Goal: Task Accomplishment & Management: Complete application form

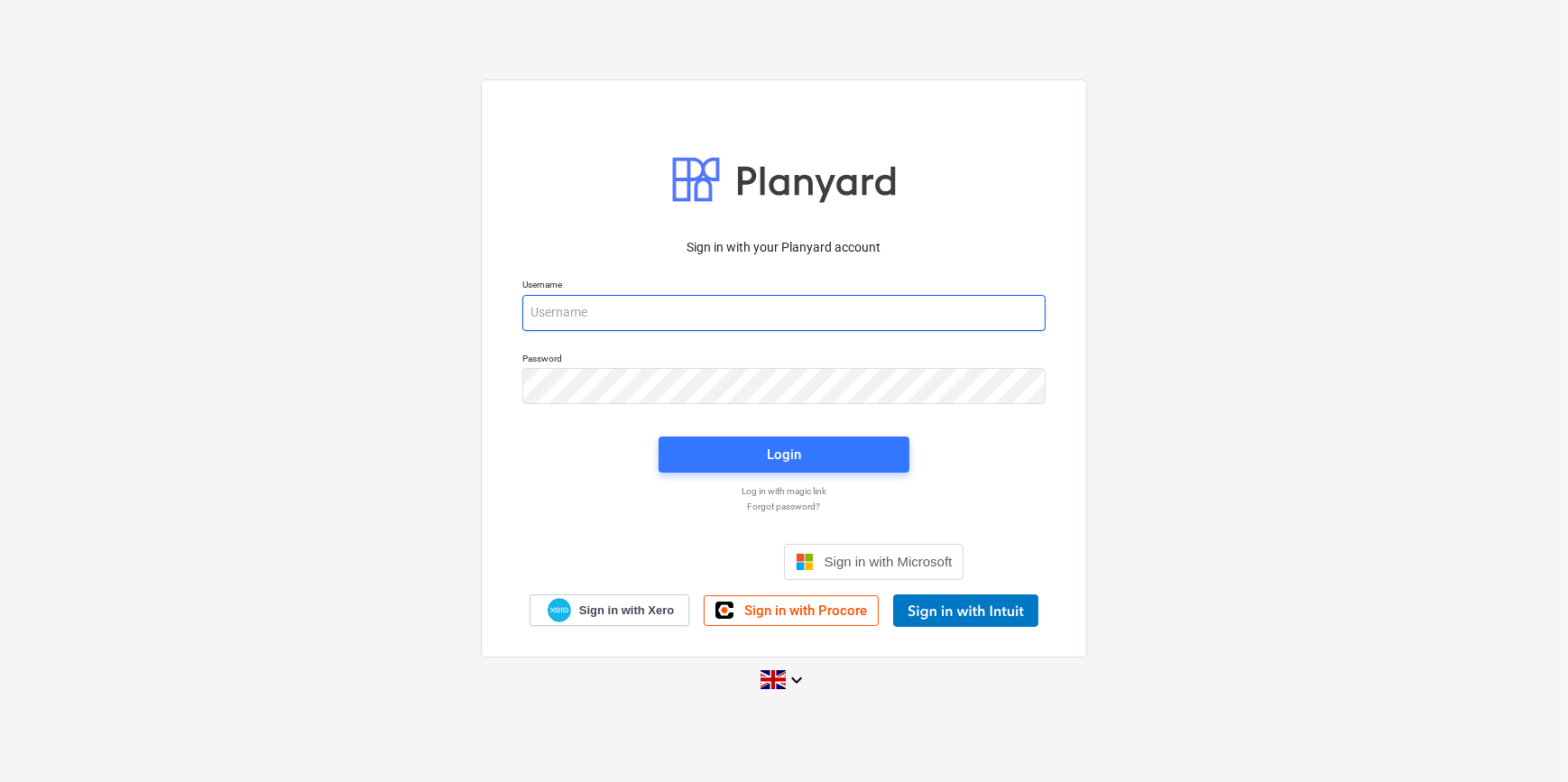
click at [604, 318] on input "email" at bounding box center [783, 314] width 523 height 36
type input "[PERSON_NAME][EMAIL_ADDRESS][PERSON_NAME][DOMAIN_NAME]"
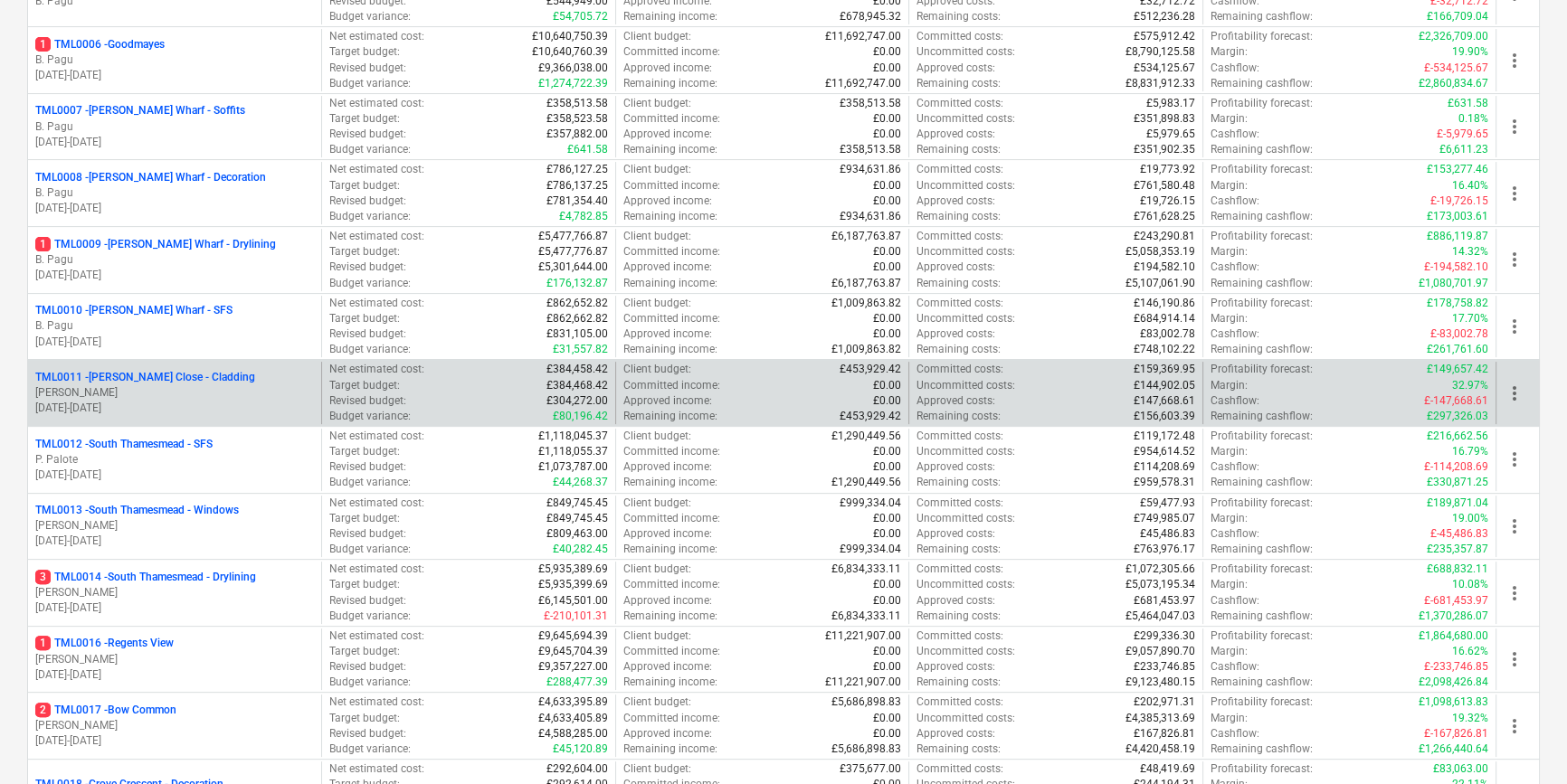
scroll to position [740, 0]
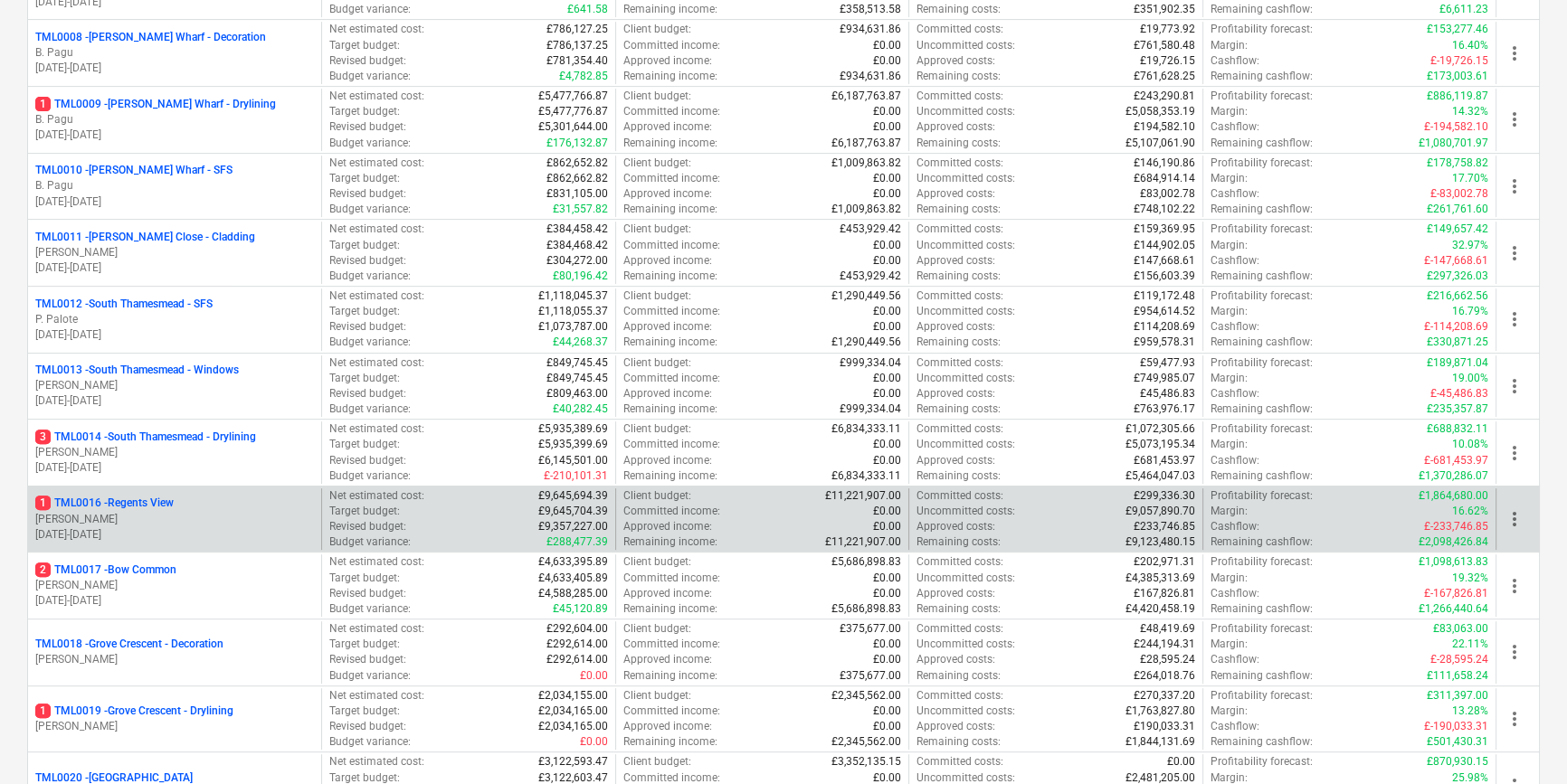
click at [215, 513] on p "[PERSON_NAME]" at bounding box center [175, 519] width 279 height 15
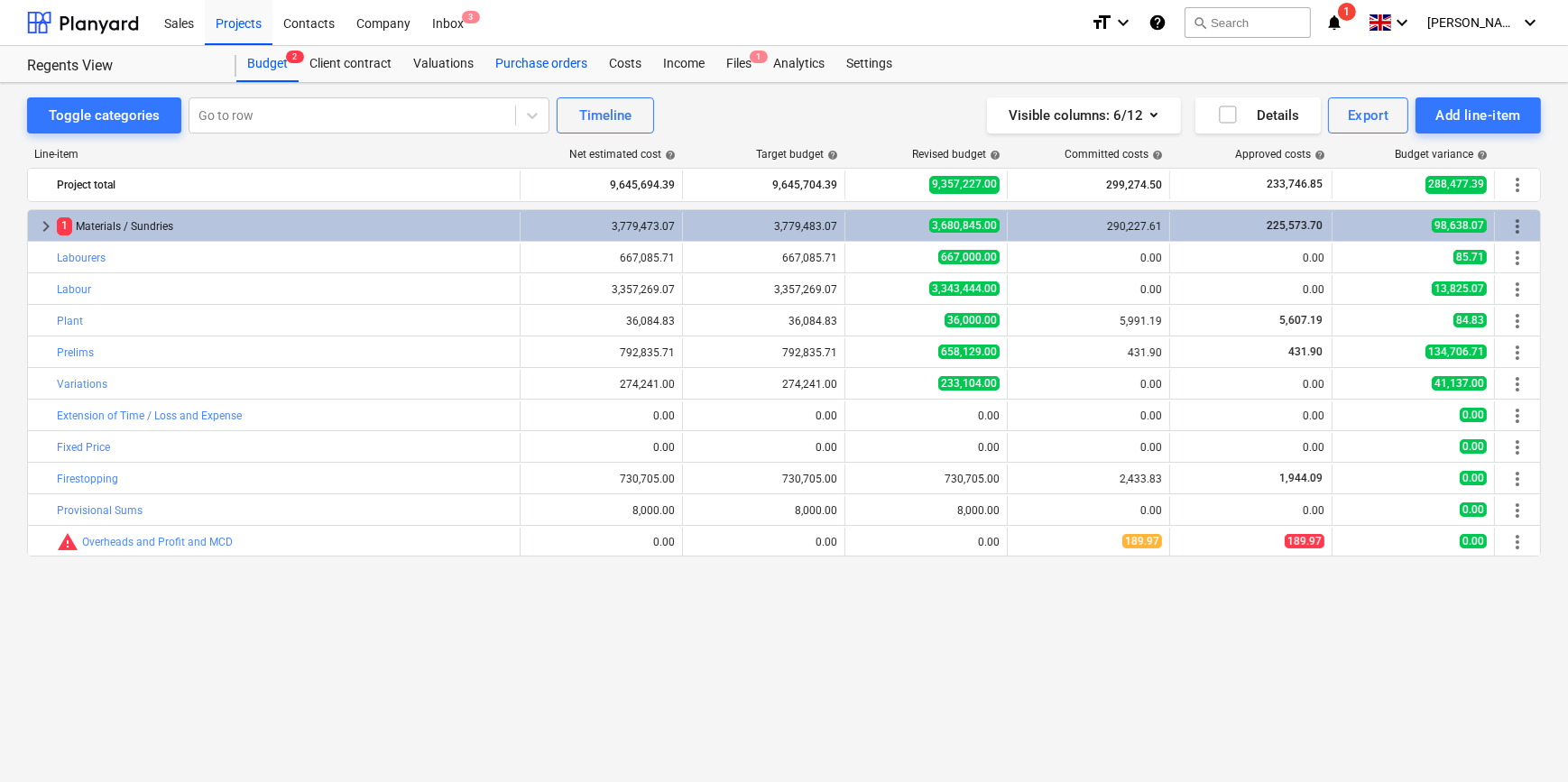
click at [540, 64] on div "Purchase orders" at bounding box center [541, 64] width 114 height 36
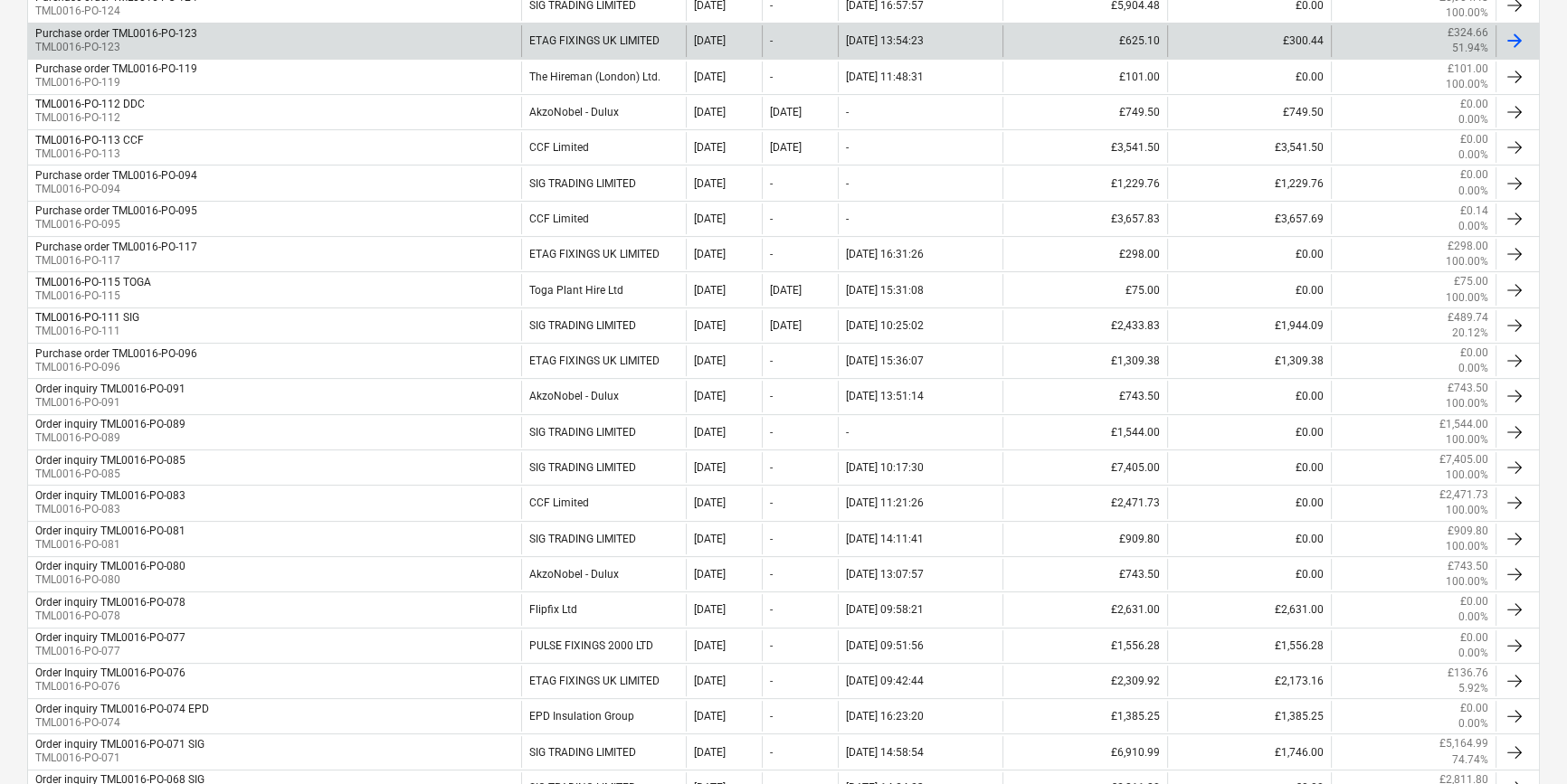
scroll to position [410, 0]
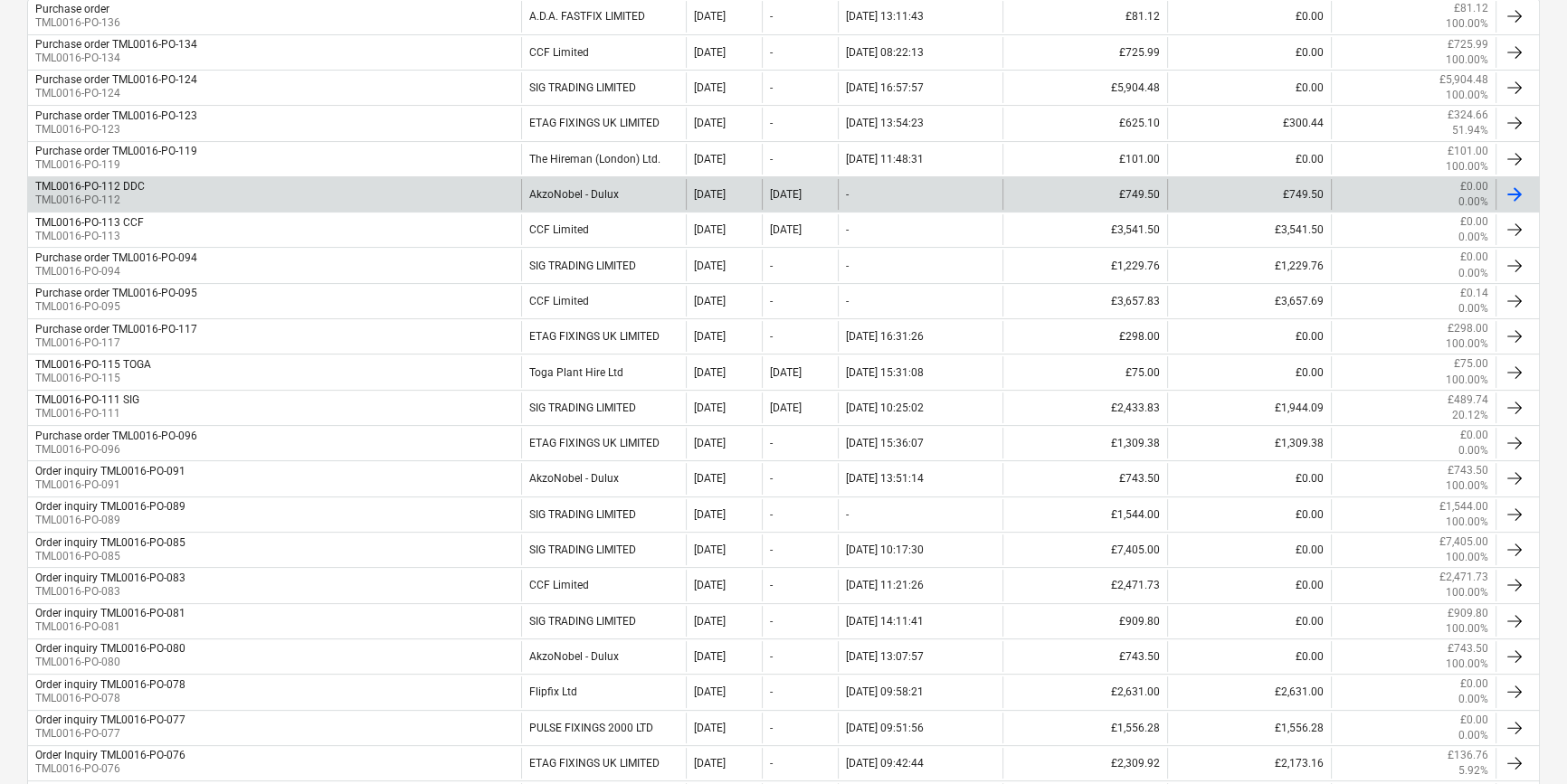
click at [325, 185] on div "TML0016-PO-112 DDC TML0016-PO-112" at bounding box center [274, 195] width 493 height 31
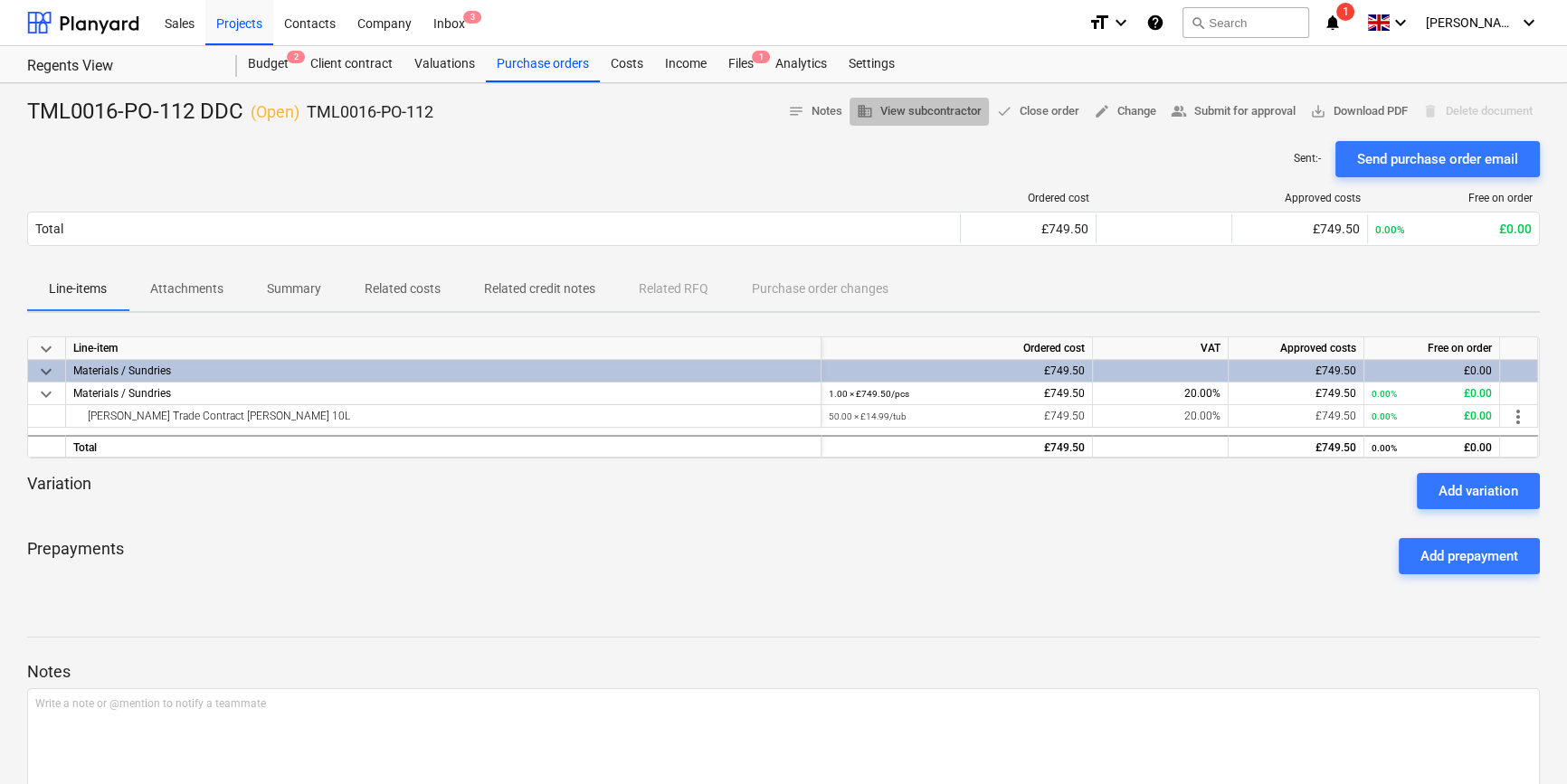
click at [906, 110] on span "business View subcontractor" at bounding box center [920, 112] width 125 height 21
click at [526, 61] on div "Purchase orders" at bounding box center [543, 64] width 114 height 36
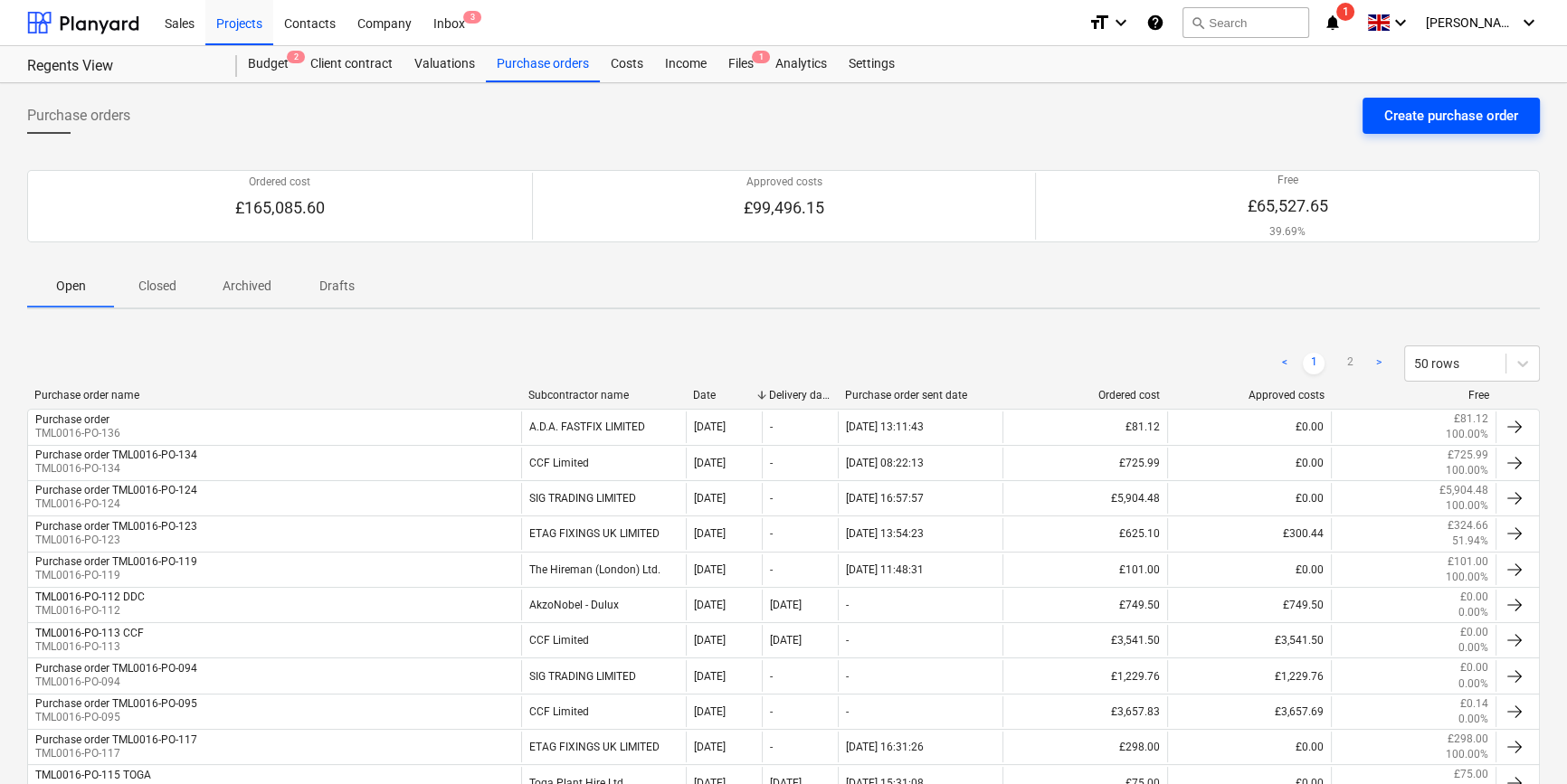
click at [1254, 119] on div "Create purchase order" at bounding box center [1452, 116] width 134 height 24
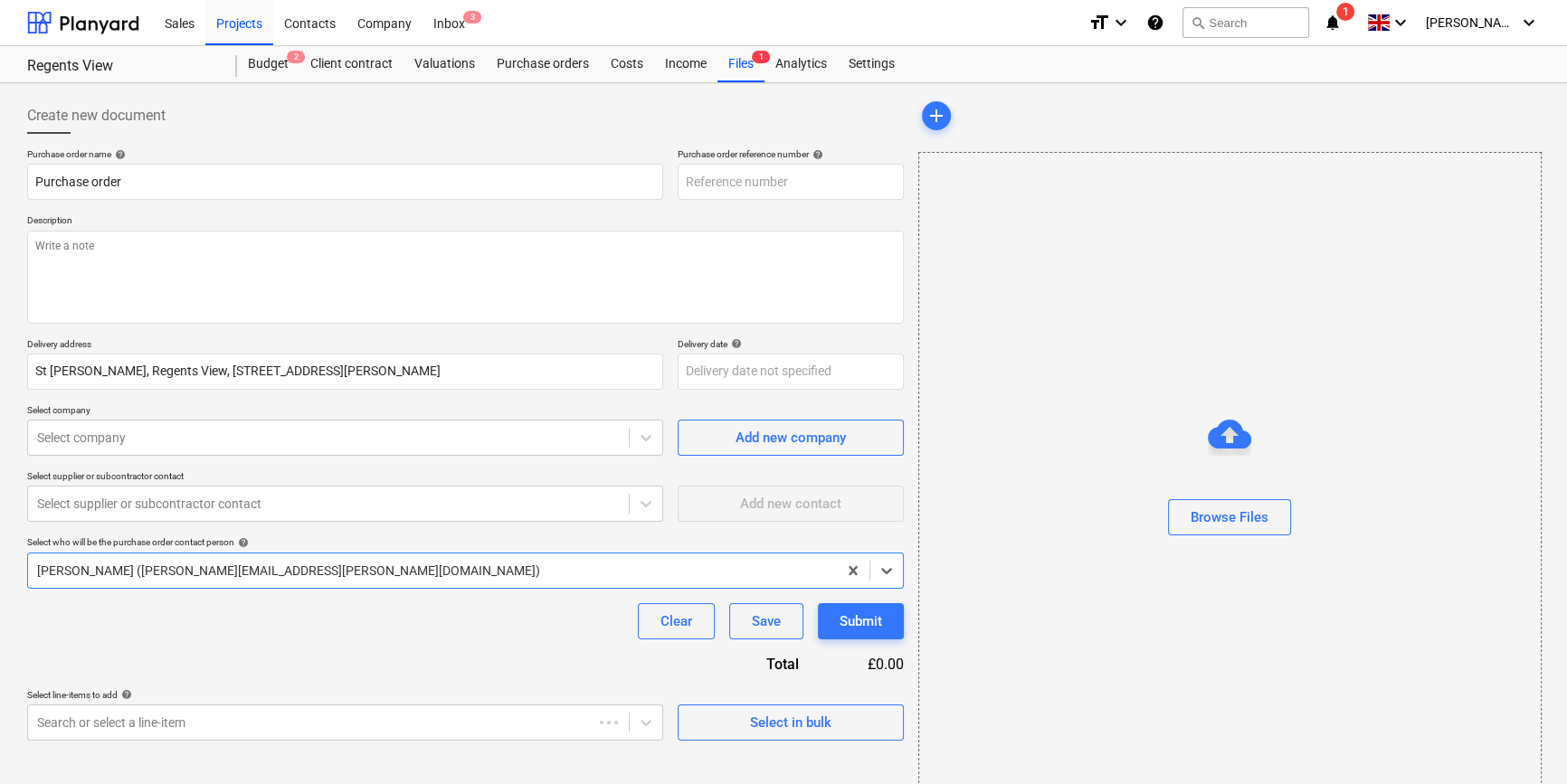
type textarea "x"
type input "TML0016-PO-137"
drag, startPoint x: 784, startPoint y: 178, endPoint x: 684, endPoint y: 181, distance: 100.0
click at [684, 181] on input "TML0016-PO-137" at bounding box center [791, 182] width 226 height 36
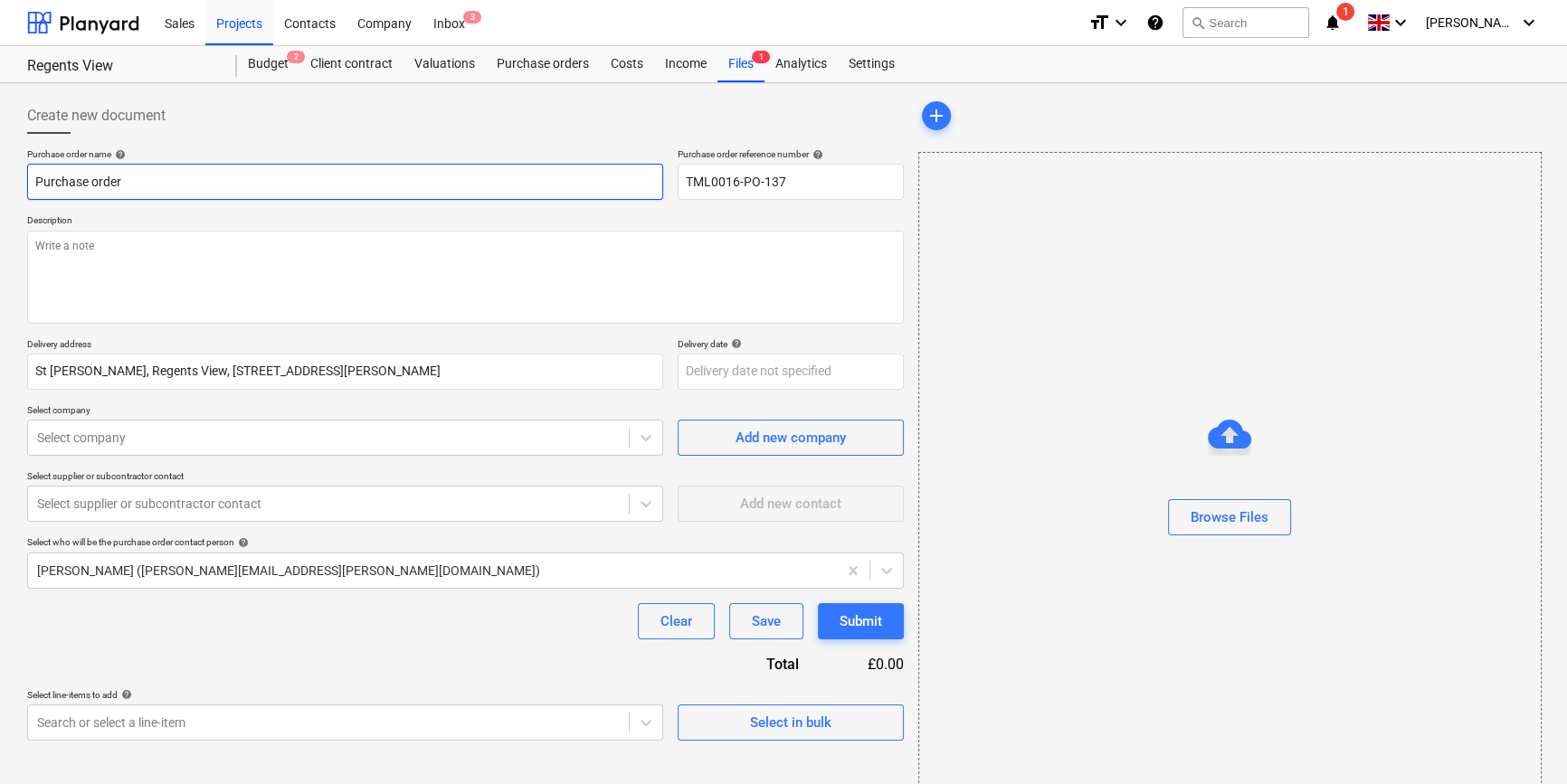
drag, startPoint x: 126, startPoint y: 181, endPoint x: 29, endPoint y: 181, distance: 97.0
click at [30, 181] on input "Purchase order" at bounding box center [344, 182] width 636 height 36
type textarea "x"
paste input "TML0016-PO-137"
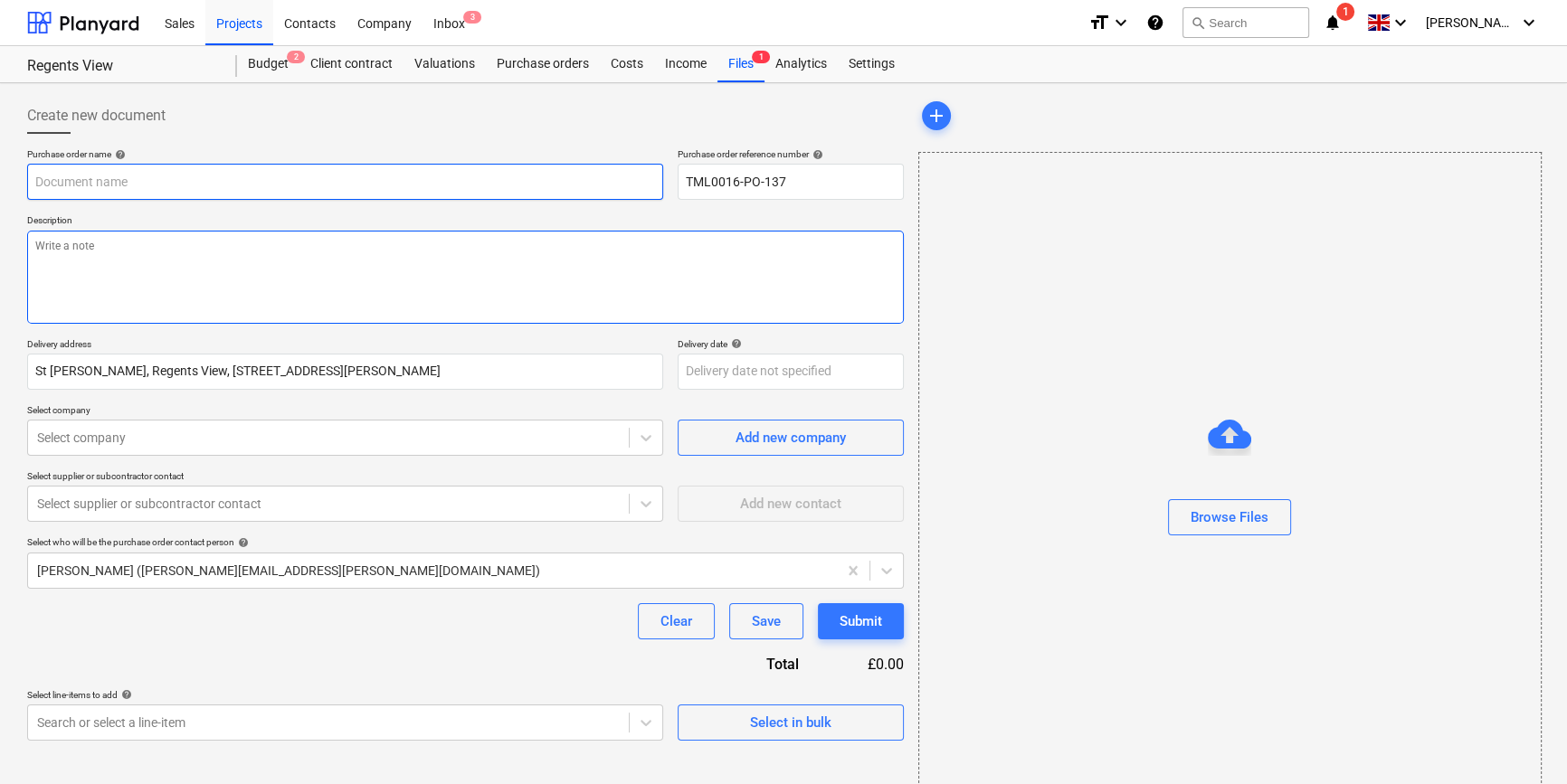
type textarea "x"
type input "TML0016-PO-137"
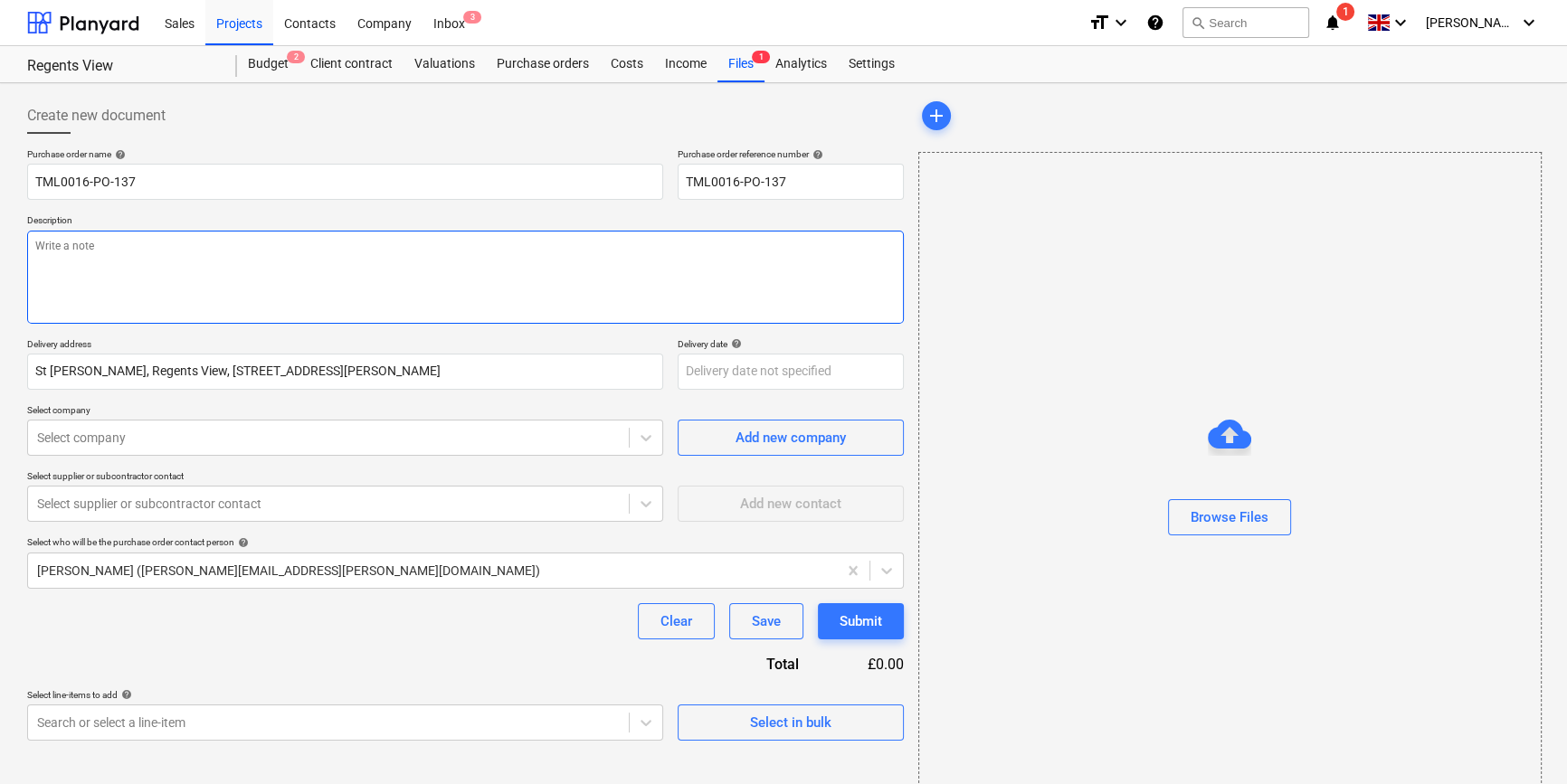
click at [77, 271] on textarea at bounding box center [465, 277] width 877 height 93
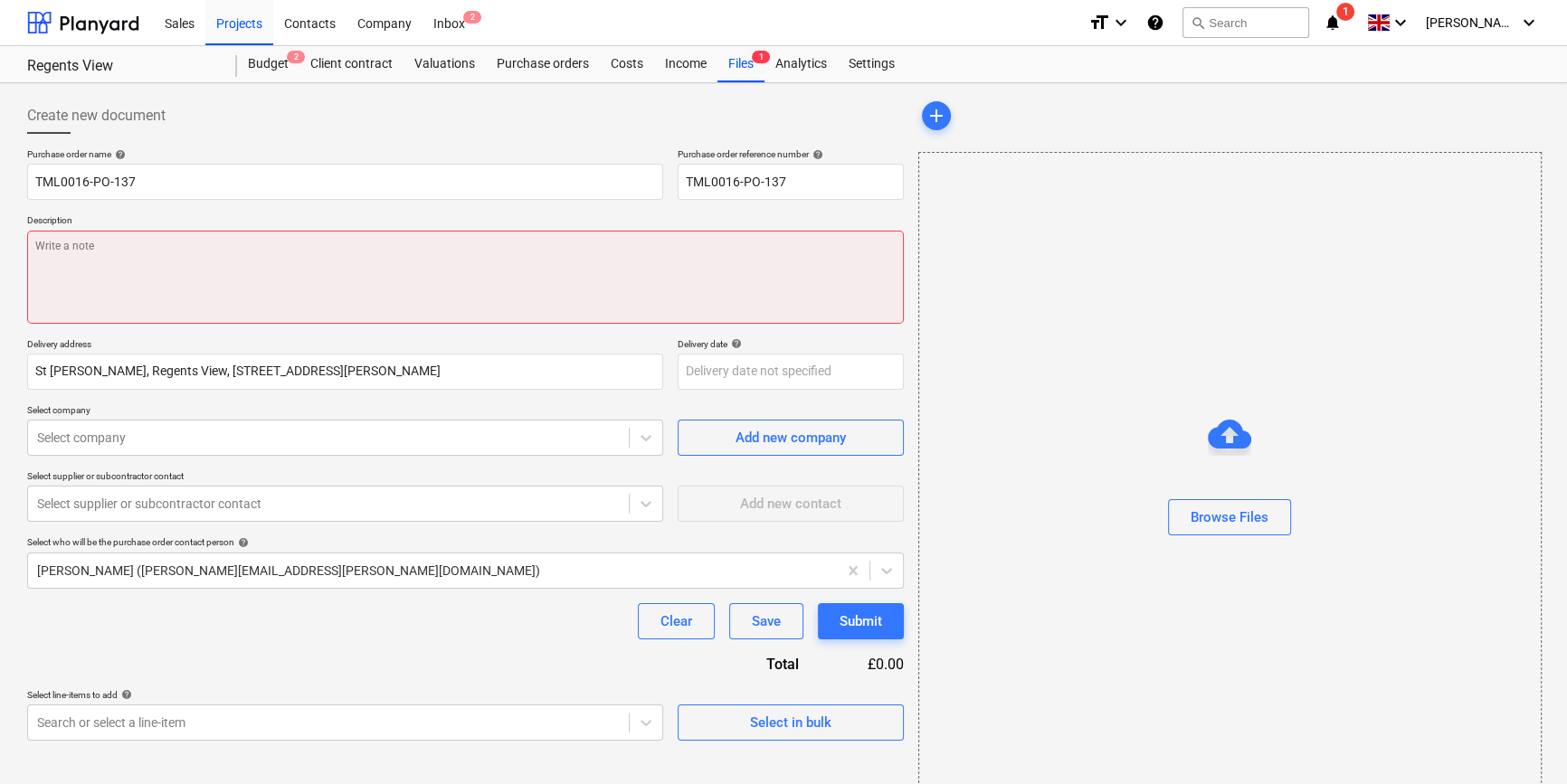
paste textarea "Contact on site Andrei 07481 051051"
type textarea "x"
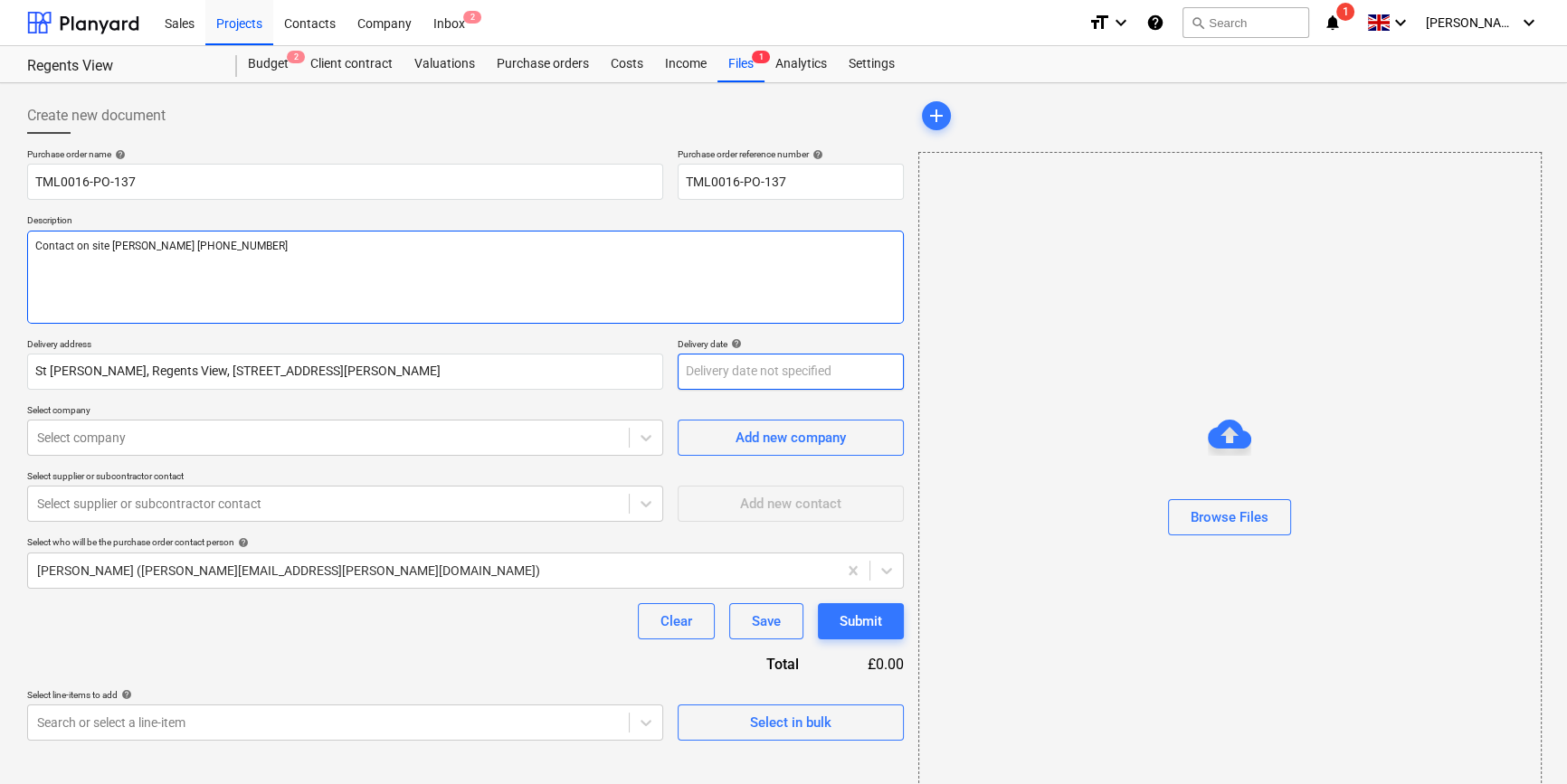
type textarea "Contact on site Andrei 07481 051051"
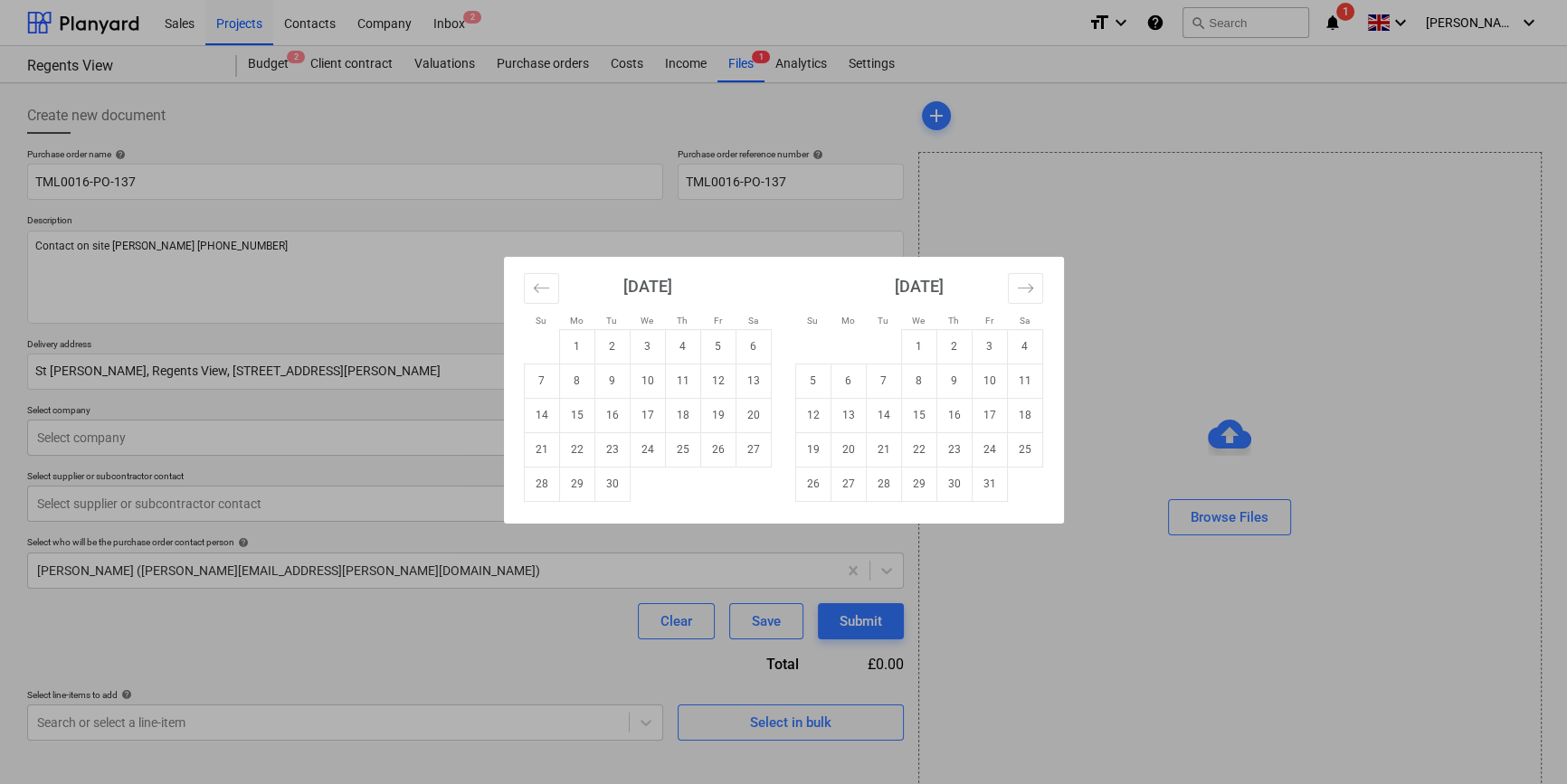
click at [724, 379] on body "Sales Projects Contacts Company Inbox 2 format_size keyboard_arrow_down help se…" at bounding box center [784, 392] width 1567 height 784
click at [691, 452] on td "25" at bounding box center [683, 450] width 35 height 35
type textarea "x"
type input "25 Sep 2025"
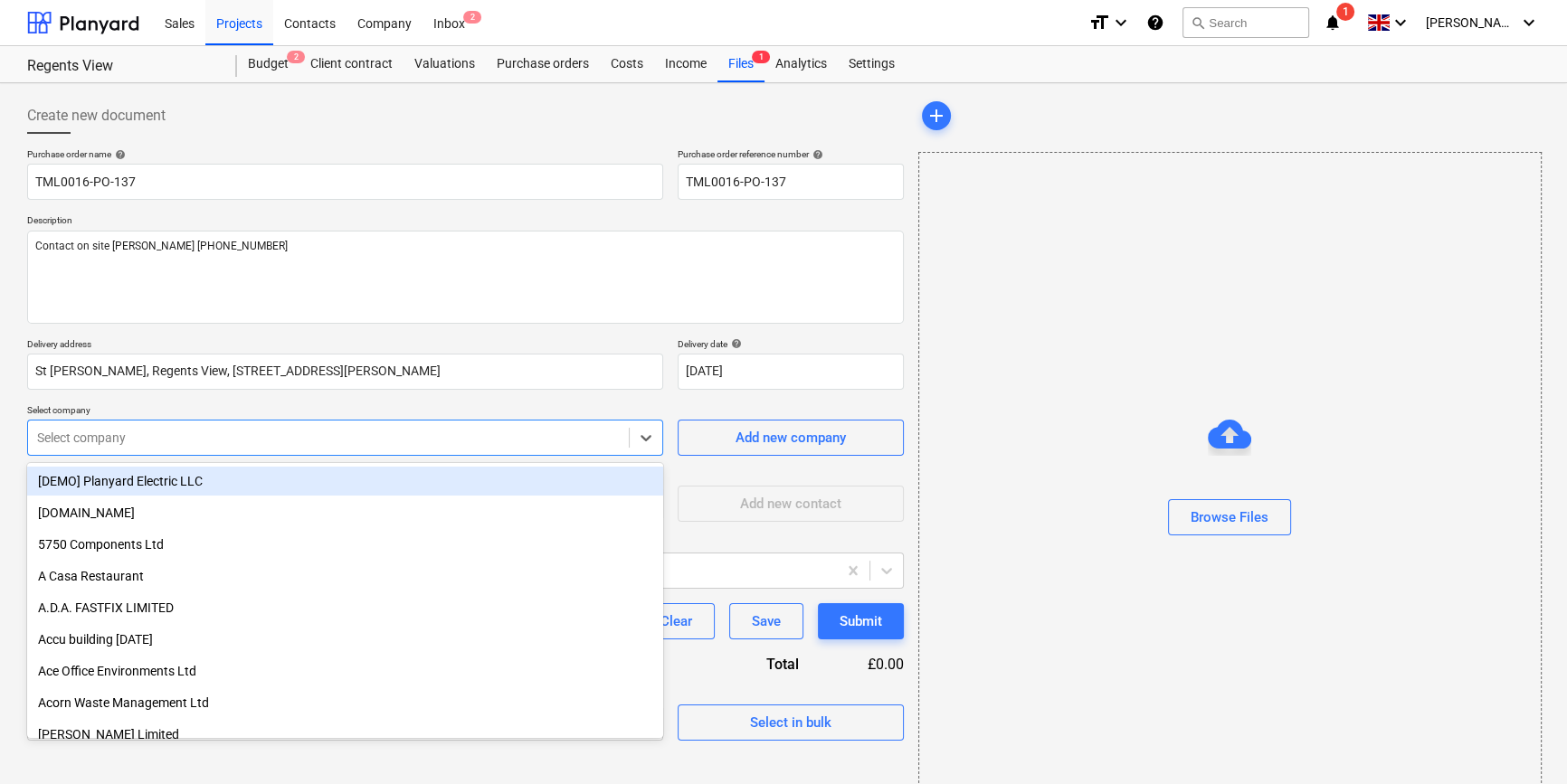
click at [285, 437] on div at bounding box center [329, 437] width 583 height 18
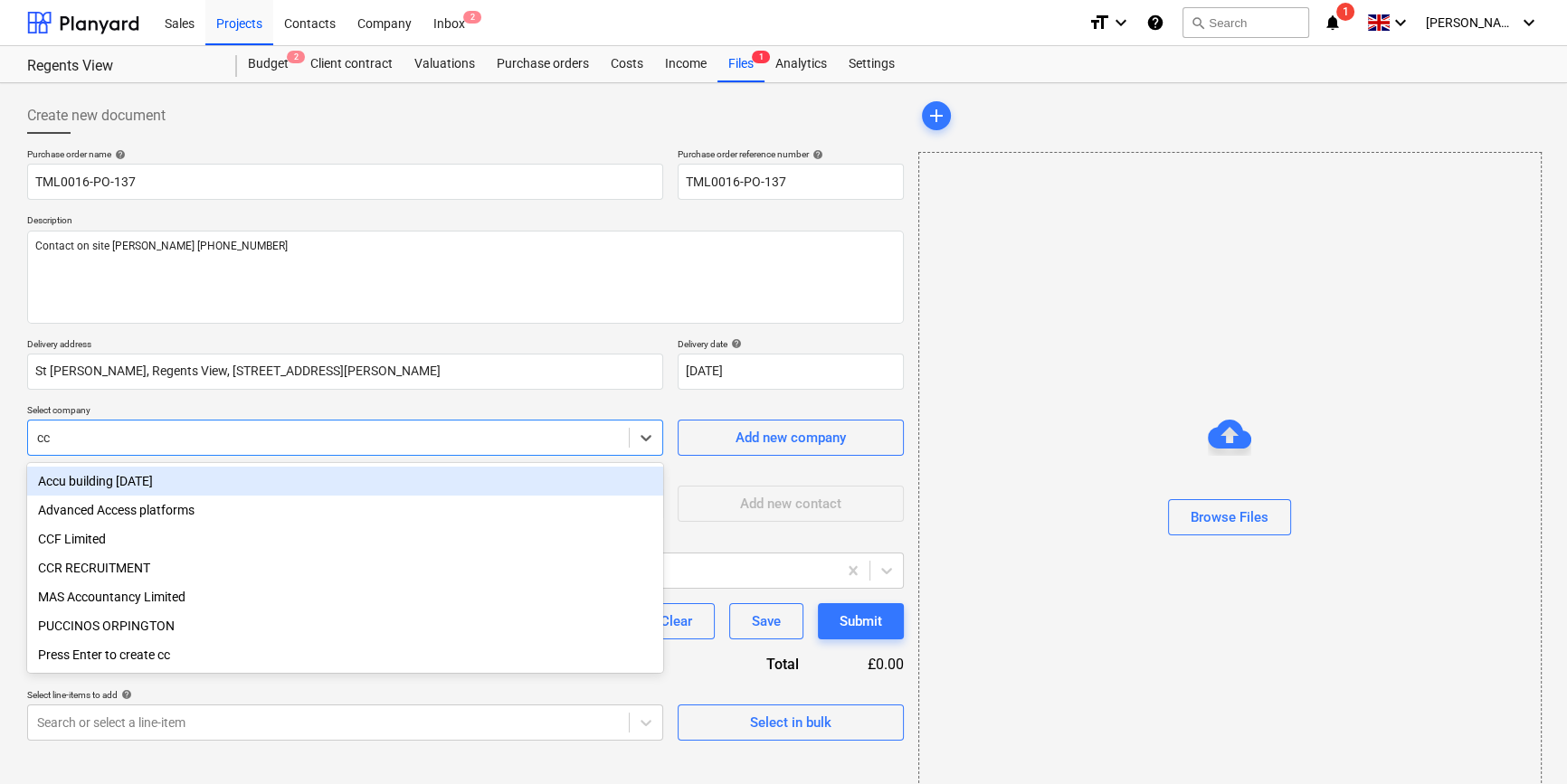
type input "ccf"
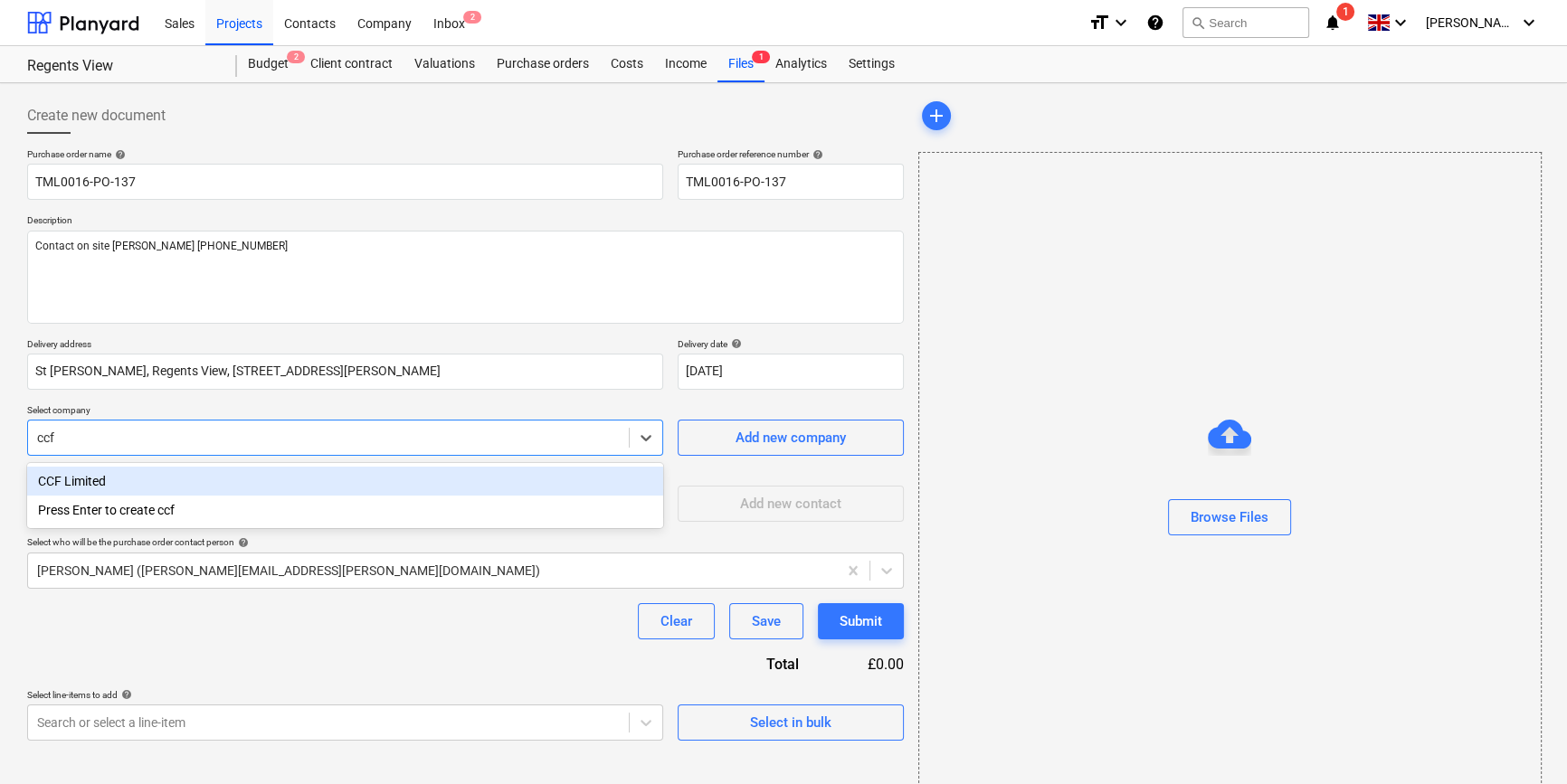
click at [93, 488] on div "CCF Limited" at bounding box center [344, 481] width 636 height 29
type textarea "x"
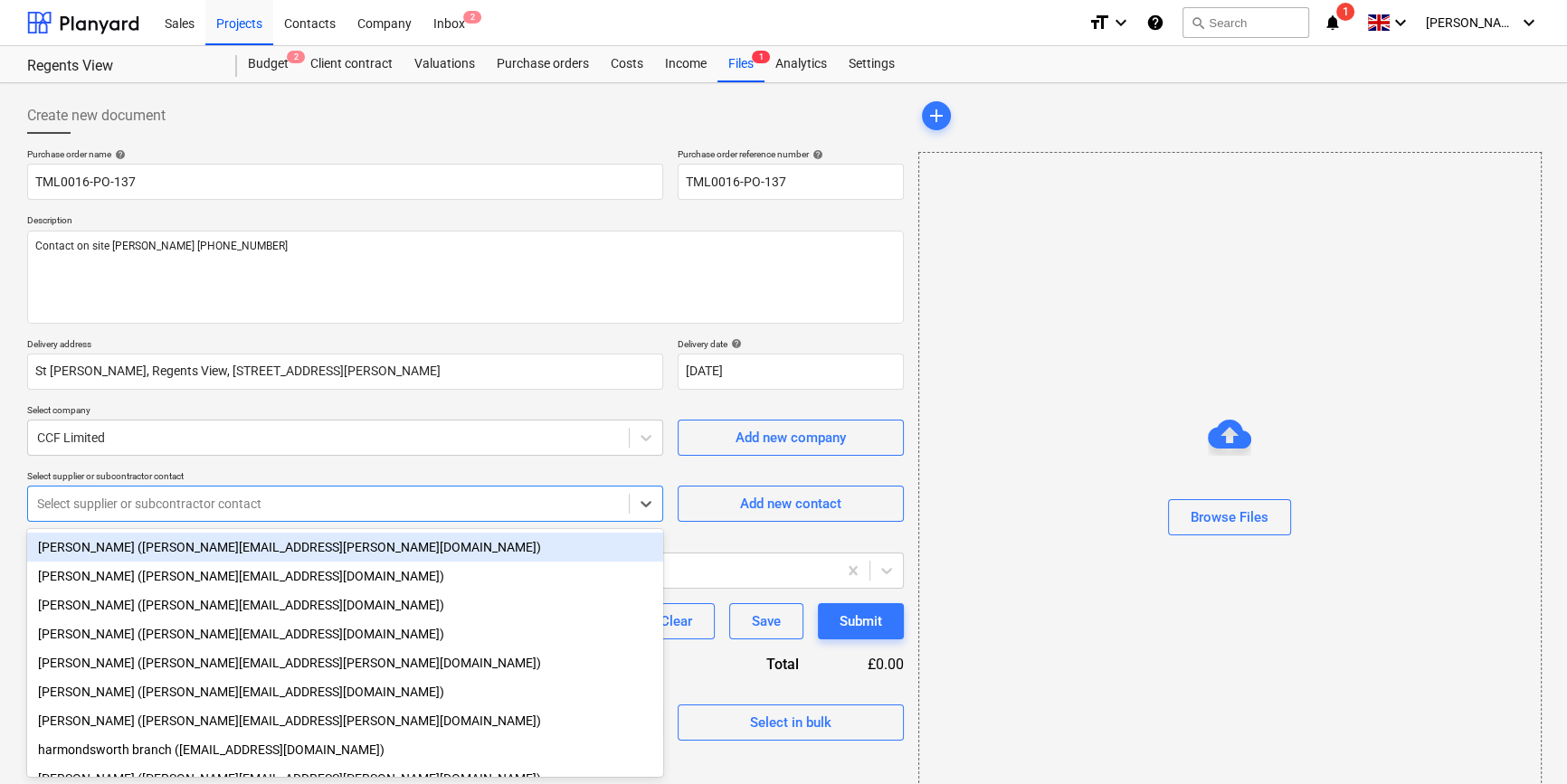
scroll to position [24, 0]
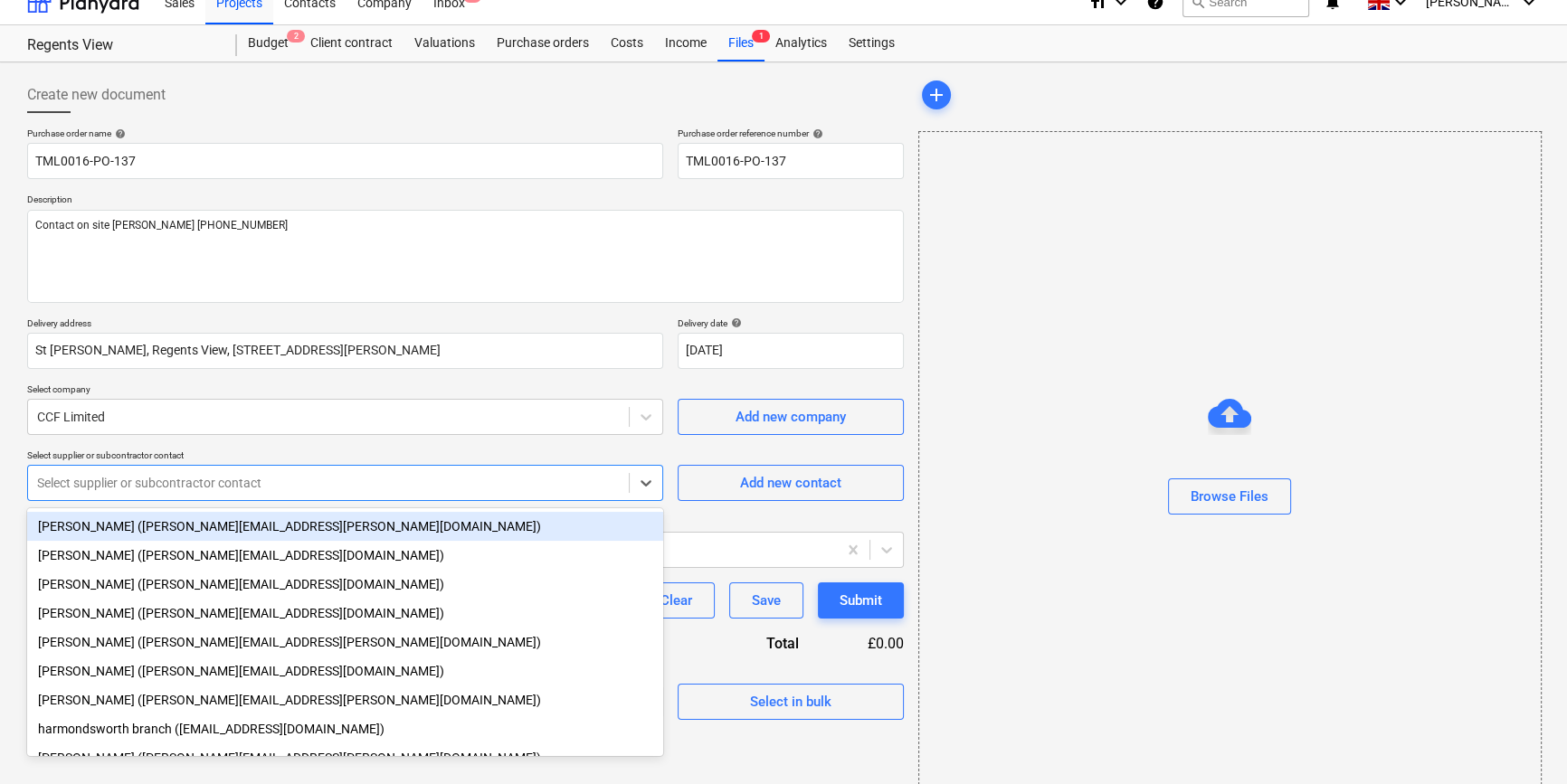
click at [93, 500] on div "Purchase order name help TML0016-PO-137 Purchase order reference number help TM…" at bounding box center [465, 424] width 877 height 592
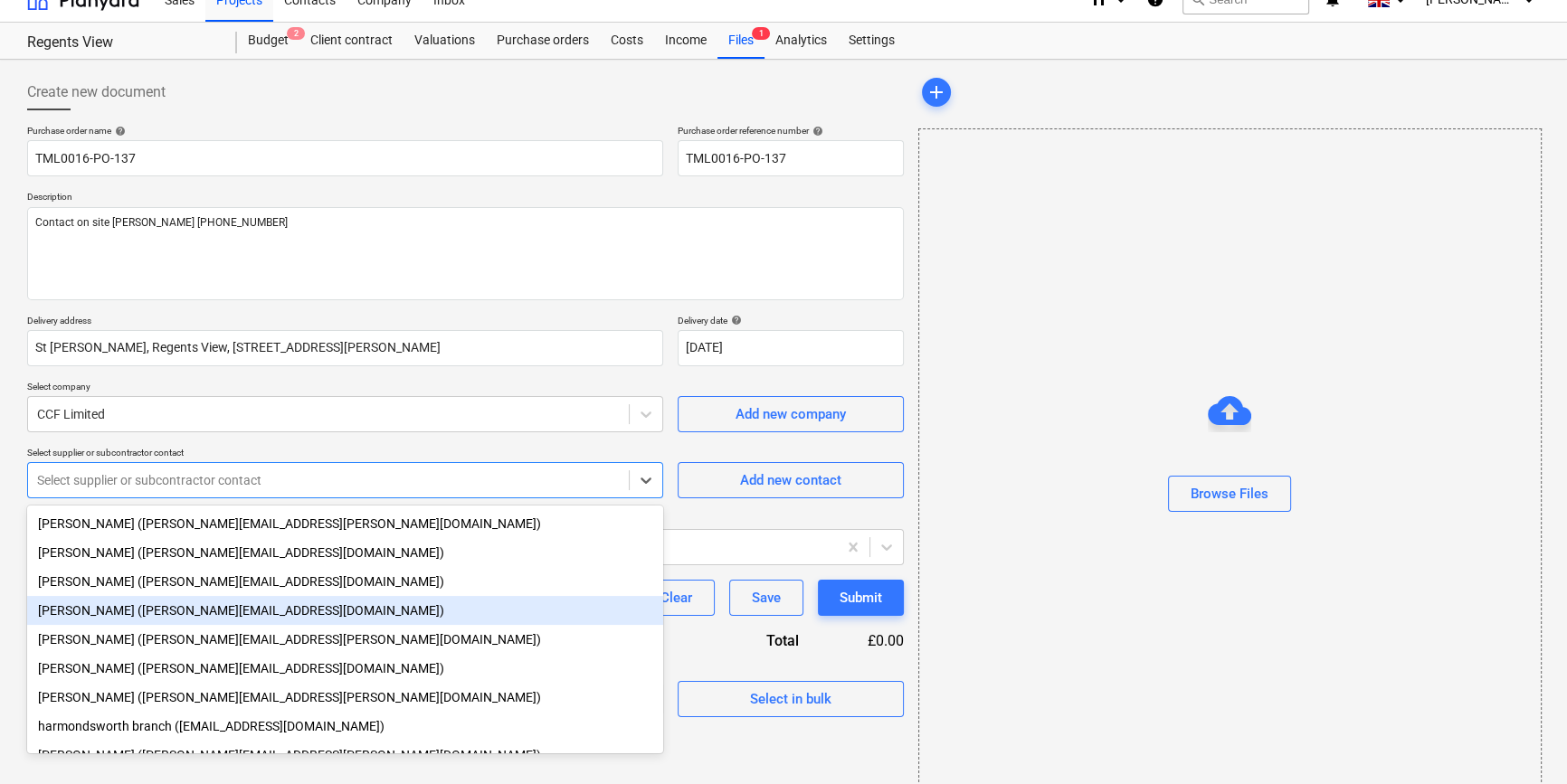
click at [113, 612] on div "Andrew Thomas (andrew.thomas5@ccfltd.co.uk)" at bounding box center [344, 611] width 636 height 29
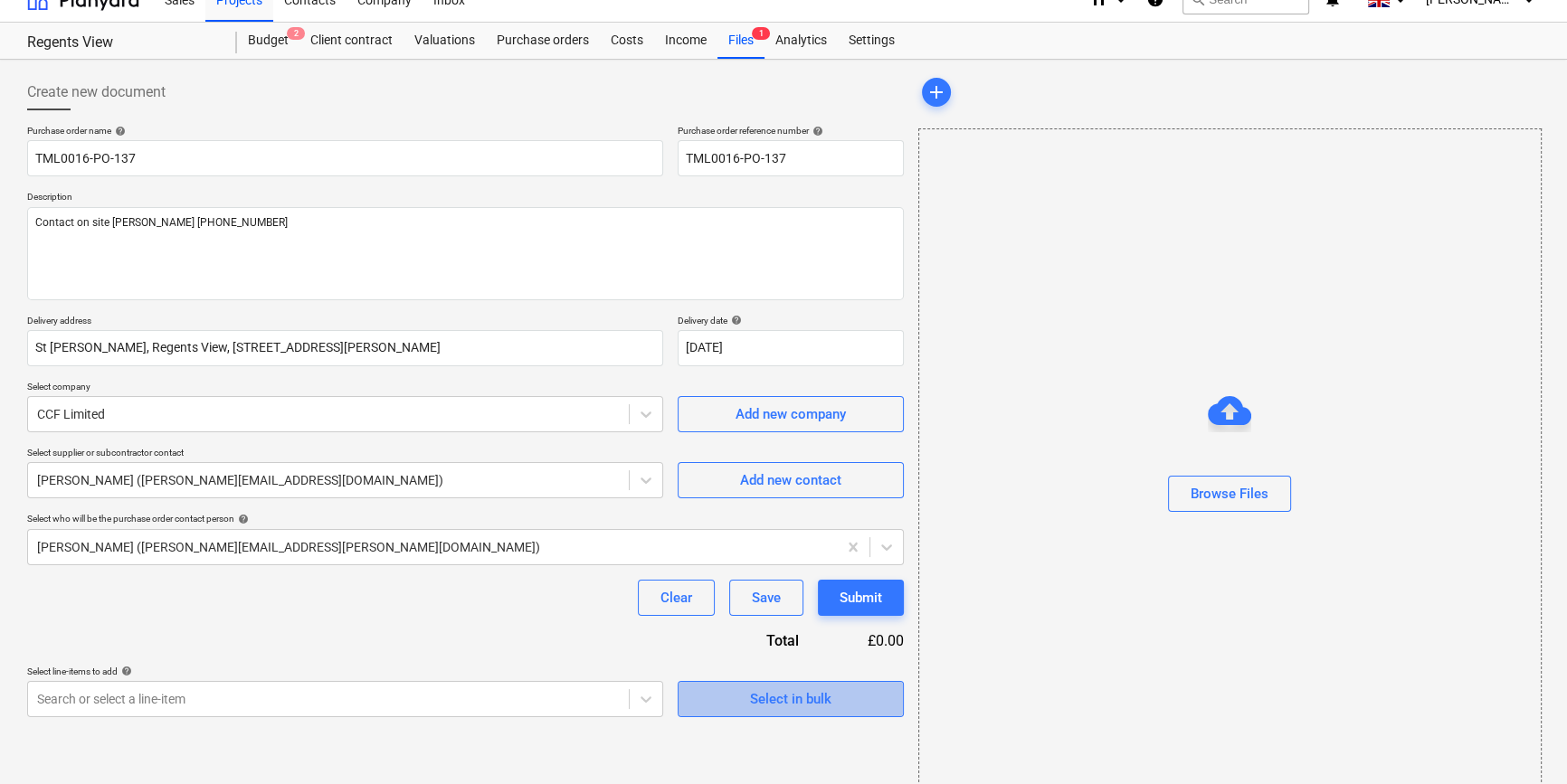
click at [761, 708] on div "Select in bulk" at bounding box center [790, 699] width 82 height 24
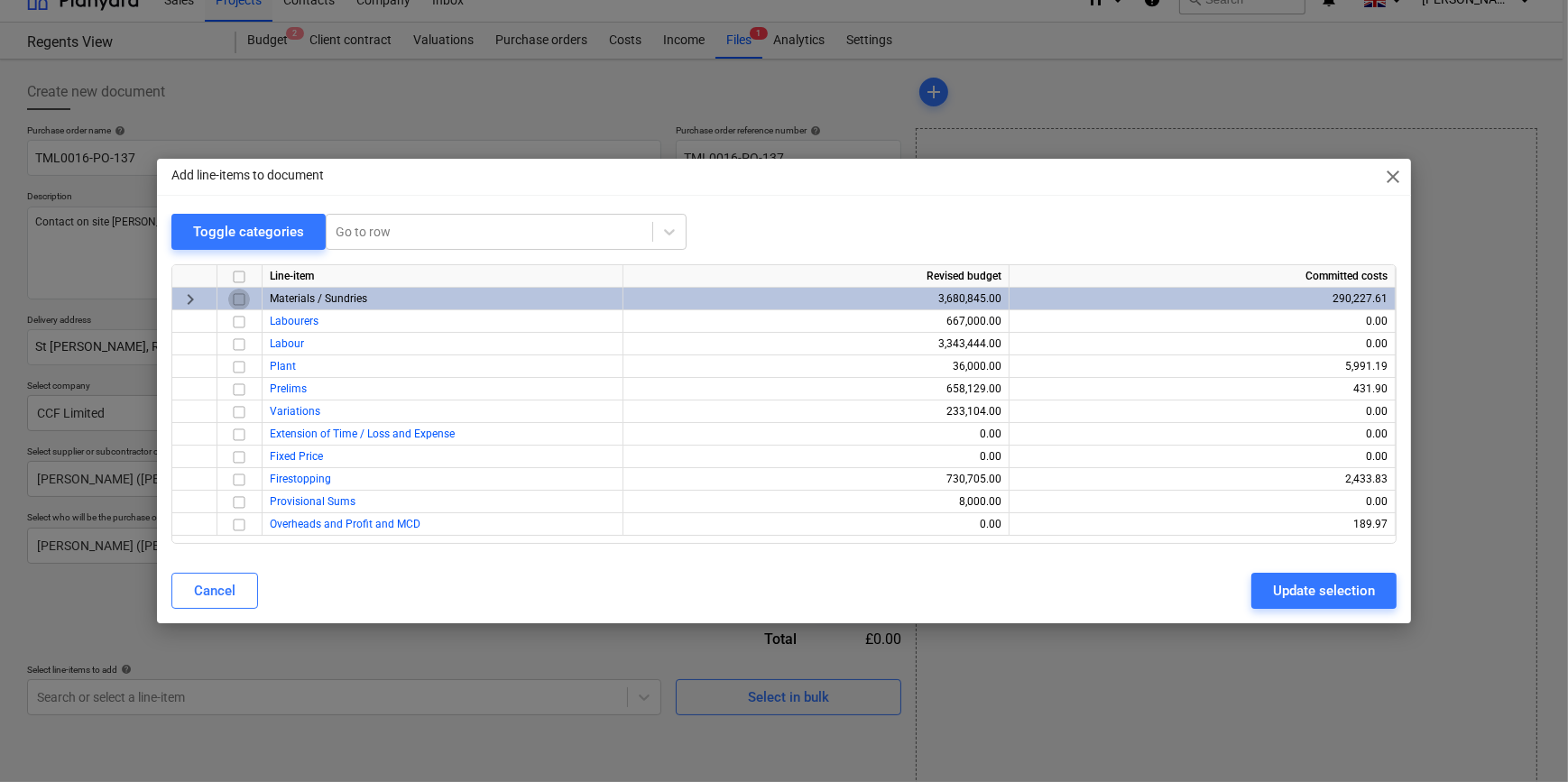
click at [237, 296] on input "checkbox" at bounding box center [239, 299] width 22 height 22
click at [1251, 602] on button "Update selection" at bounding box center [1324, 591] width 145 height 36
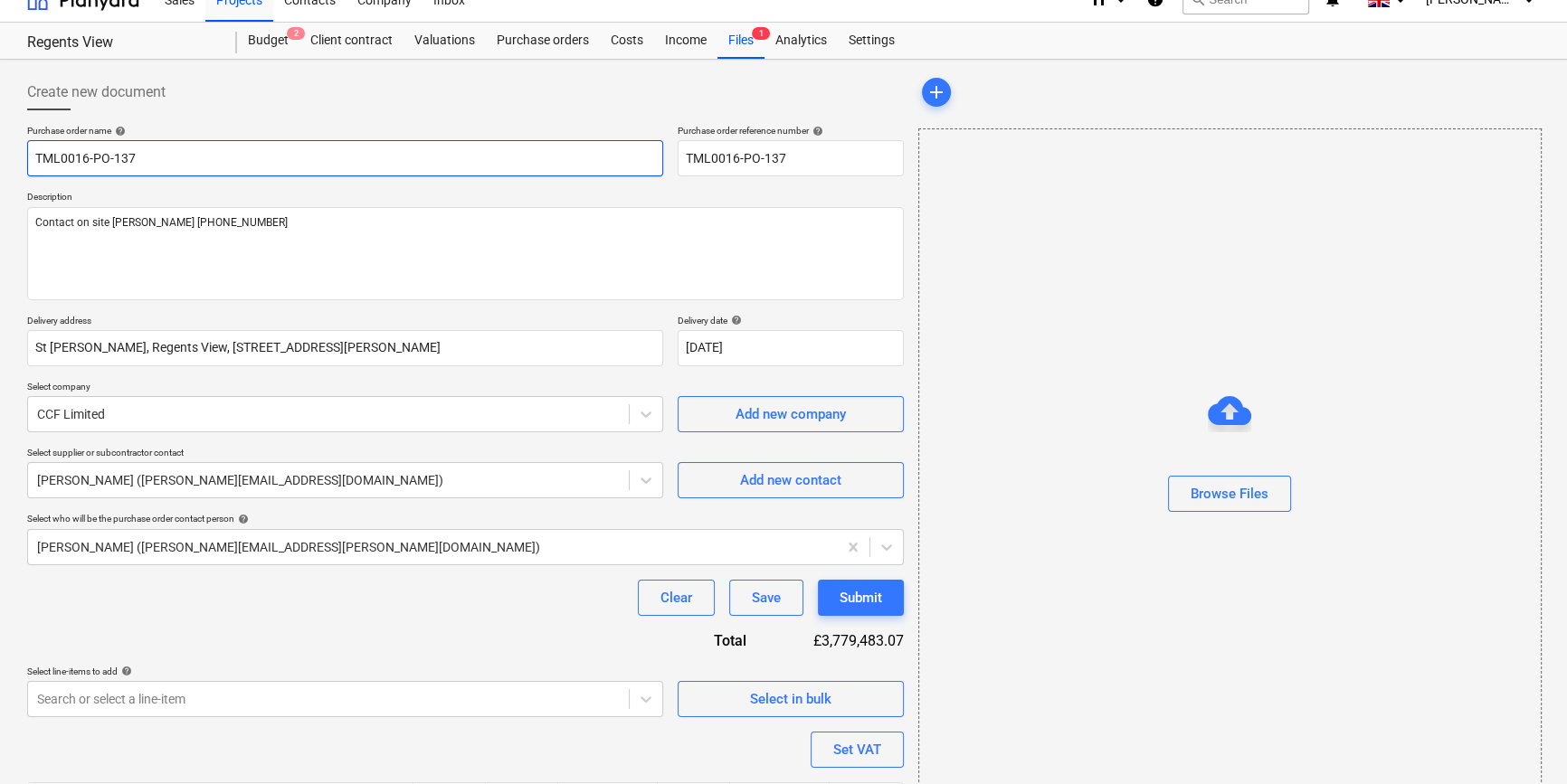
click at [149, 156] on input "TML0016-PO-137" at bounding box center [344, 158] width 636 height 36
type textarea "x"
type input "TML0016-PO-137"
type textarea "x"
type input "TML0016-PO-137 C"
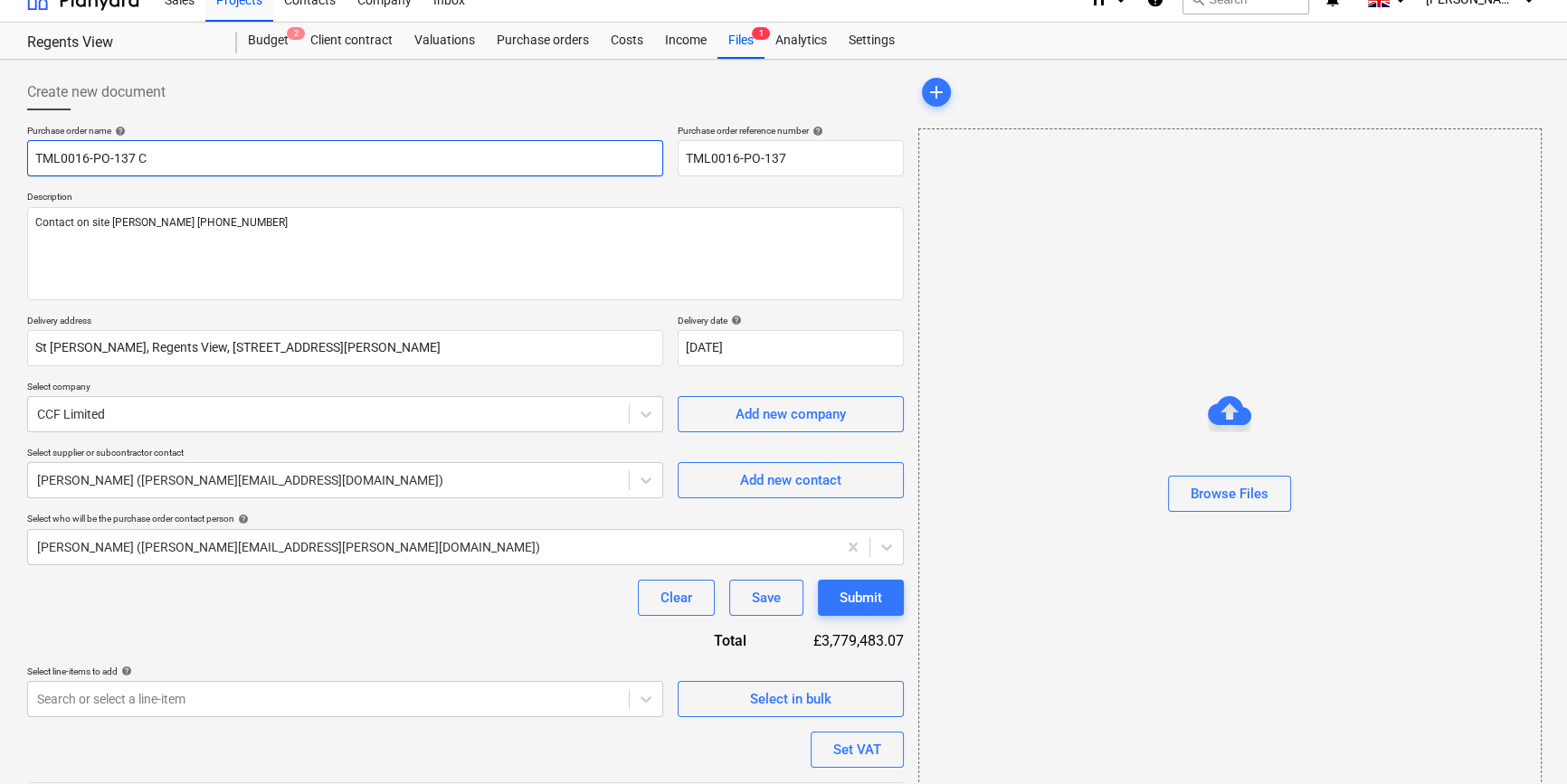
type textarea "x"
type input "TML0016-PO-137 CC"
type textarea "x"
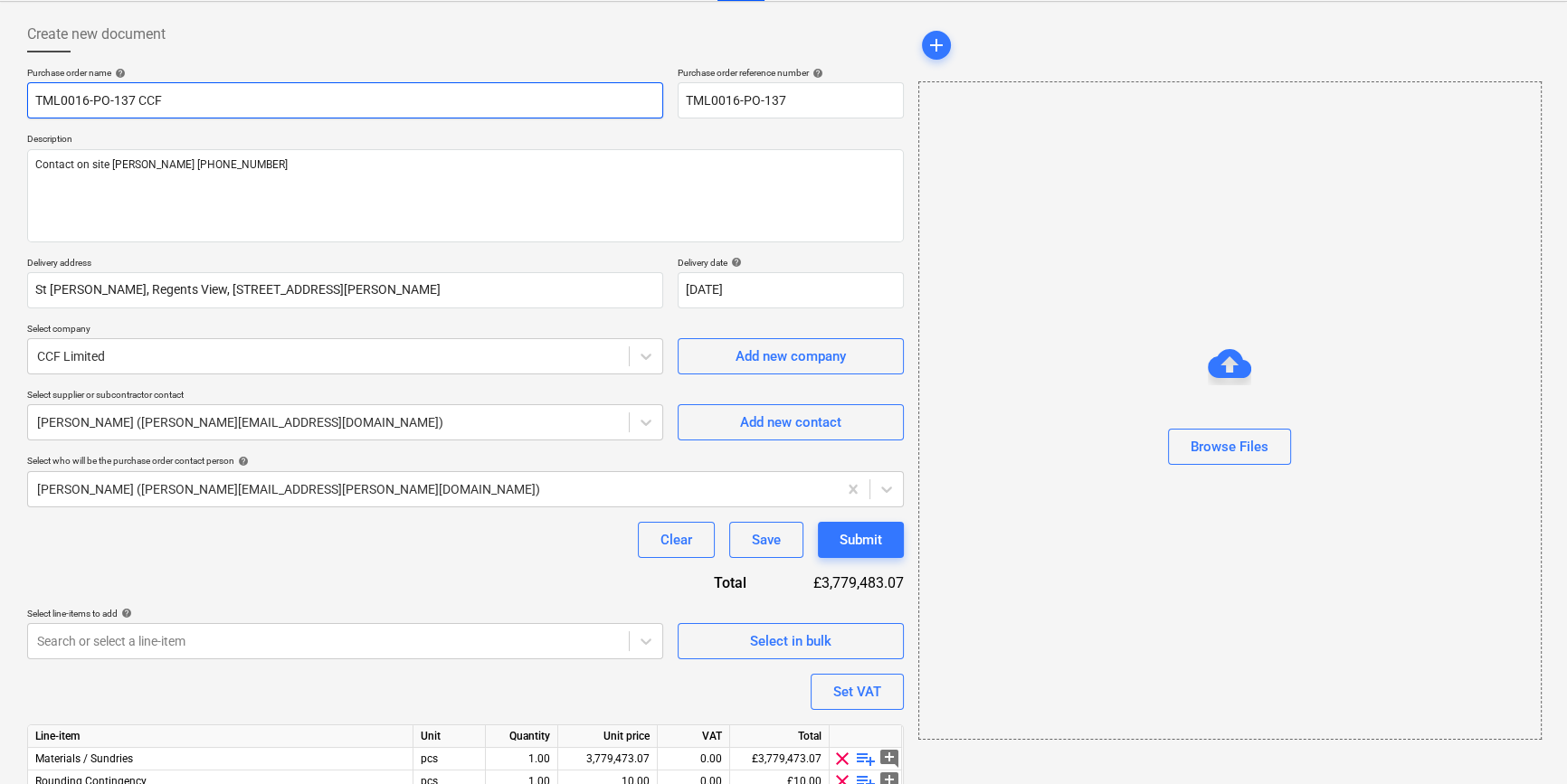
scroll to position [163, 0]
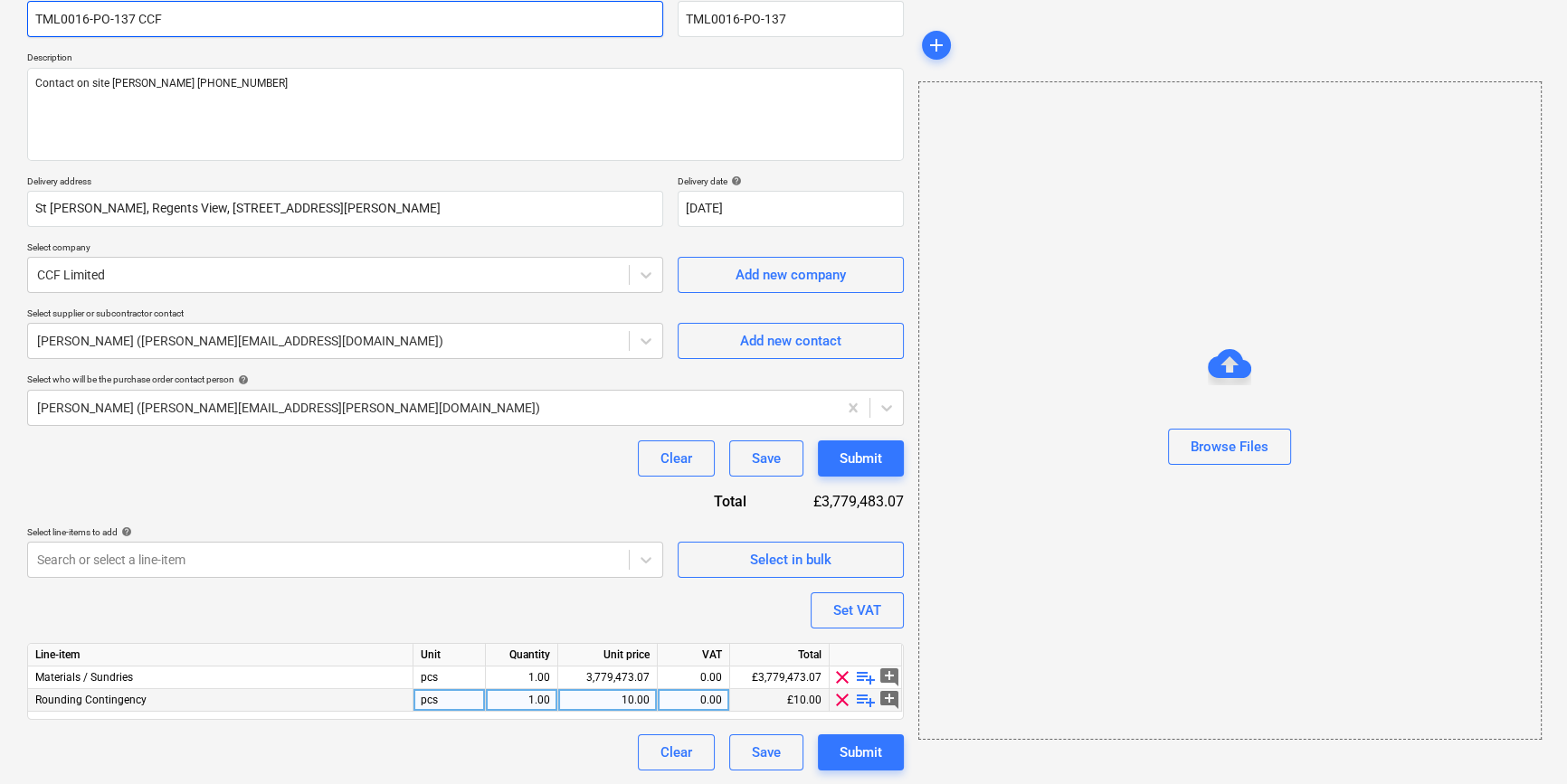
type input "TML0016-PO-137 CCF"
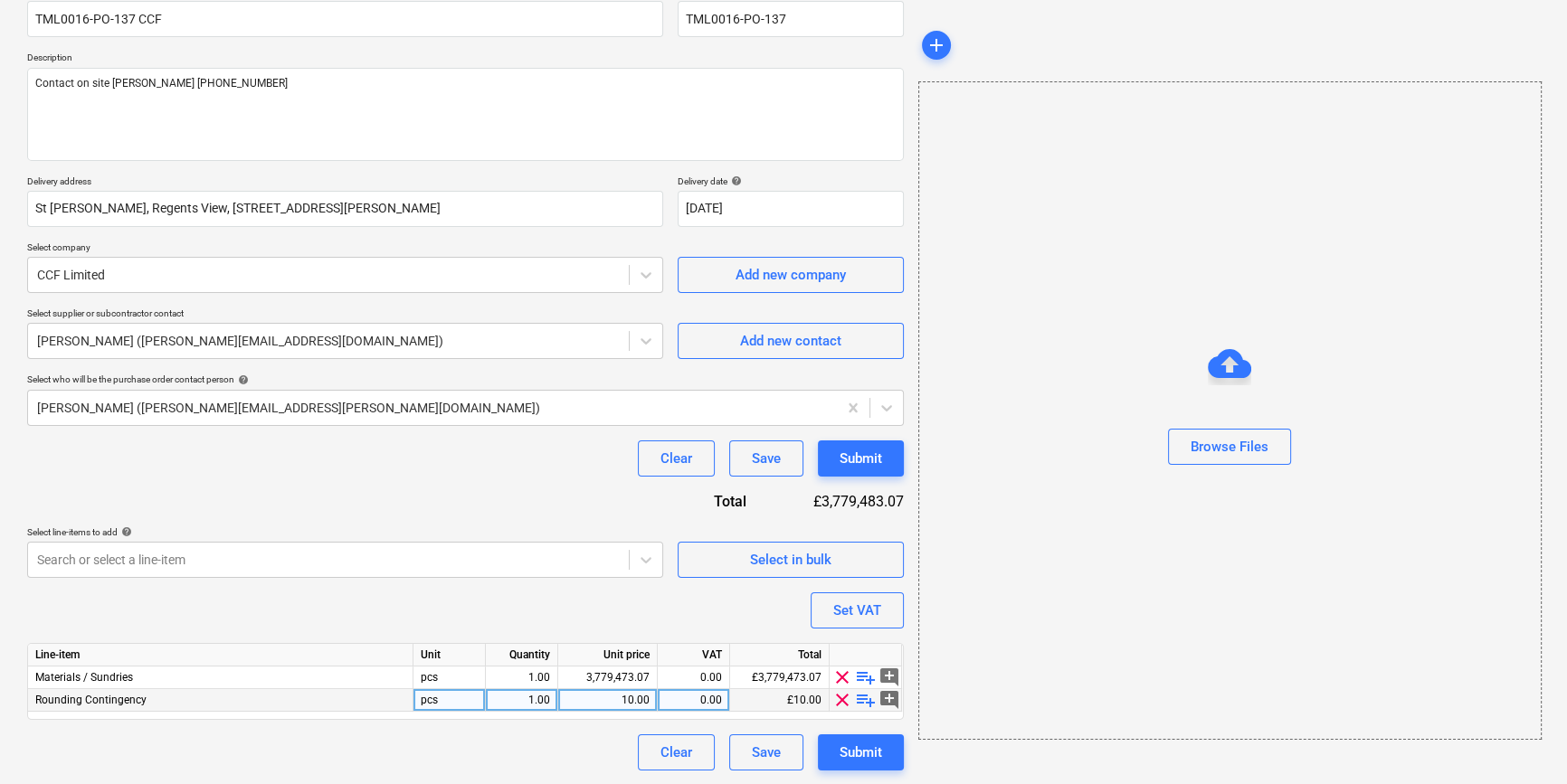
click at [846, 699] on span "clear" at bounding box center [842, 700] width 22 height 22
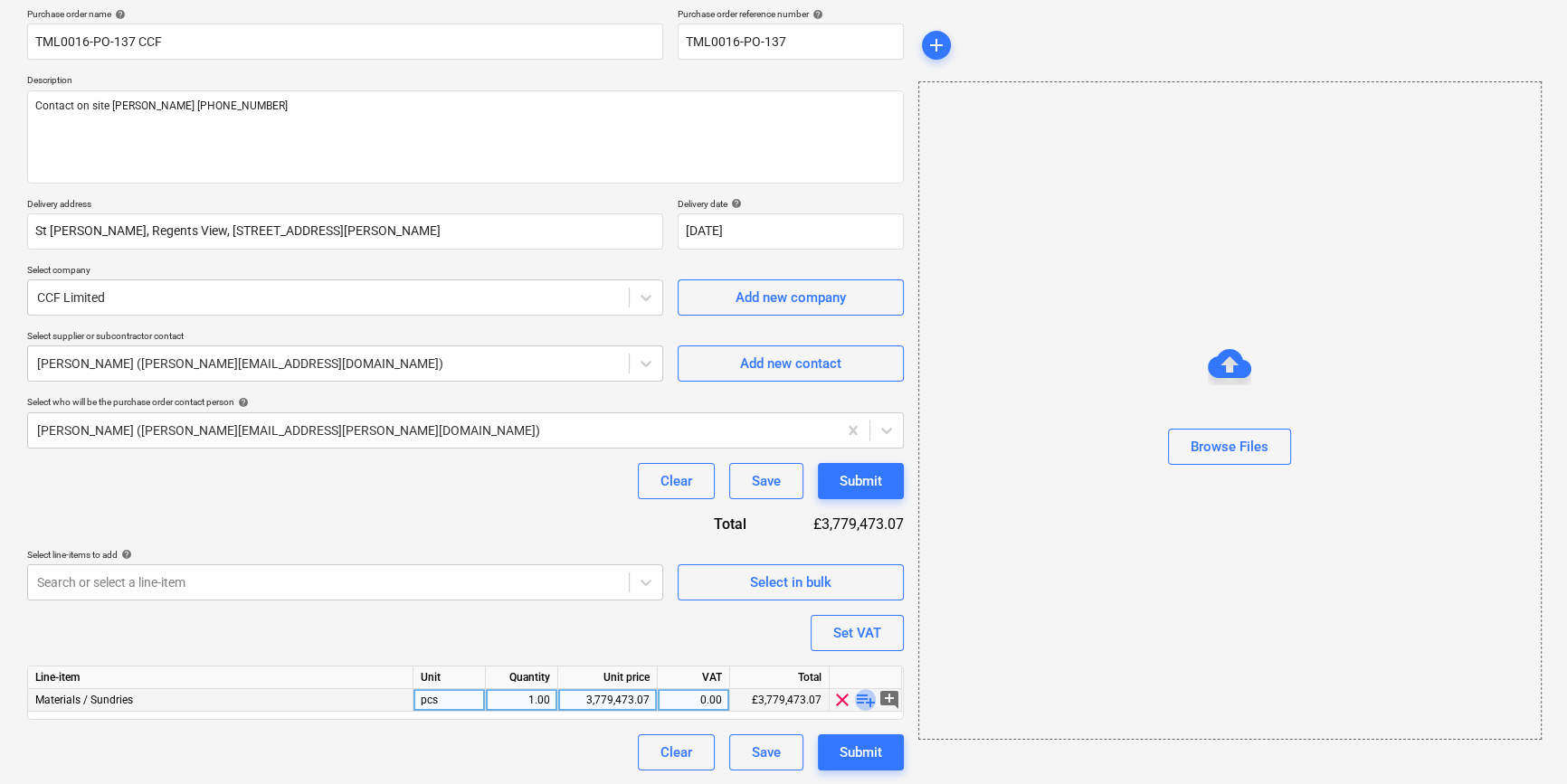
click at [861, 704] on span "playlist_add" at bounding box center [866, 700] width 22 height 22
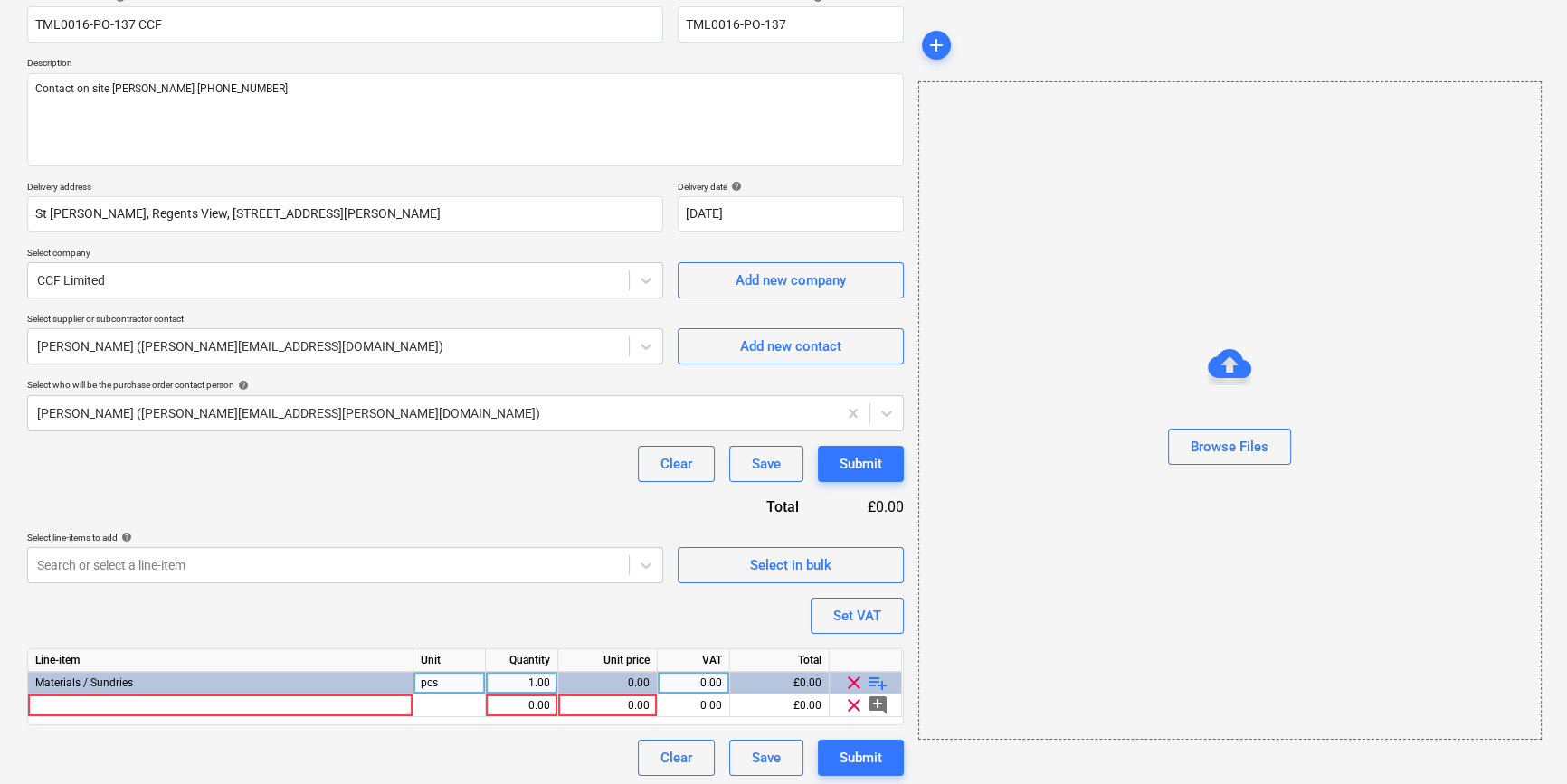
scroll to position [163, 0]
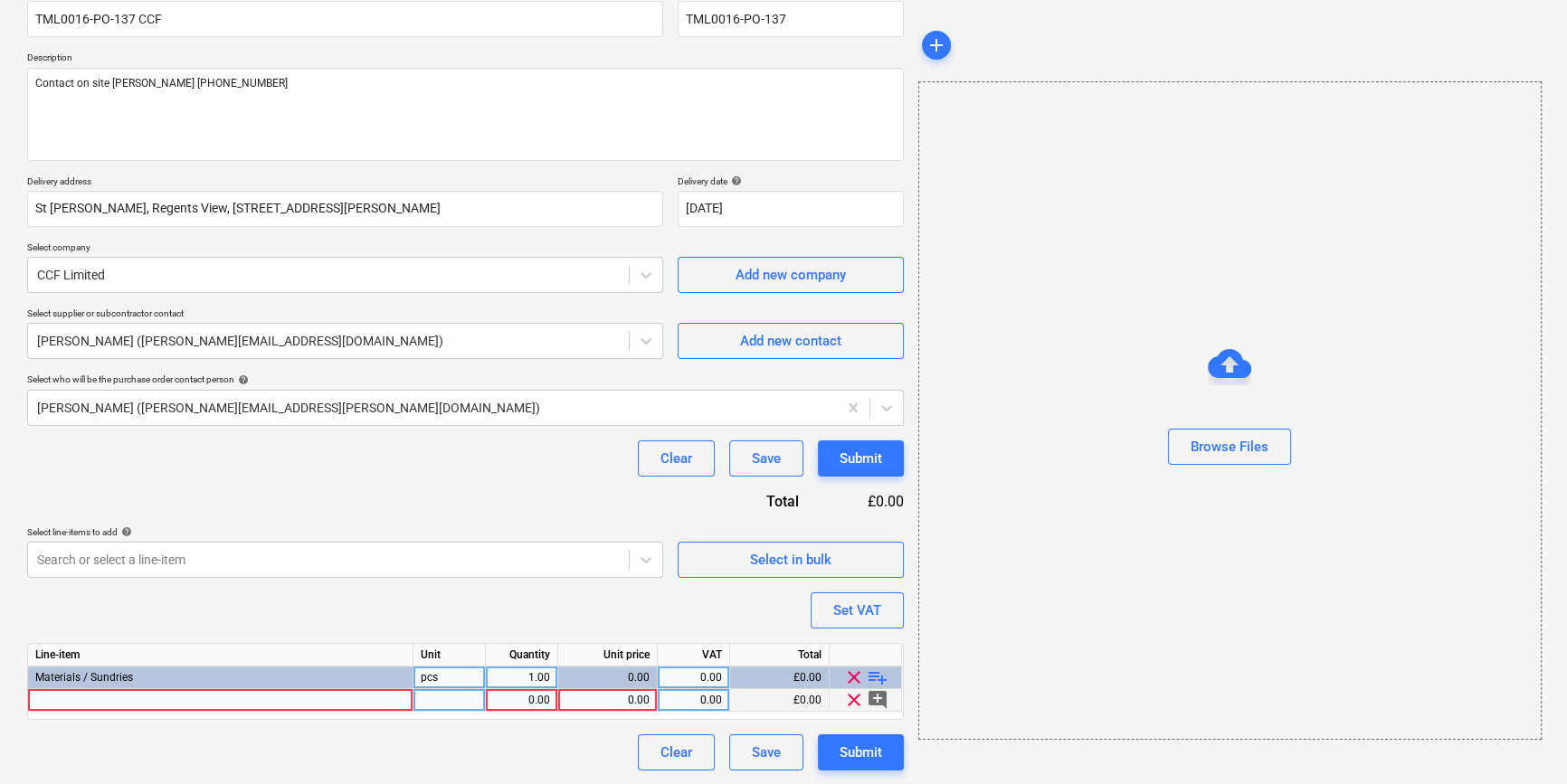
click at [78, 697] on div at bounding box center [221, 701] width 386 height 23
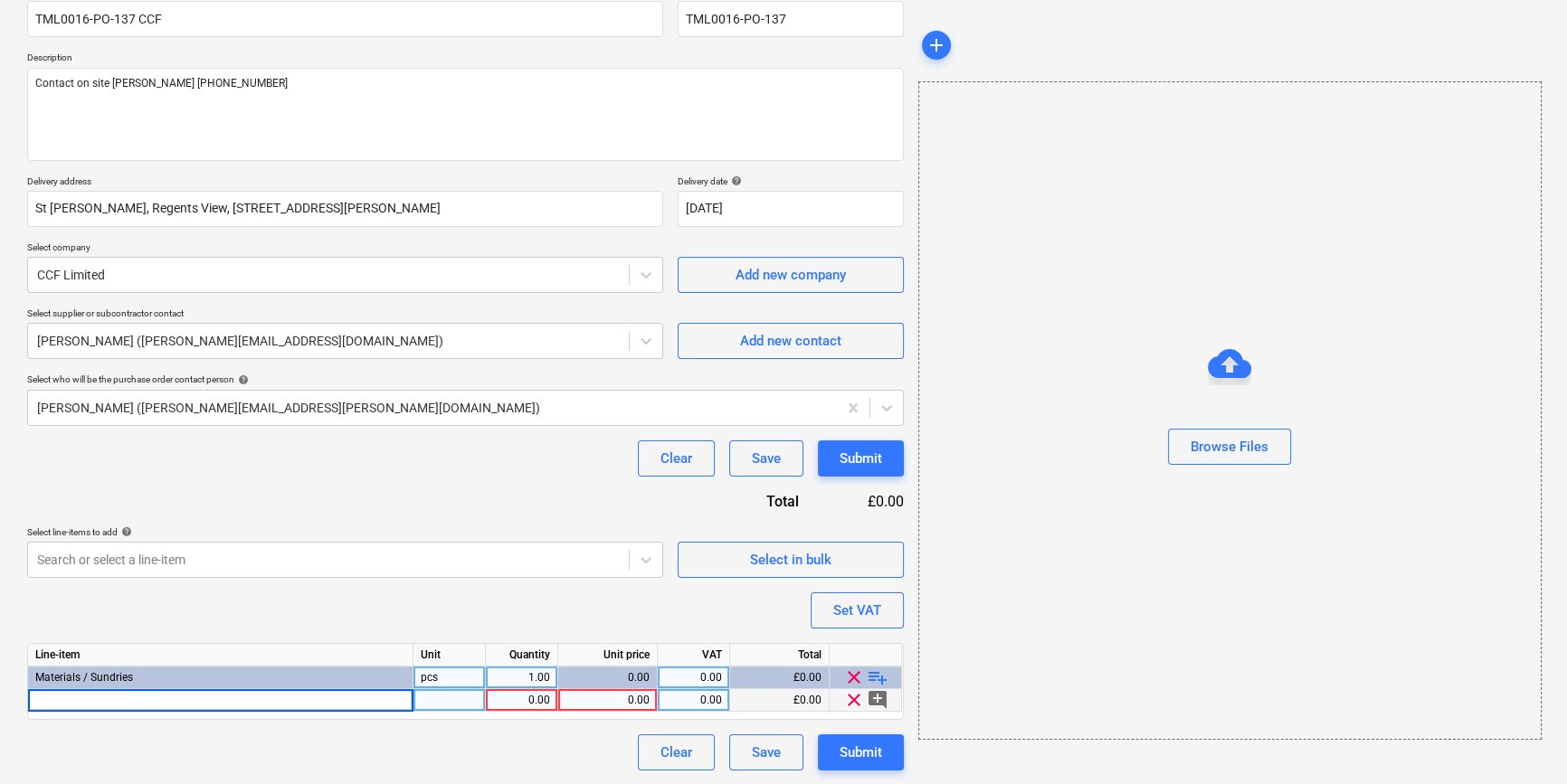
type textarea "x"
type input "Gyproc WallBoard Tapered Edge 1200 x 2400 x 12.5mm"
type textarea "x"
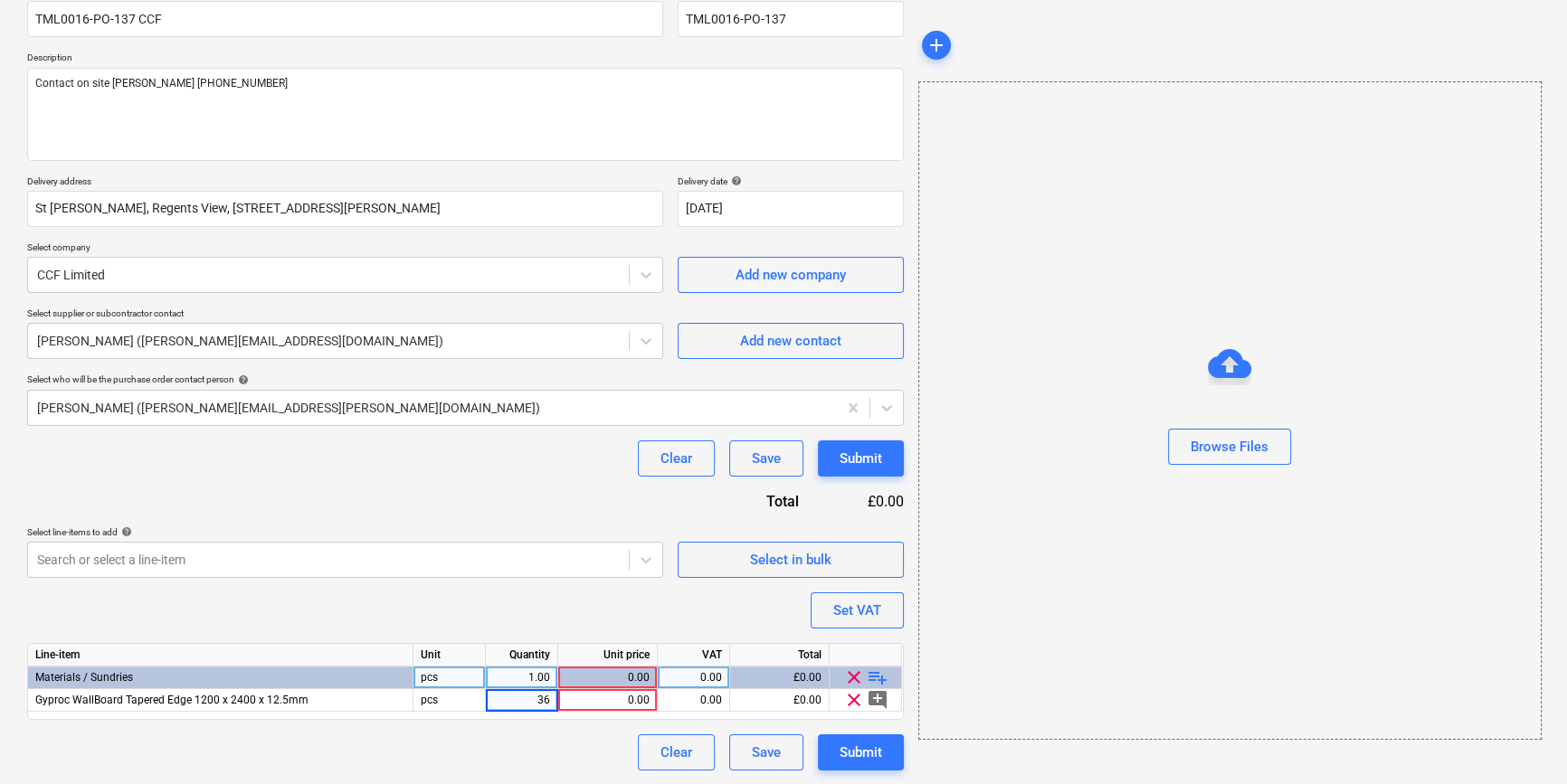
type input "360"
type textarea "x"
type input "8.5824"
type textarea "x"
type input "20"
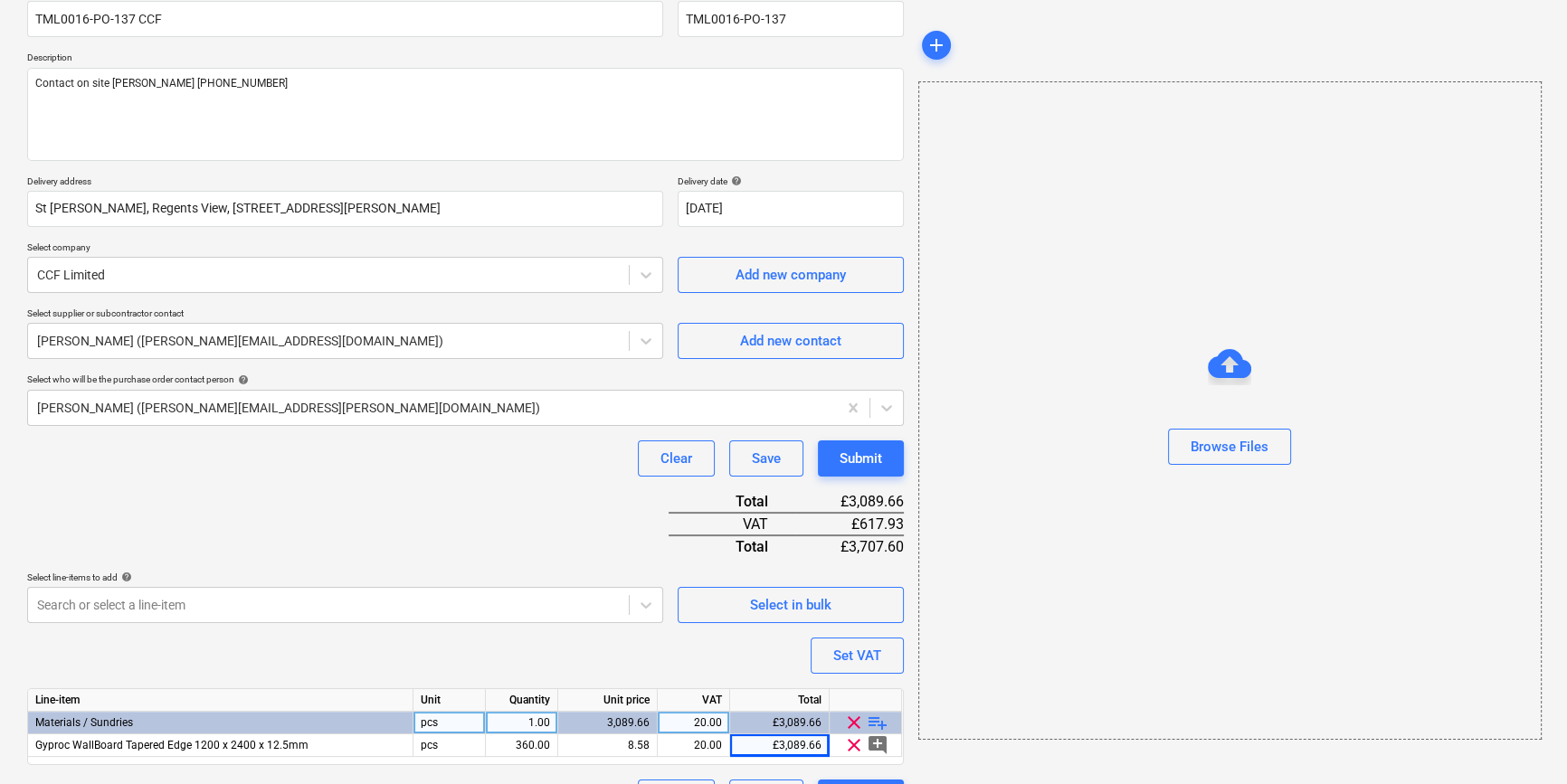
click at [869, 720] on span "playlist_add" at bounding box center [877, 723] width 22 height 22
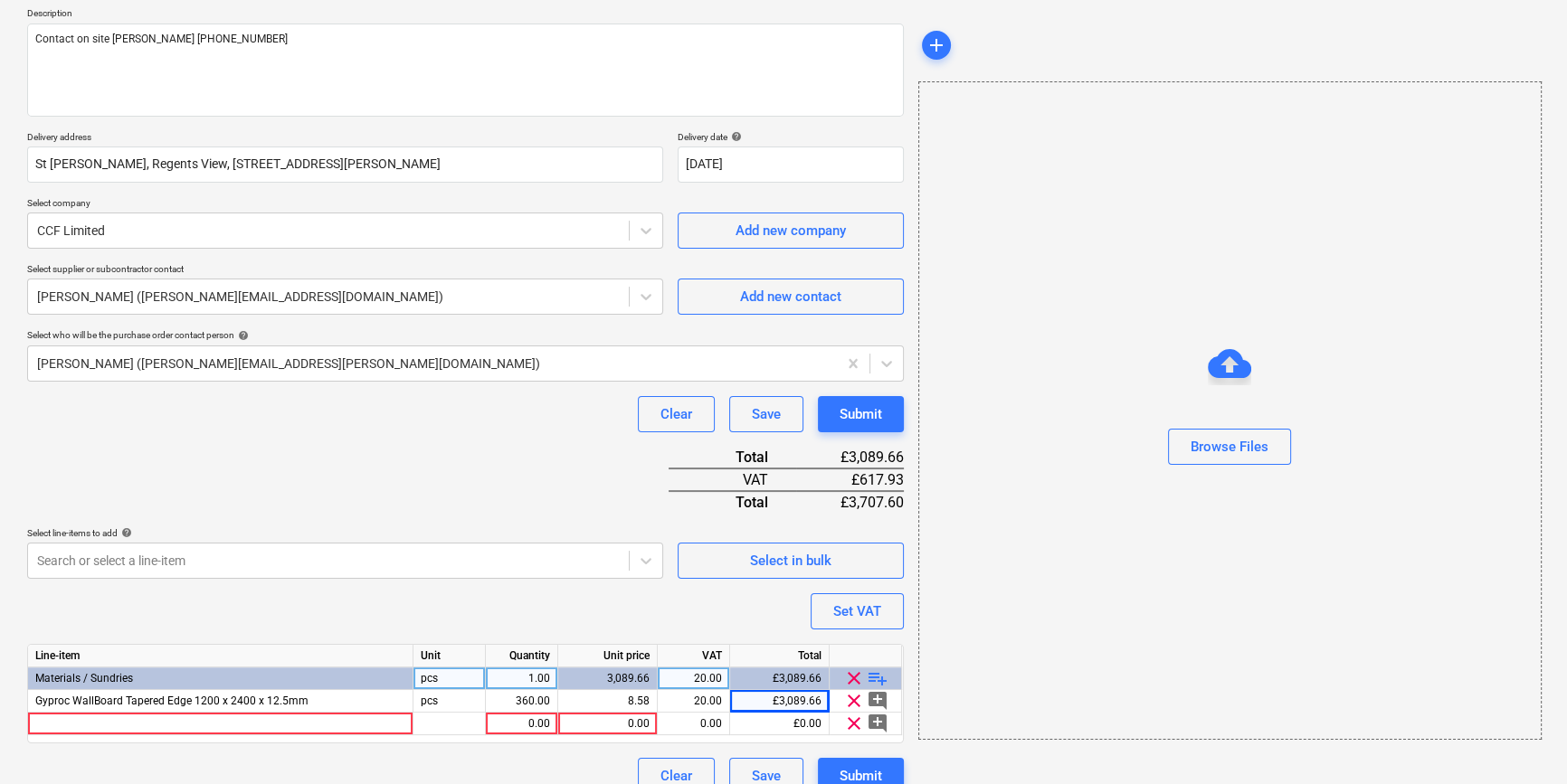
scroll to position [231, 0]
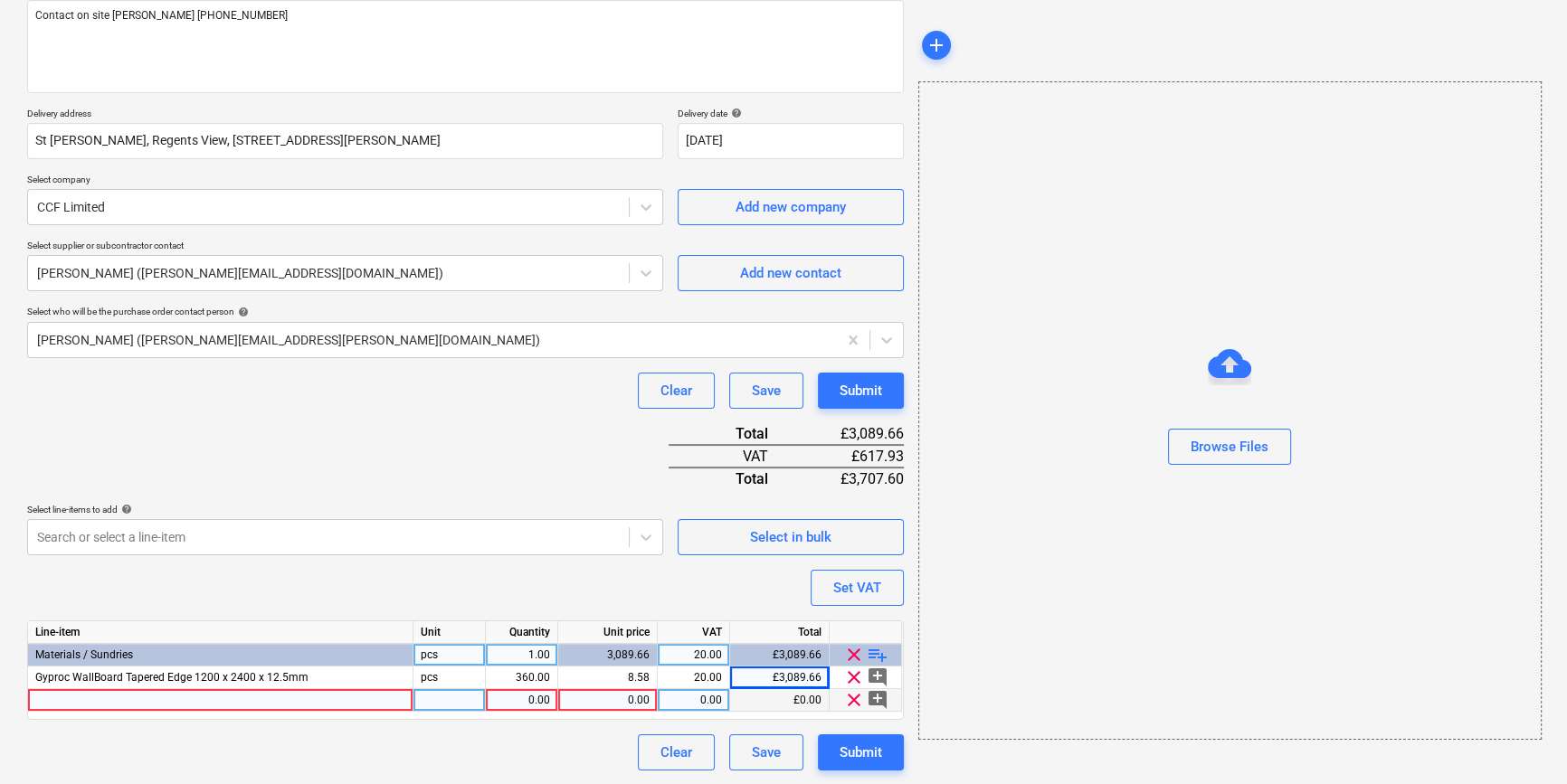
click at [58, 697] on div at bounding box center [221, 701] width 386 height 23
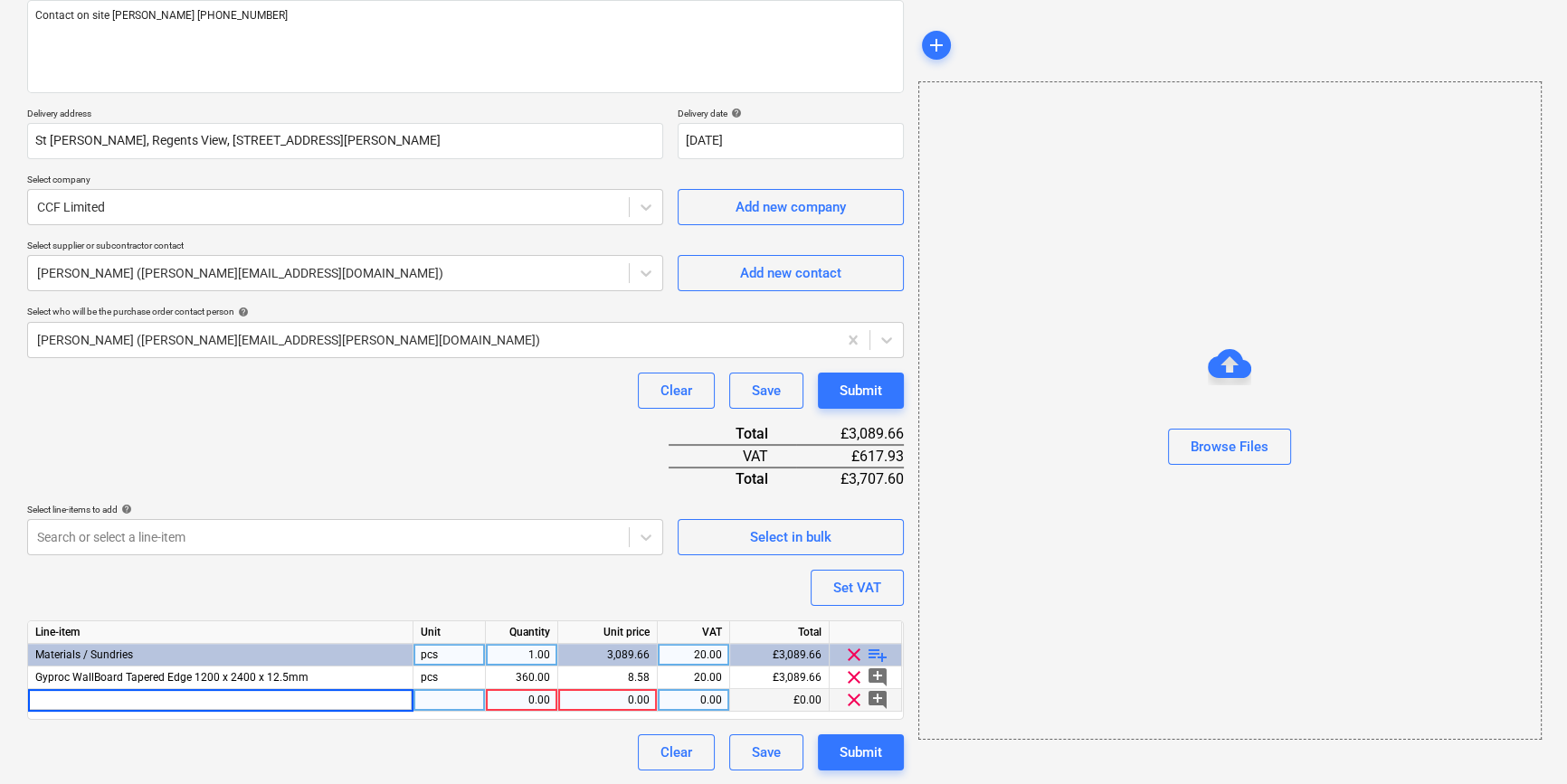
type textarea "x"
type input "Gyproc SoundBloc Tapered Edge 1200 x 3000 x 15.0mm"
type textarea "x"
type input "88"
type textarea "x"
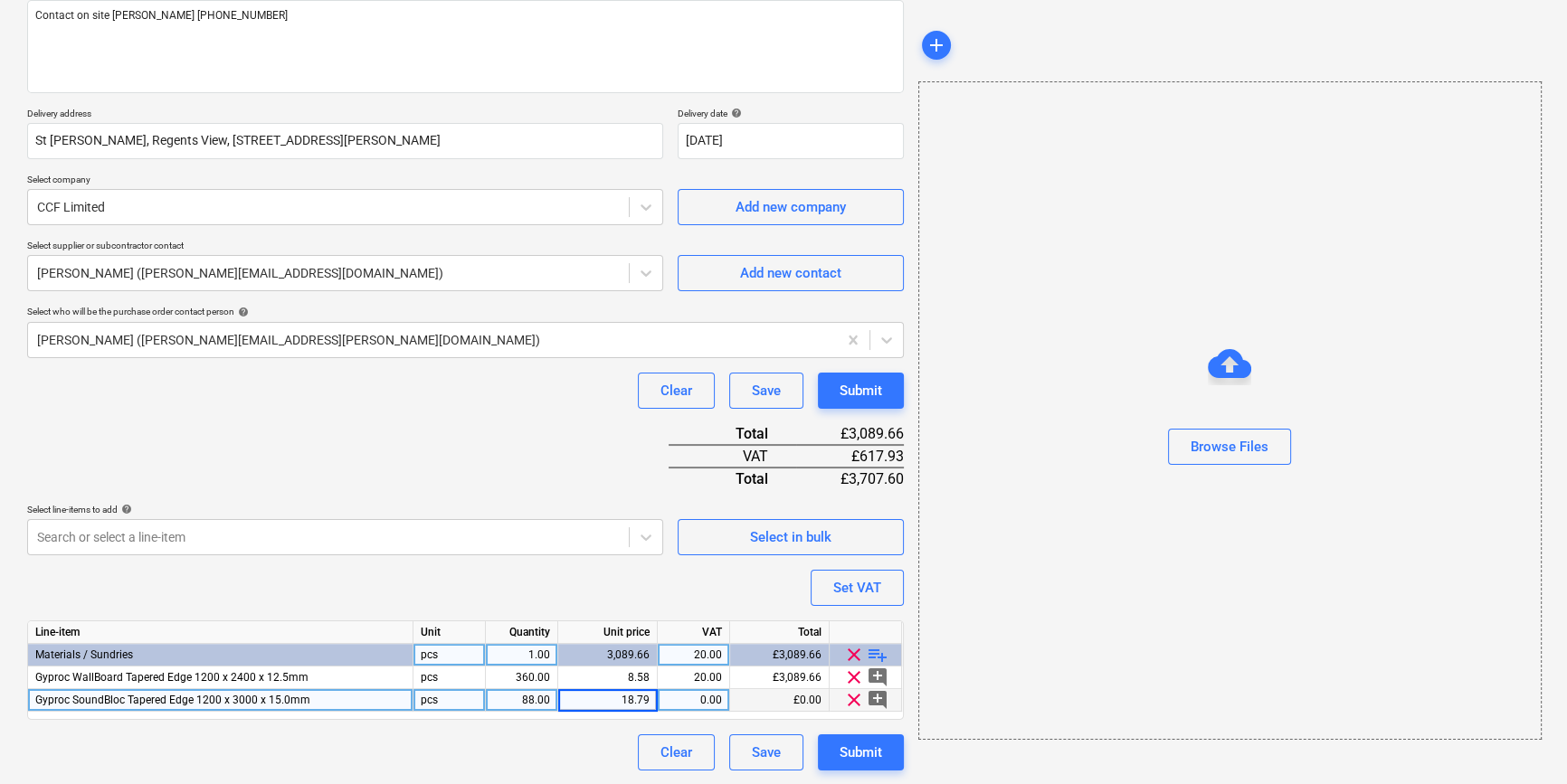
type input "18.792"
type textarea "x"
type input "20"
click at [880, 649] on span "playlist_add" at bounding box center [877, 655] width 22 height 22
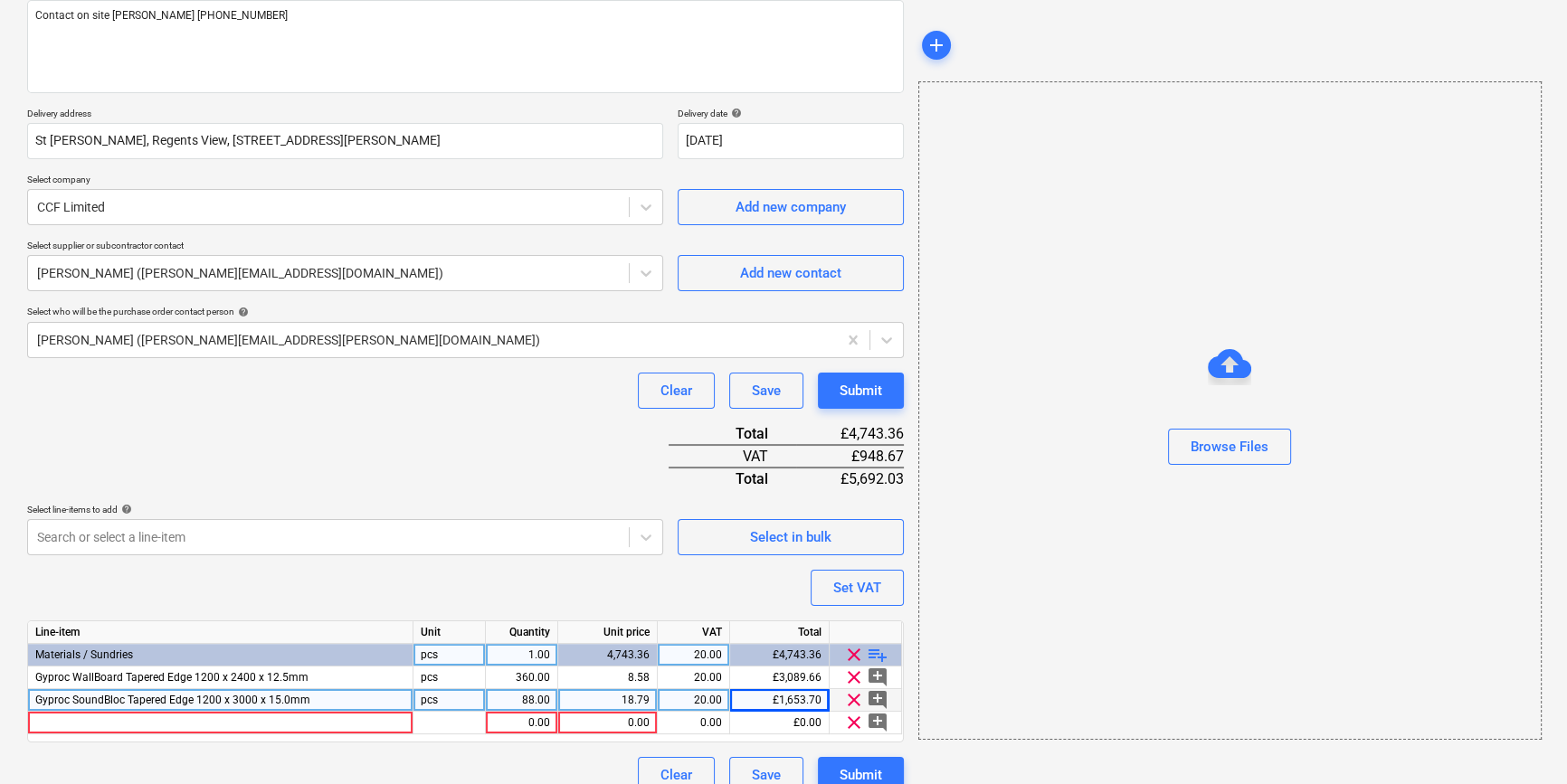
type textarea "x"
click at [58, 722] on div at bounding box center [221, 724] width 386 height 23
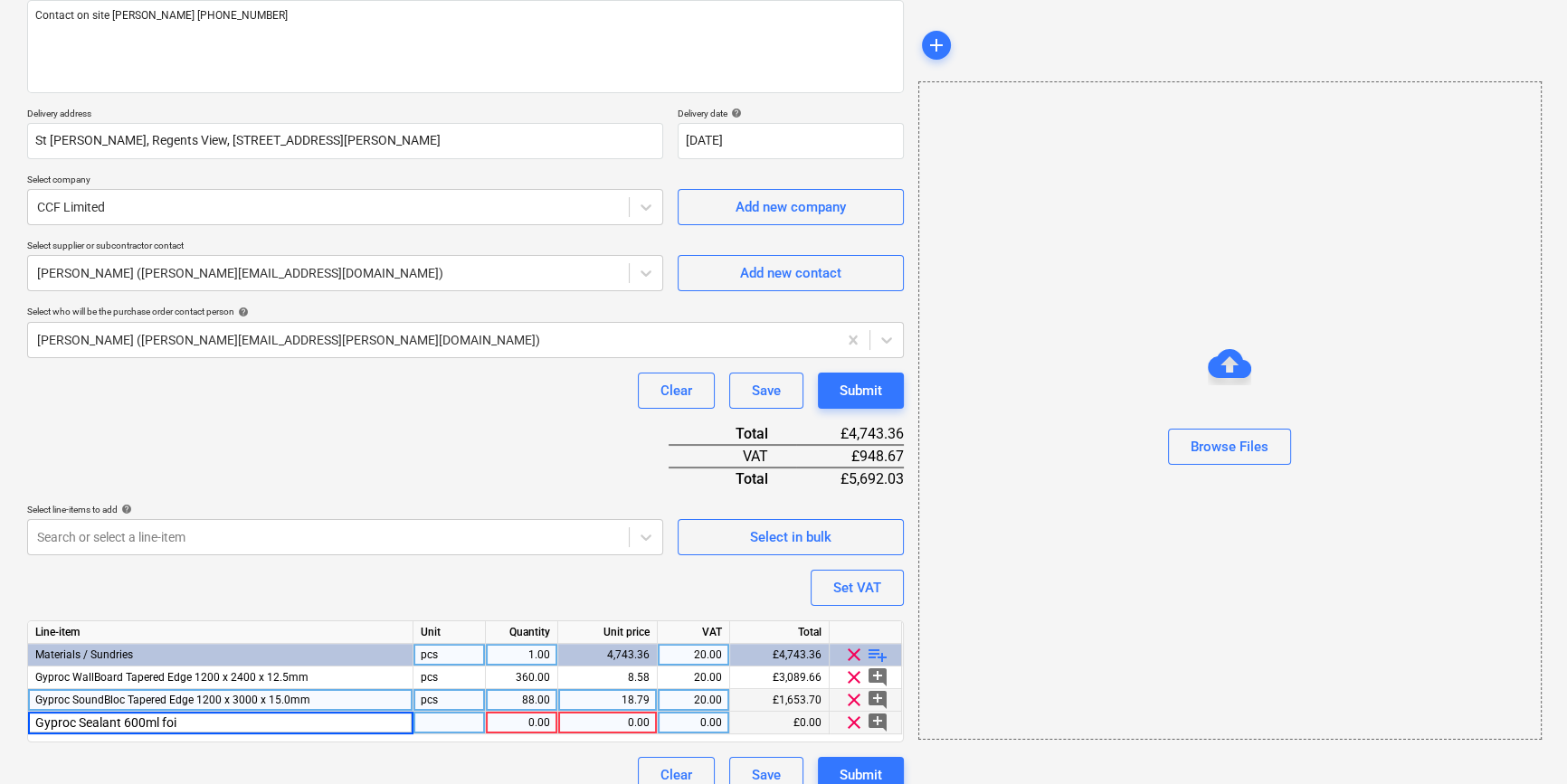
type input "Gyproc Sealant 600ml foil"
click at [524, 719] on div "1.00" at bounding box center [521, 724] width 57 height 23
type textarea "x"
type input "120"
type textarea "x"
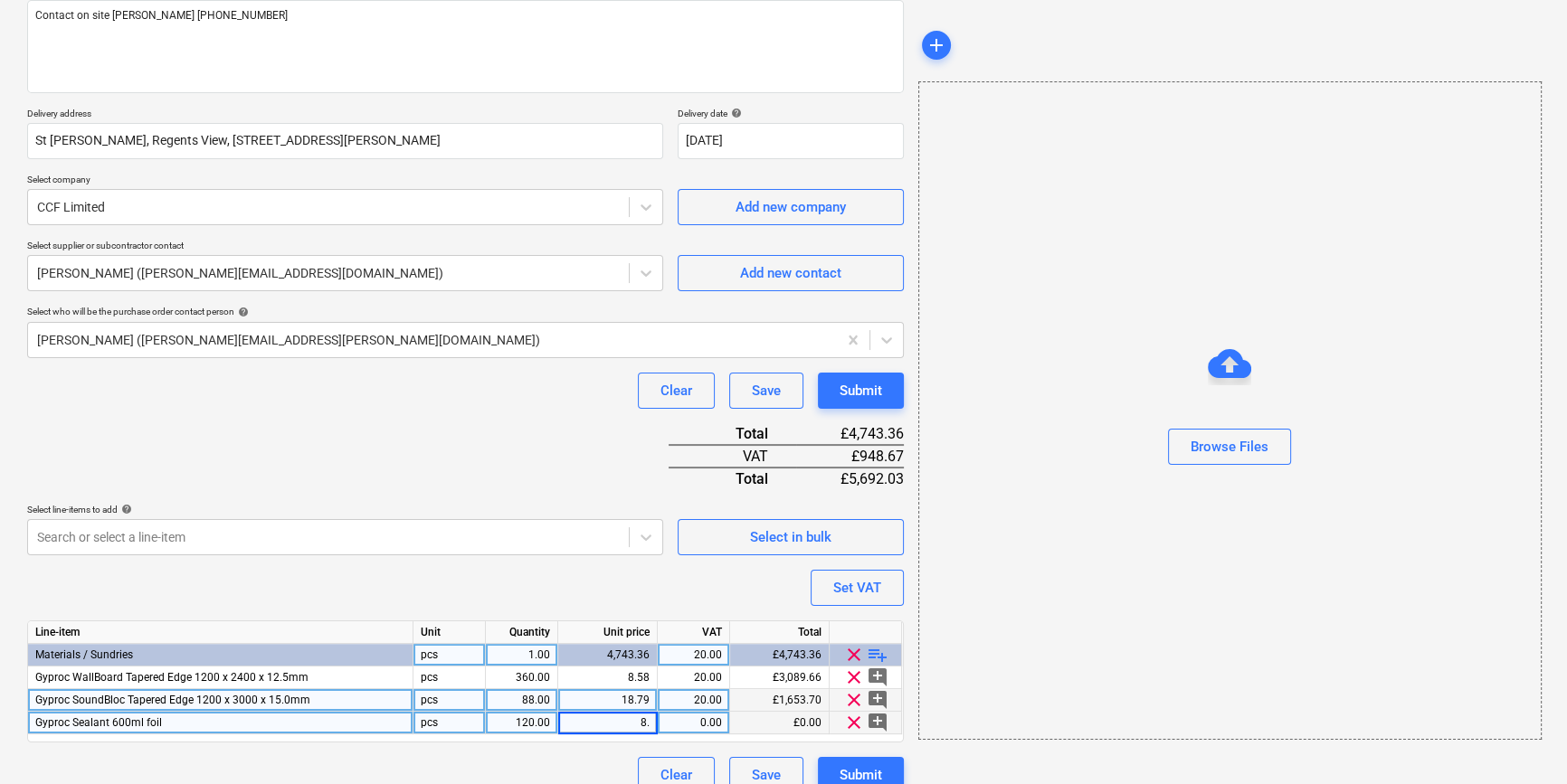
type input "8.8"
type textarea "x"
type input "20"
click at [876, 653] on span "playlist_add" at bounding box center [877, 655] width 22 height 22
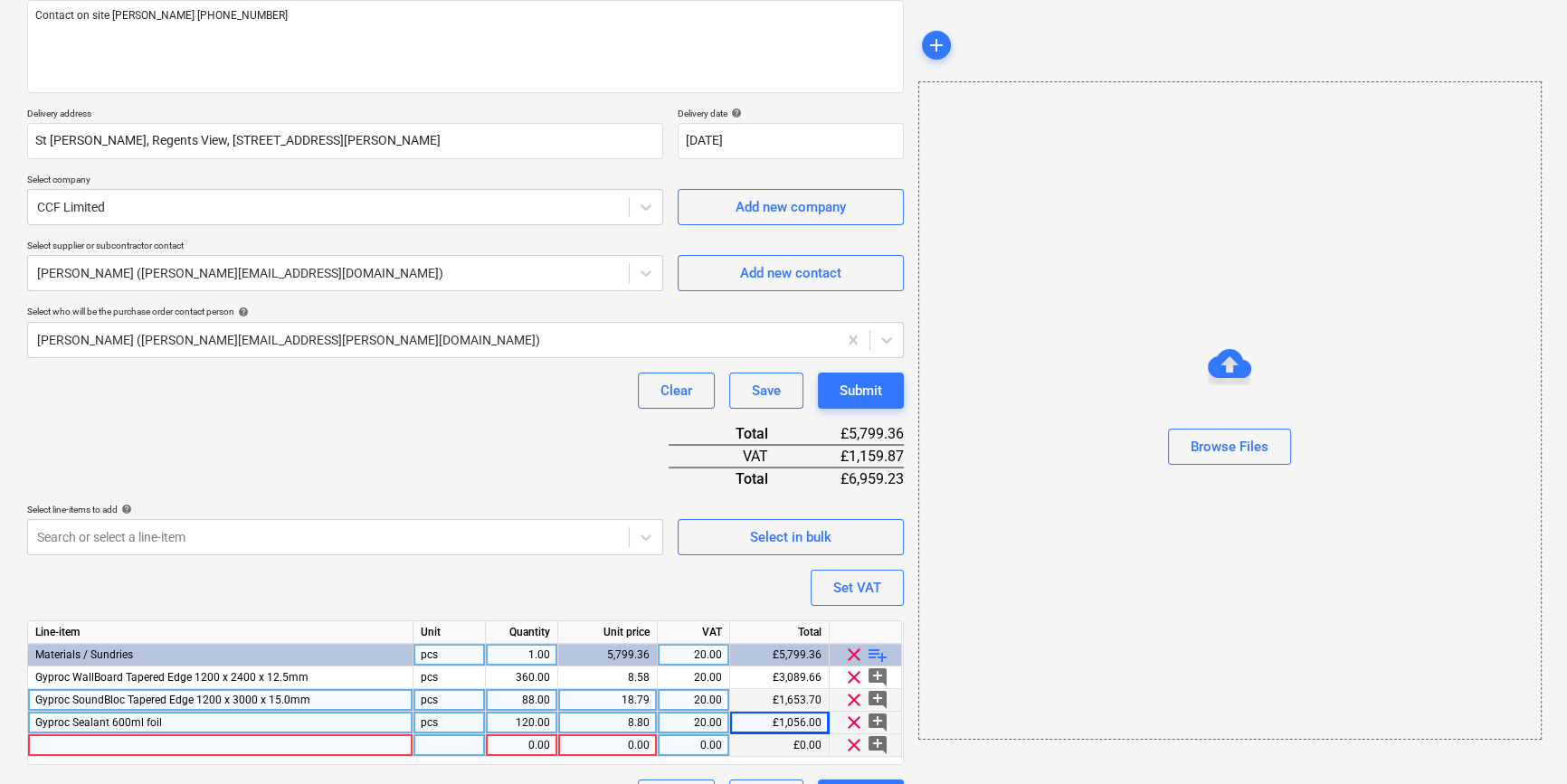
click at [51, 746] on div at bounding box center [221, 746] width 386 height 23
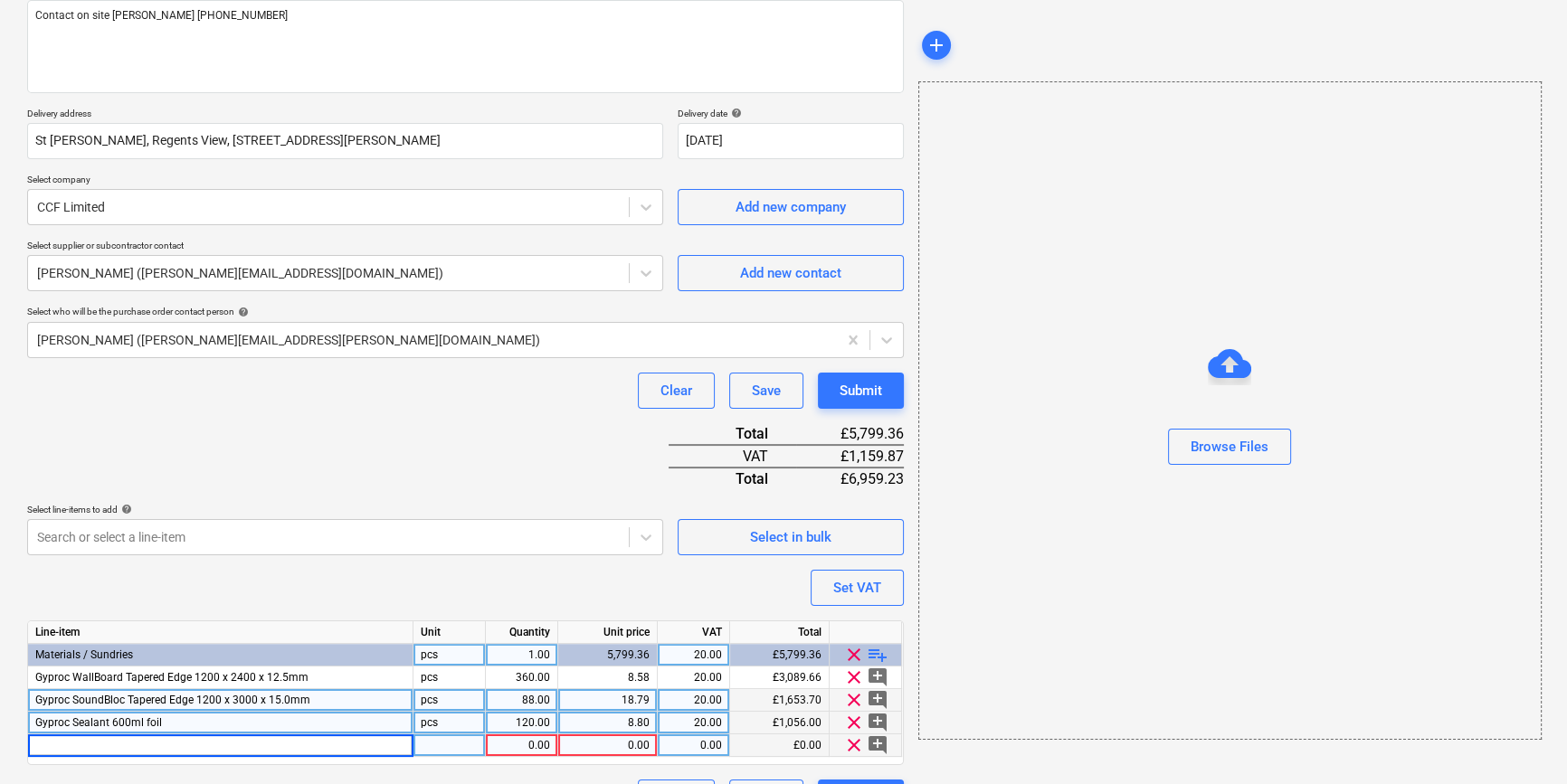
type textarea "x"
type input "Gyproc Quicksand"
type textarea "x"
type input "bag"
type textarea "x"
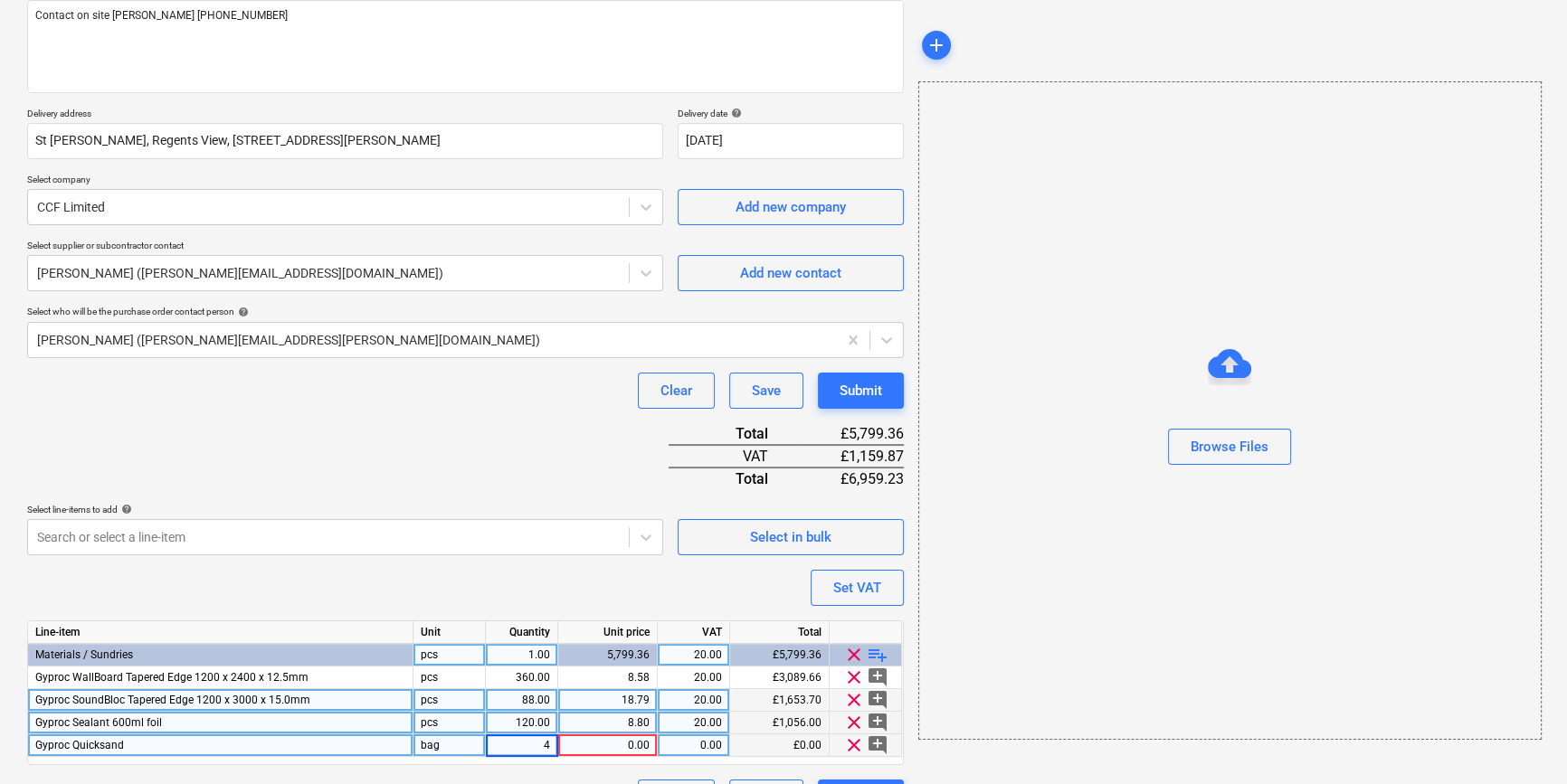
type input "40"
type textarea "x"
type input "30.92"
type textarea "x"
type input "20"
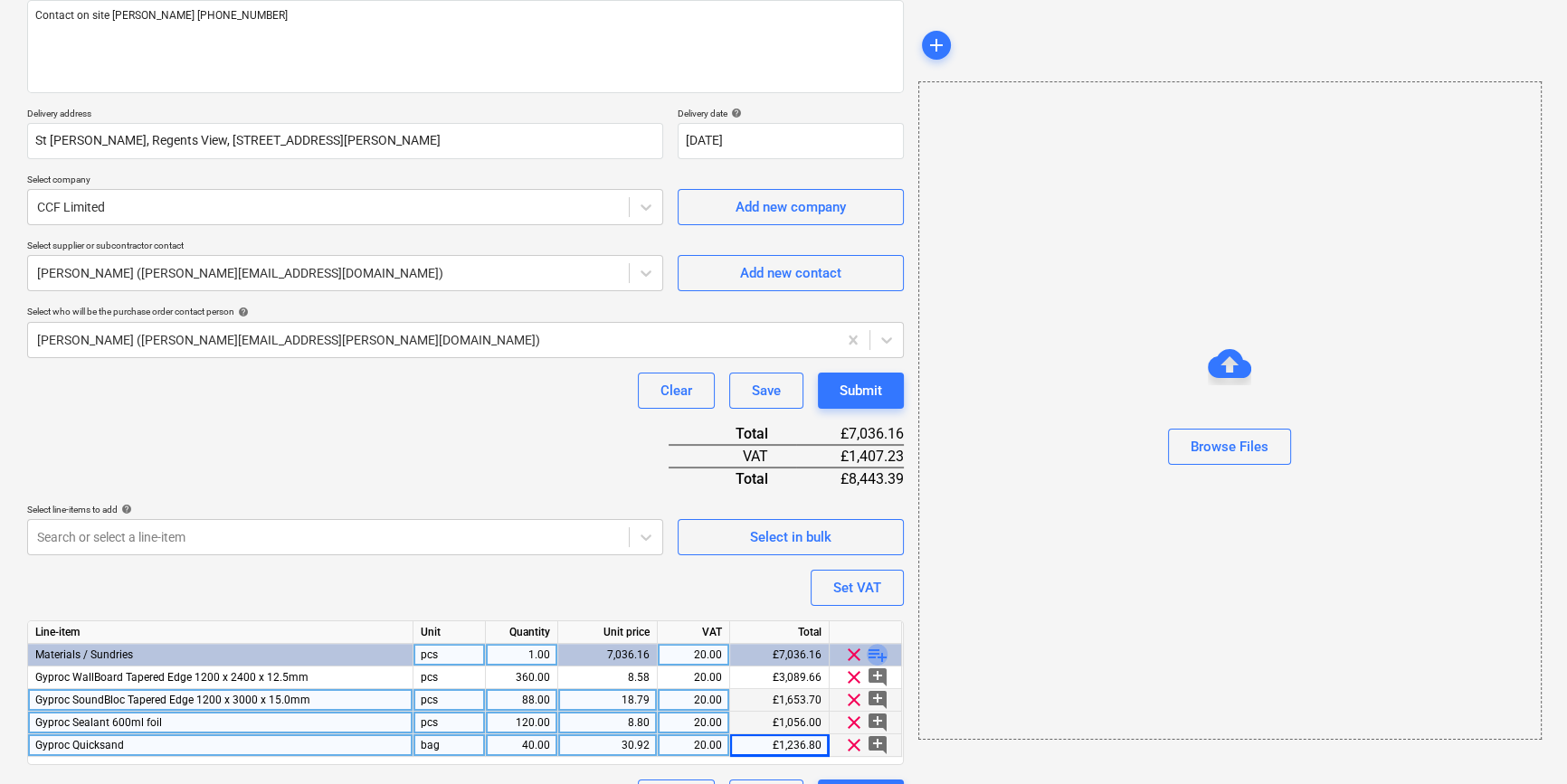
click at [875, 651] on span "playlist_add" at bounding box center [877, 655] width 22 height 22
type textarea "x"
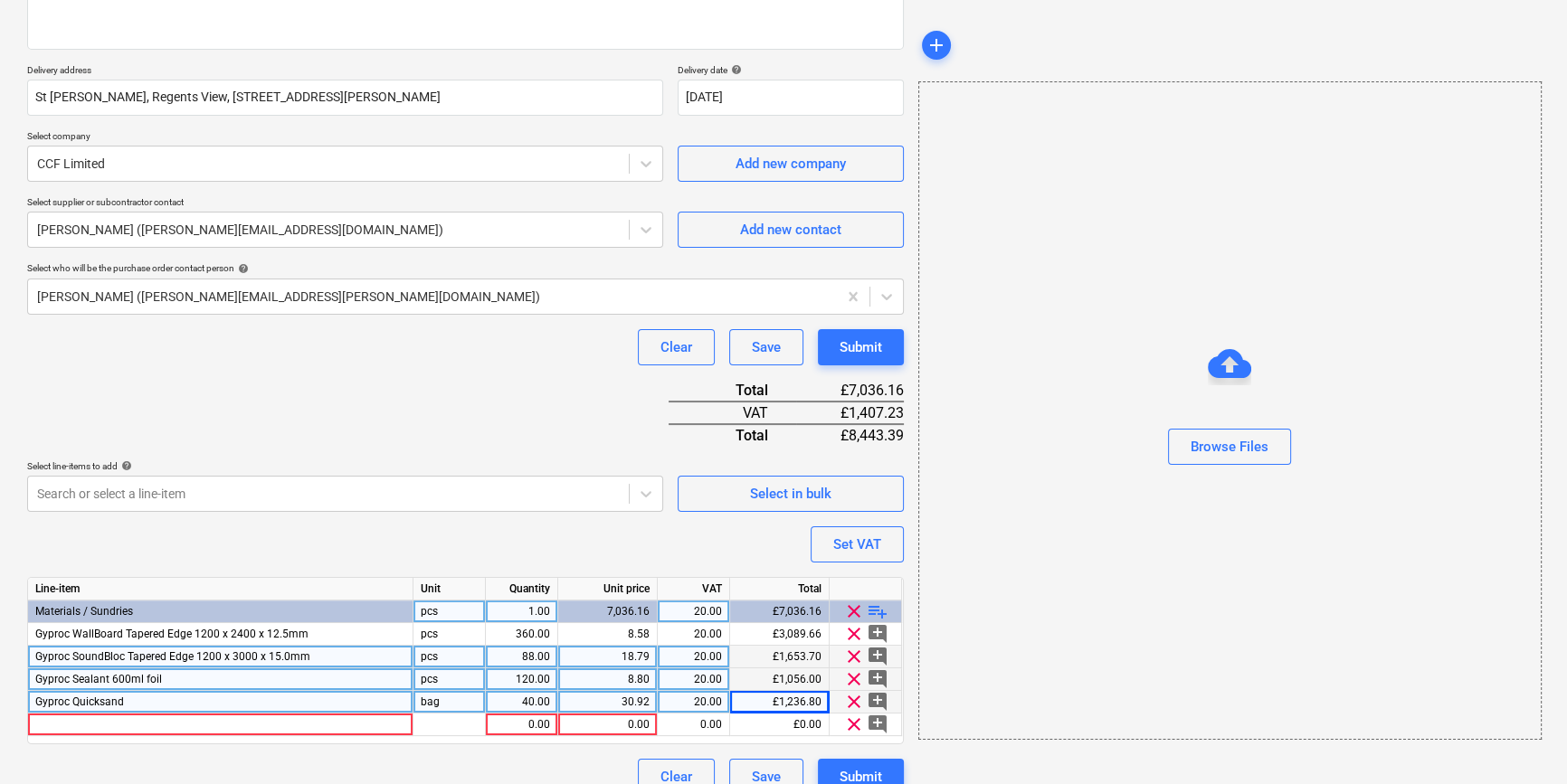
scroll to position [298, 0]
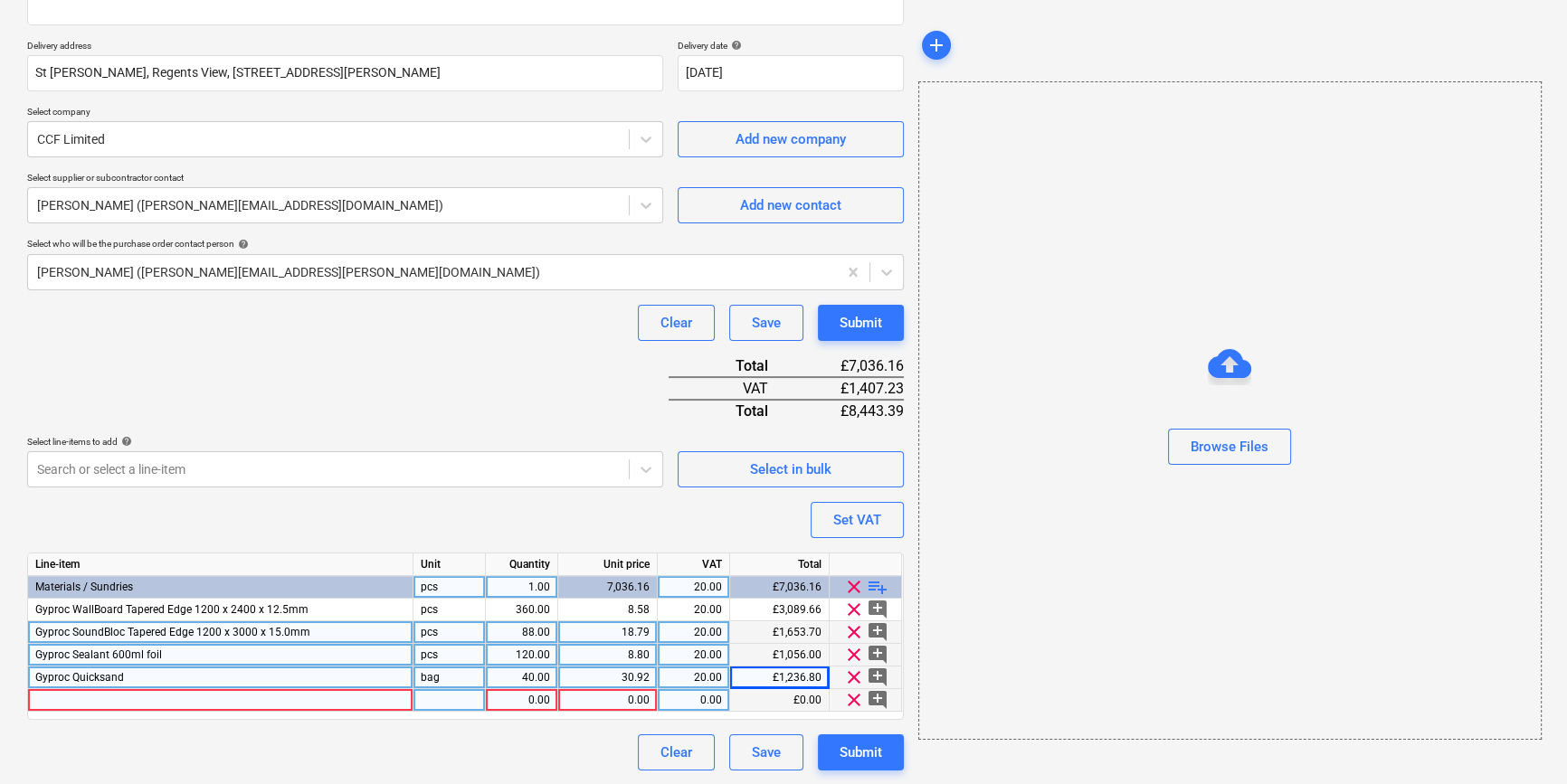
click at [54, 696] on div at bounding box center [221, 701] width 386 height 23
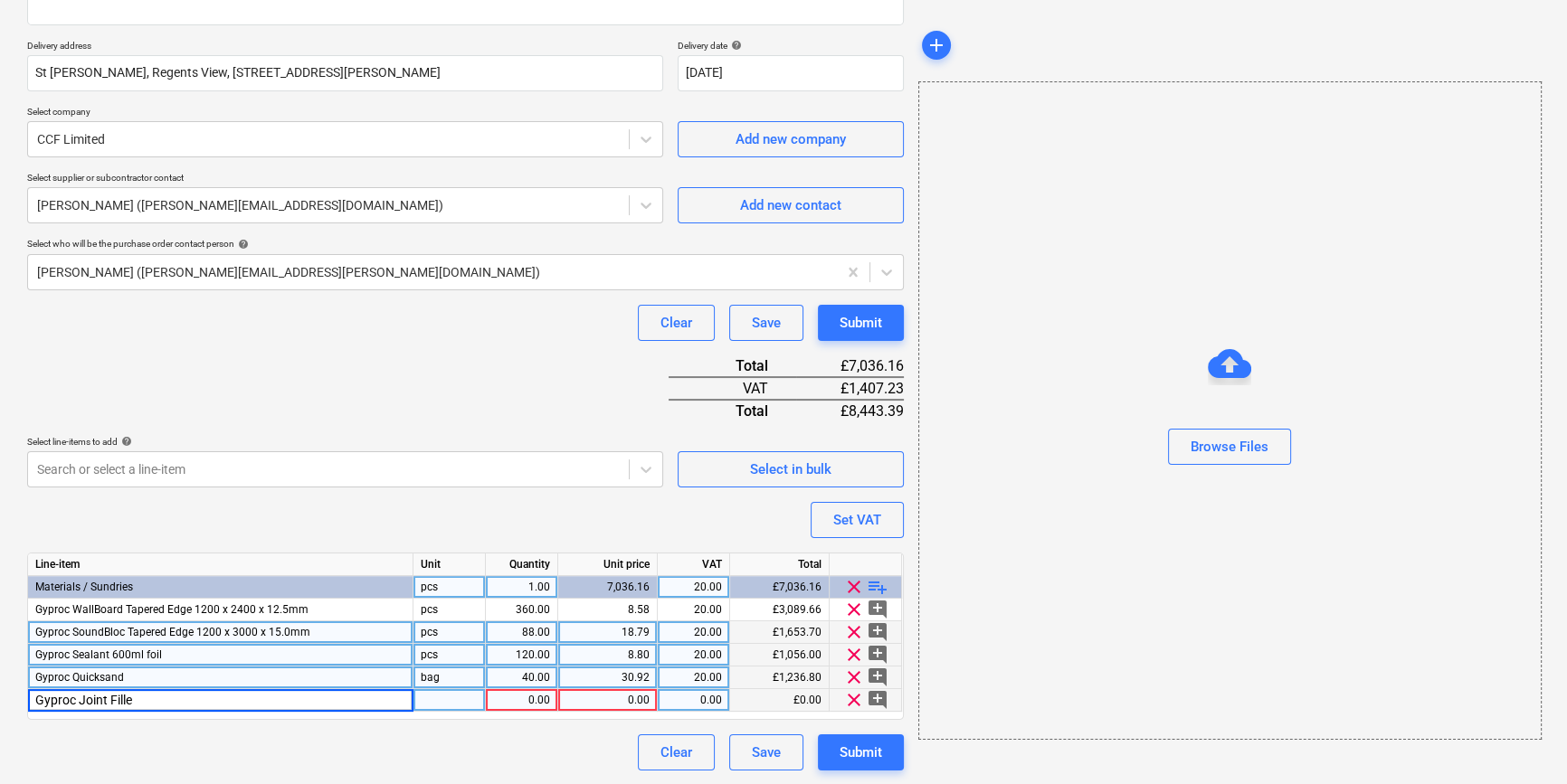
type input "Gyproc Joint Filler"
type textarea "x"
type input "bag"
type textarea "x"
type input "80"
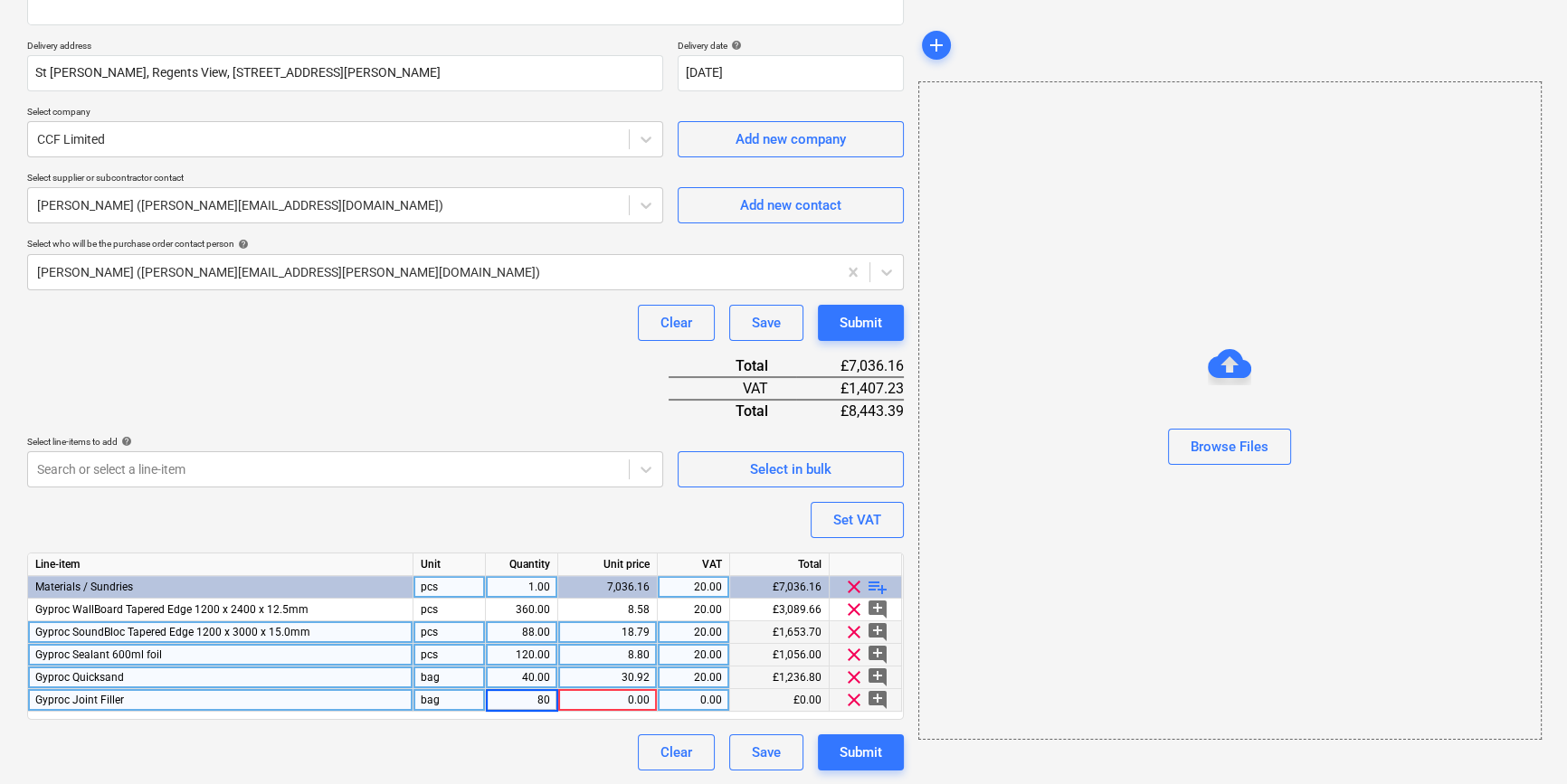
type textarea "x"
type input "10.57"
type textarea "x"
type input "20"
click at [882, 584] on span "playlist_add" at bounding box center [877, 587] width 22 height 22
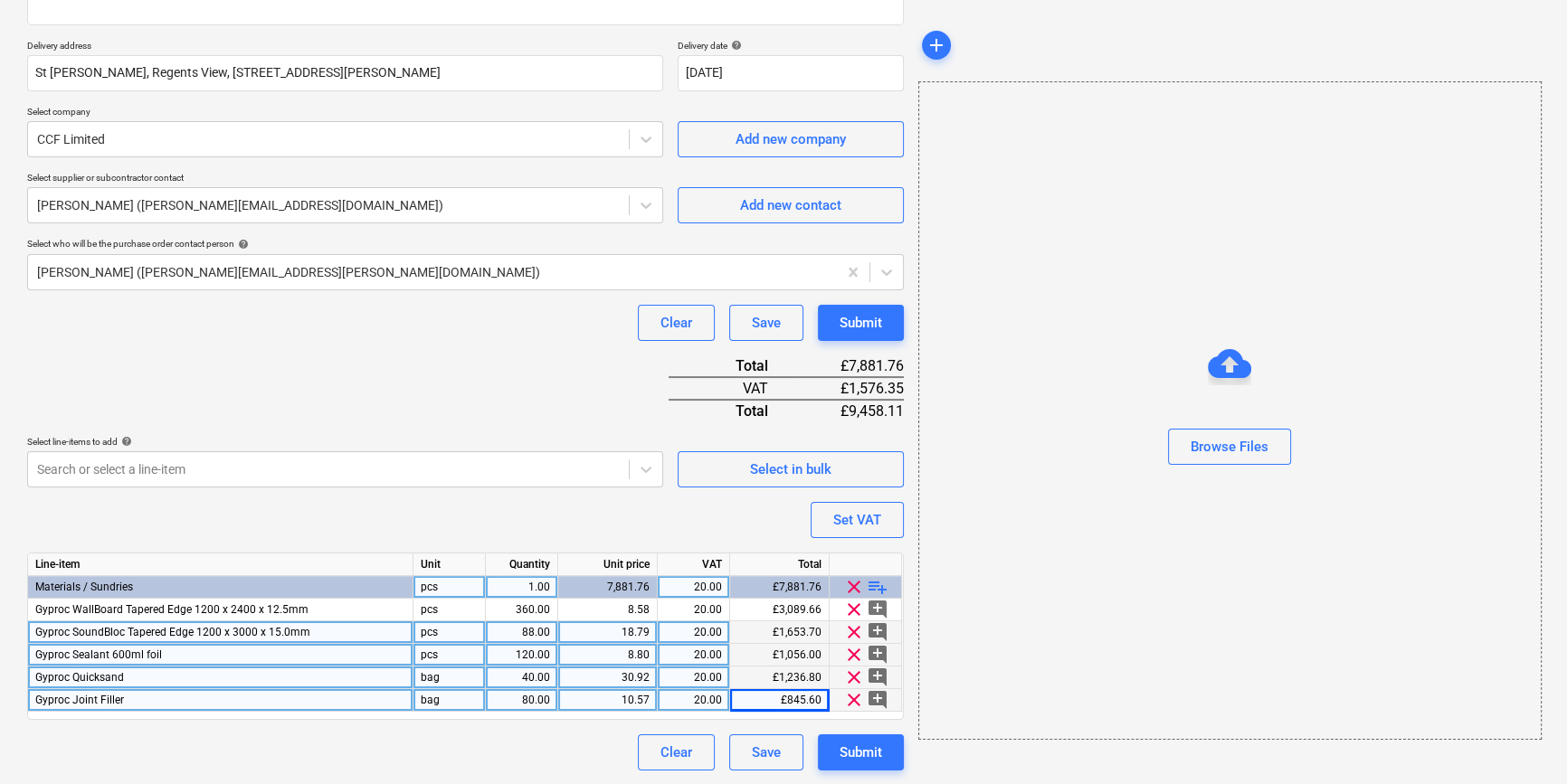
type textarea "x"
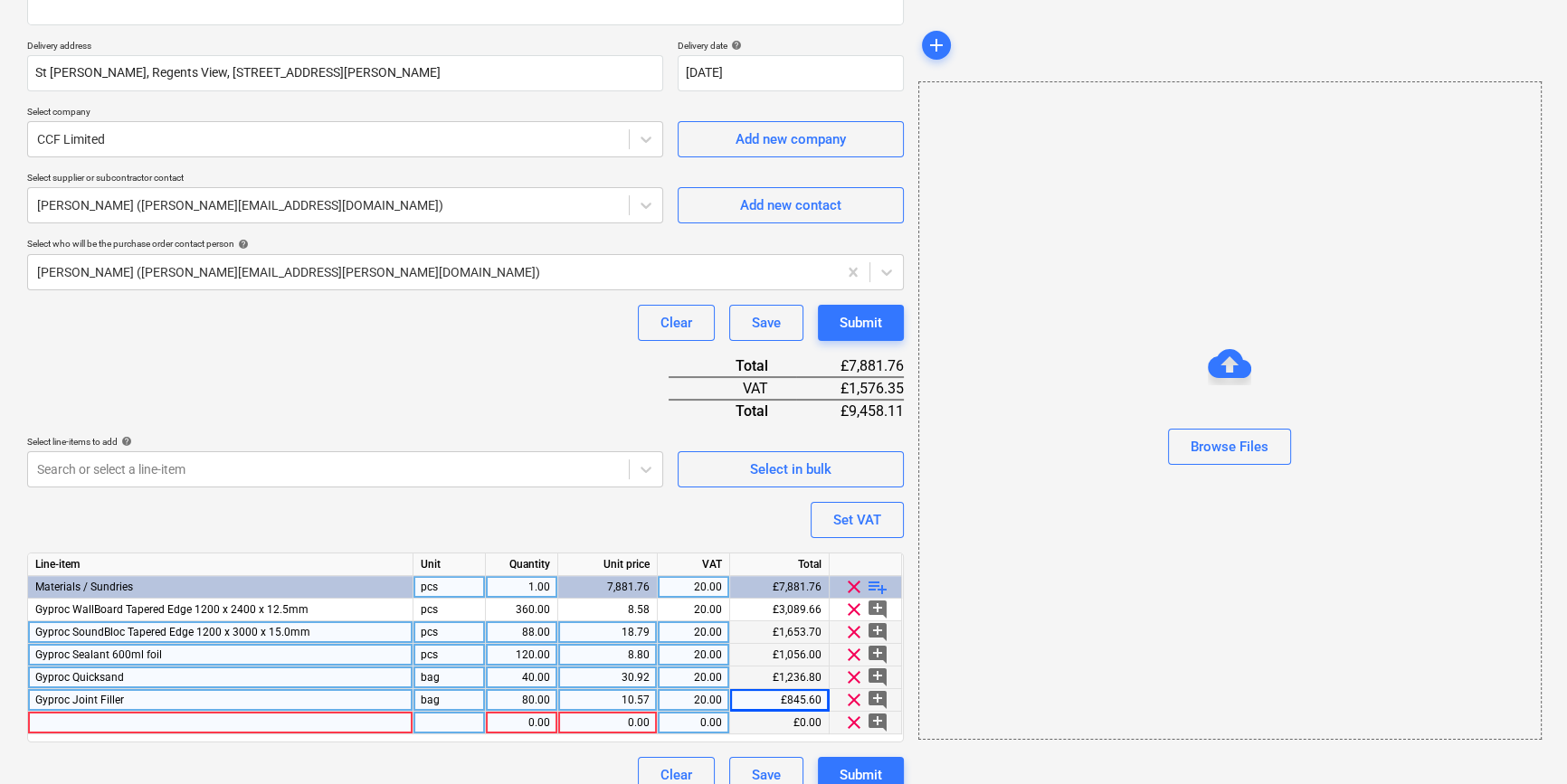
click at [57, 720] on div at bounding box center [221, 724] width 386 height 23
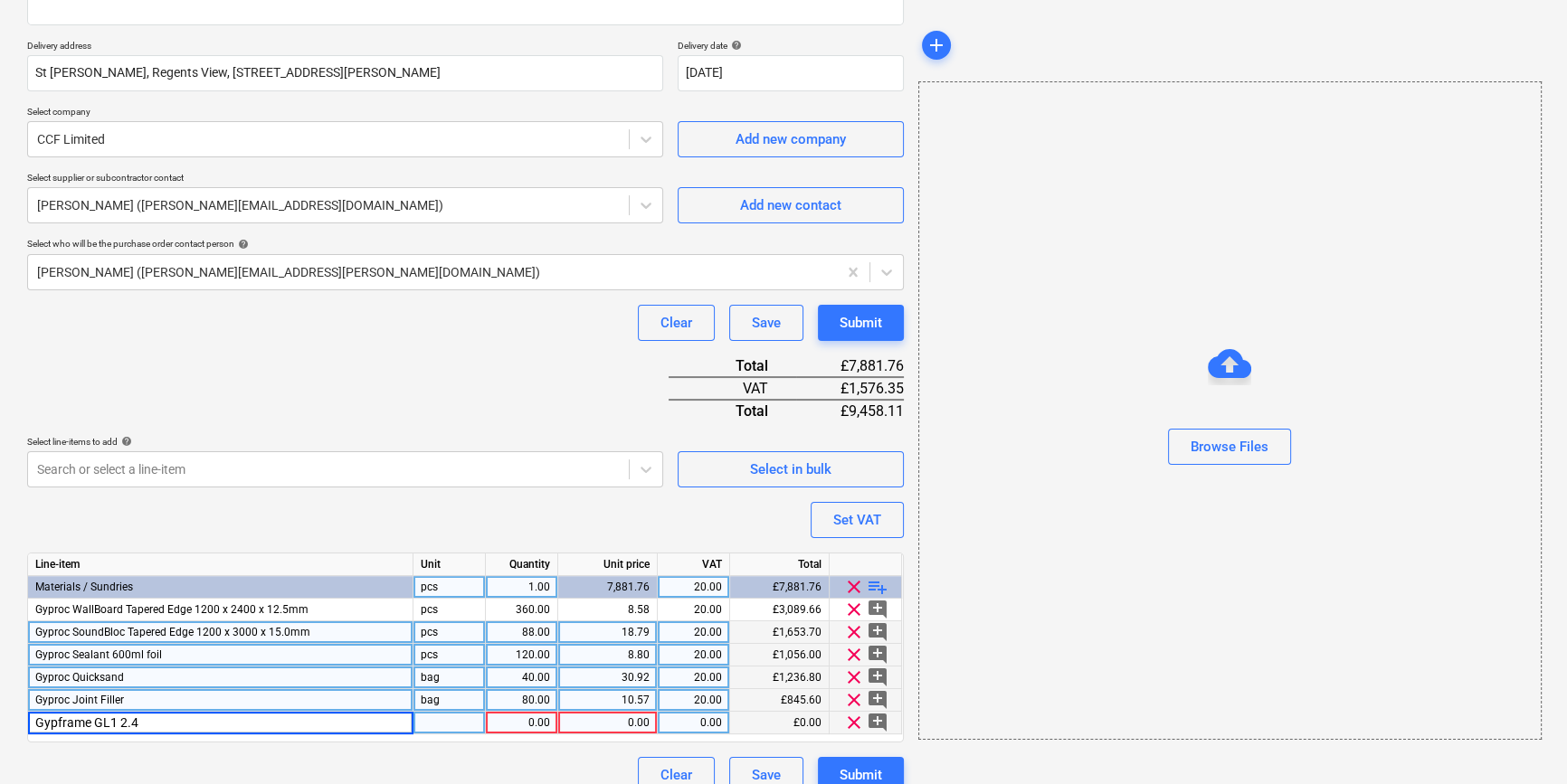
type input "Gypframe GL1 2.4m"
type textarea "x"
type input "300"
type textarea "x"
type input "2.928"
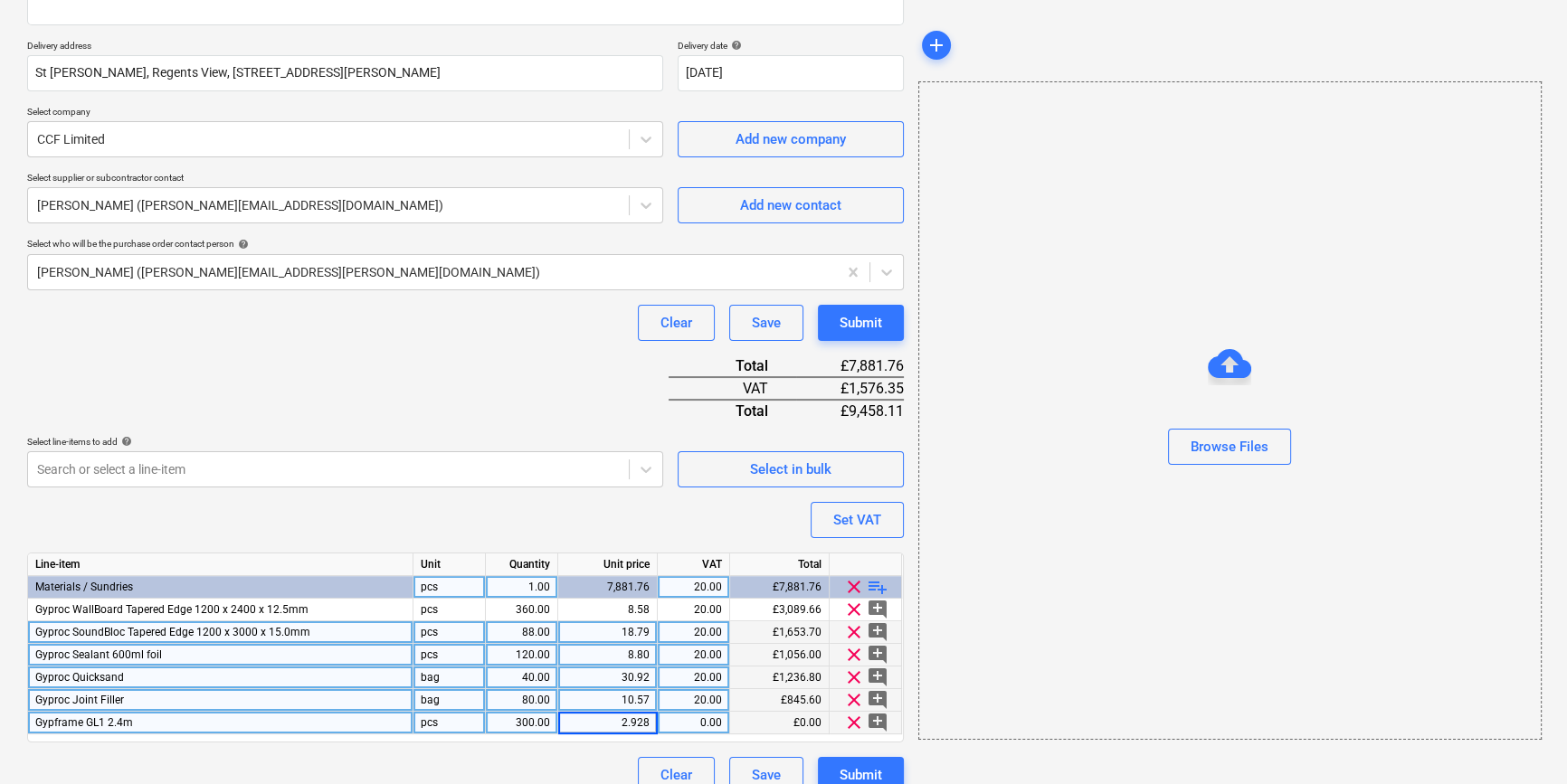
type textarea "x"
type input "20"
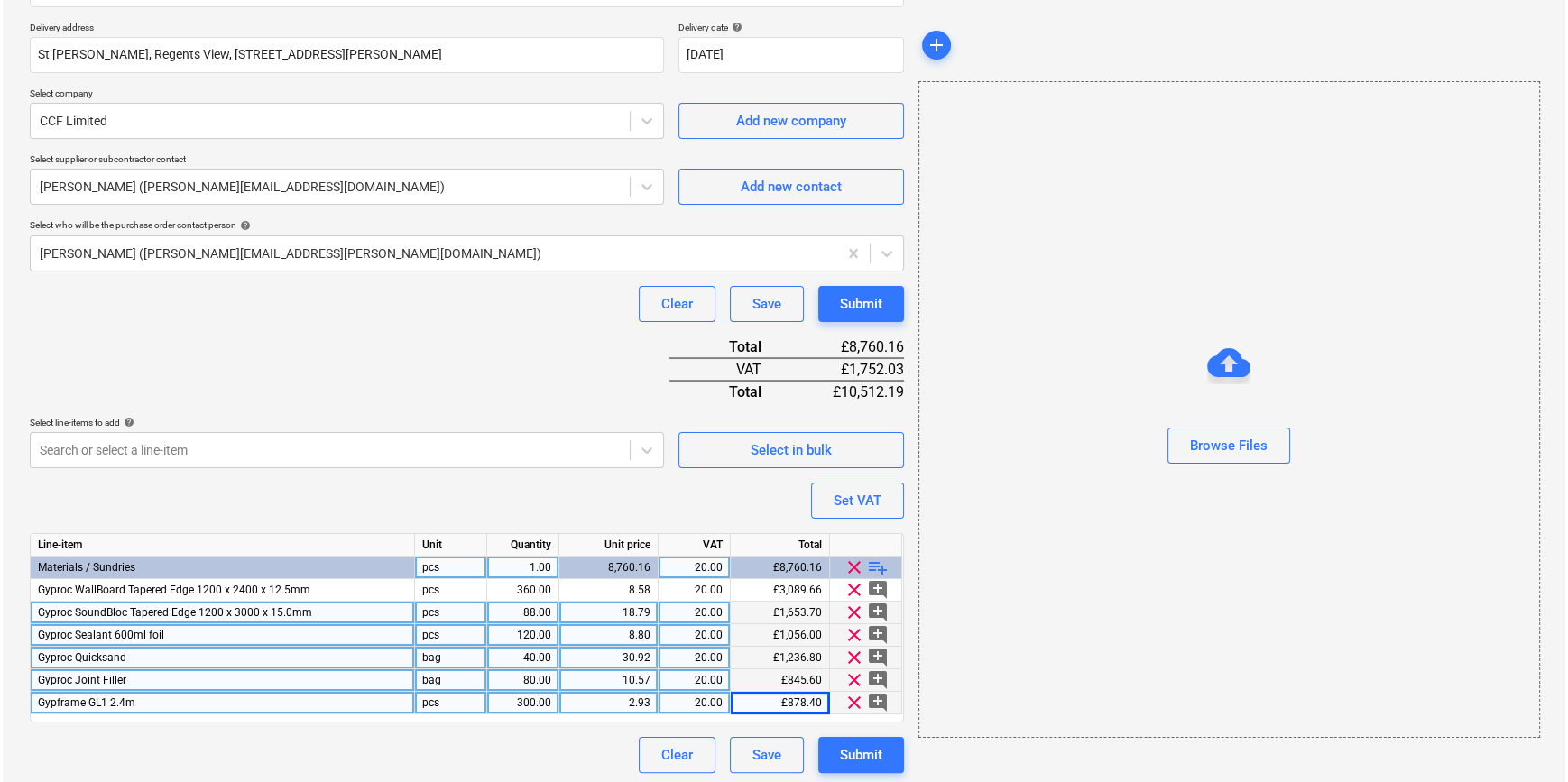
scroll to position [320, 0]
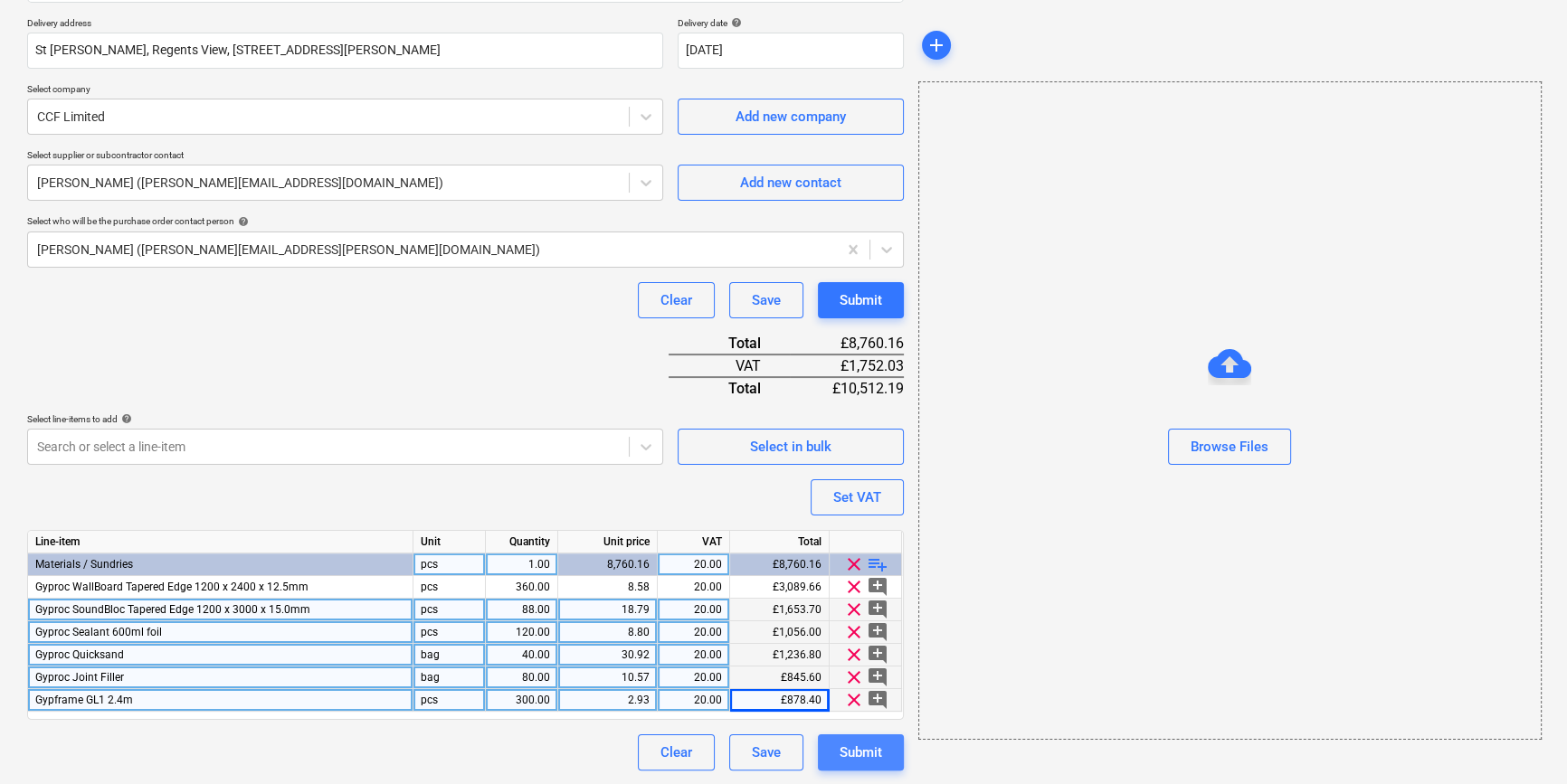
click at [874, 749] on div "Submit" at bounding box center [861, 752] width 42 height 24
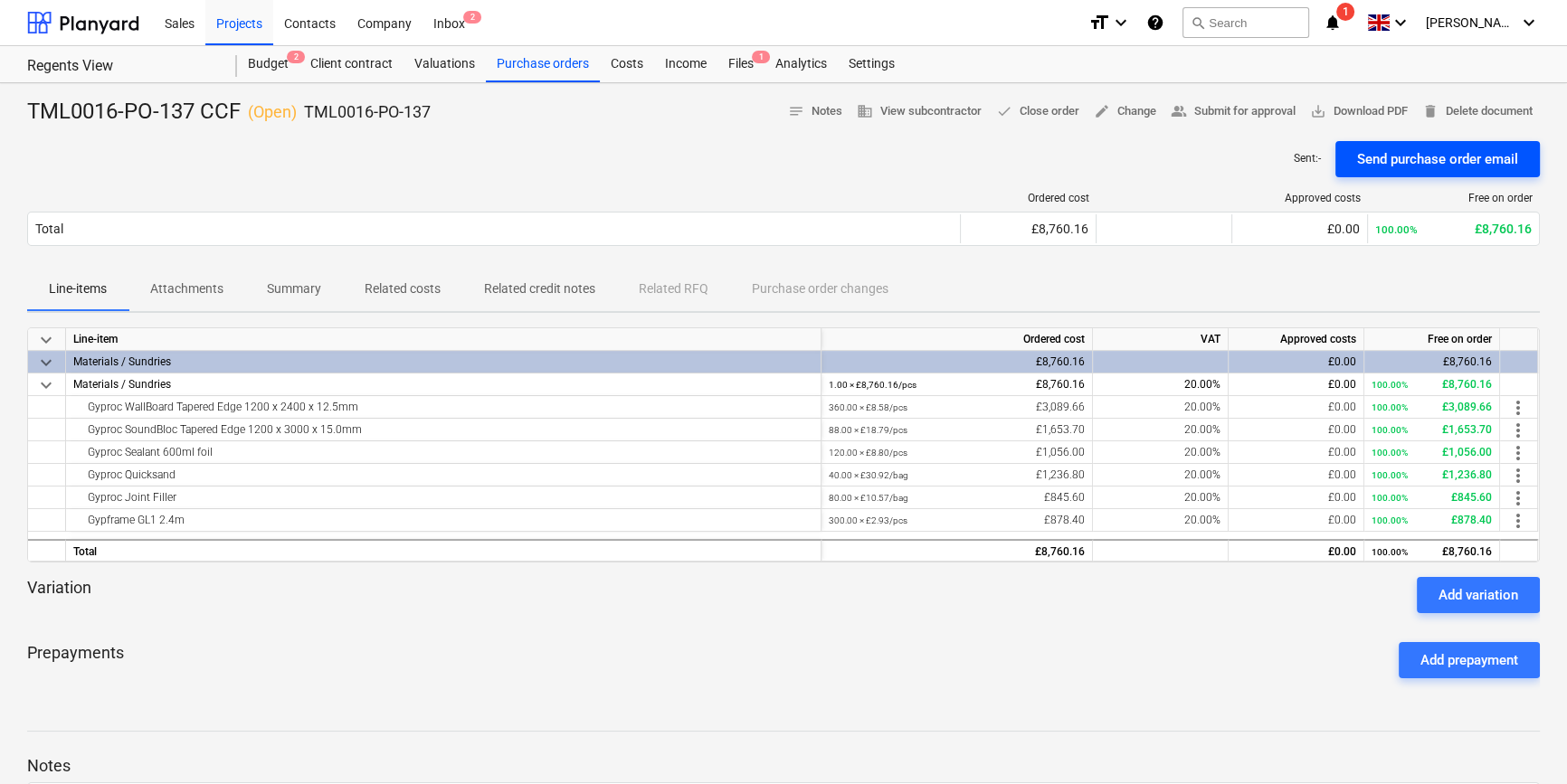
click at [1254, 156] on div "Send purchase order email" at bounding box center [1438, 159] width 161 height 24
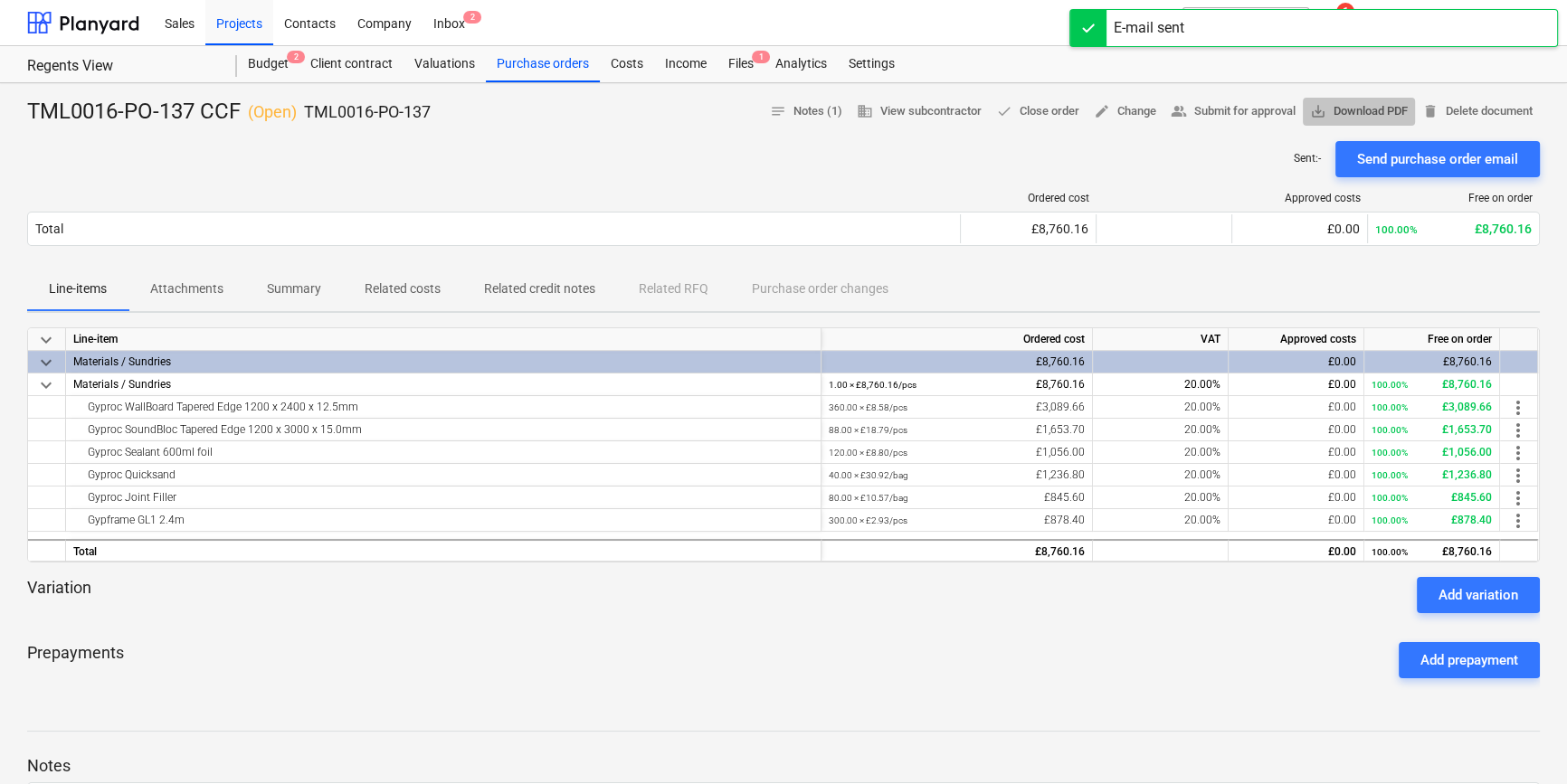
click at [1254, 105] on span "save_alt Download PDF" at bounding box center [1359, 112] width 98 height 21
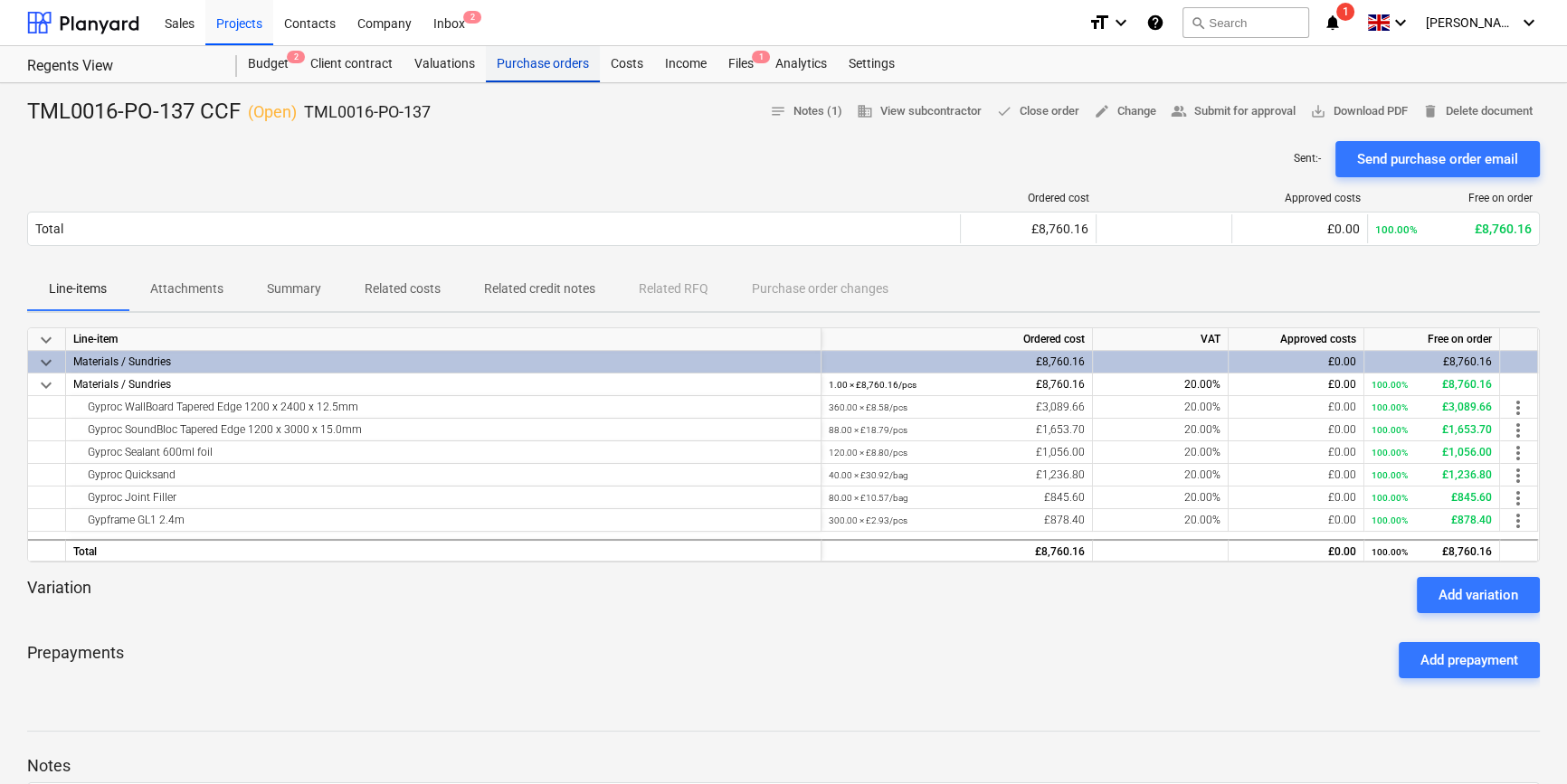
drag, startPoint x: 552, startPoint y: 59, endPoint x: 566, endPoint y: 61, distance: 14.1
click at [552, 59] on div "Purchase orders" at bounding box center [543, 64] width 114 height 36
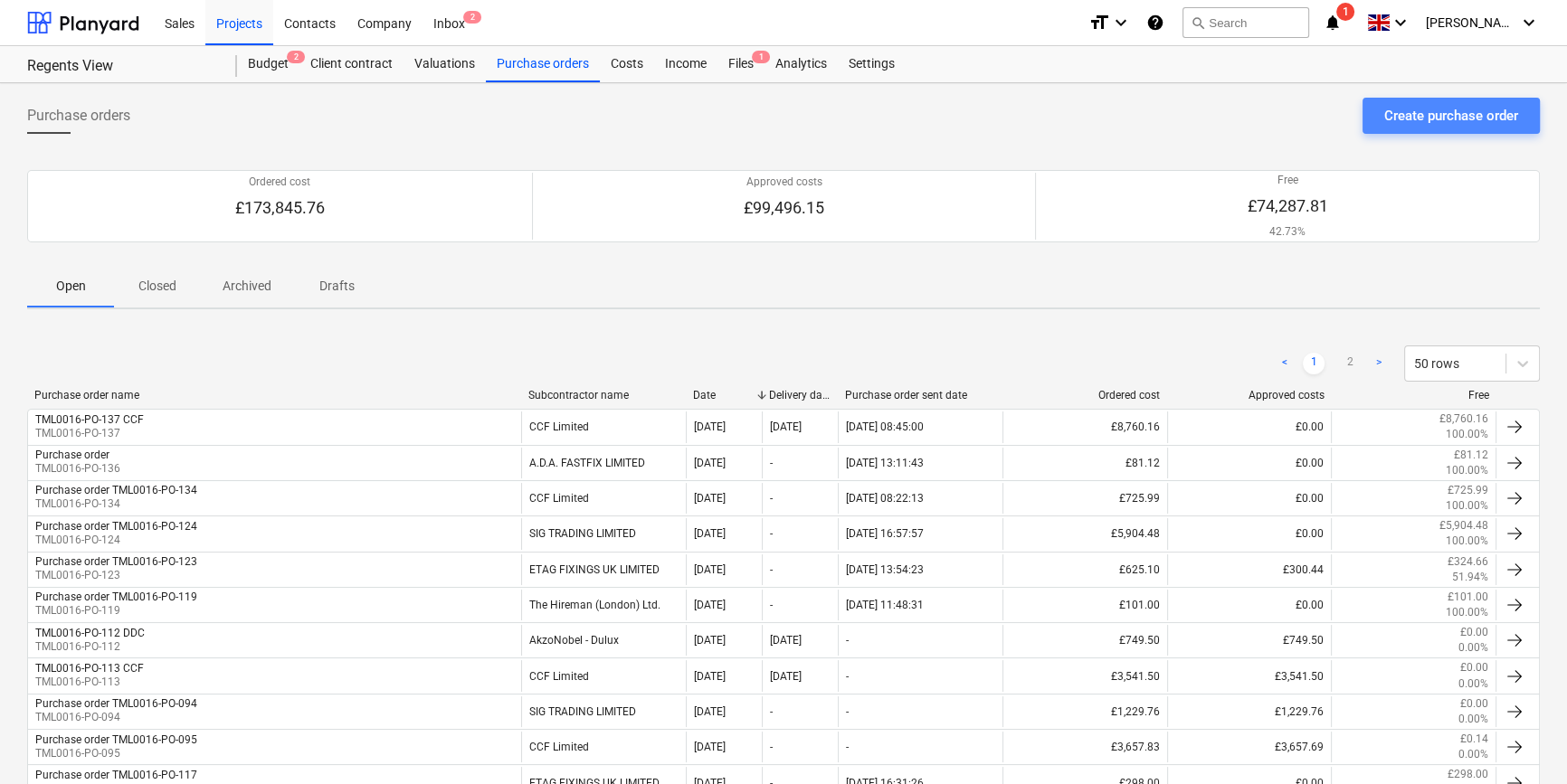
click at [1254, 109] on div "Create purchase order" at bounding box center [1452, 116] width 134 height 24
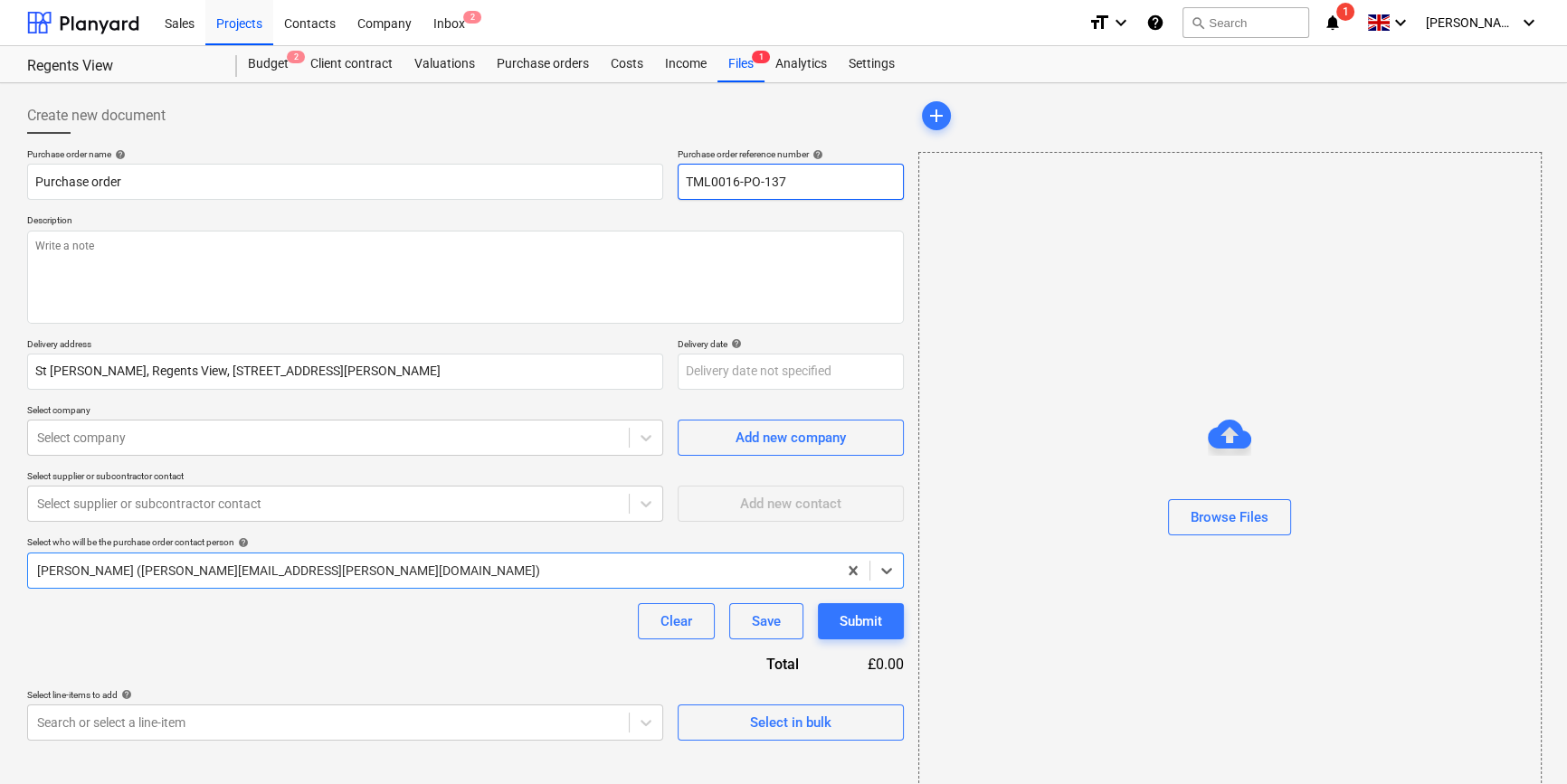
click at [799, 180] on input "TML0016-PO-137" at bounding box center [791, 182] width 226 height 36
type textarea "x"
type input "TML0016-PO-13"
type textarea "x"
drag, startPoint x: 799, startPoint y: 180, endPoint x: 680, endPoint y: 177, distance: 119.0
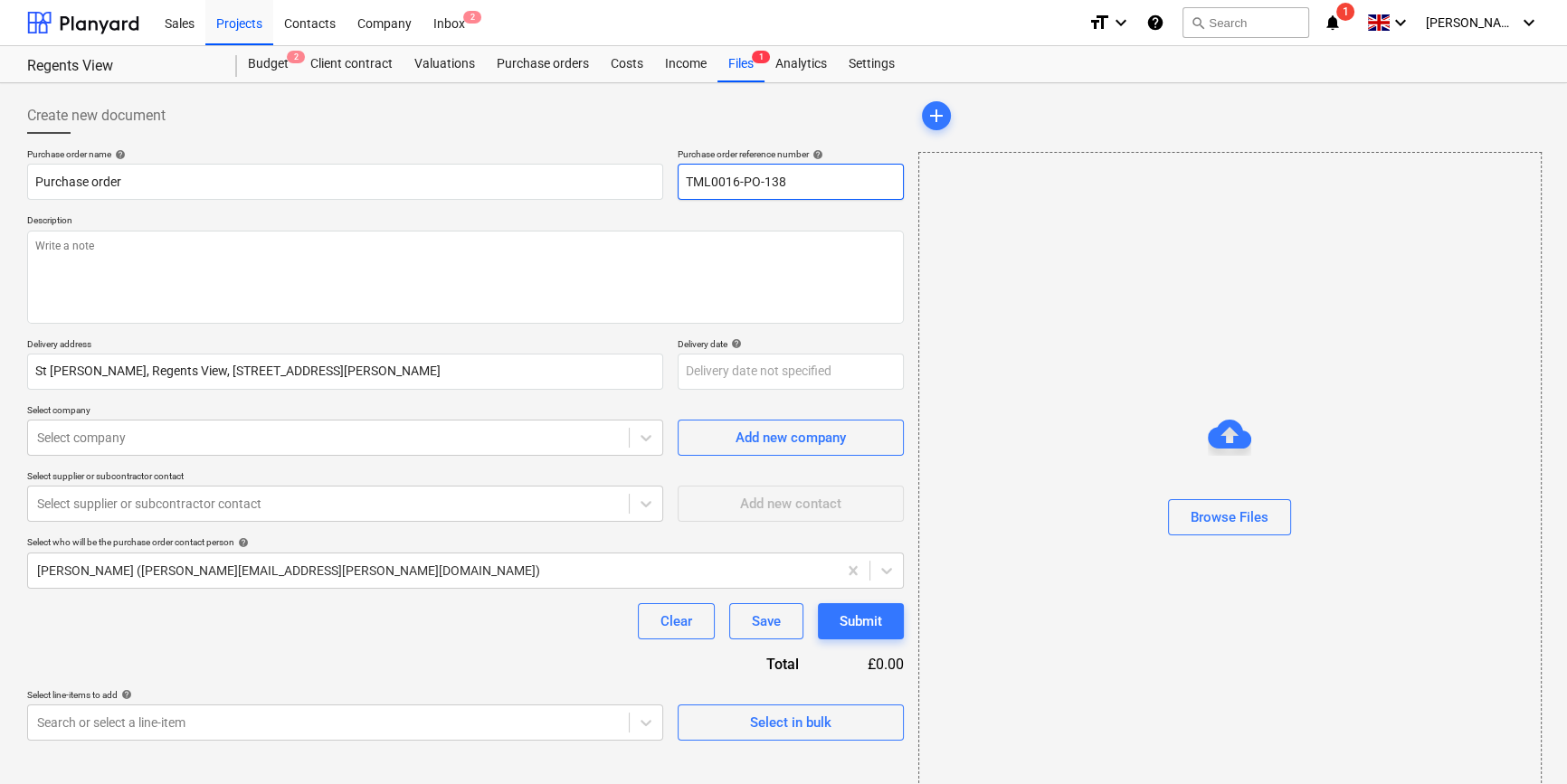
click at [680, 177] on input "TML0016-PO-138" at bounding box center [791, 182] width 226 height 36
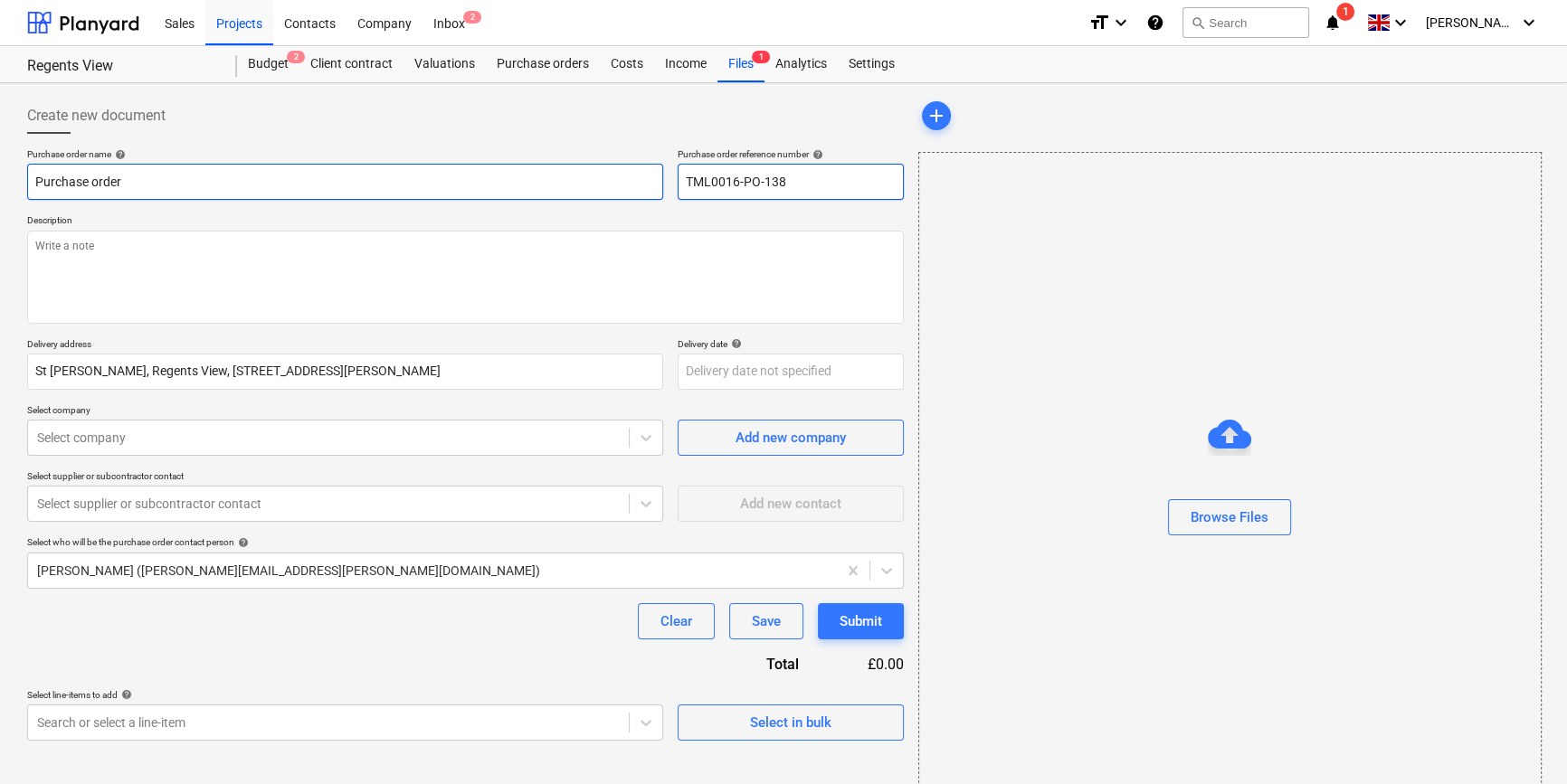
type input "TML0016-PO-138"
drag, startPoint x: 138, startPoint y: 183, endPoint x: 27, endPoint y: 182, distance: 111.0
click at [27, 182] on input "Purchase order" at bounding box center [344, 182] width 636 height 36
type textarea "x"
paste input "TML0016-PO-138"
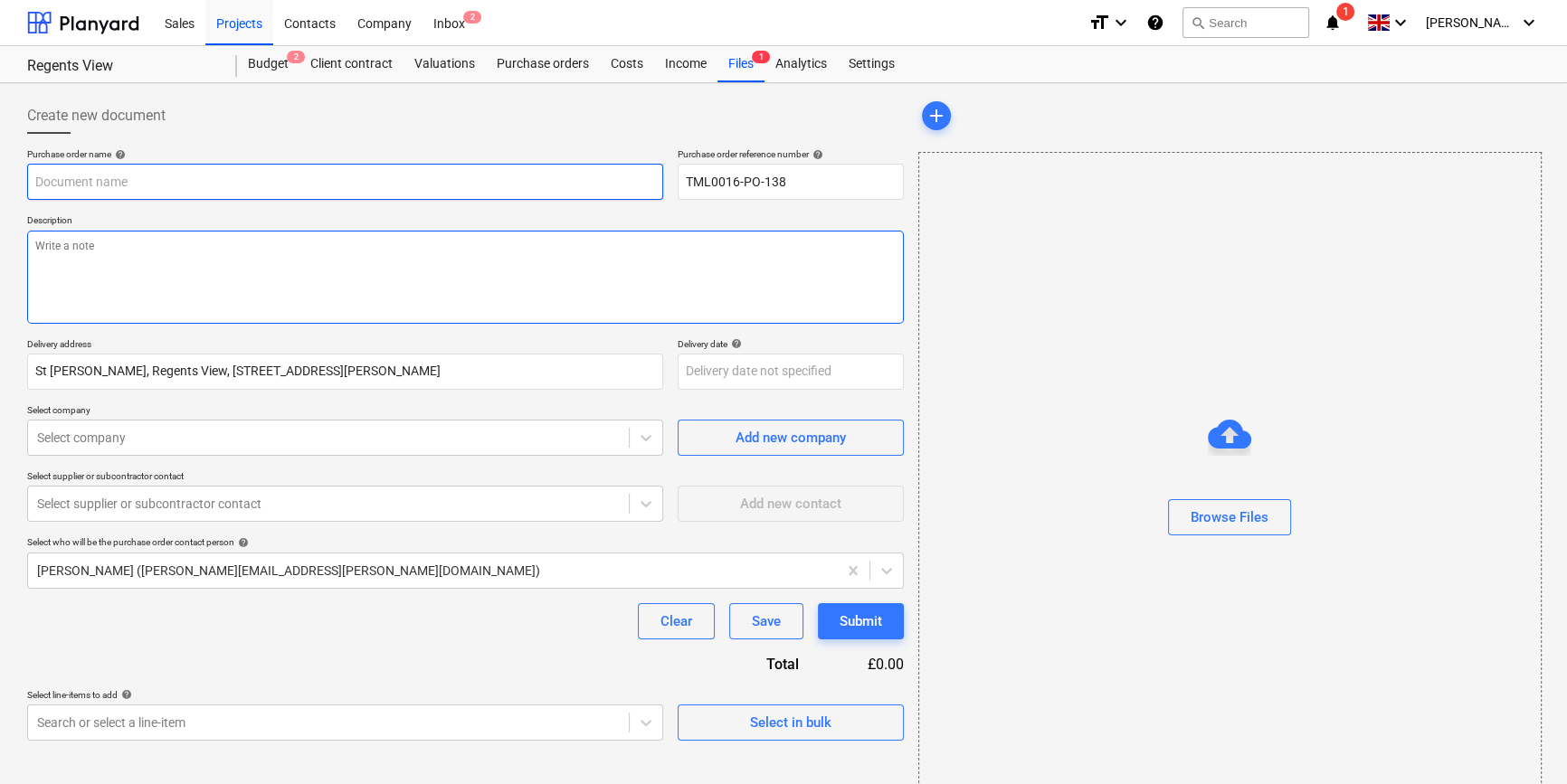
type textarea "x"
type input "TML0016-PO-138"
type textarea "x"
type input "TML0016-PO-138"
type textarea "x"
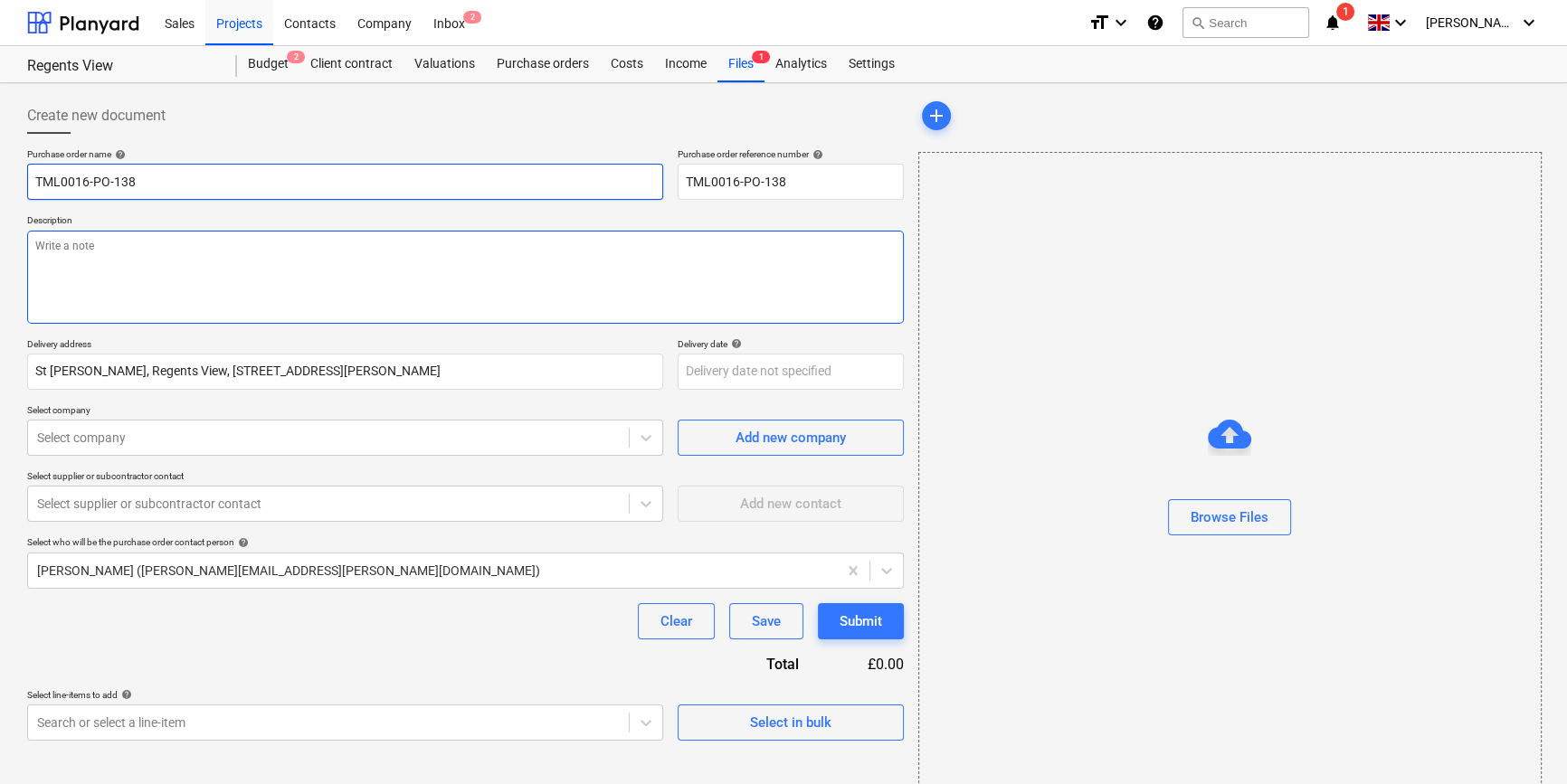
type input "TML0016-PO-138 D"
type textarea "x"
type input "TML0016-PO-138 DD"
type textarea "x"
type input "TML0016-PO-138 DDC"
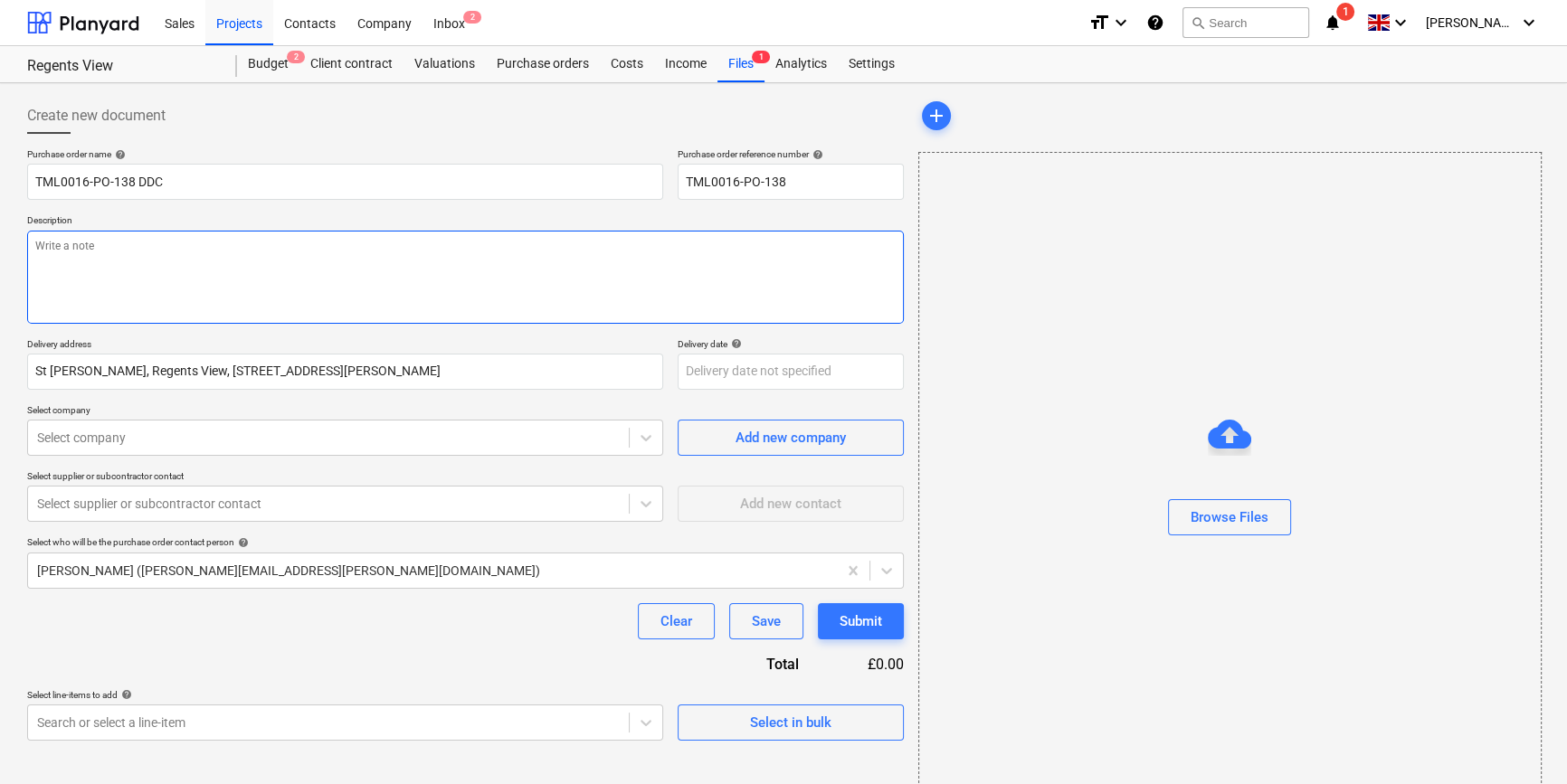
click at [114, 280] on textarea at bounding box center [465, 277] width 877 height 93
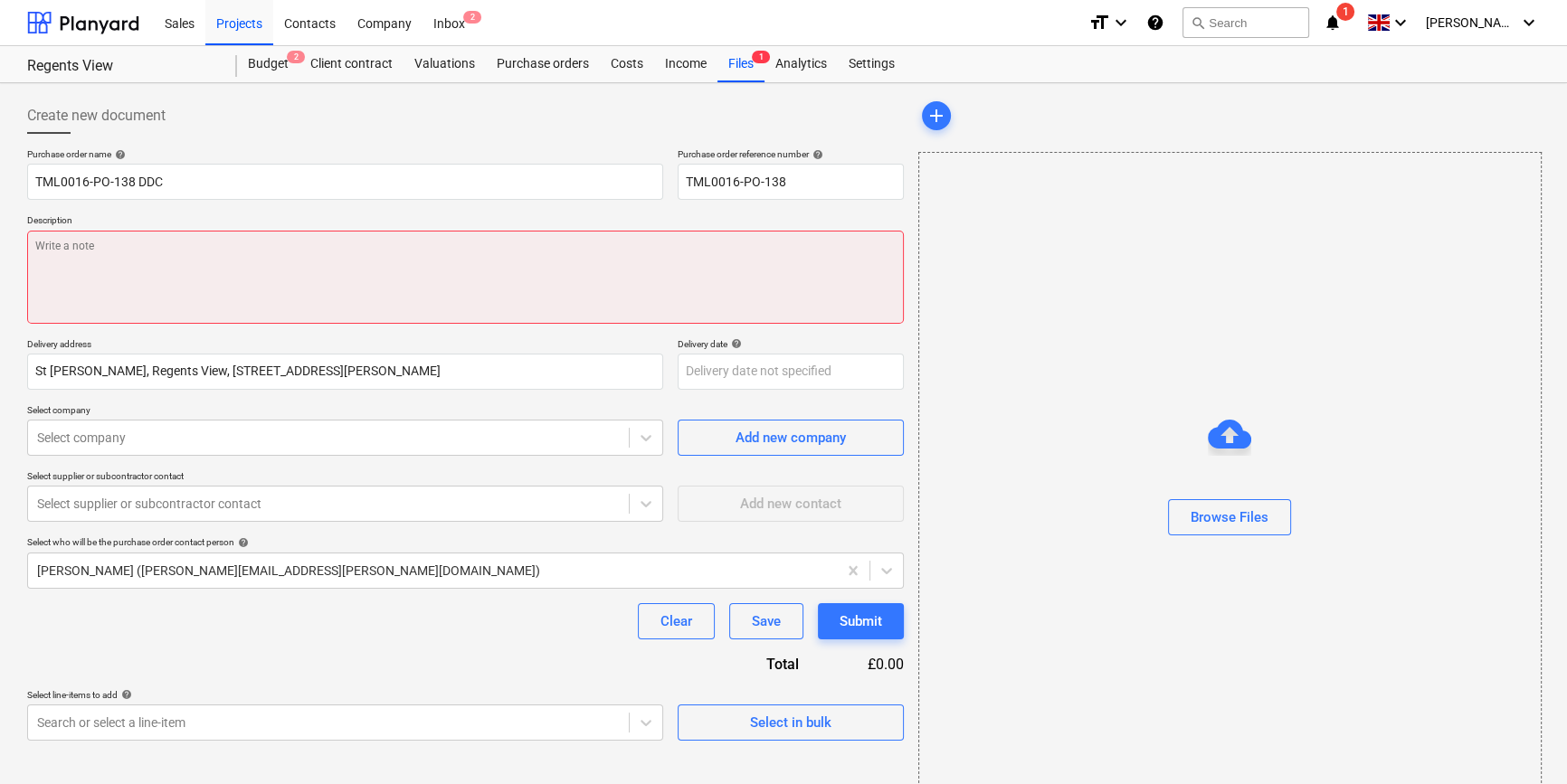
paste textarea "Contact on site Andrei 07481 051051"
type textarea "x"
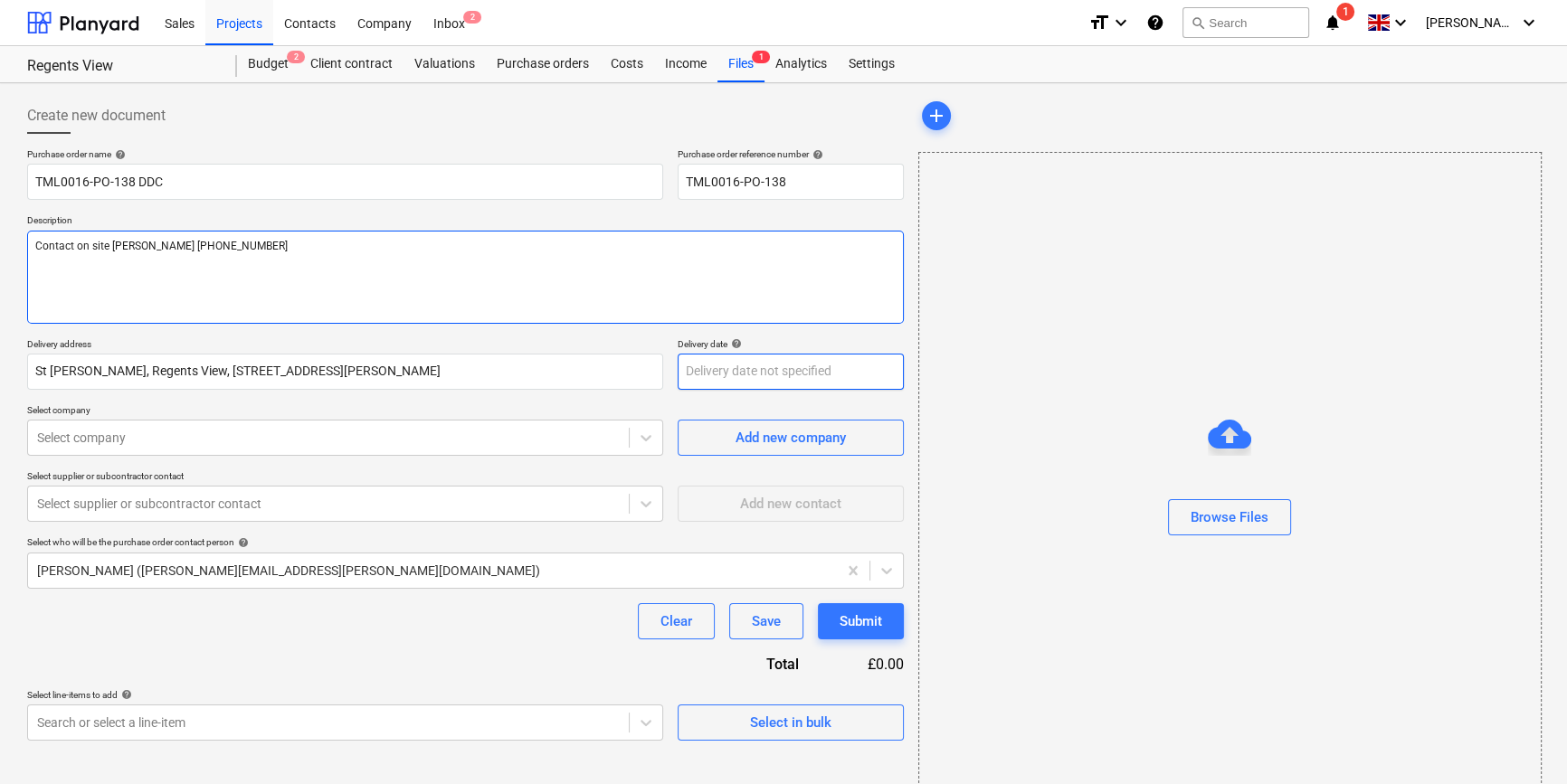
type textarea "Contact on site Andrei 07481 051051"
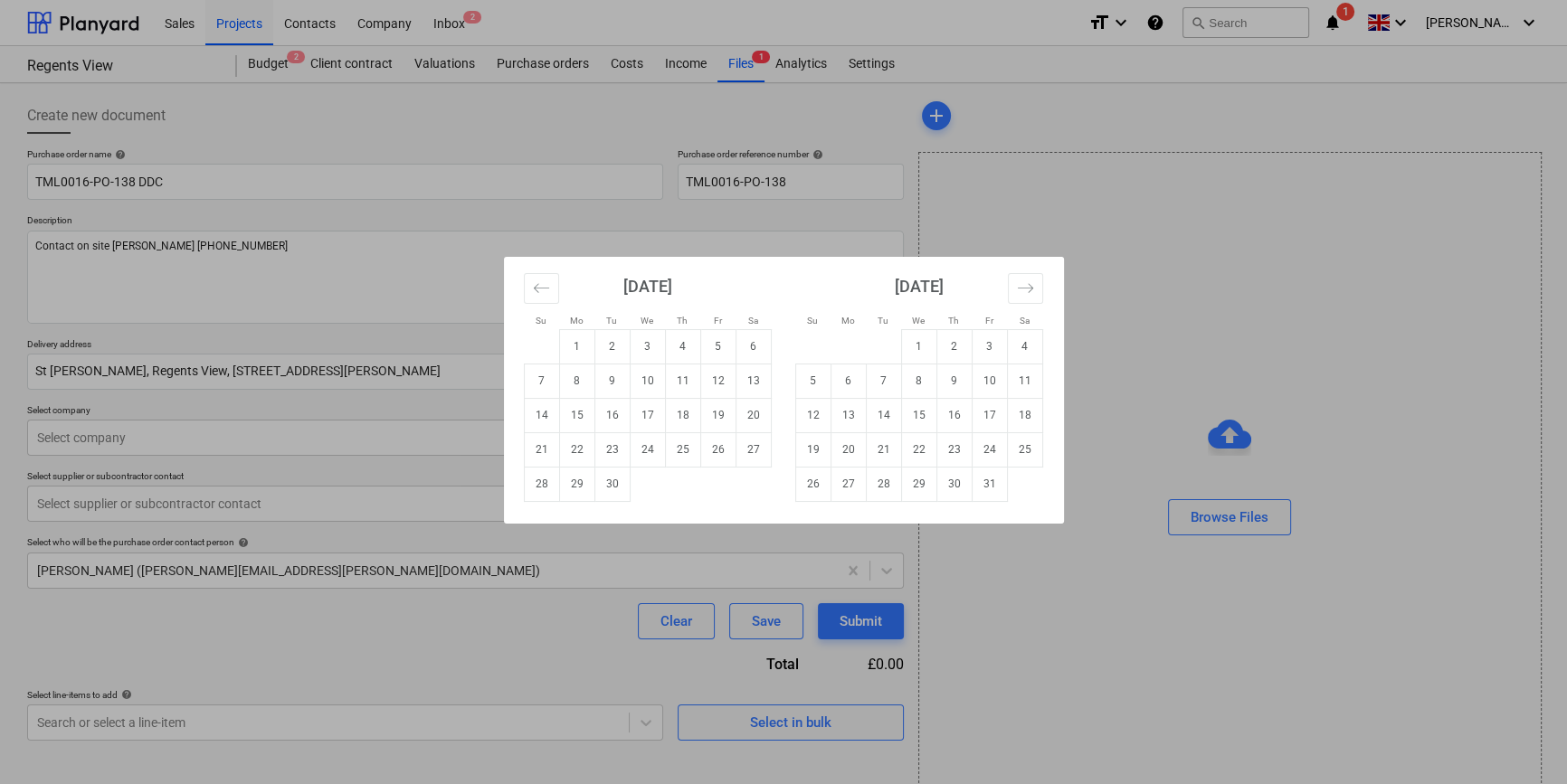
click at [710, 372] on body "Sales Projects Contacts Company Inbox 2 format_size keyboard_arrow_down help se…" at bounding box center [784, 392] width 1567 height 784
click at [644, 444] on td "24" at bounding box center [647, 450] width 35 height 35
type textarea "x"
type input "24 Sep 2025"
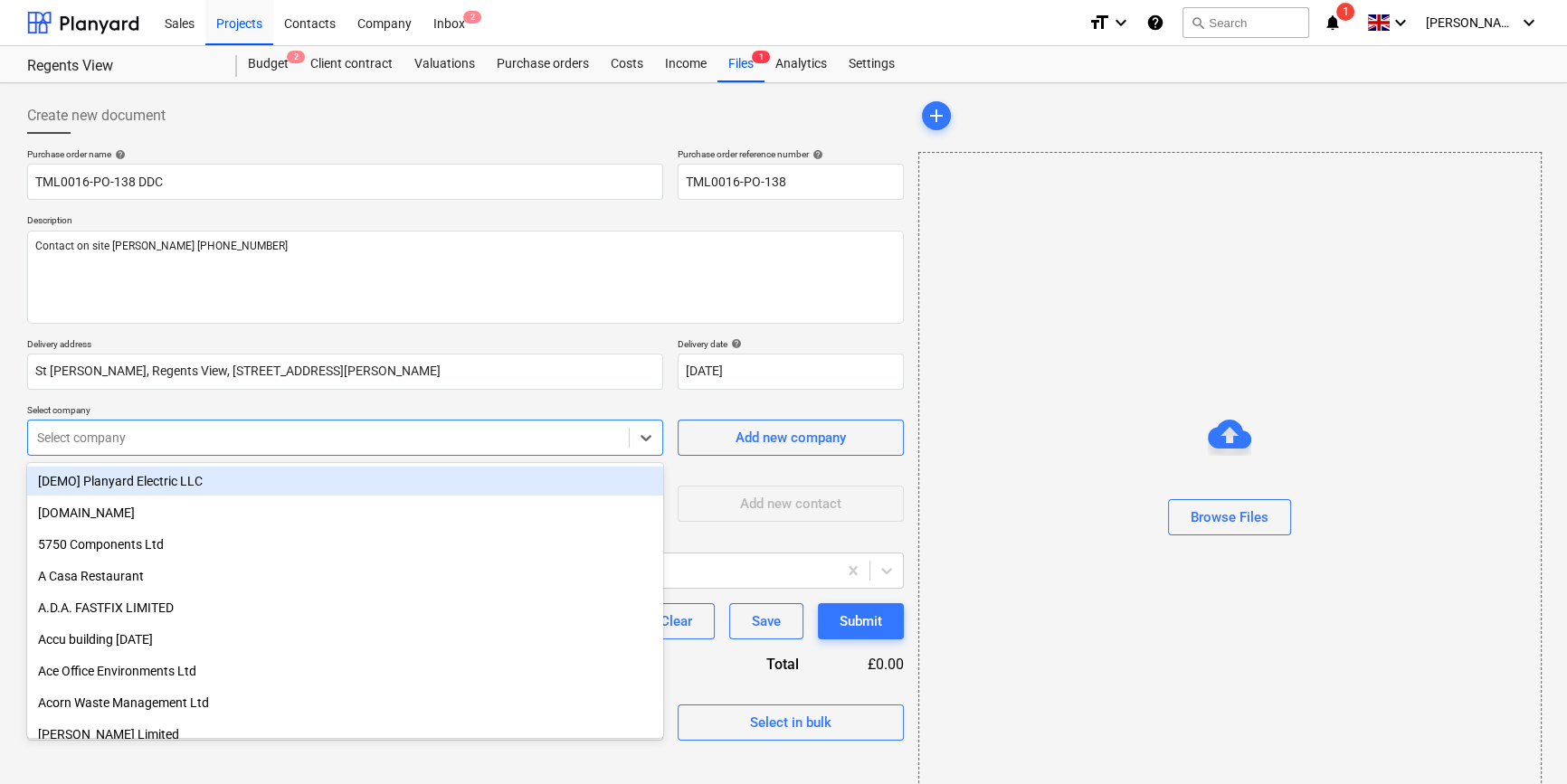
click at [507, 441] on div at bounding box center [329, 437] width 583 height 18
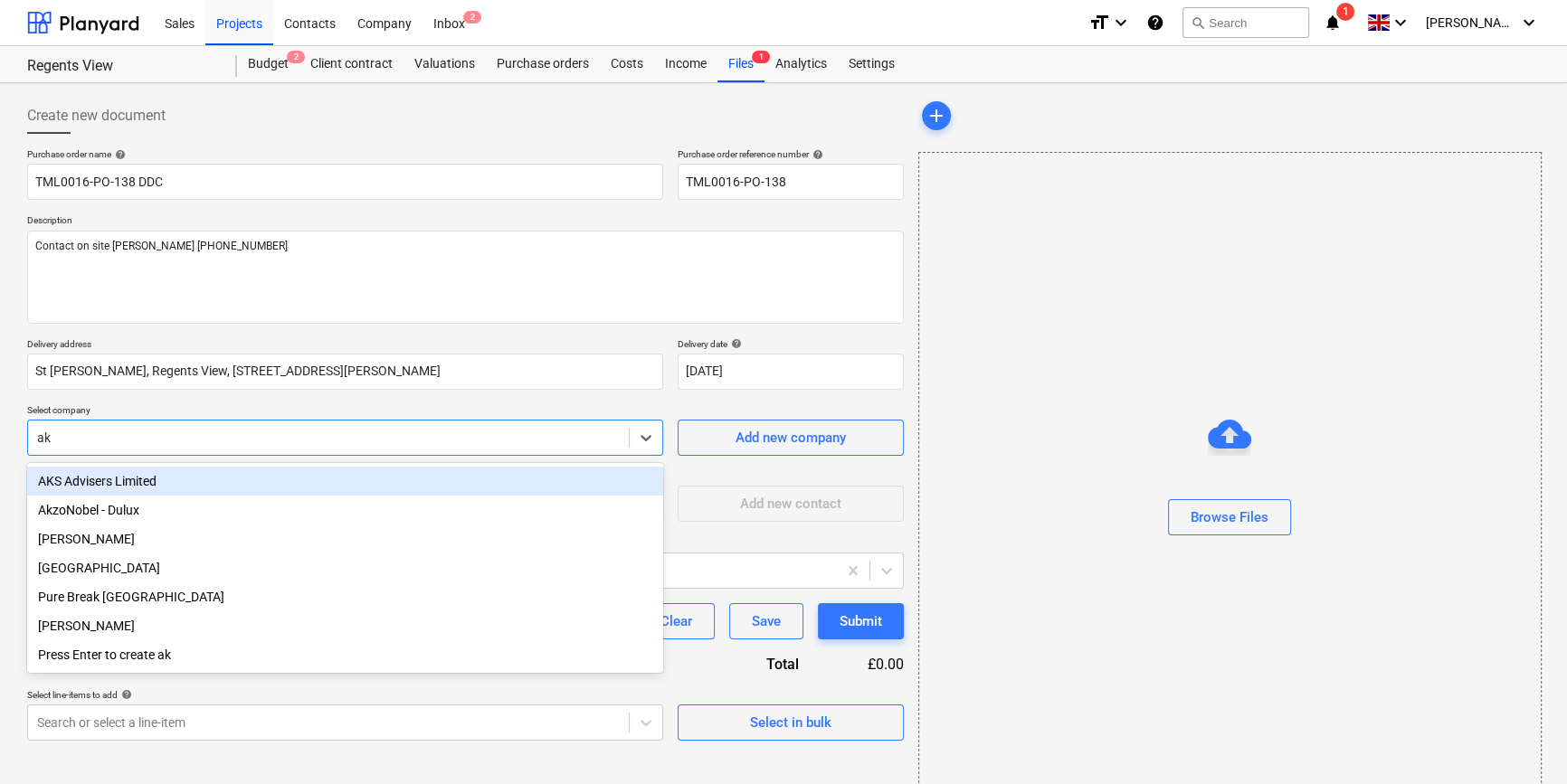
type input "akz"
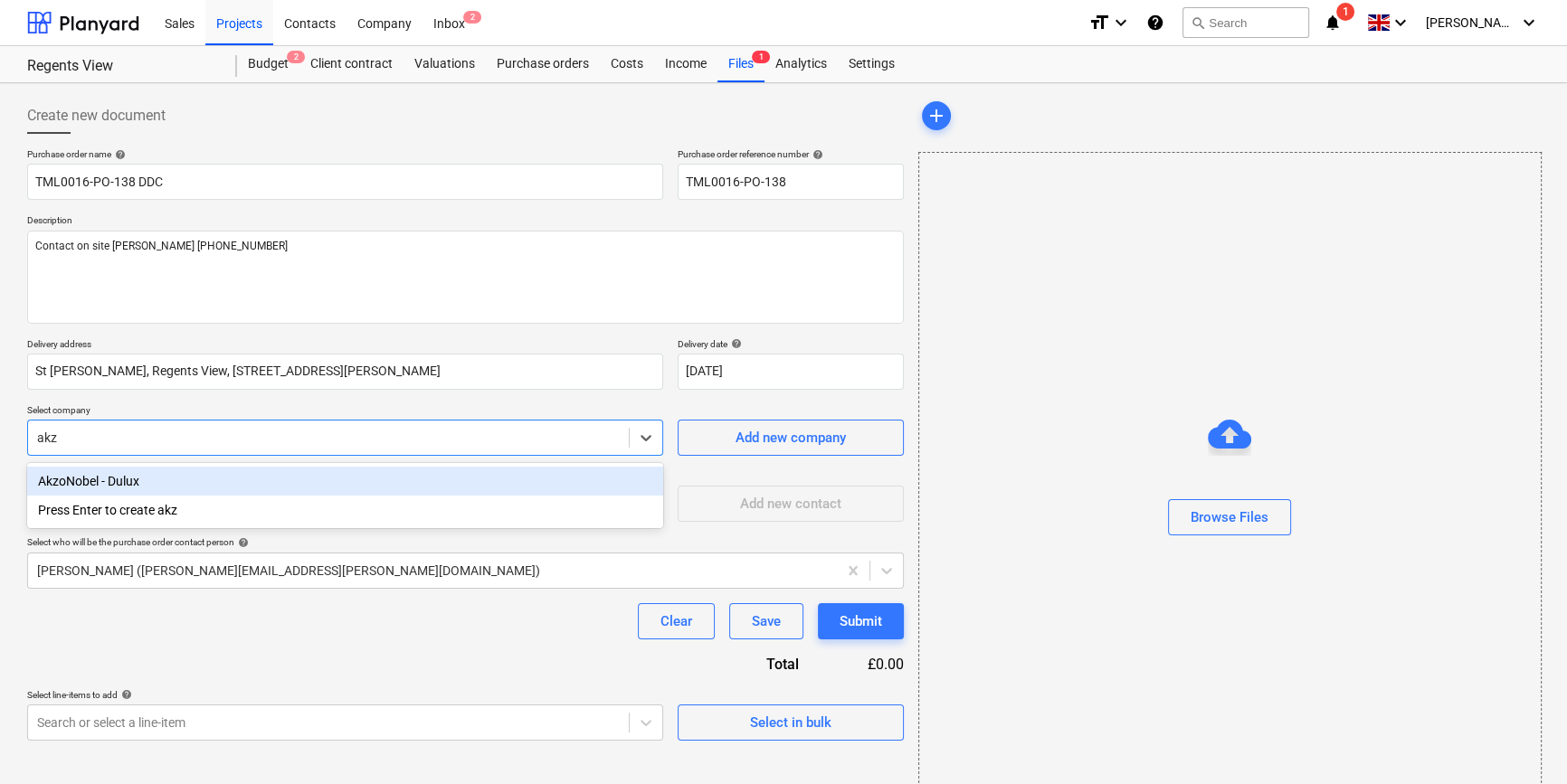
click at [95, 481] on div "AkzoNobel - Dulux" at bounding box center [344, 481] width 636 height 29
type textarea "x"
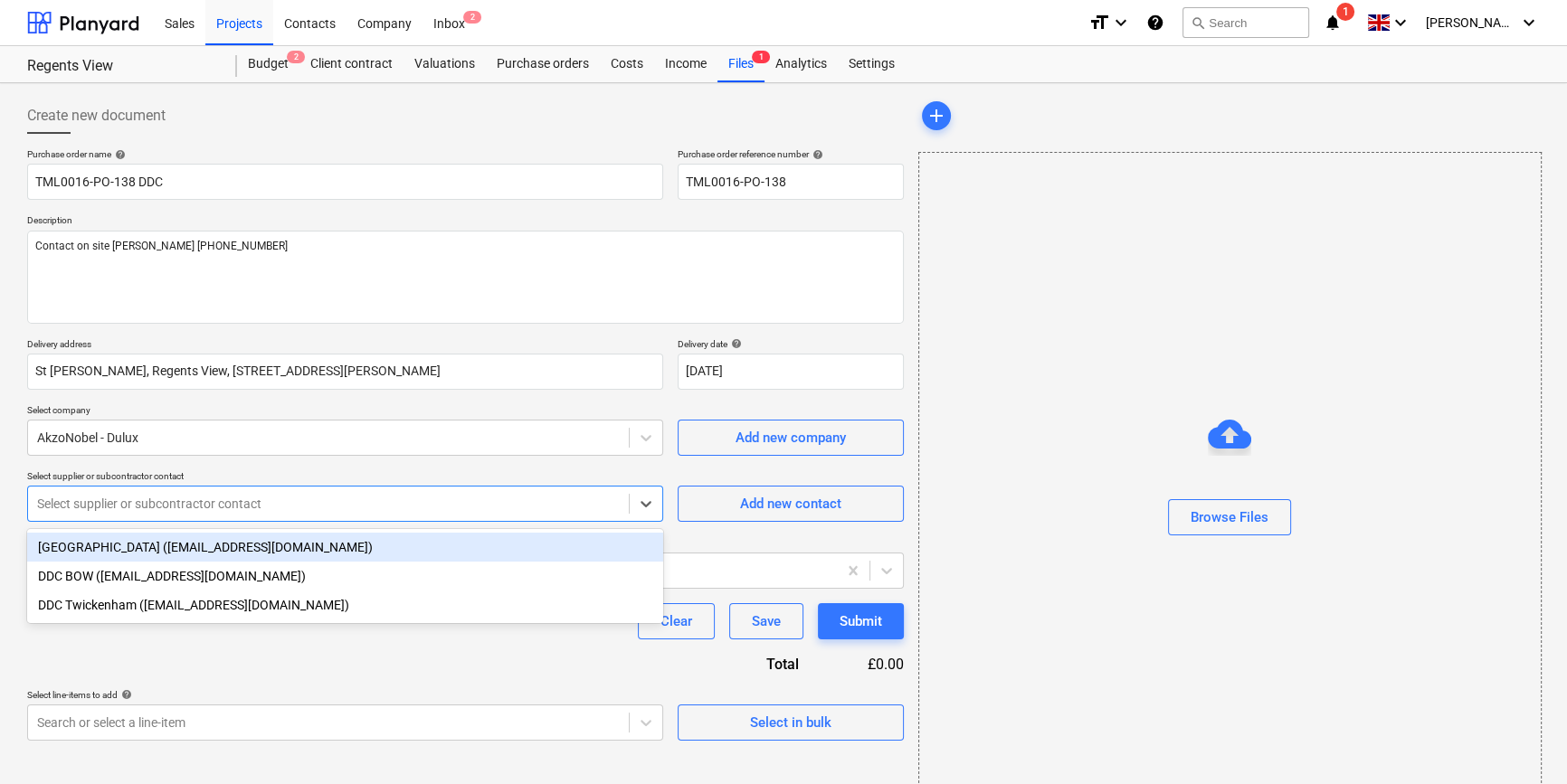
click at [98, 500] on div at bounding box center [329, 503] width 583 height 18
click at [110, 553] on div "DDC East London (ddc.eastlondon@akzonobel.com)" at bounding box center [344, 547] width 636 height 29
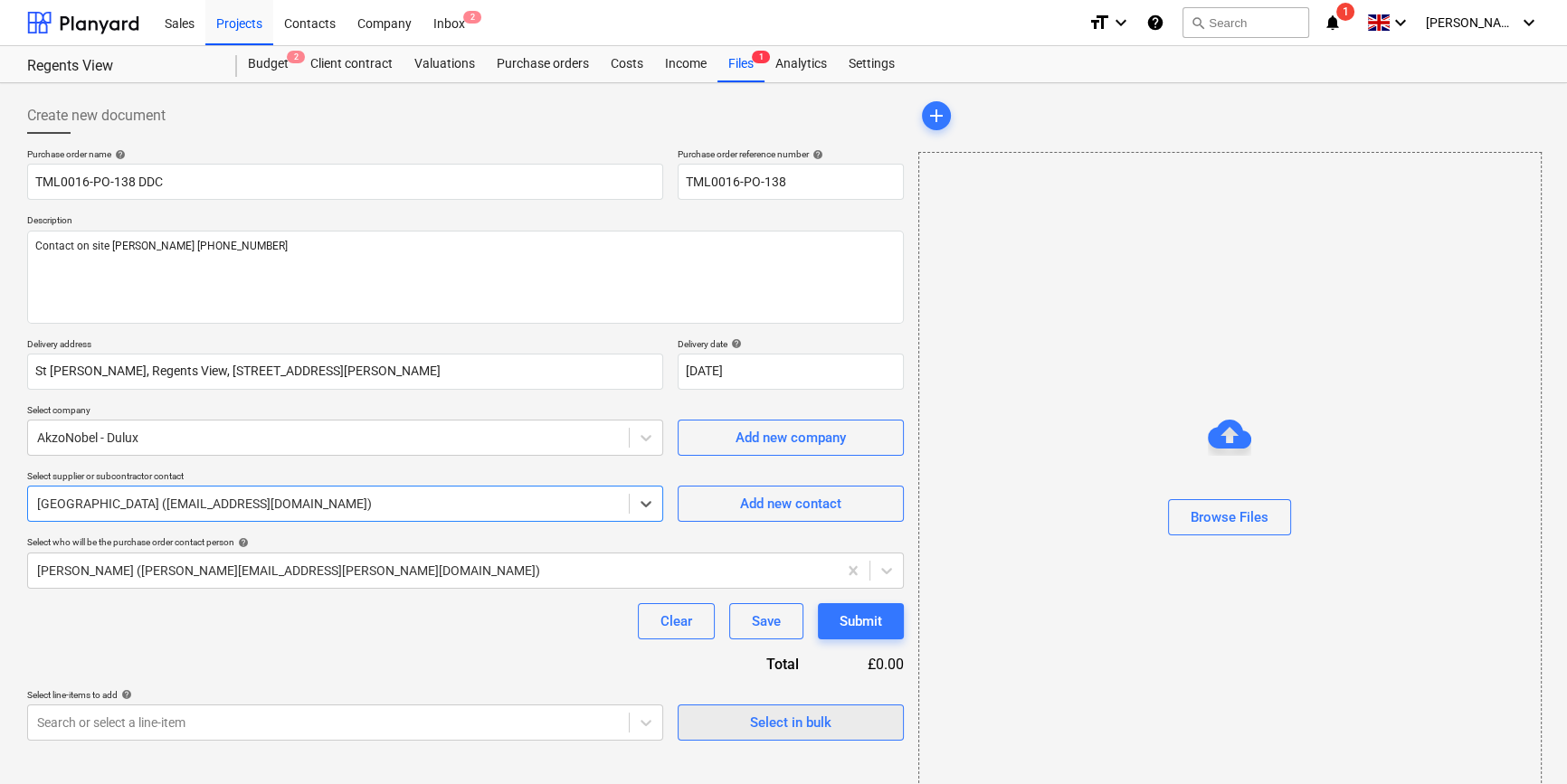
click at [733, 711] on span "Select in bulk" at bounding box center [790, 723] width 181 height 24
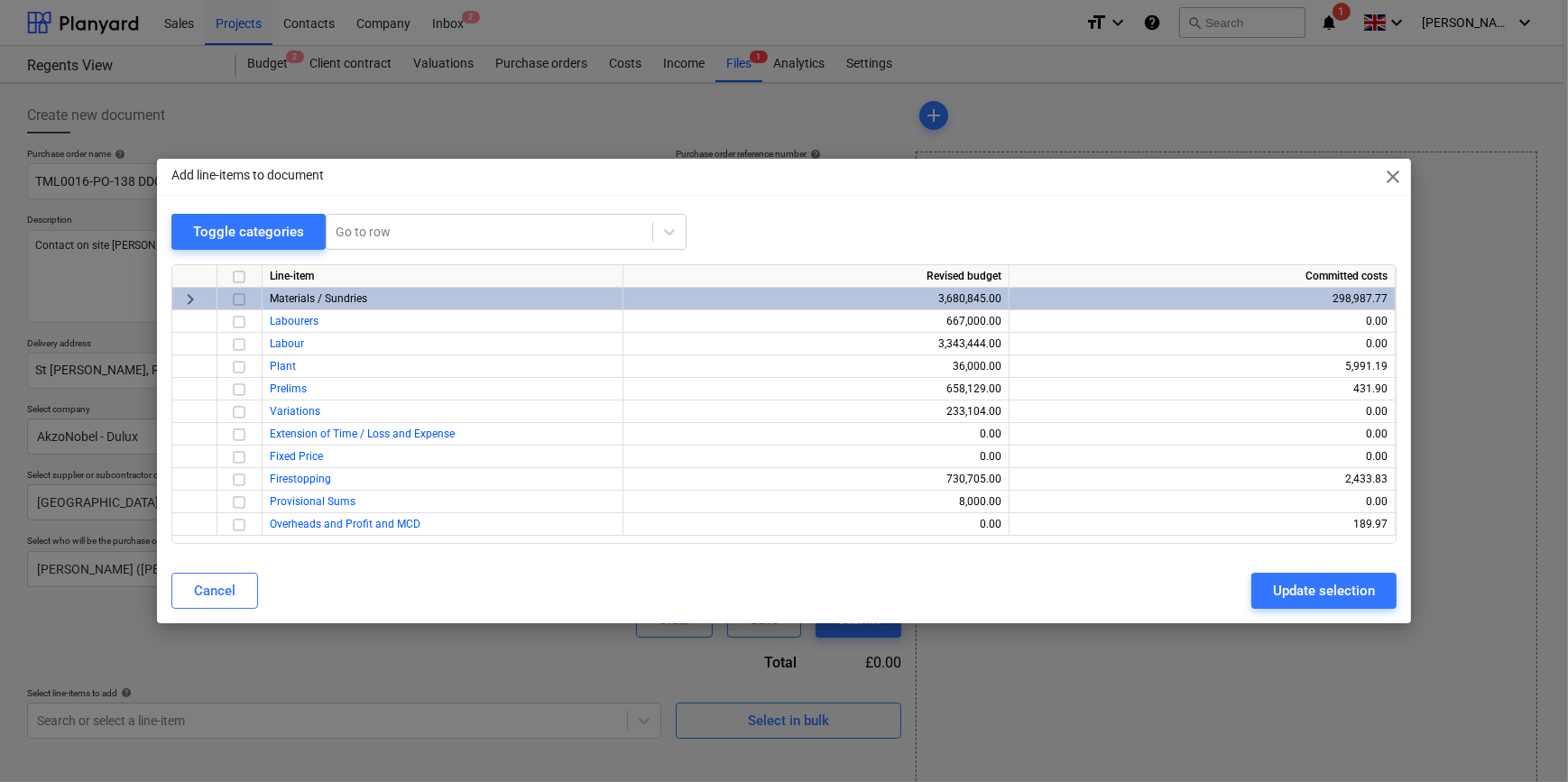
click at [241, 296] on input "checkbox" at bounding box center [239, 299] width 22 height 22
click at [1251, 601] on div "Update selection" at bounding box center [1323, 591] width 102 height 24
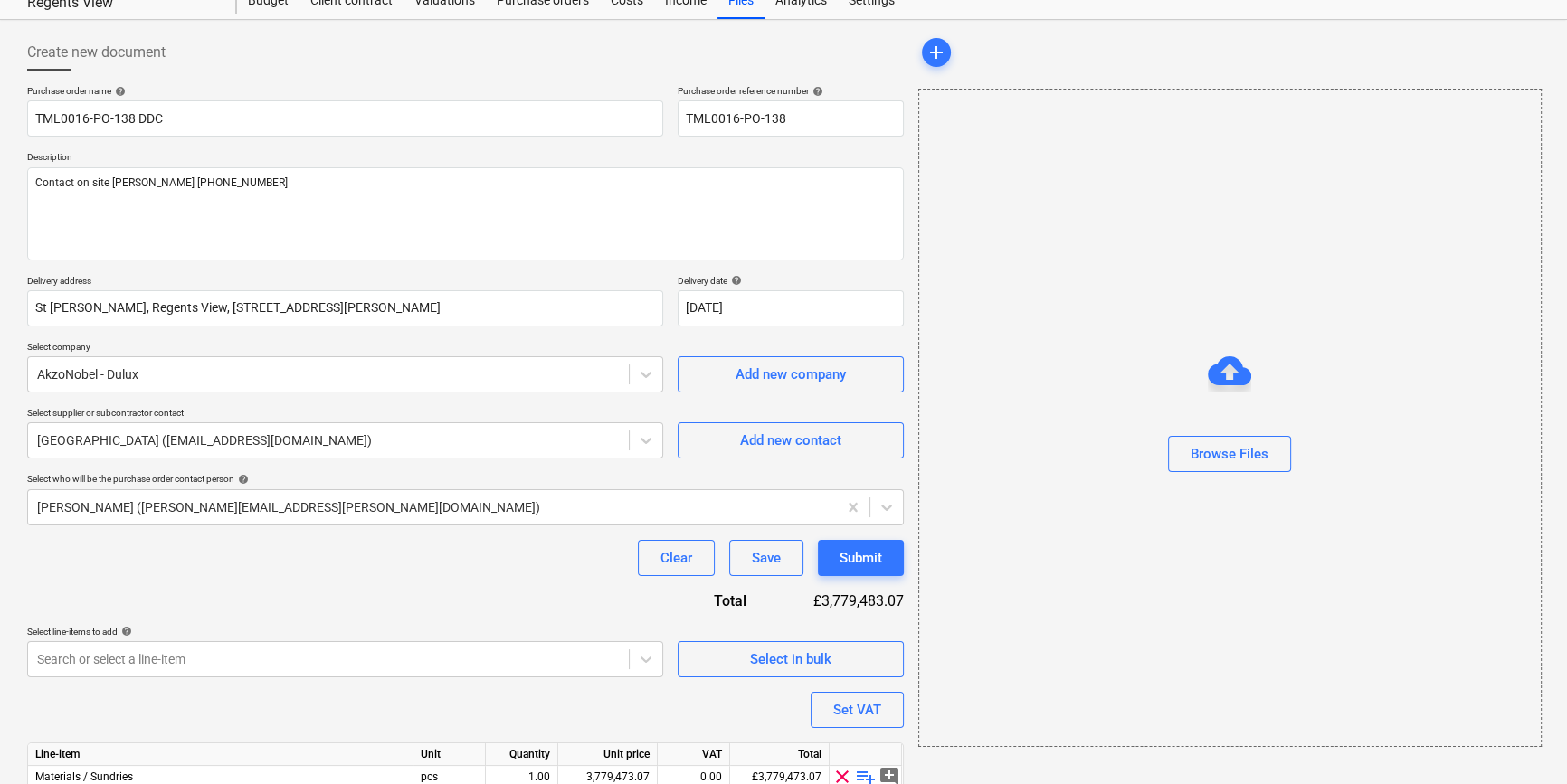
scroll to position [163, 0]
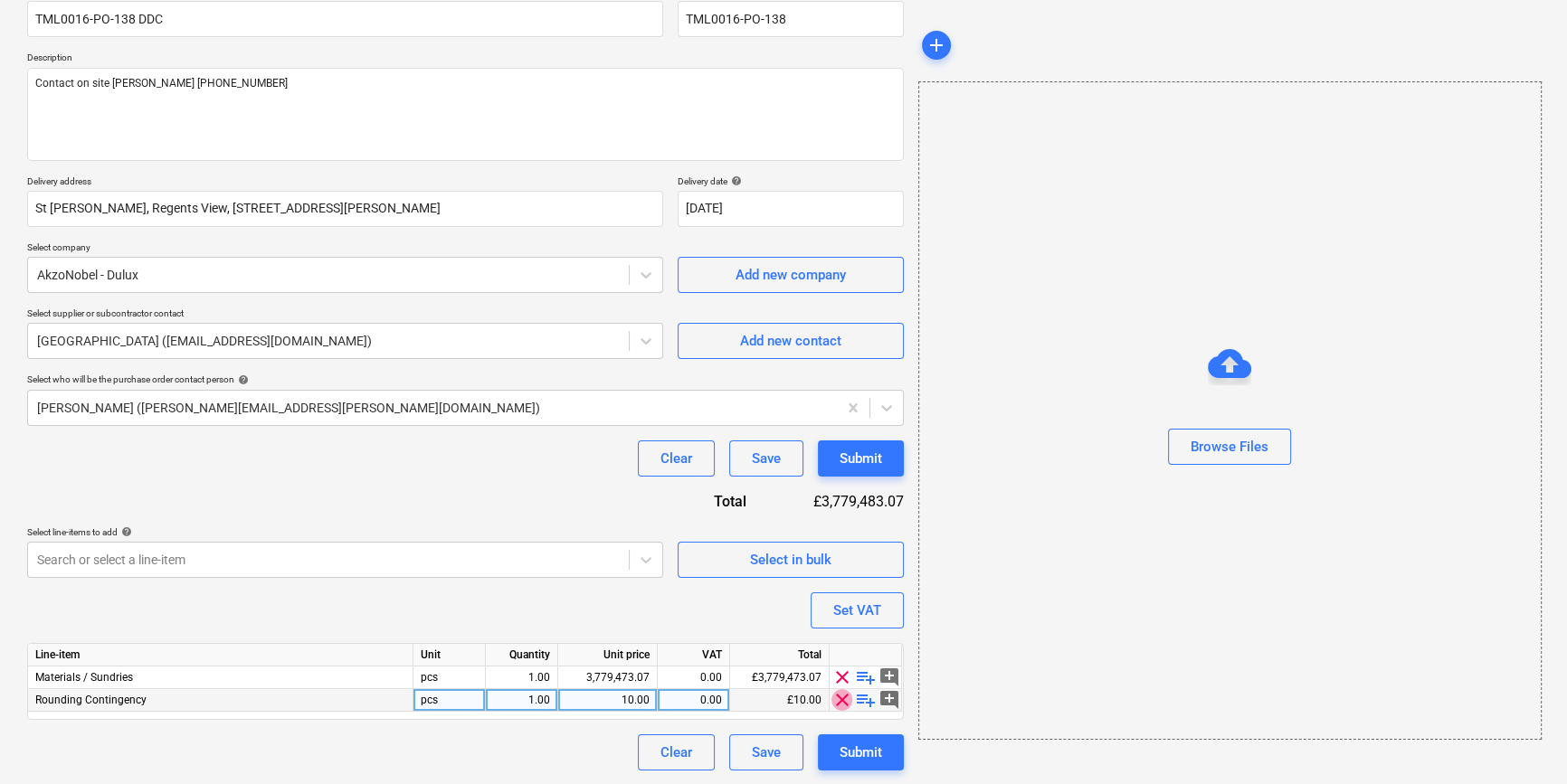
click at [842, 703] on span "clear" at bounding box center [842, 700] width 22 height 22
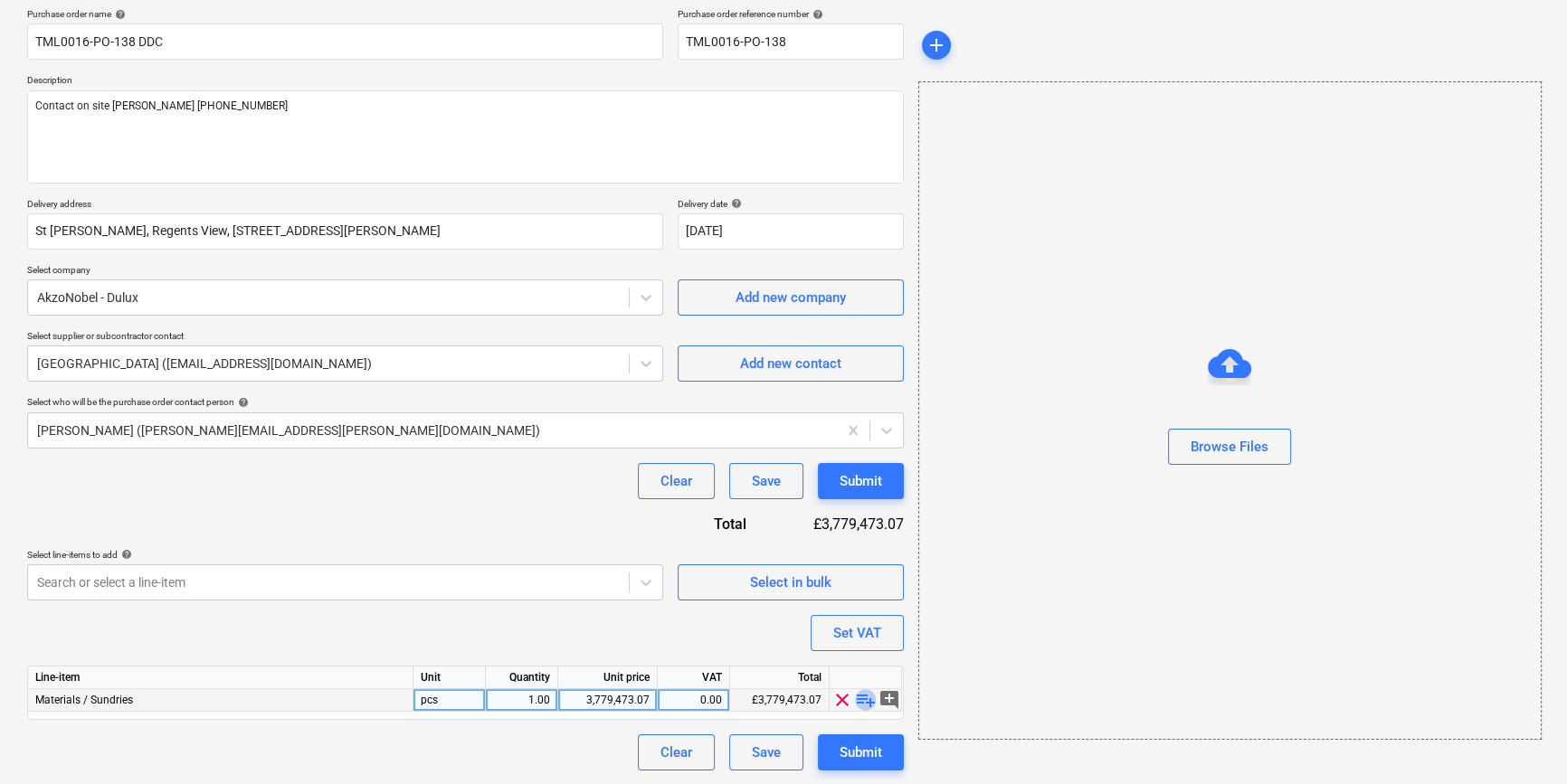
click at [858, 696] on span "playlist_add" at bounding box center [866, 700] width 22 height 22
type textarea "x"
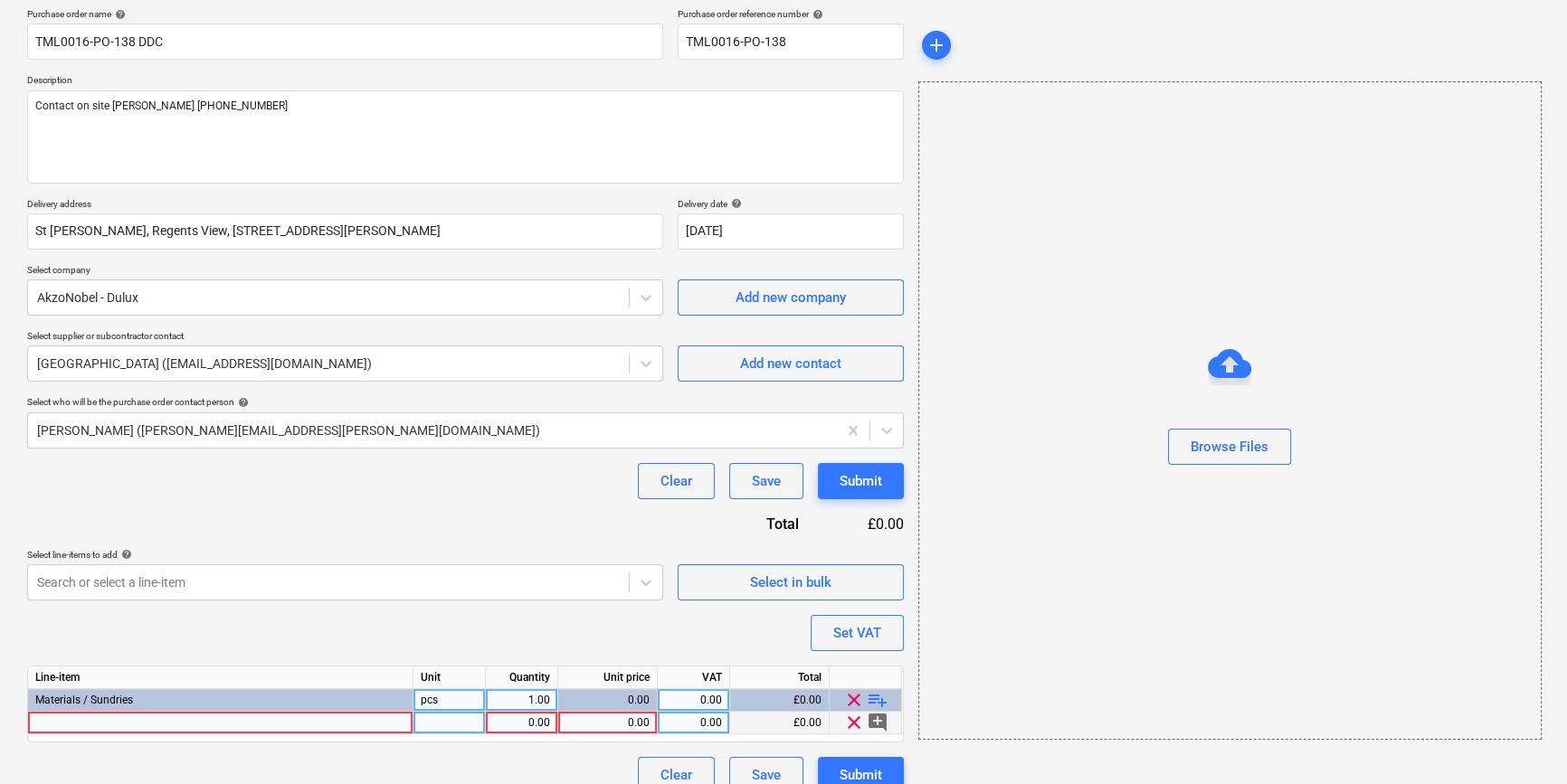
click at [60, 721] on div at bounding box center [221, 724] width 386 height 23
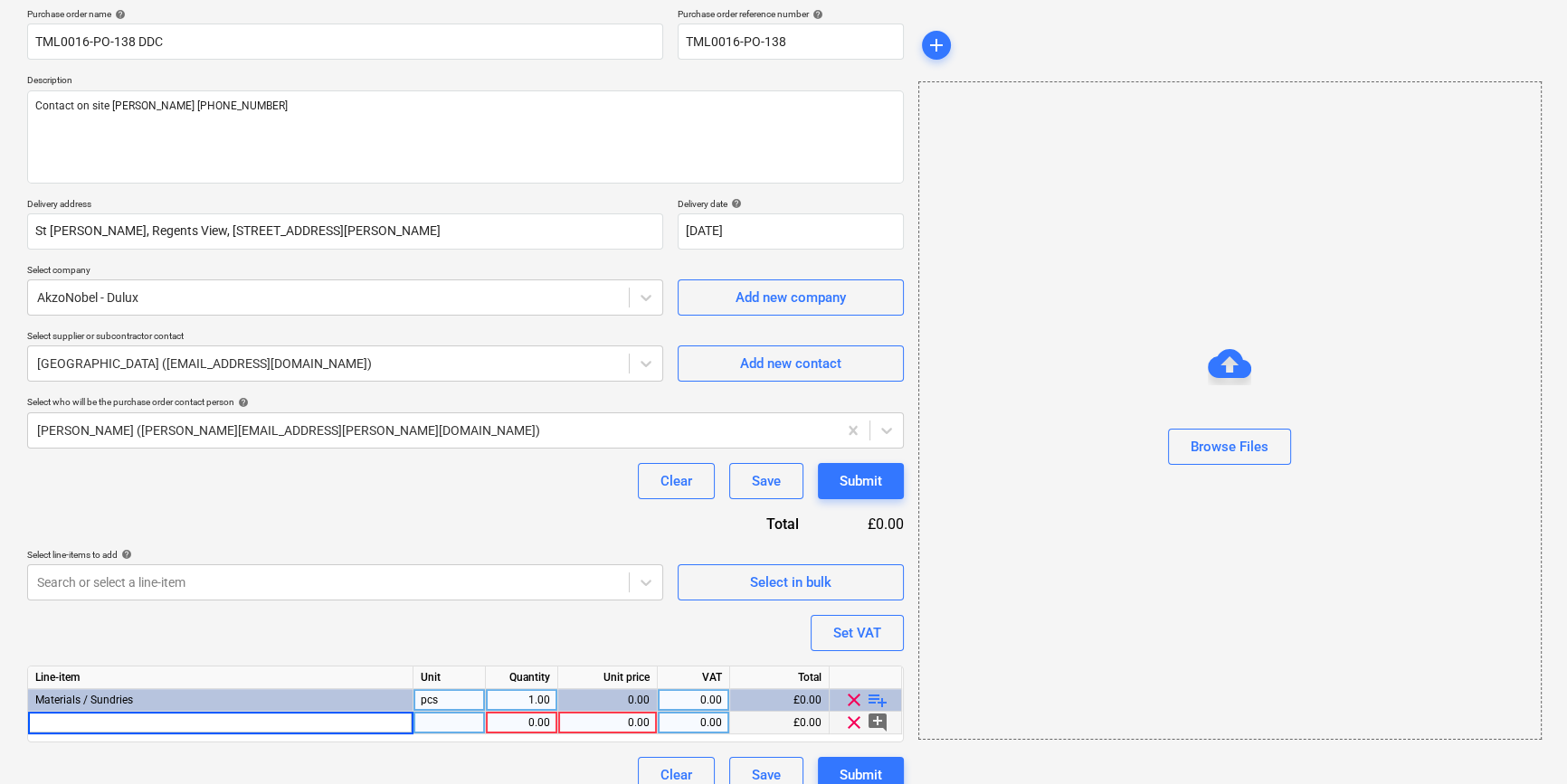
type input "Armstead Trade Contract Matt white 10l"
type textarea "x"
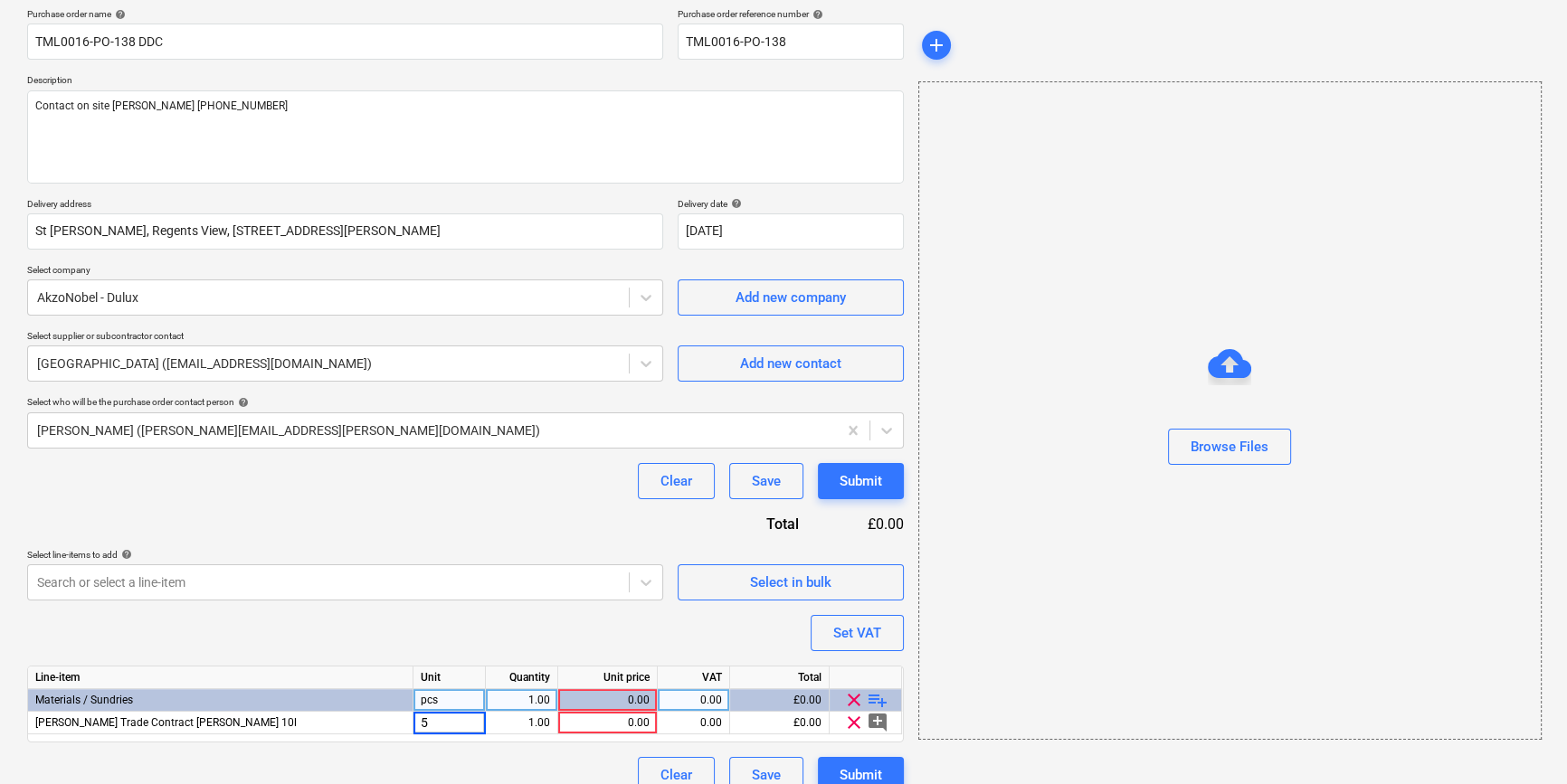
type input "50"
type input "tub"
type textarea "x"
type input "50"
type textarea "x"
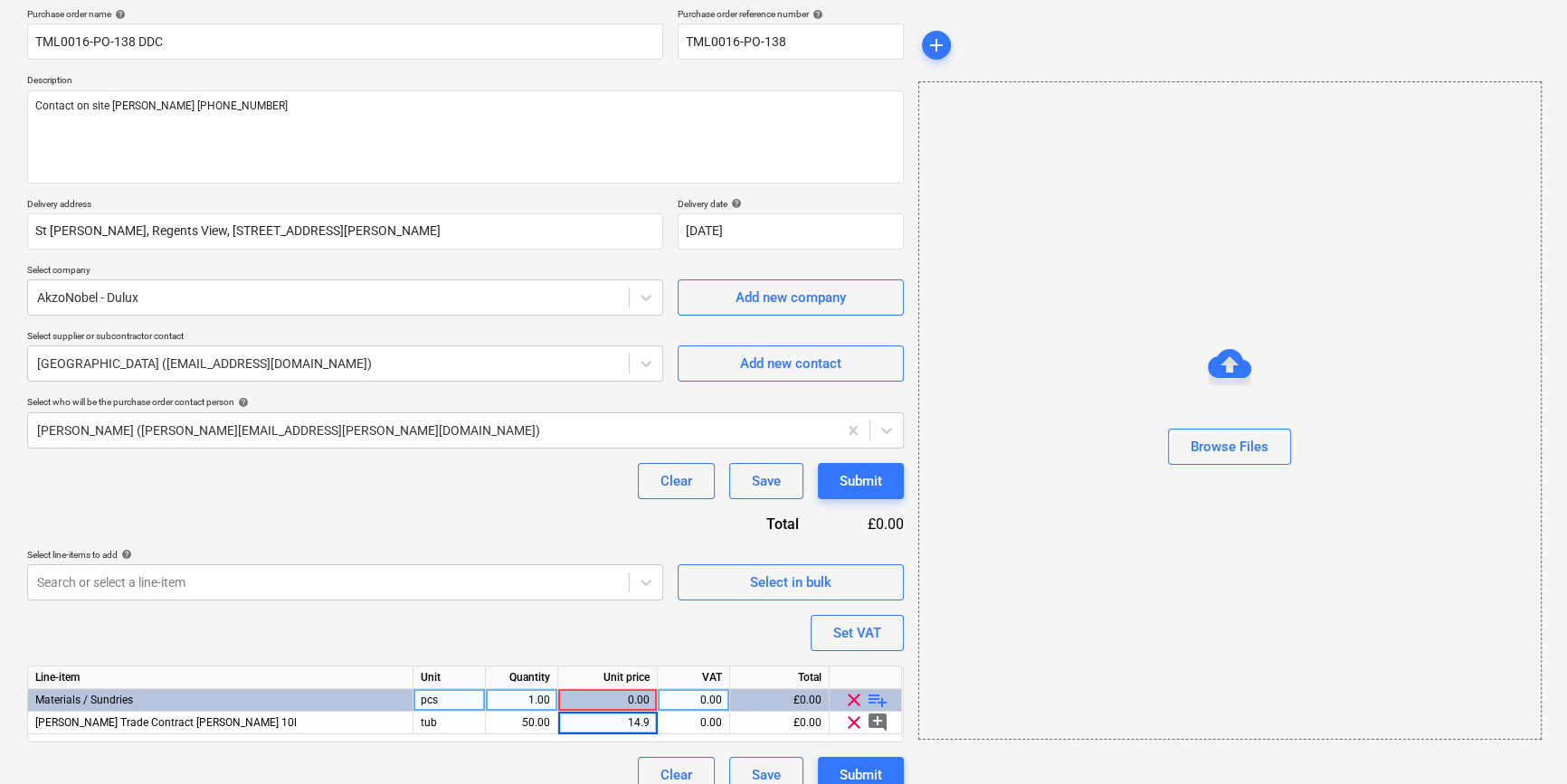
type input "14.99"
type textarea "x"
type input "20"
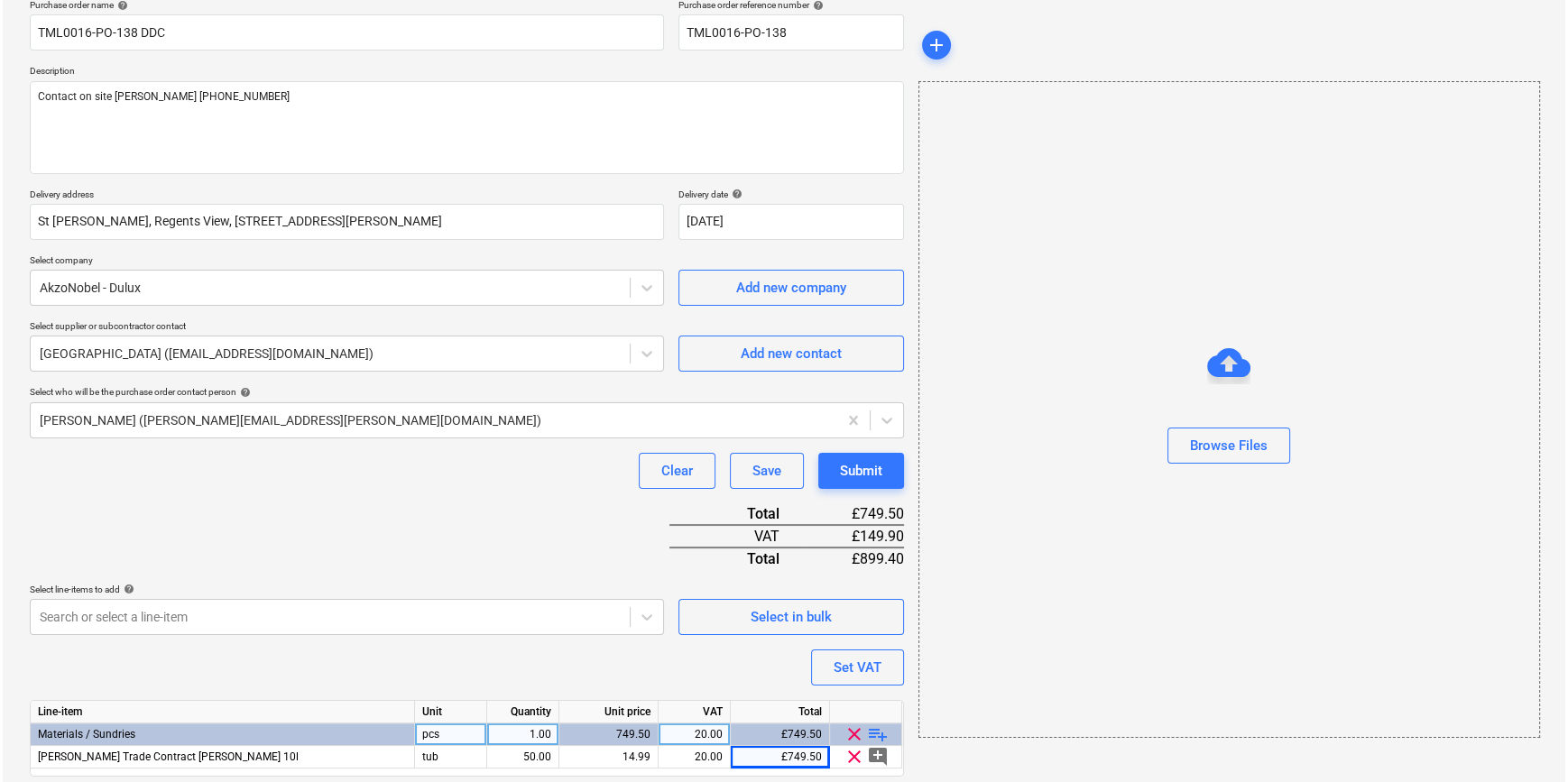
scroll to position [207, 0]
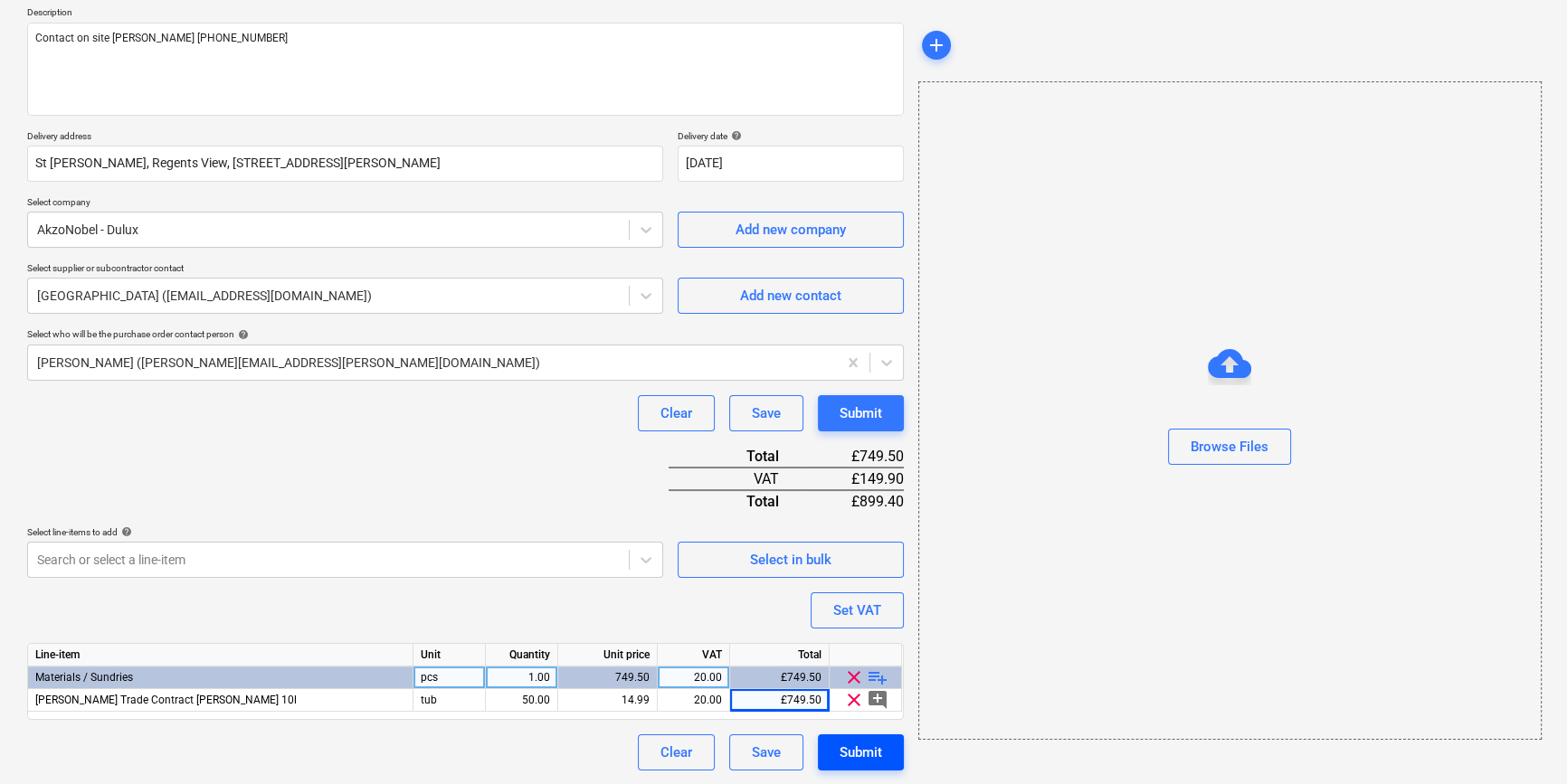
click at [860, 754] on div "Submit" at bounding box center [861, 752] width 42 height 24
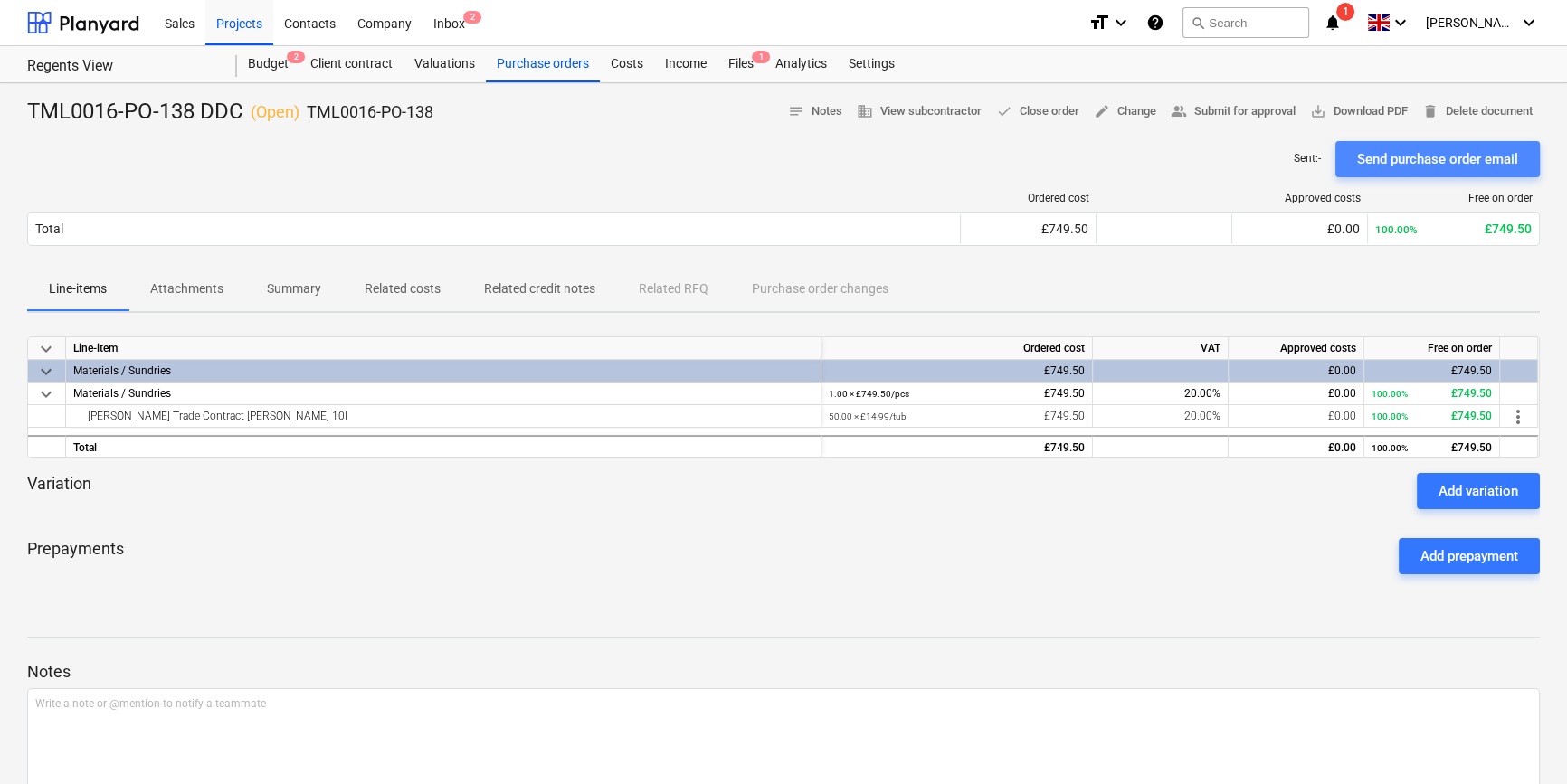
click at [1254, 160] on div "Send purchase order email" at bounding box center [1438, 159] width 161 height 24
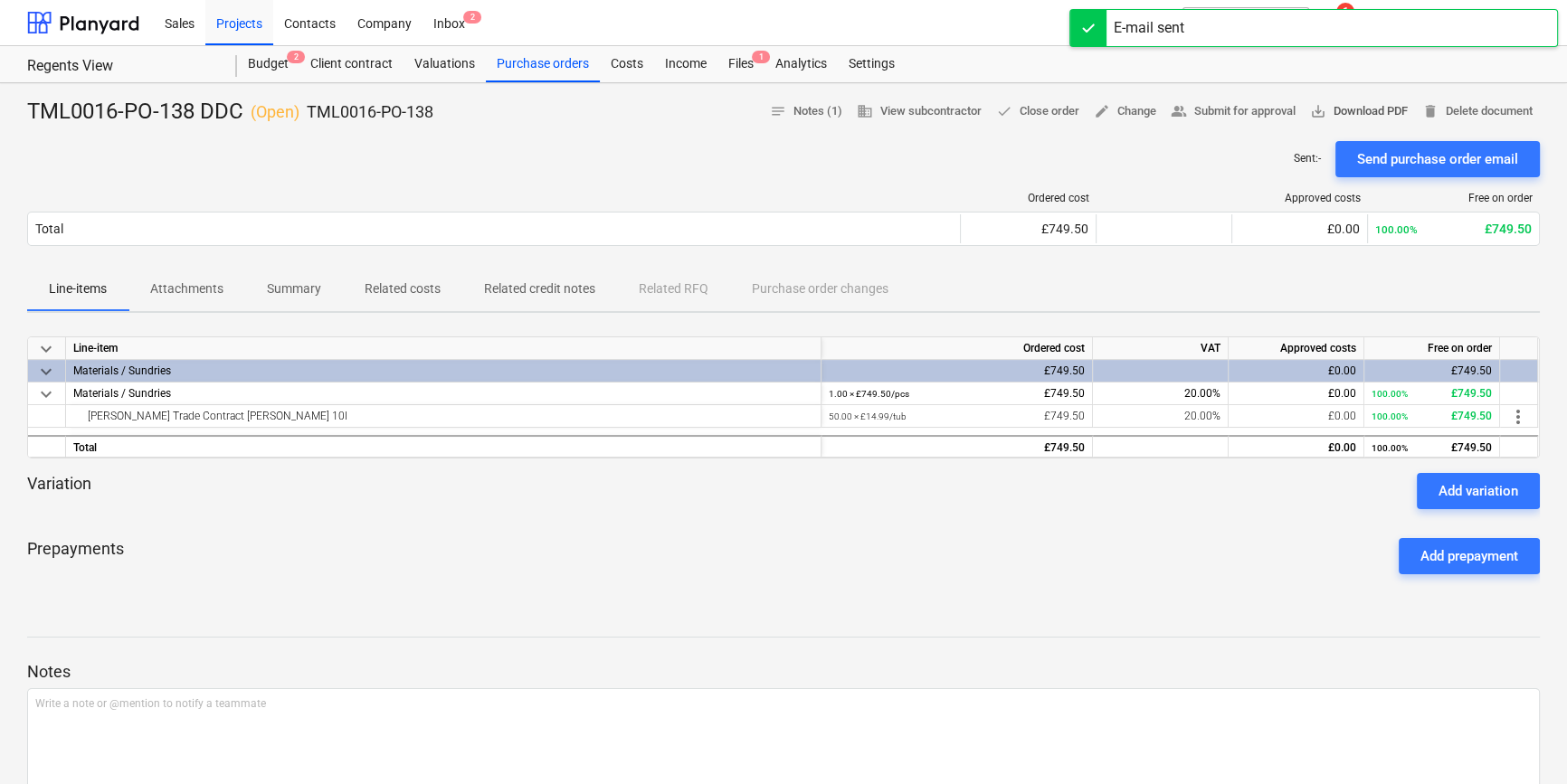
click at [1254, 106] on span "save_alt Download PDF" at bounding box center [1359, 112] width 98 height 21
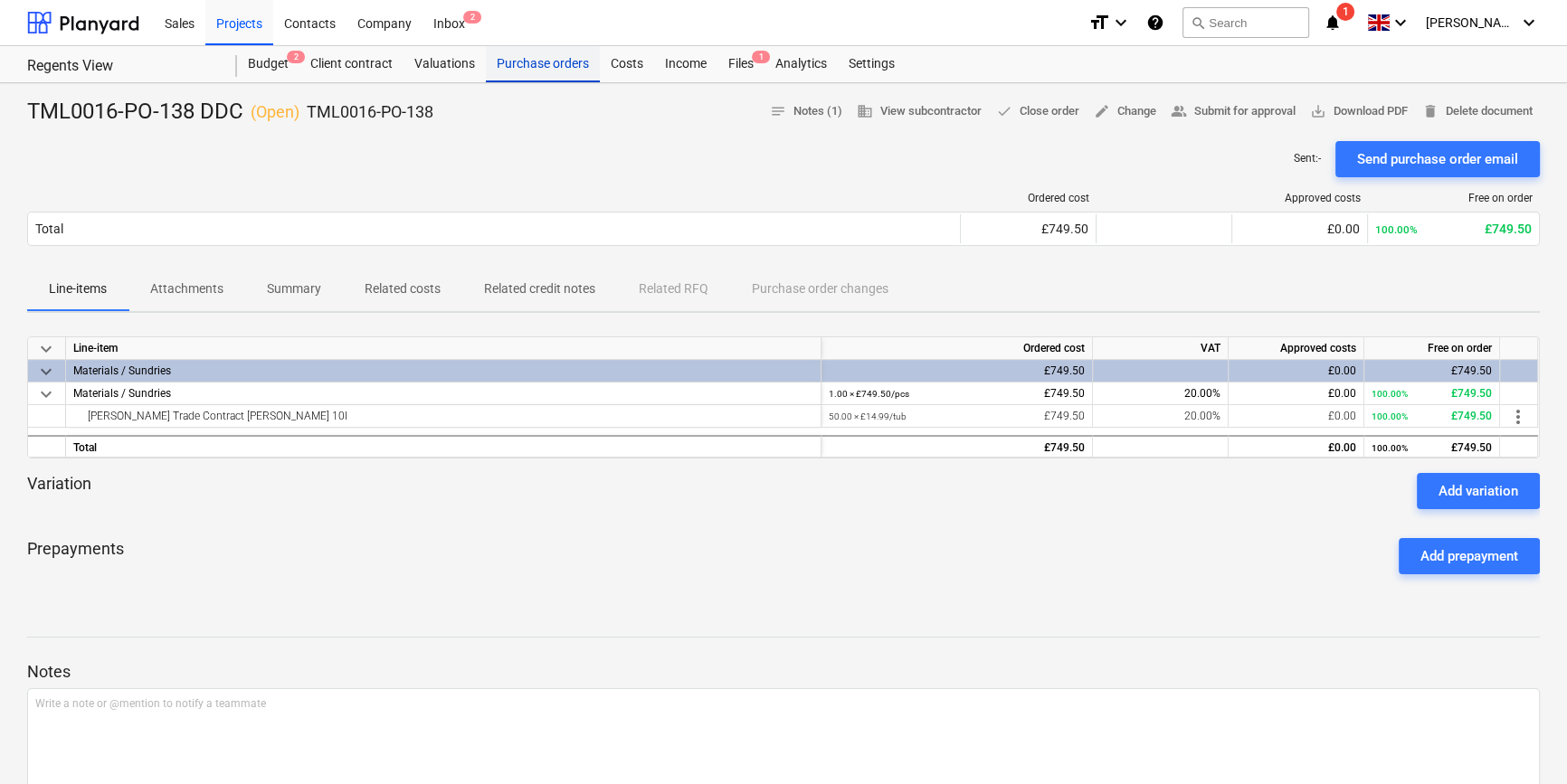
click at [541, 62] on div "Purchase orders" at bounding box center [543, 64] width 114 height 36
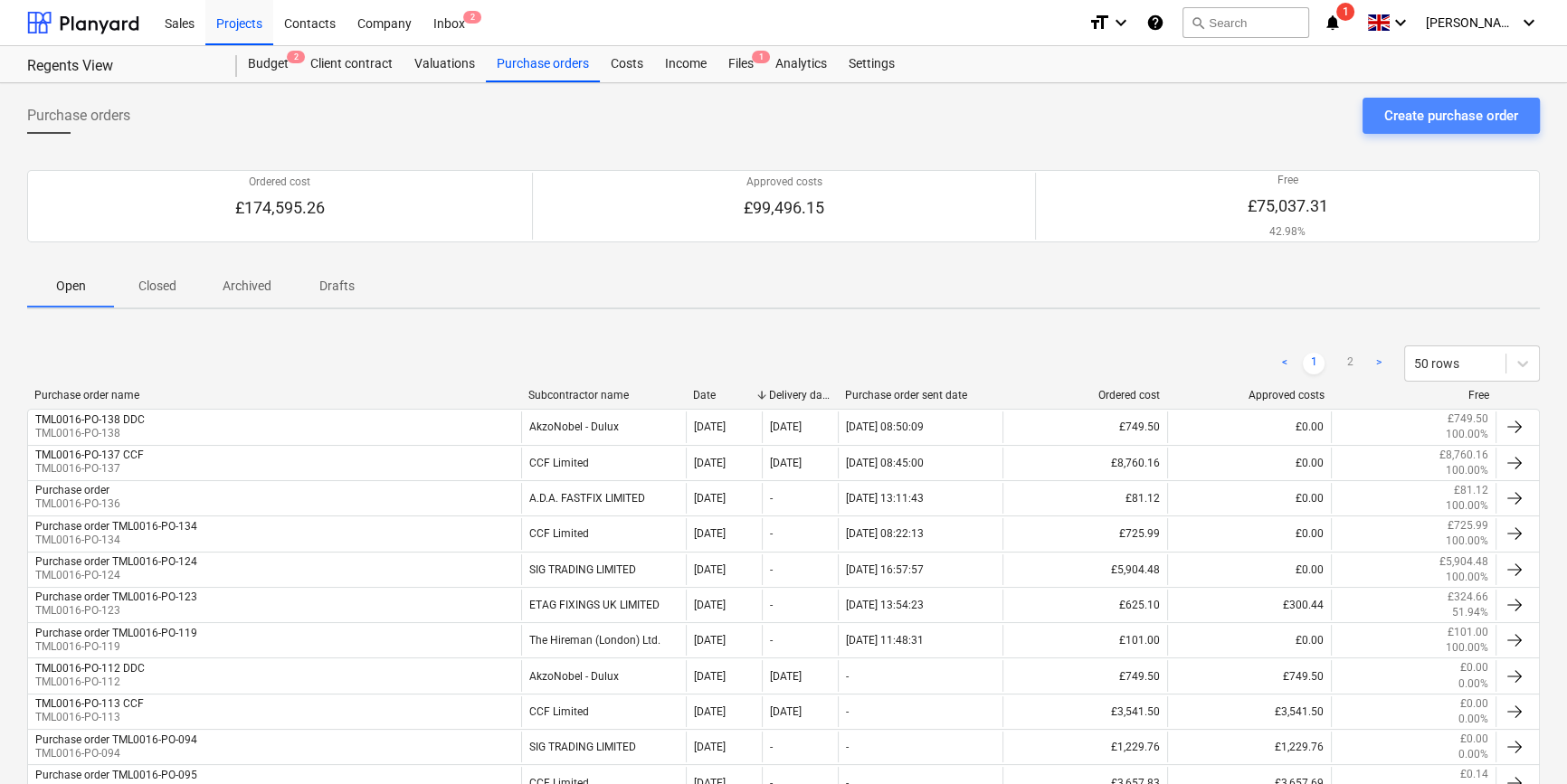
click at [1254, 117] on div "Create purchase order" at bounding box center [1452, 116] width 134 height 24
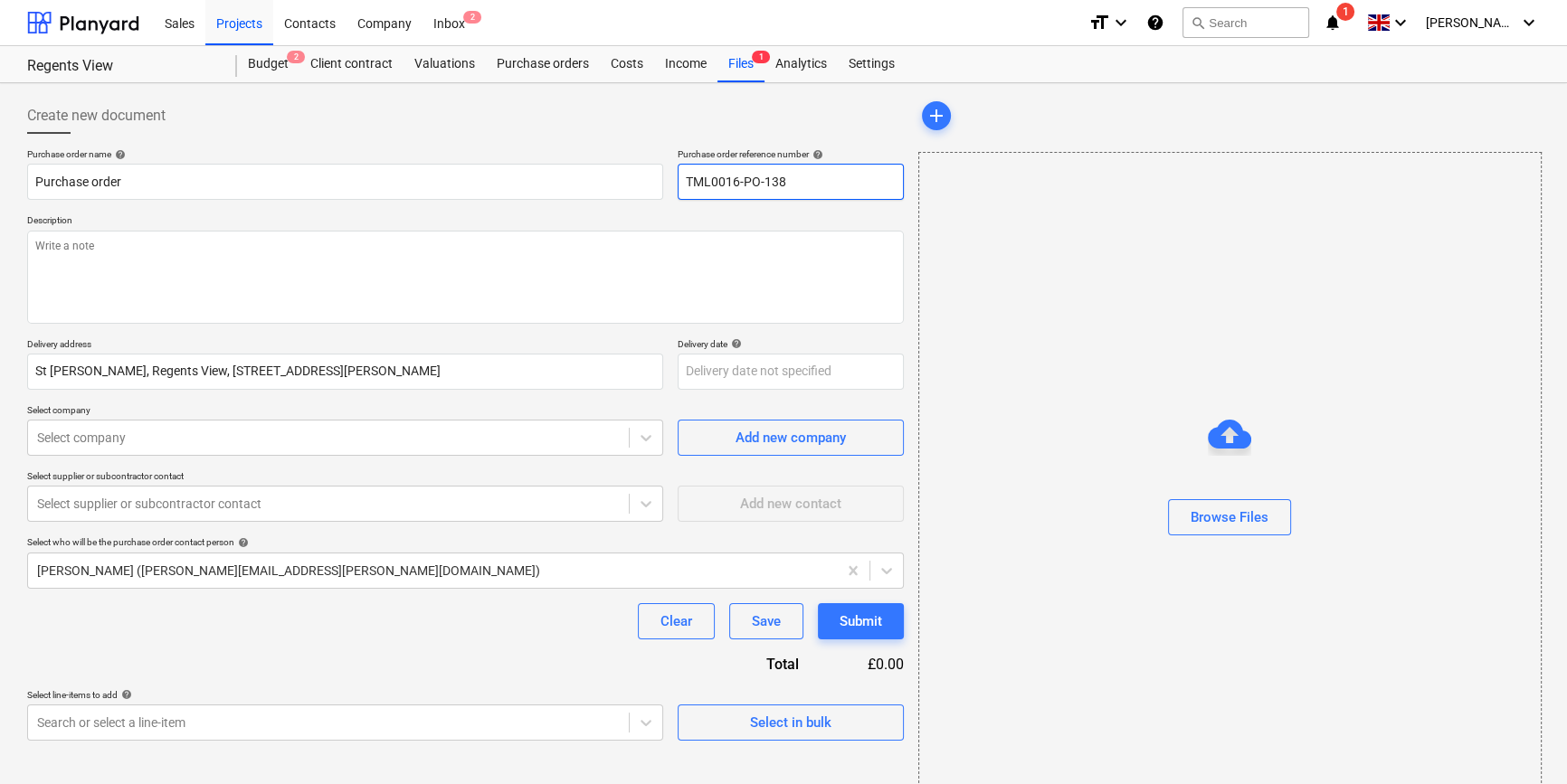
click at [799, 180] on input "TML0016-PO-138" at bounding box center [791, 182] width 226 height 36
type textarea "x"
type input "TML0016-PO-13"
type textarea "x"
drag, startPoint x: 798, startPoint y: 180, endPoint x: 686, endPoint y: 184, distance: 112.1
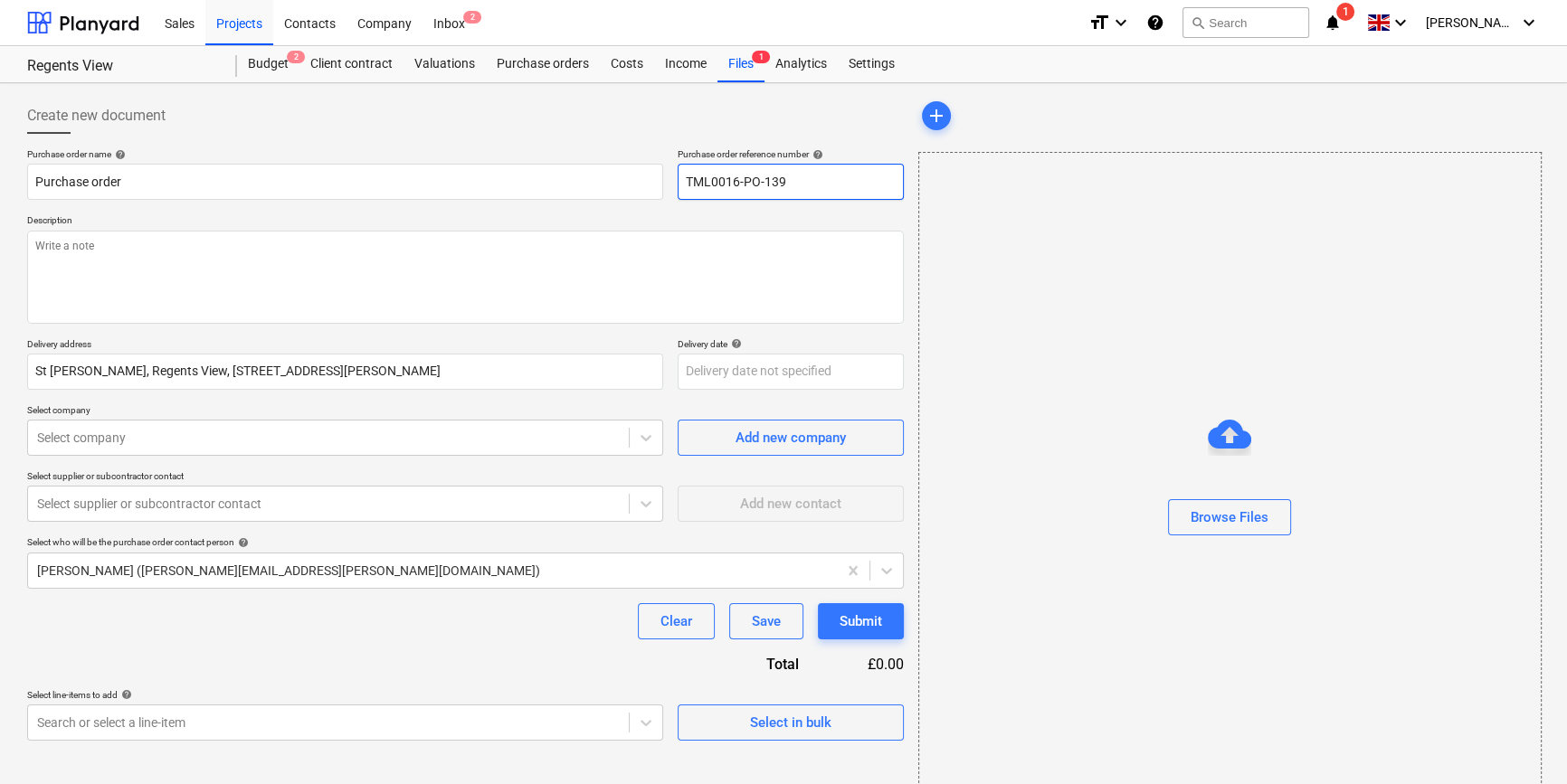
click at [686, 184] on input "TML0016-PO-139" at bounding box center [791, 182] width 226 height 36
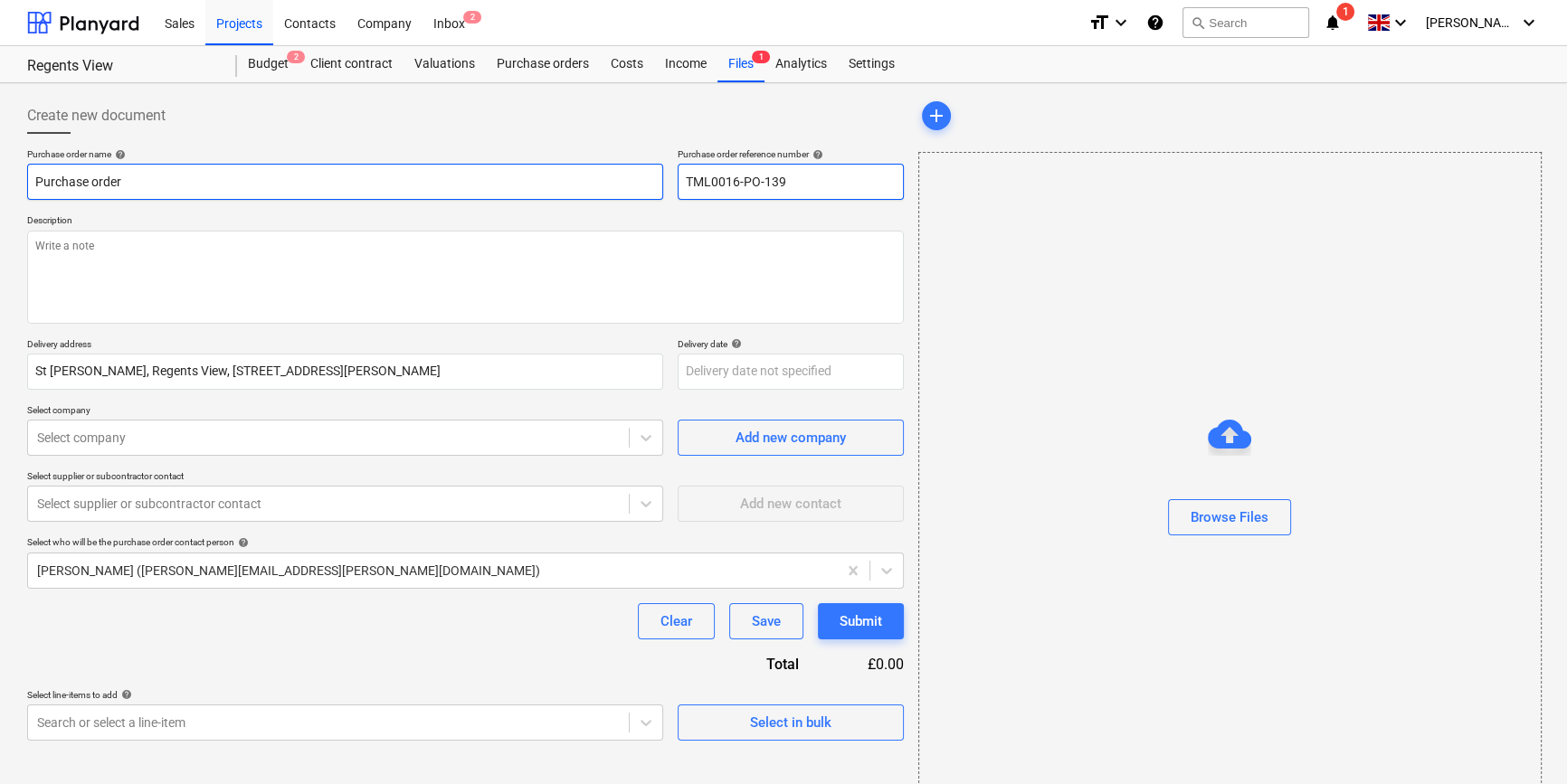
type input "TML0016-PO-139"
drag, startPoint x: 136, startPoint y: 185, endPoint x: 21, endPoint y: 179, distance: 115.2
click at [21, 179] on div "Create new document Purchase order name help Purchase order Purchase order refe…" at bounding box center [465, 453] width 891 height 727
type textarea "x"
paste input "TML0016-PO-139"
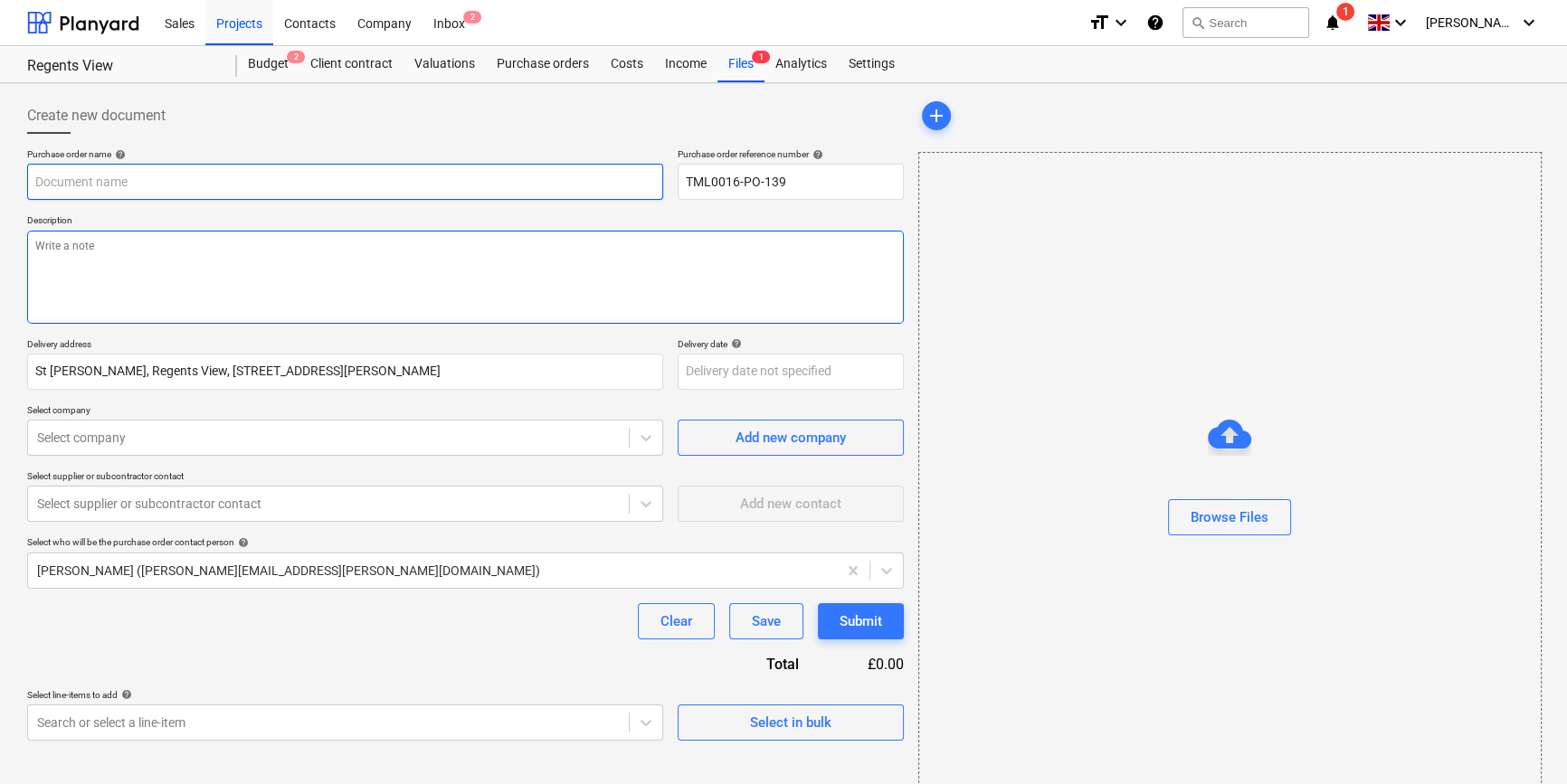
type textarea "x"
type input "TML0016-PO-139"
type textarea "x"
type input "TML0016-PO-139"
type textarea "x"
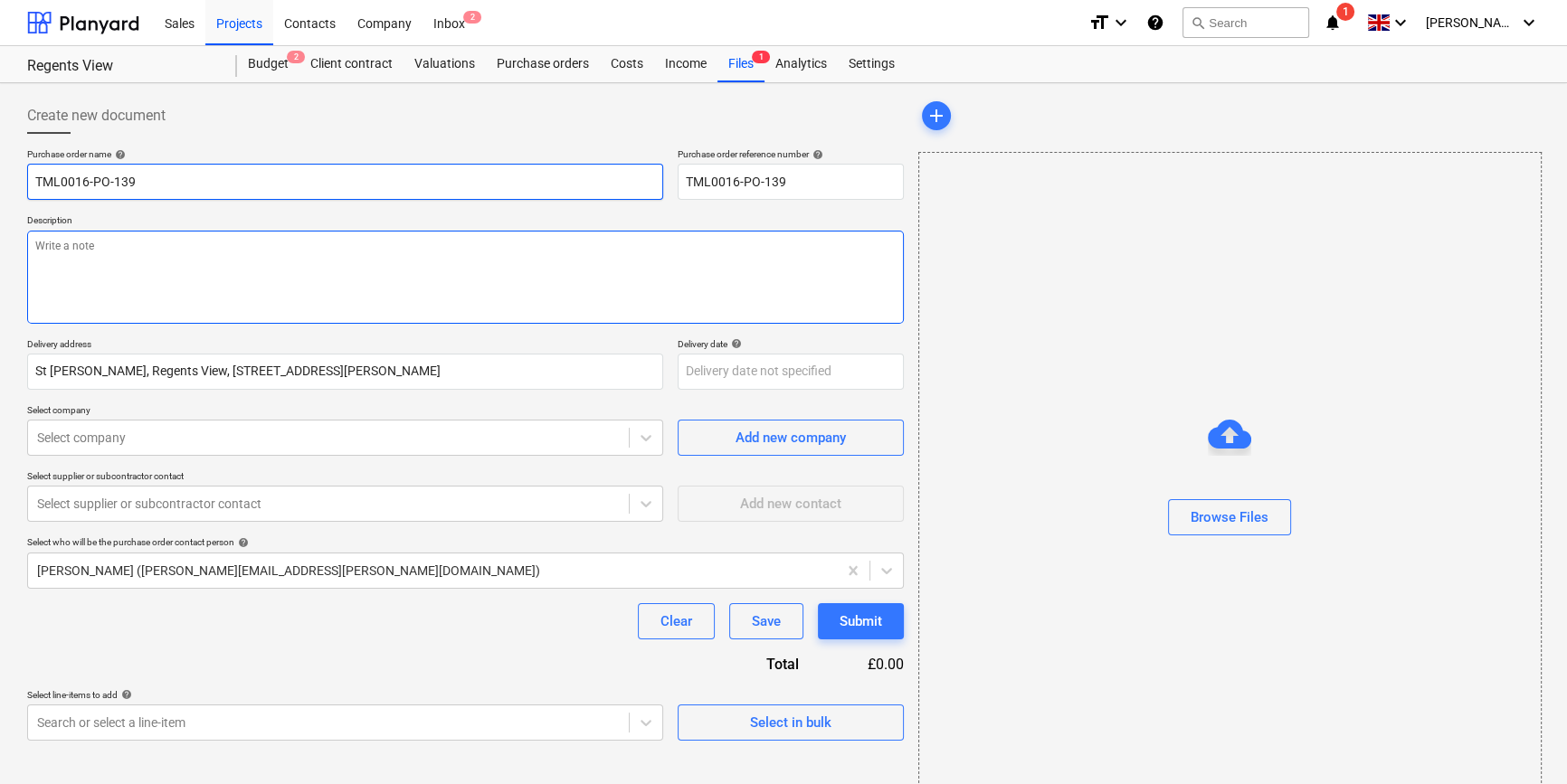
type input "TML0016-PO-139 A"
type textarea "x"
type input "TML0016-PO-139 AD"
type textarea "x"
type input "TML0016-PO-139 ADA"
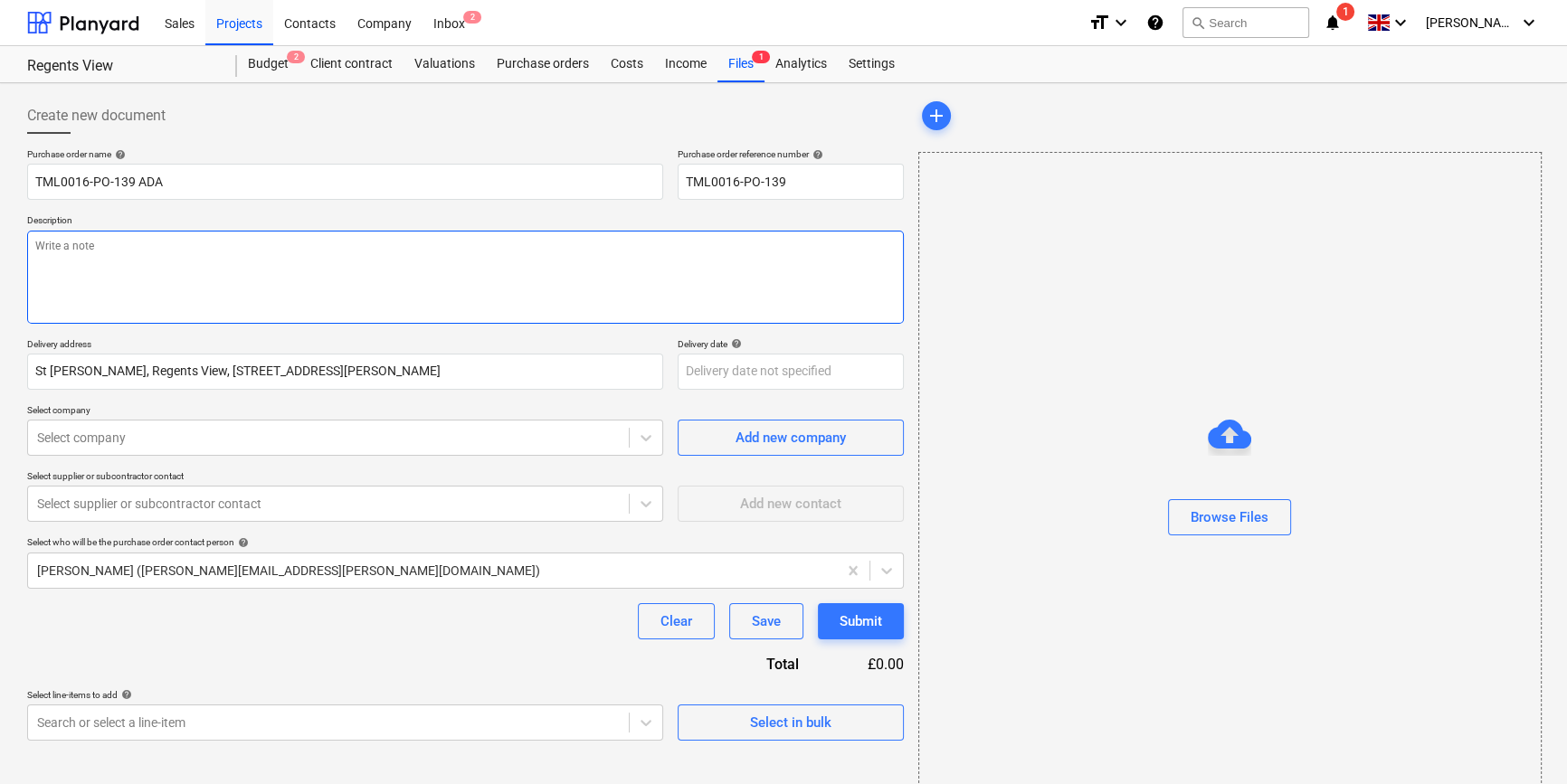
click at [115, 280] on textarea at bounding box center [465, 277] width 877 height 93
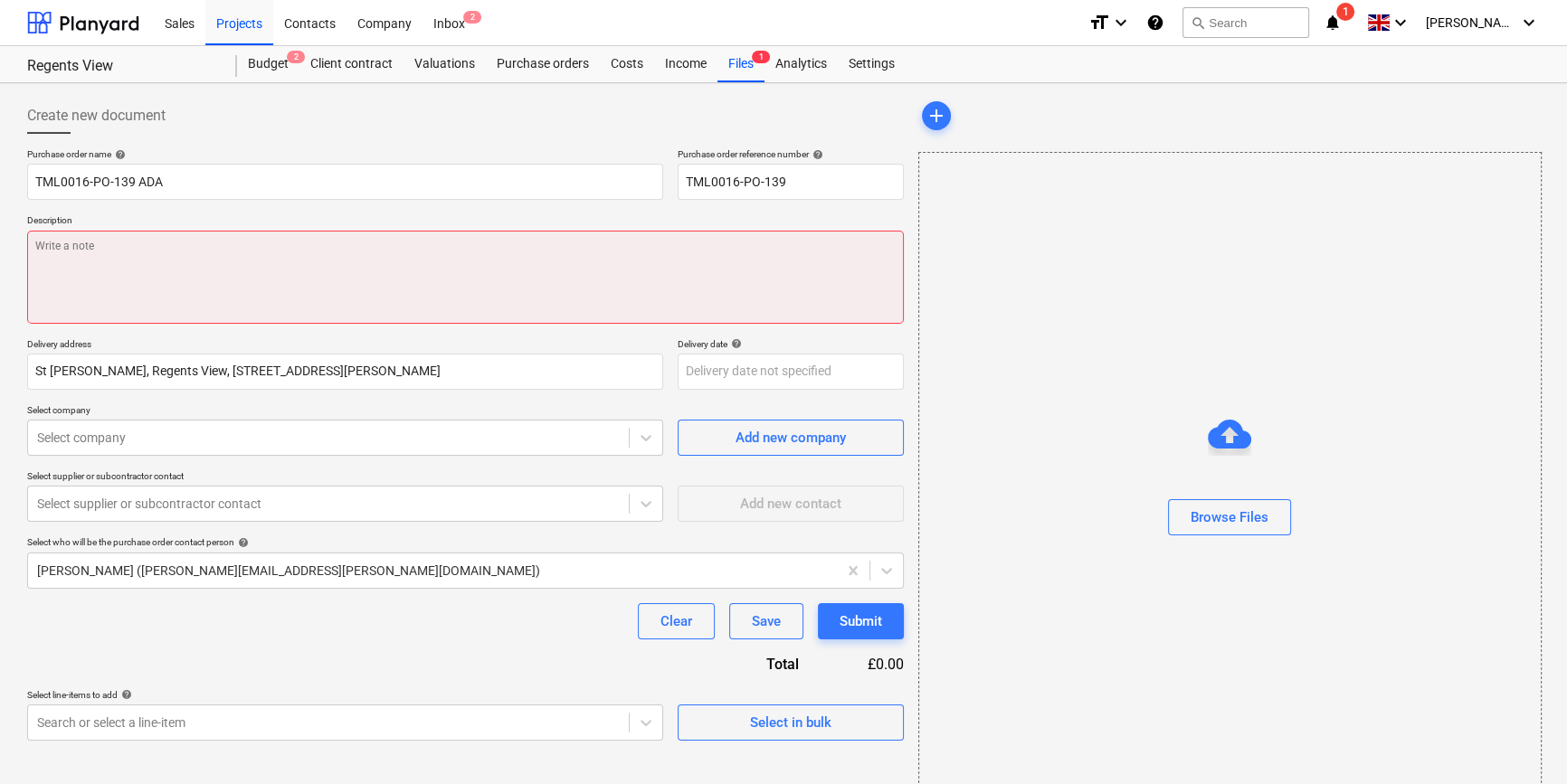
paste textarea "Contact on site Andrei 07481 051051"
type textarea "x"
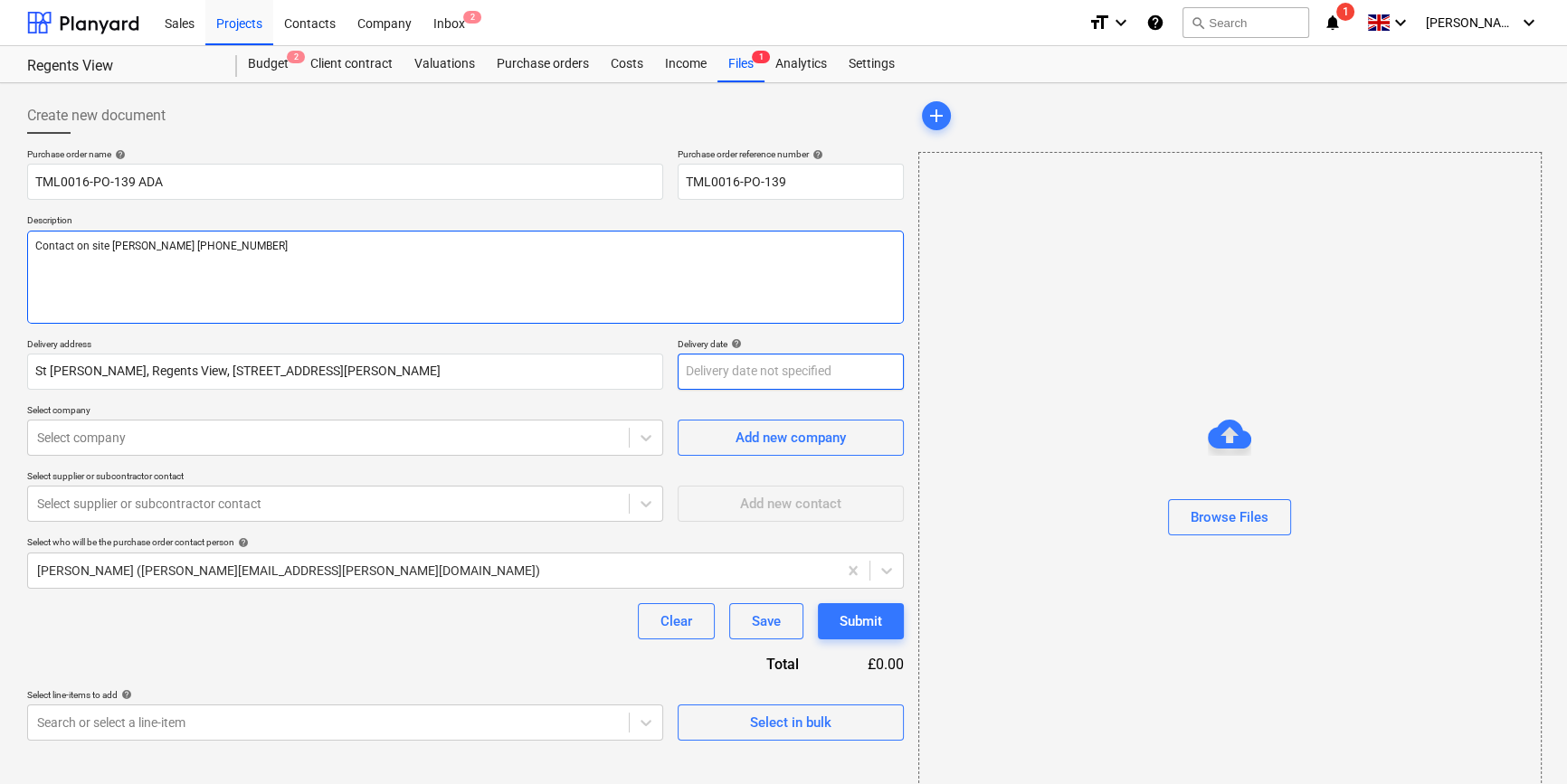
type textarea "Contact on site Andrei 07481 051051"
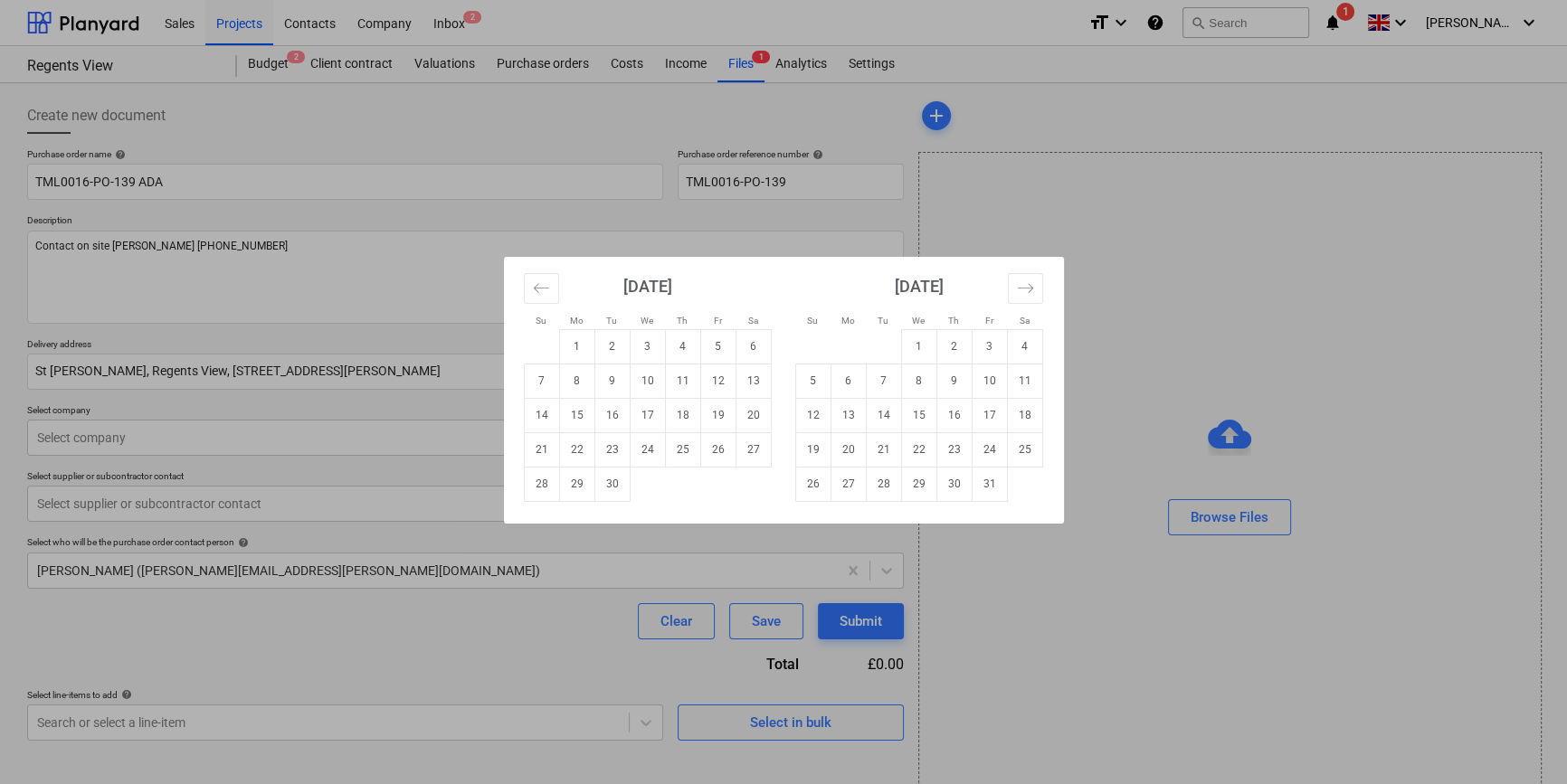
click at [690, 373] on body "Sales Projects Contacts Company Inbox 2 format_size keyboard_arrow_down help se…" at bounding box center [784, 392] width 1567 height 784
click at [654, 451] on td "24" at bounding box center [647, 450] width 35 height 35
type textarea "x"
type input "24 Sep 2025"
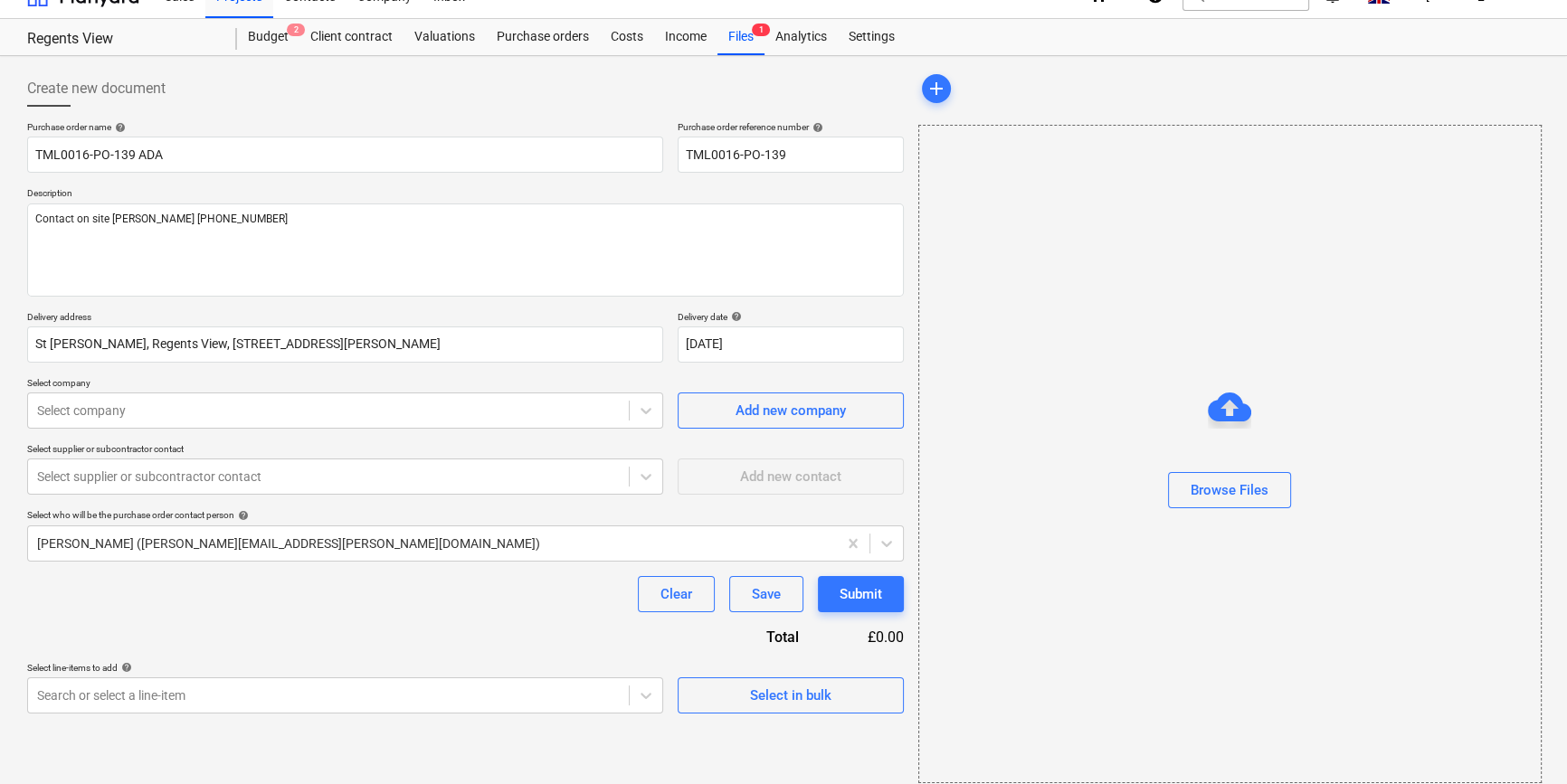
scroll to position [39, 0]
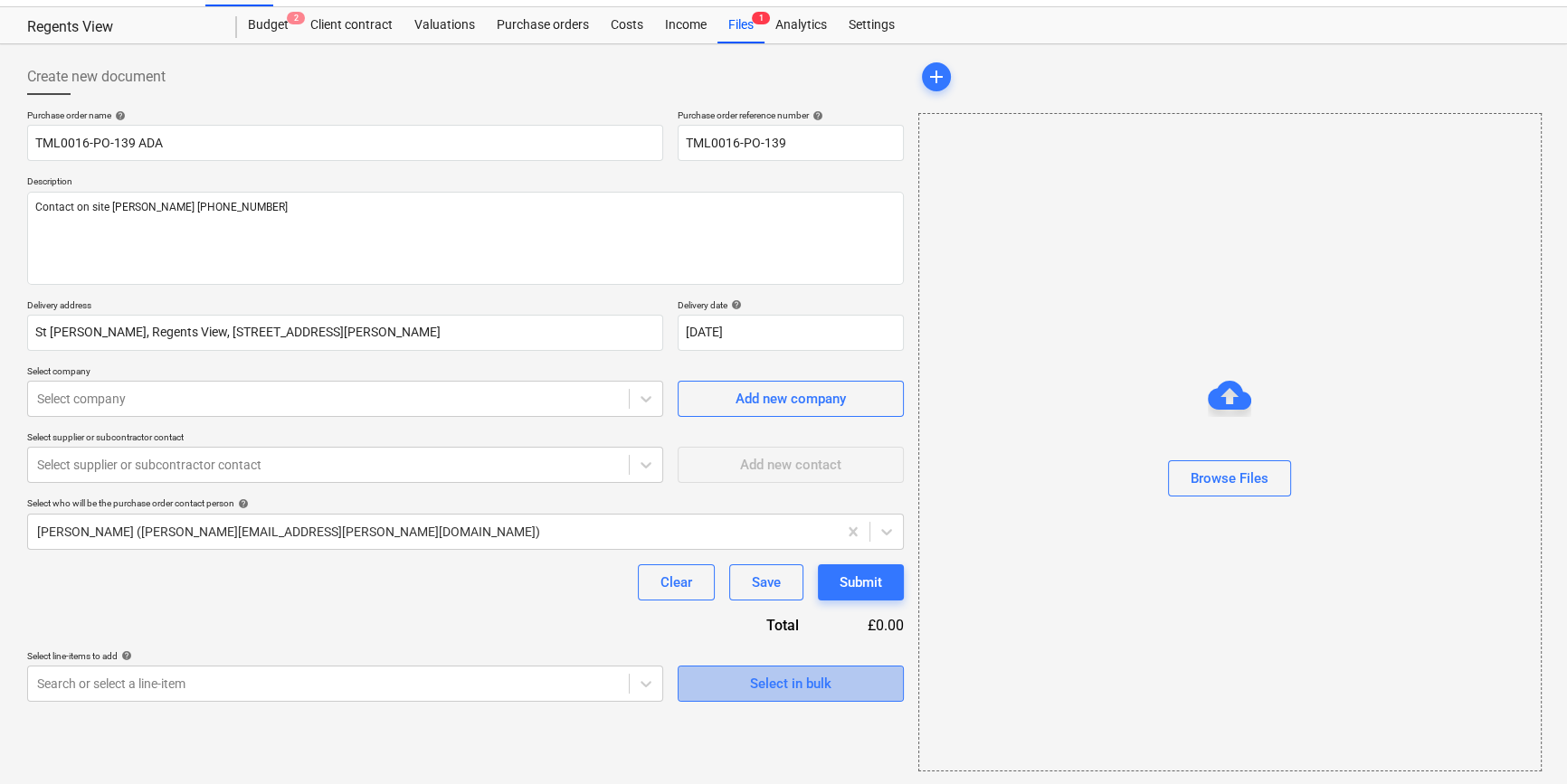
click at [797, 682] on div "Select in bulk" at bounding box center [790, 683] width 82 height 24
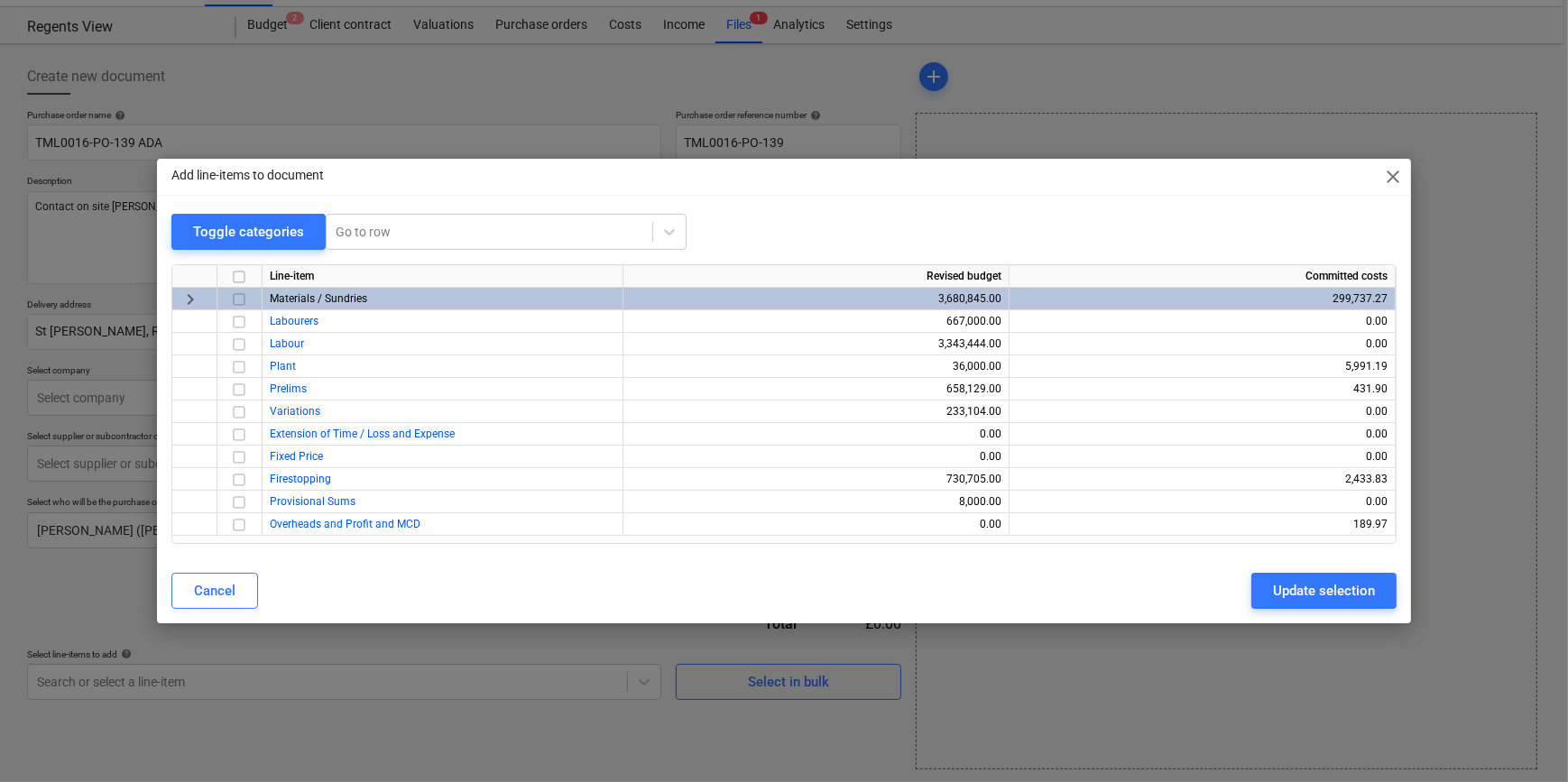
click at [239, 299] on input "checkbox" at bounding box center [239, 299] width 22 height 22
click at [1251, 593] on div "Update selection" at bounding box center [1323, 591] width 102 height 24
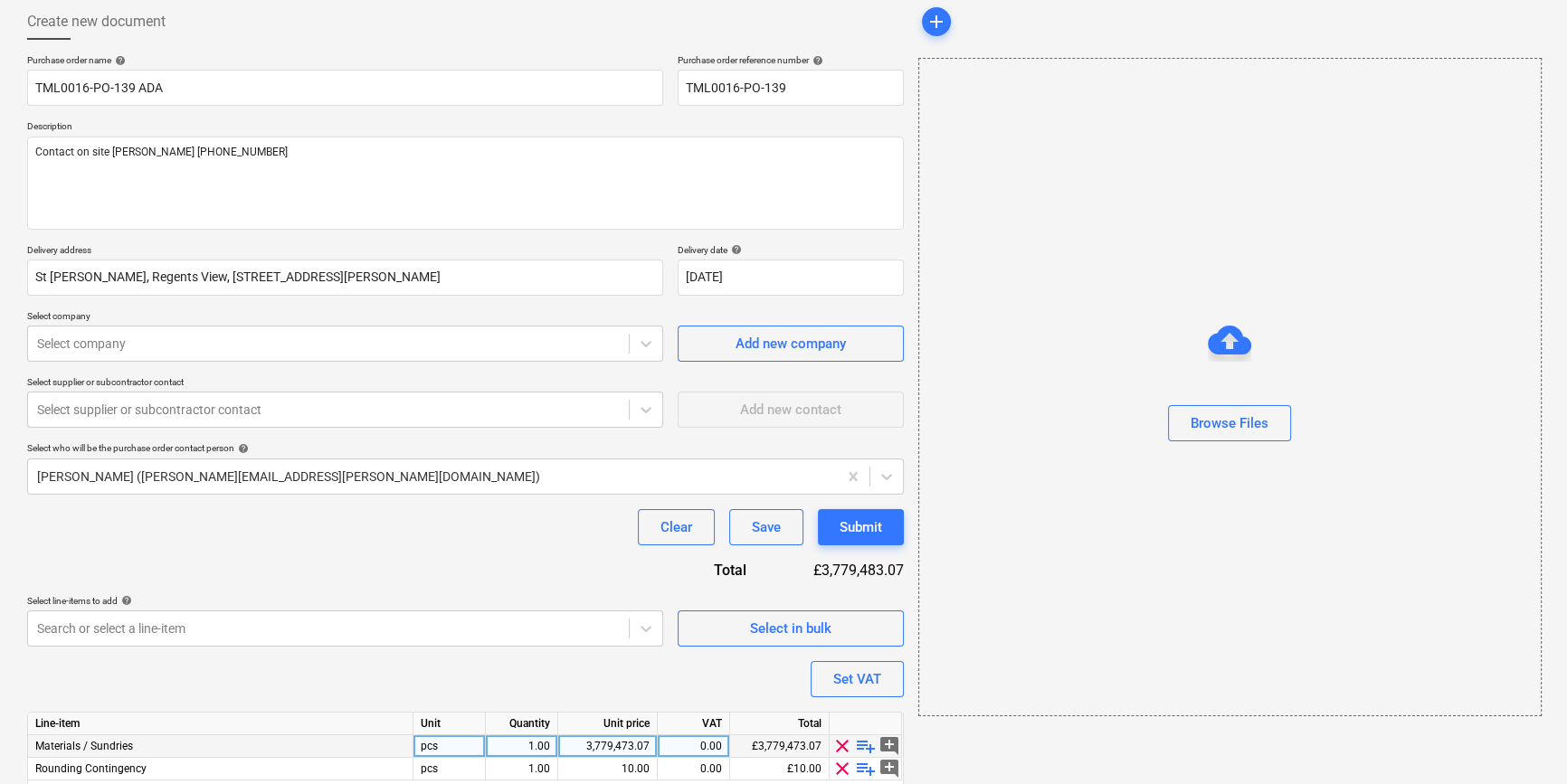
scroll to position [163, 0]
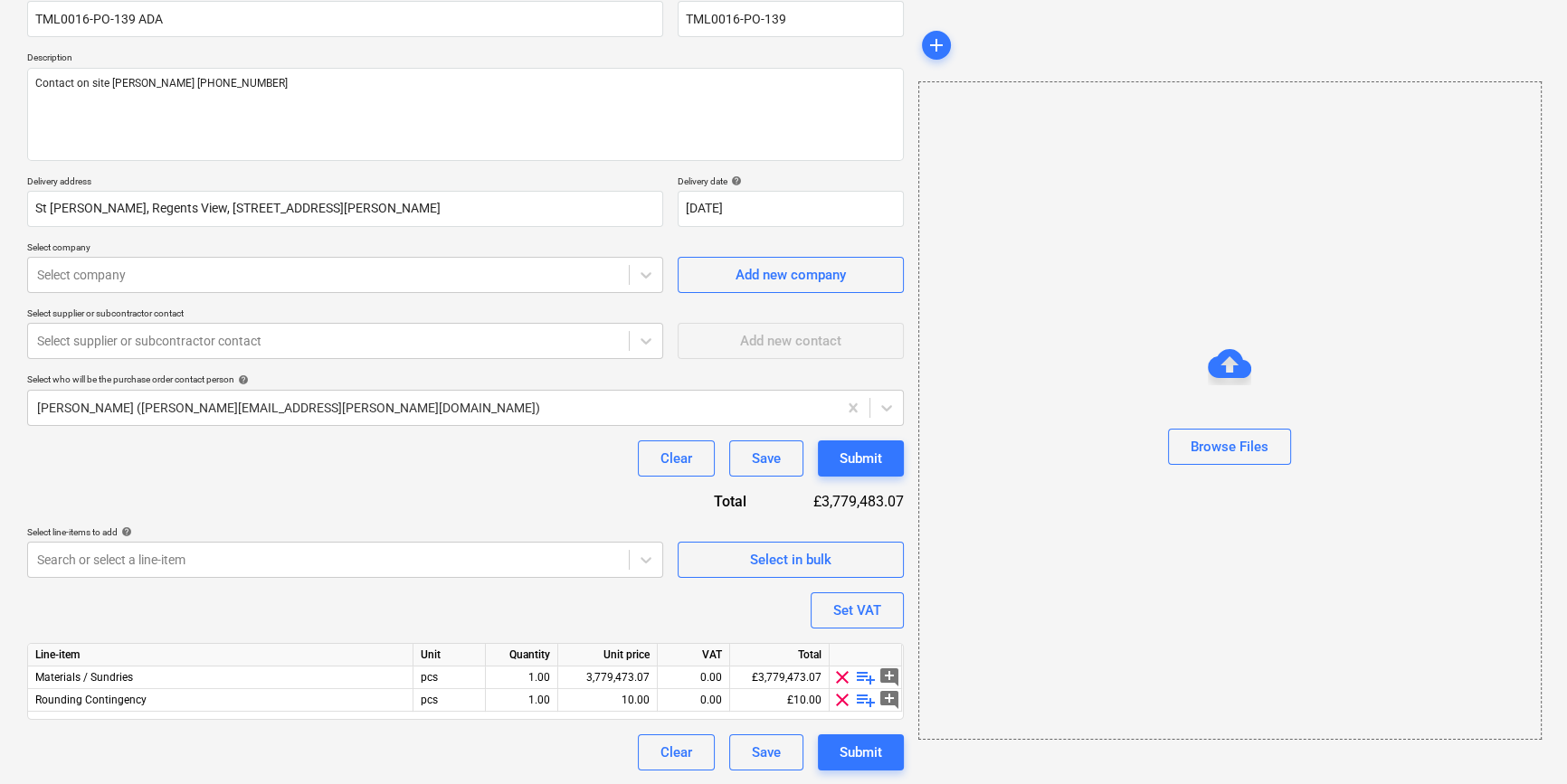
click at [843, 701] on span "clear" at bounding box center [842, 700] width 22 height 22
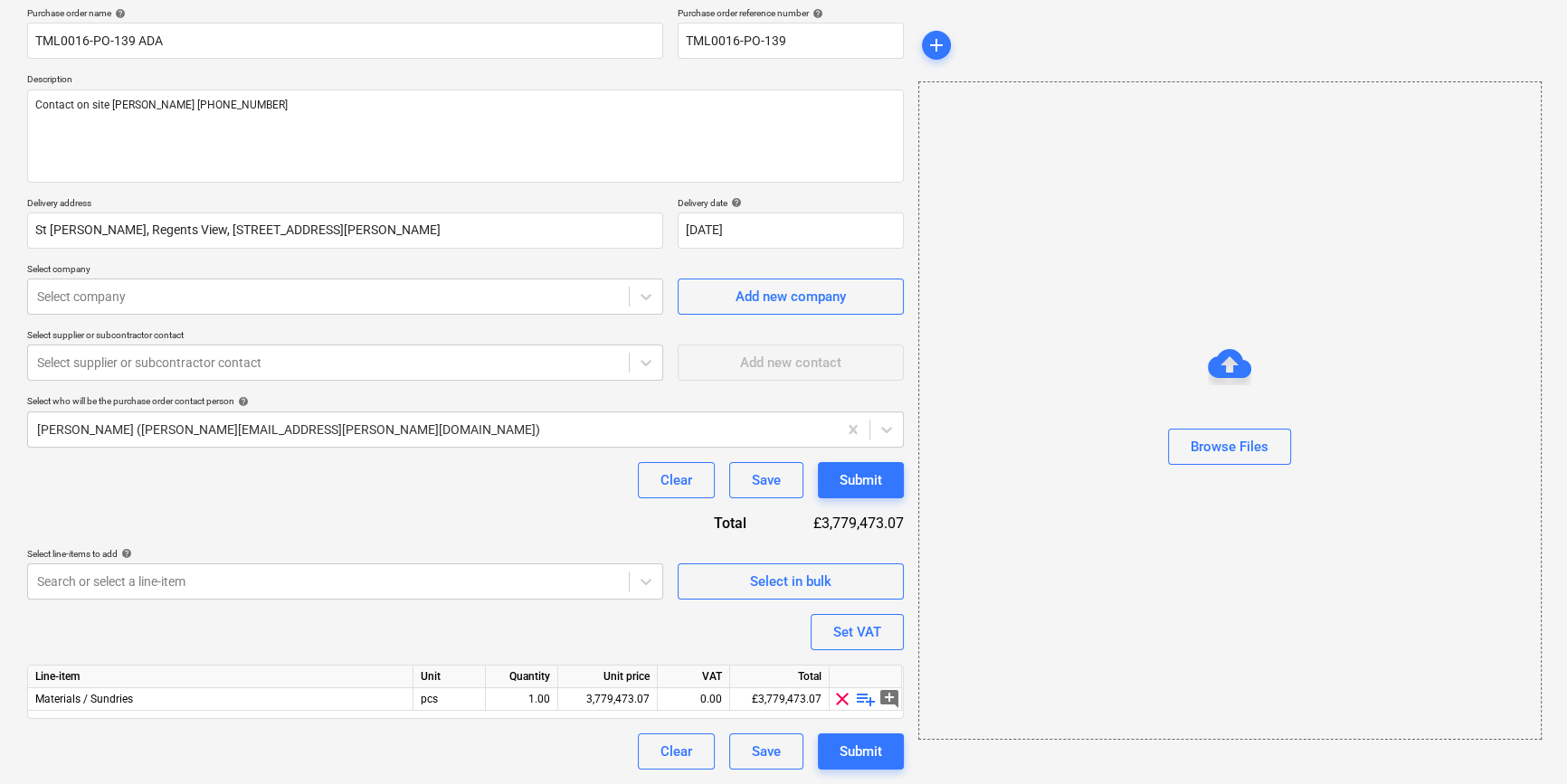
scroll to position [140, 0]
click at [861, 703] on span "playlist_add" at bounding box center [866, 700] width 22 height 22
type textarea "x"
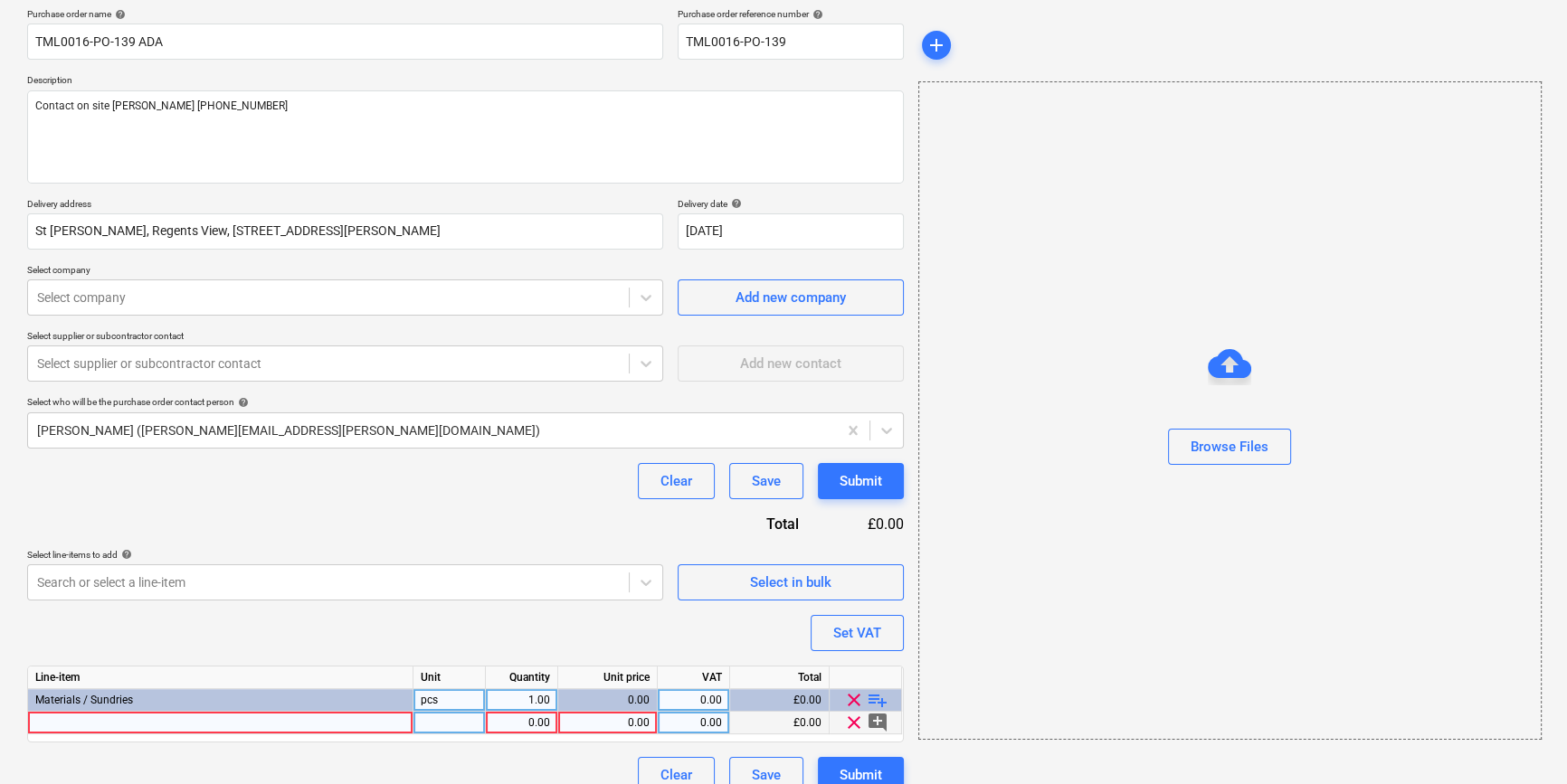
click at [63, 725] on div at bounding box center [221, 724] width 386 height 23
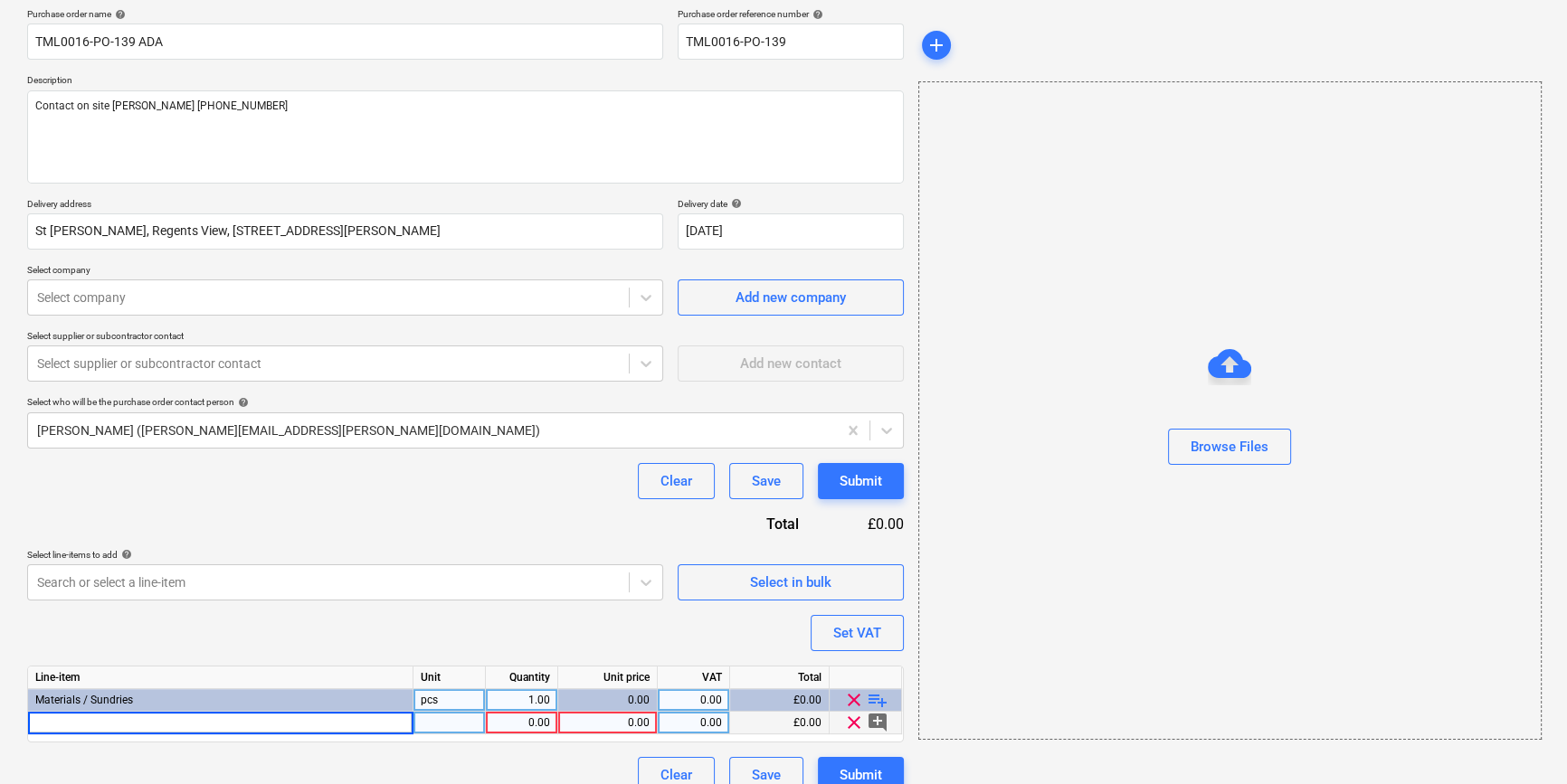
type input "FLEX 120g sanding discs (25)"
type textarea "x"
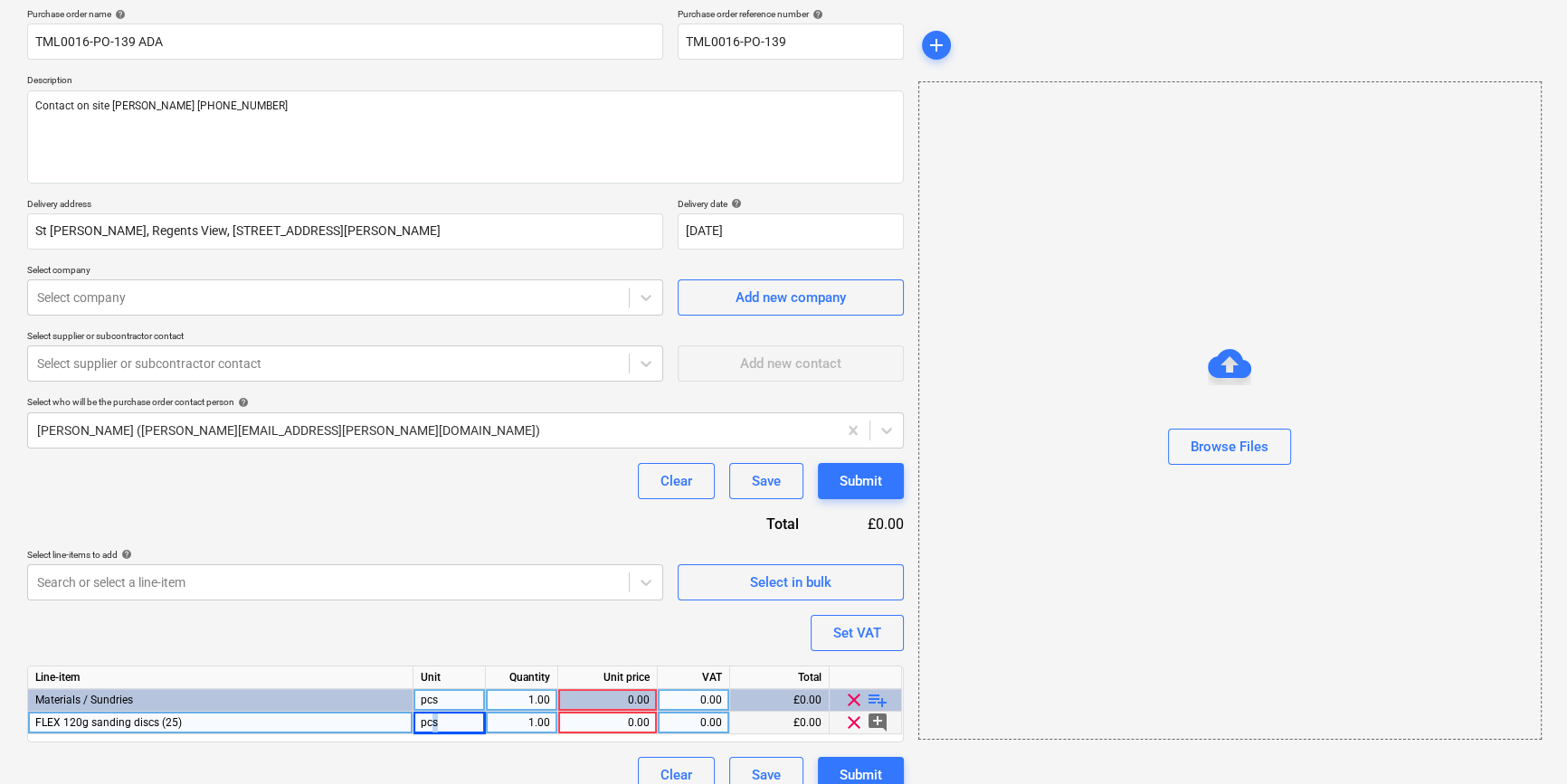
click at [435, 725] on div "pcs" at bounding box center [449, 724] width 72 height 23
type input "packs"
type textarea "x"
type input "15"
click at [613, 726] on div "0.00" at bounding box center [608, 724] width 84 height 23
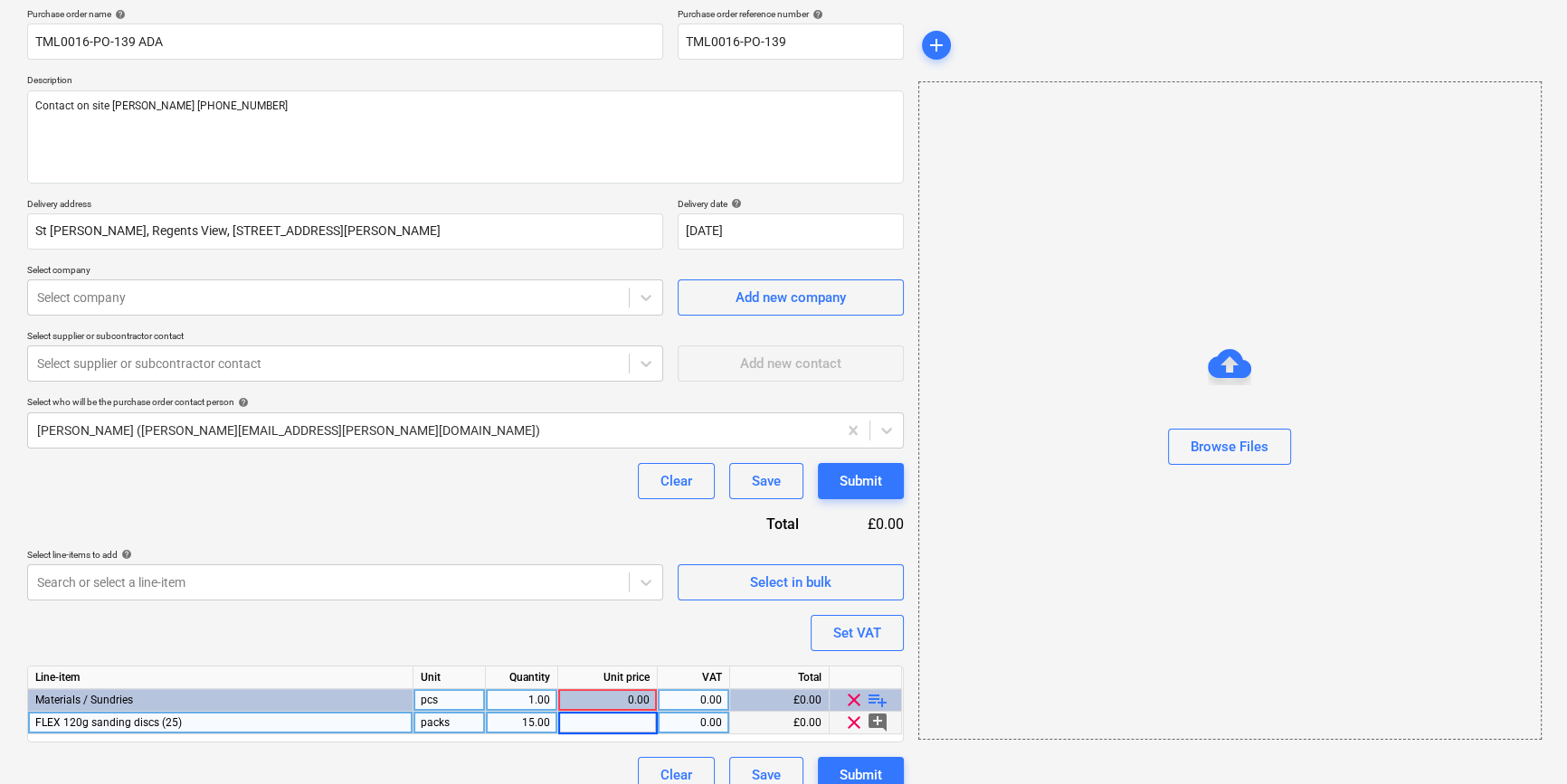
type textarea "x"
type input "47.08"
type textarea "x"
type input "20"
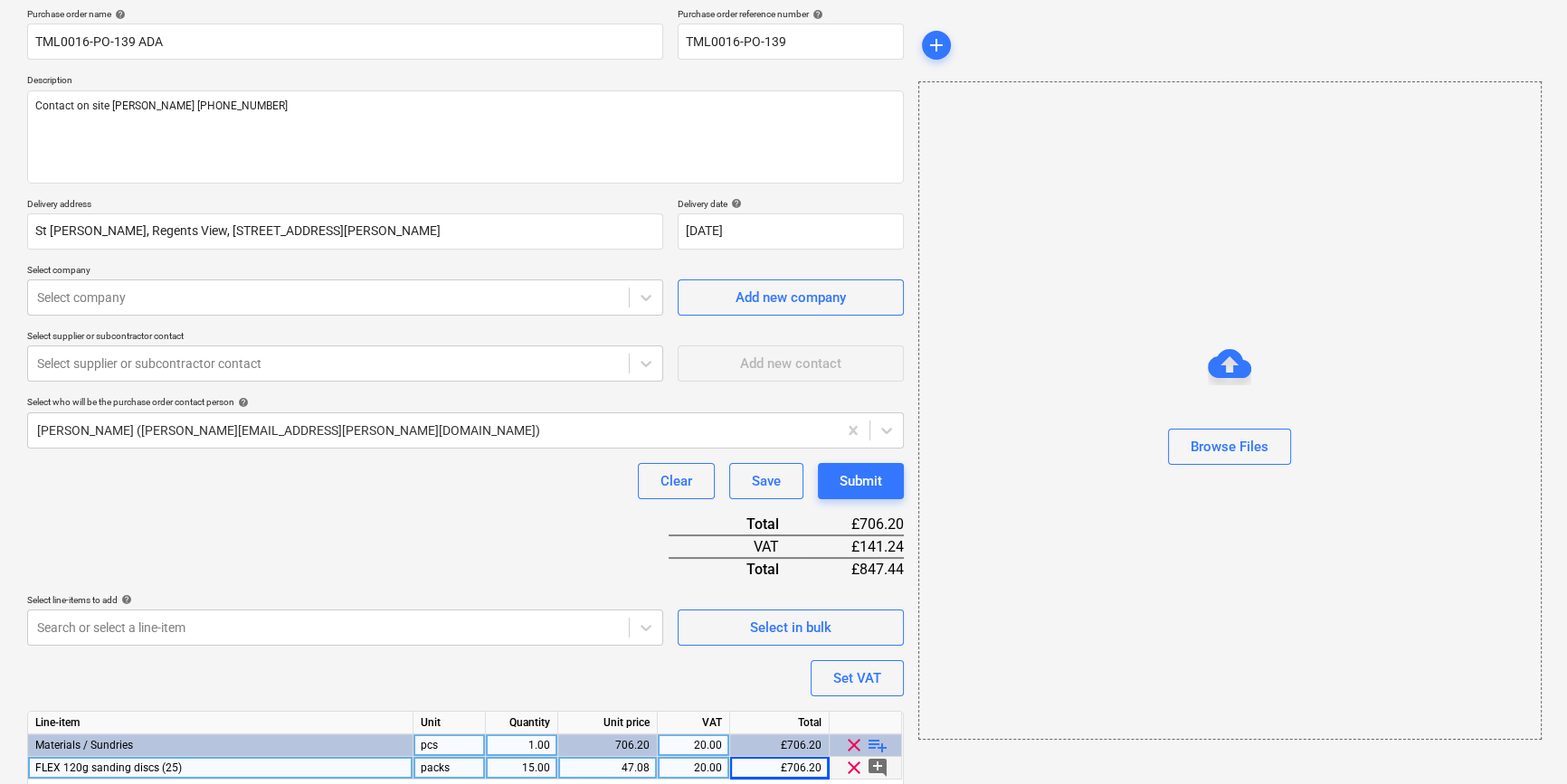
click at [873, 736] on span "playlist_add" at bounding box center [877, 745] width 22 height 22
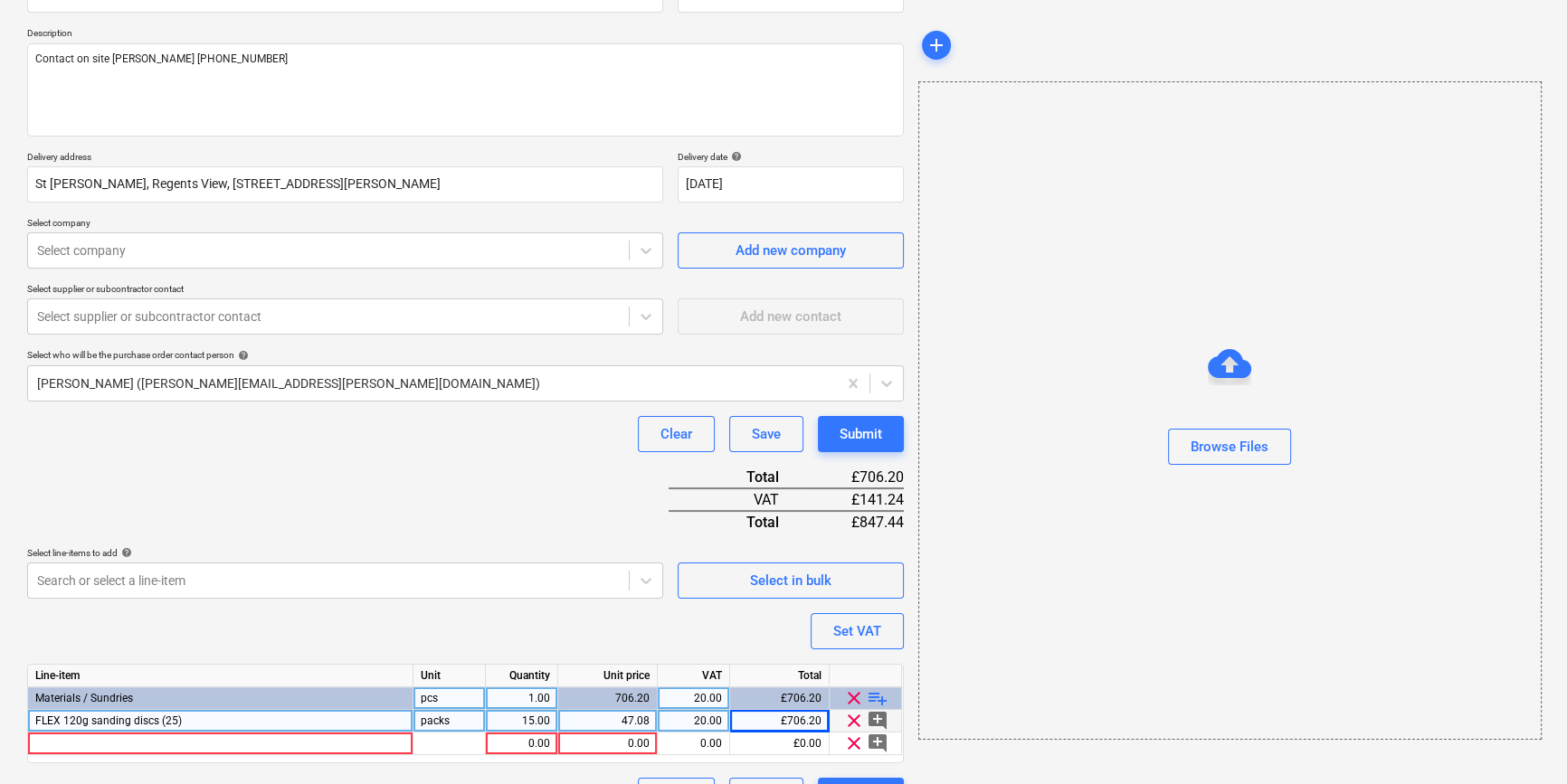
scroll to position [231, 0]
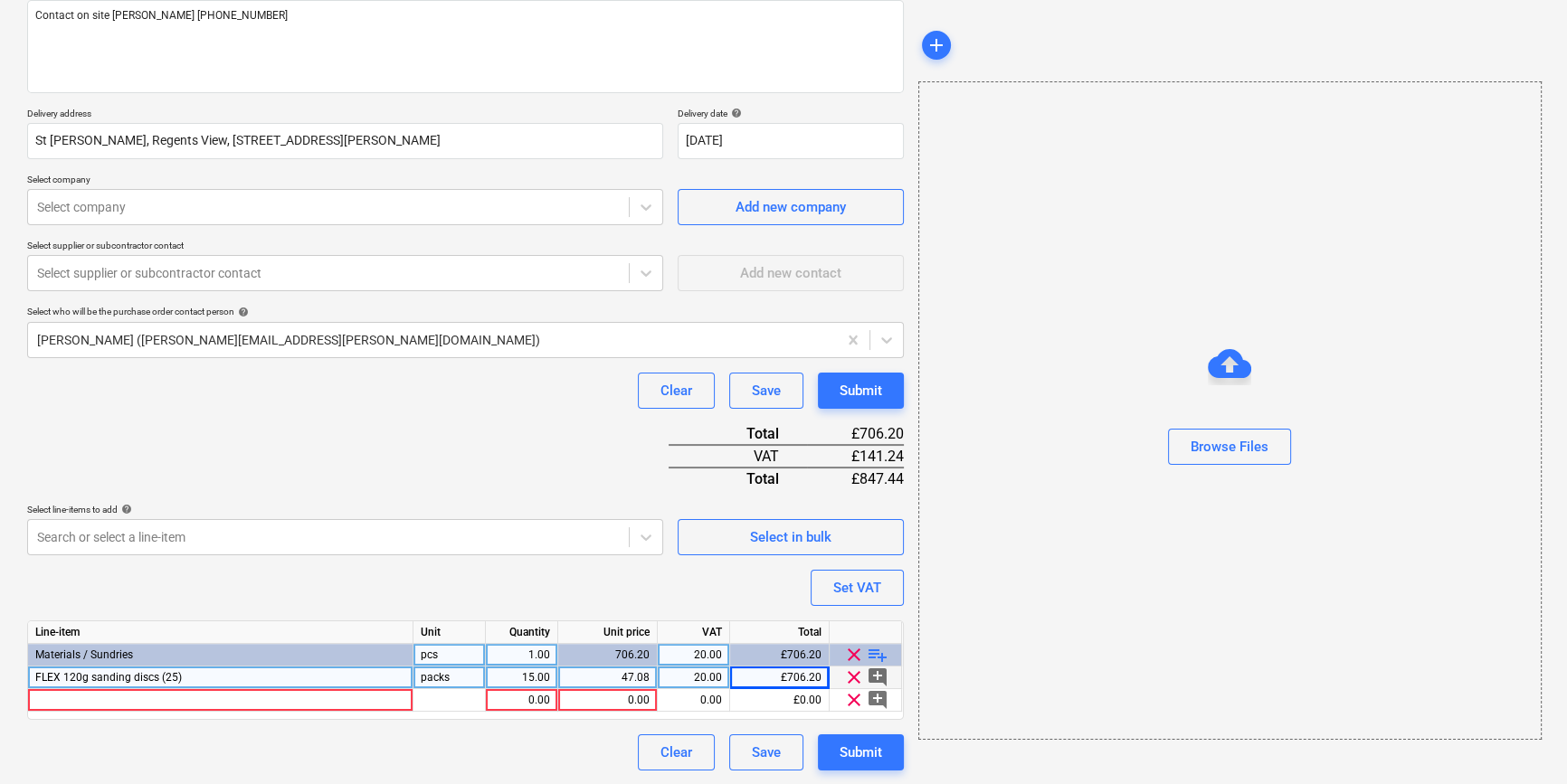
type textarea "x"
click at [54, 699] on div at bounding box center [221, 701] width 386 height 23
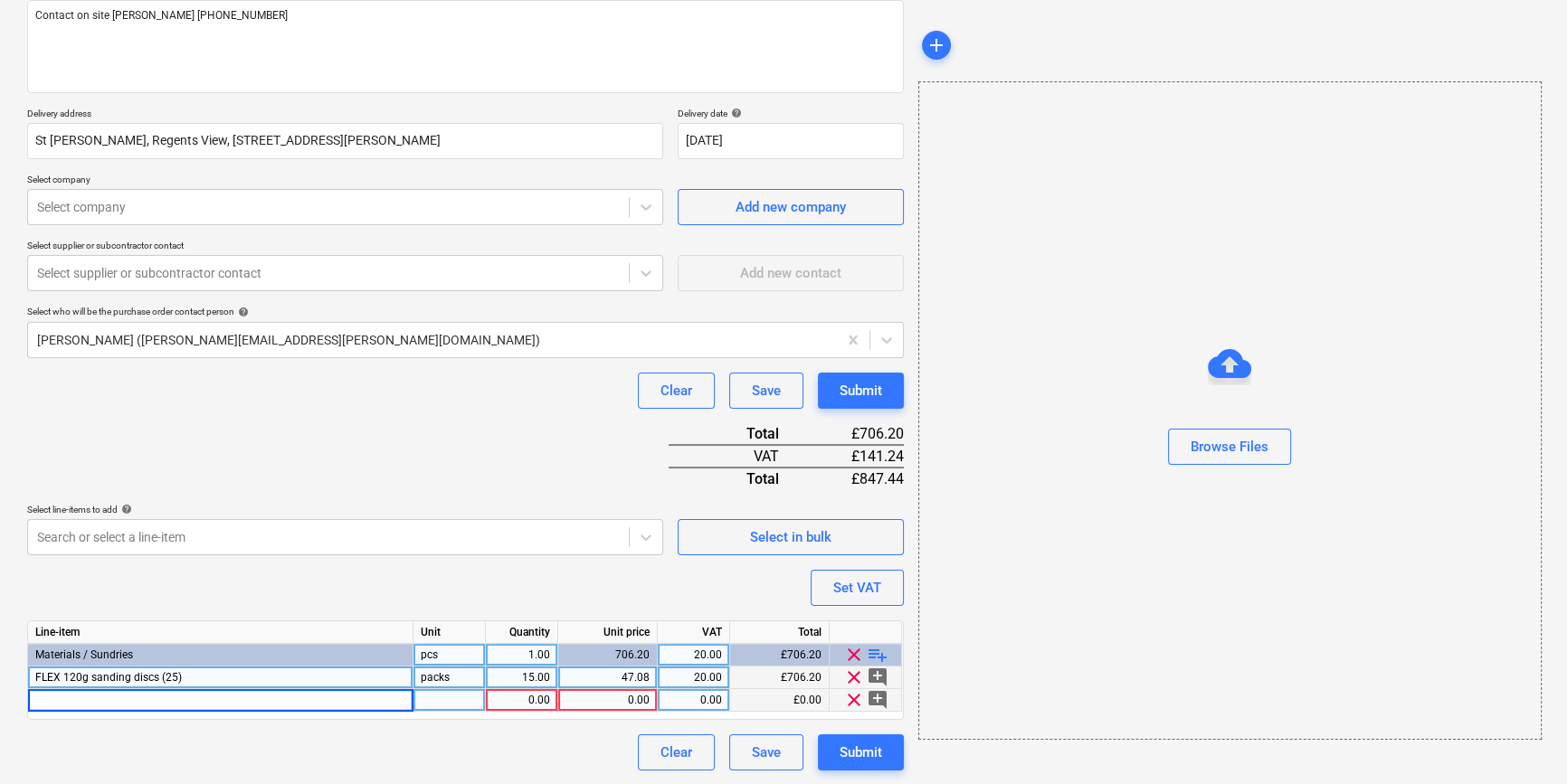
type input "Skytec Tons TP-5 P/U Palm Coated Glove Cut Level Sz9"
type textarea "x"
type input "pr"
type textarea "x"
type input "100"
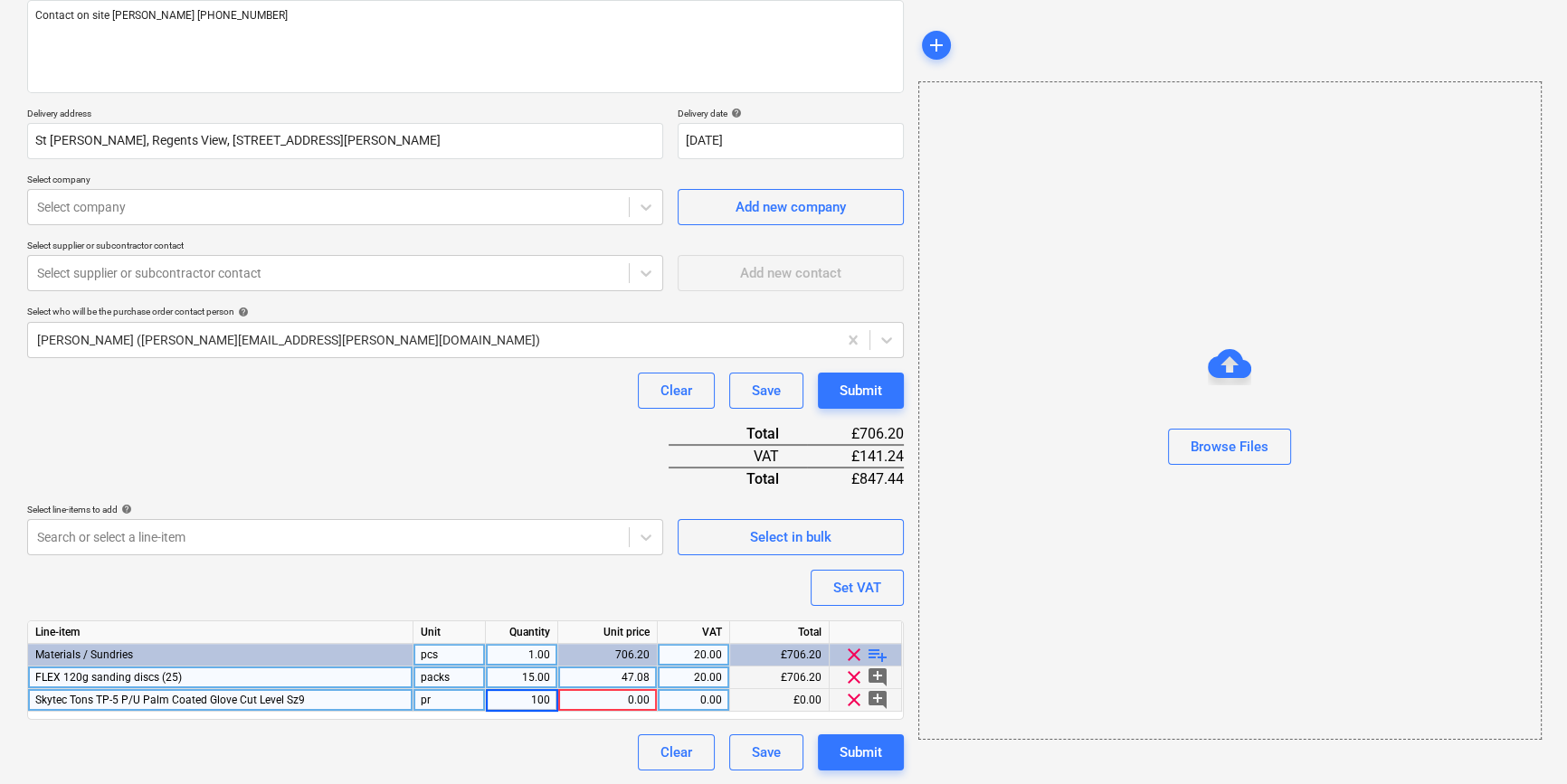
type textarea "x"
type input "2.53"
type textarea "x"
type input "20"
click at [880, 651] on span "playlist_add" at bounding box center [877, 655] width 22 height 22
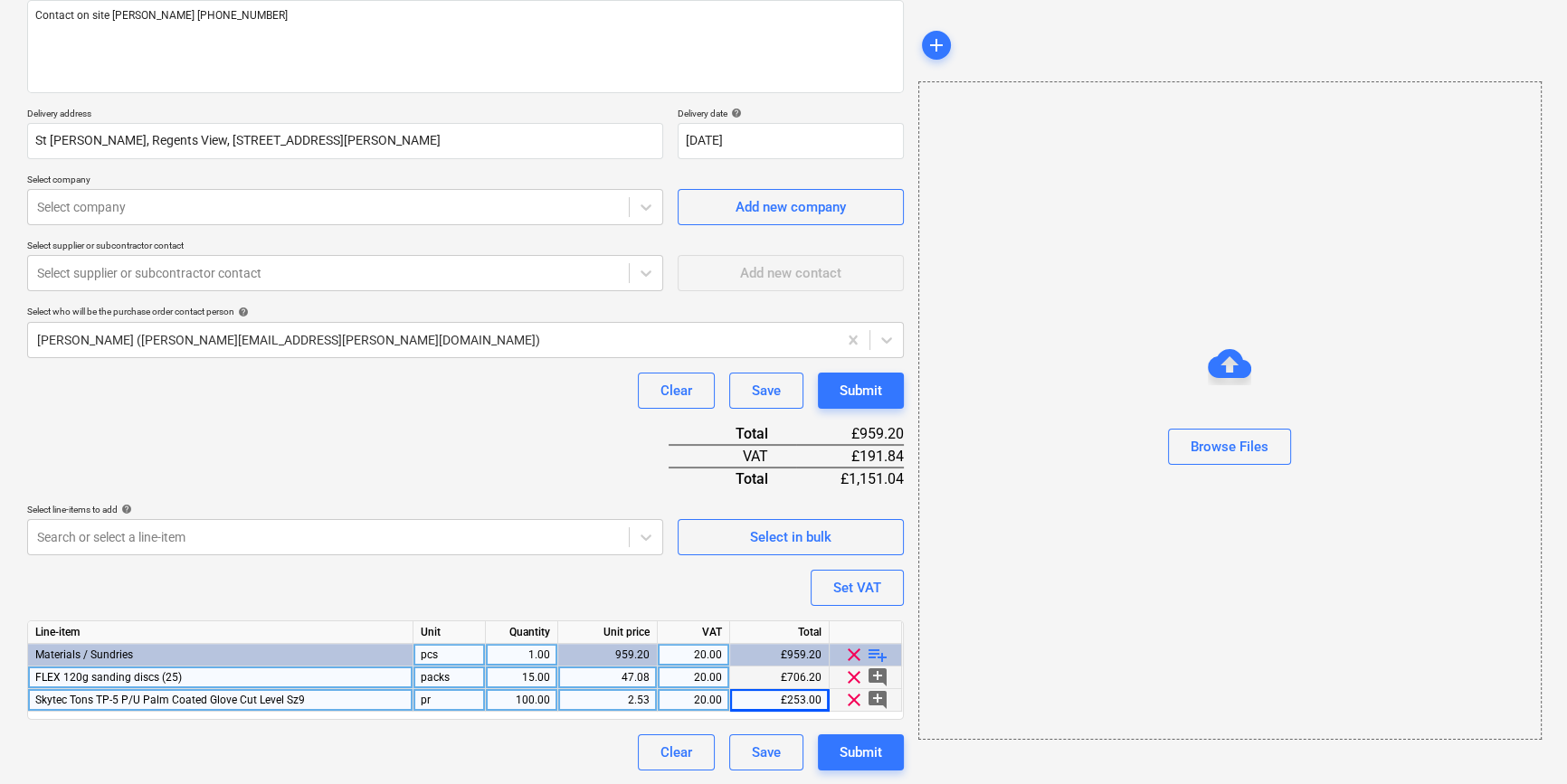
type textarea "x"
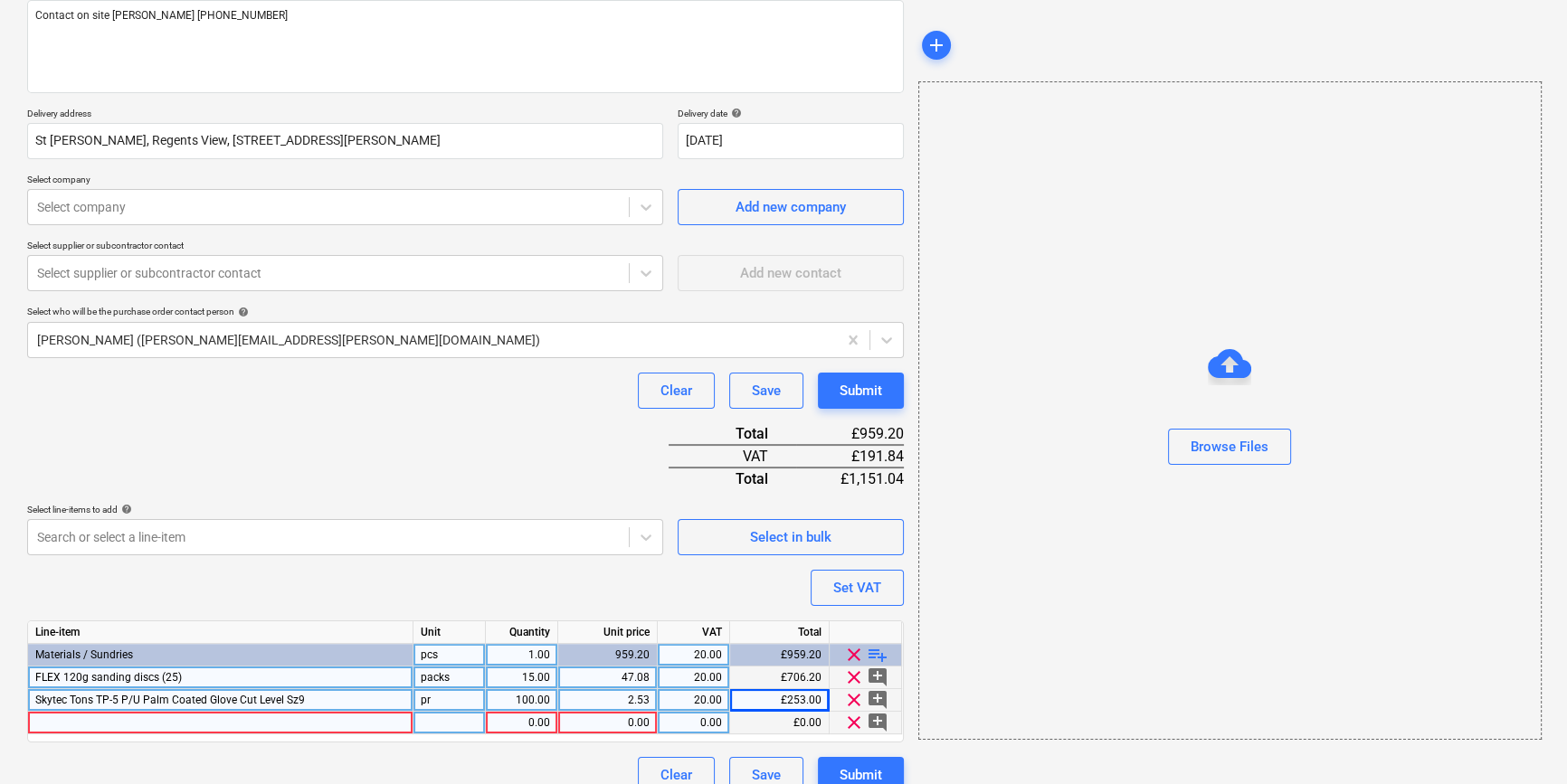
click at [95, 715] on div at bounding box center [221, 724] width 386 height 23
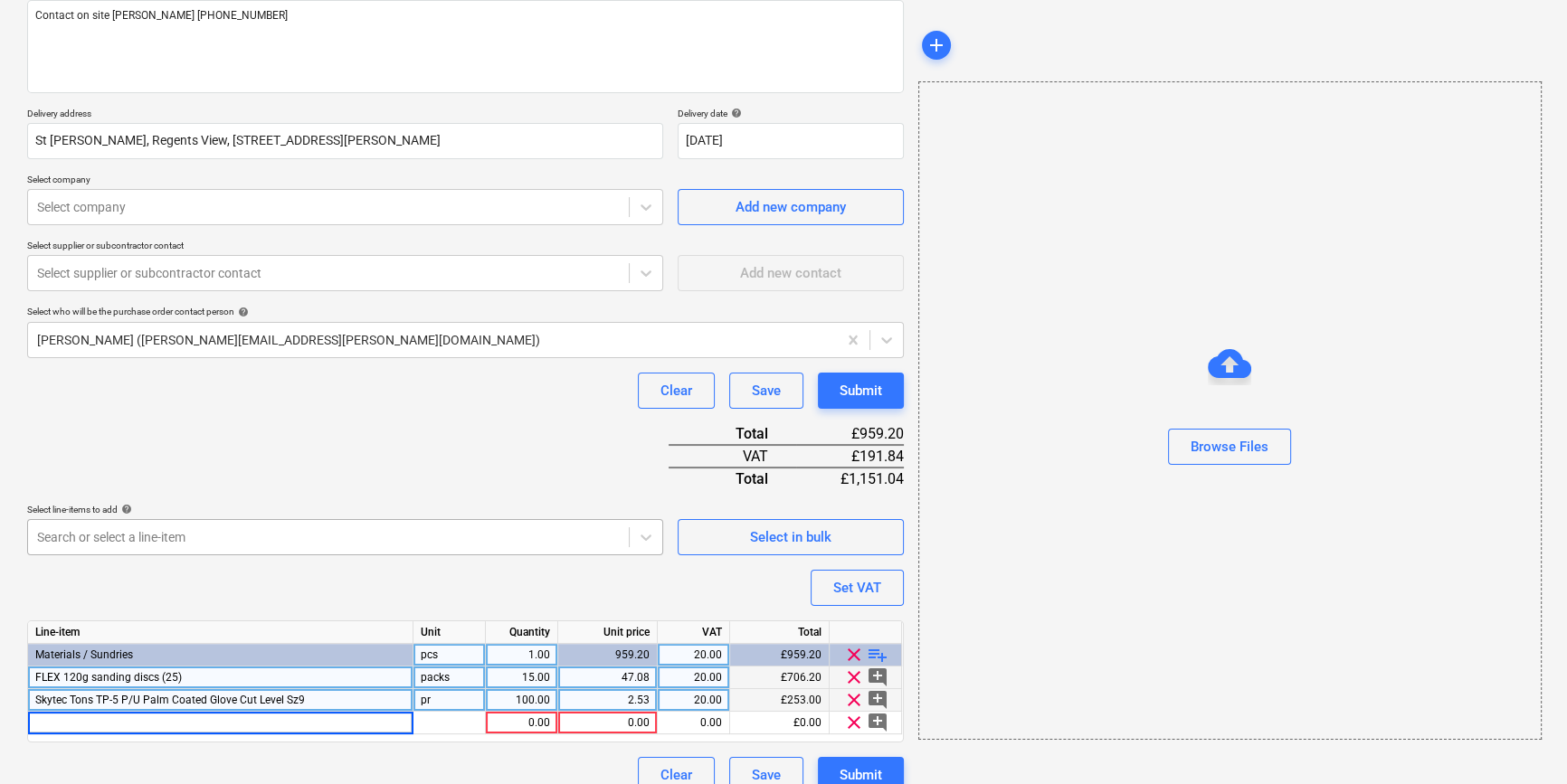
type input "6 x 160 SDS Drill Bits"
type textarea "x"
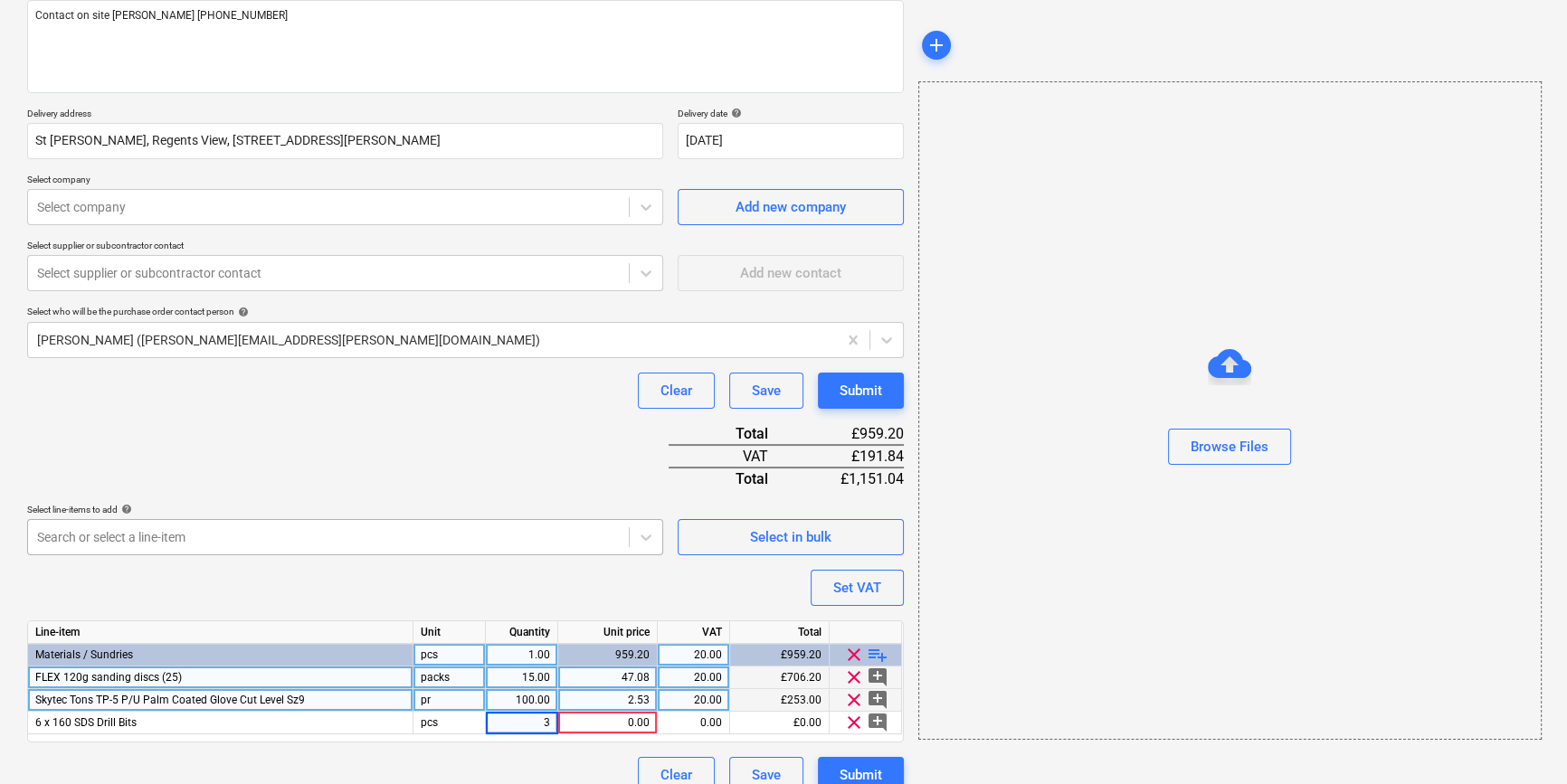
type input "30"
type textarea "x"
type input ".77"
type textarea "x"
type input "20"
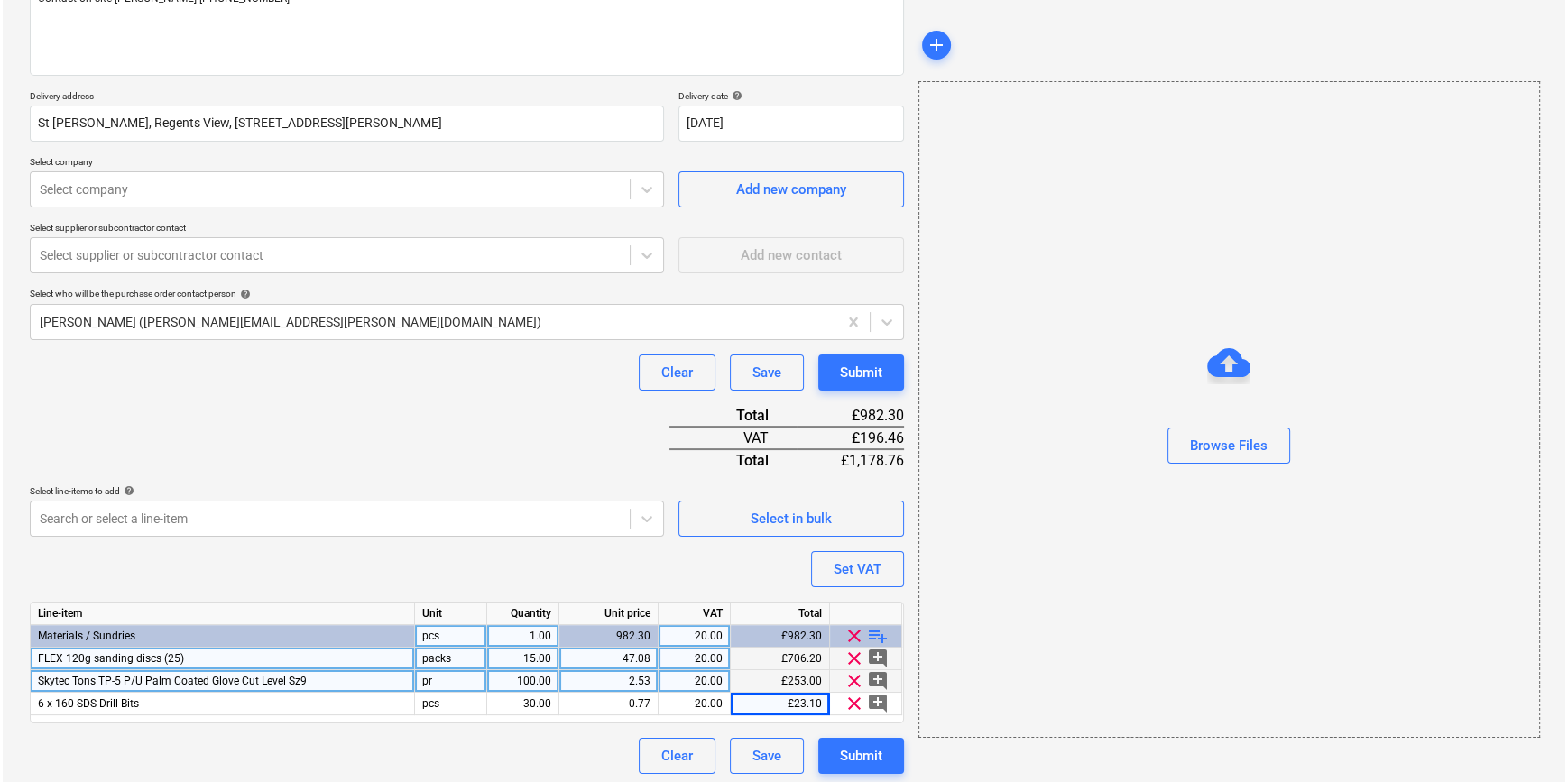
scroll to position [252, 0]
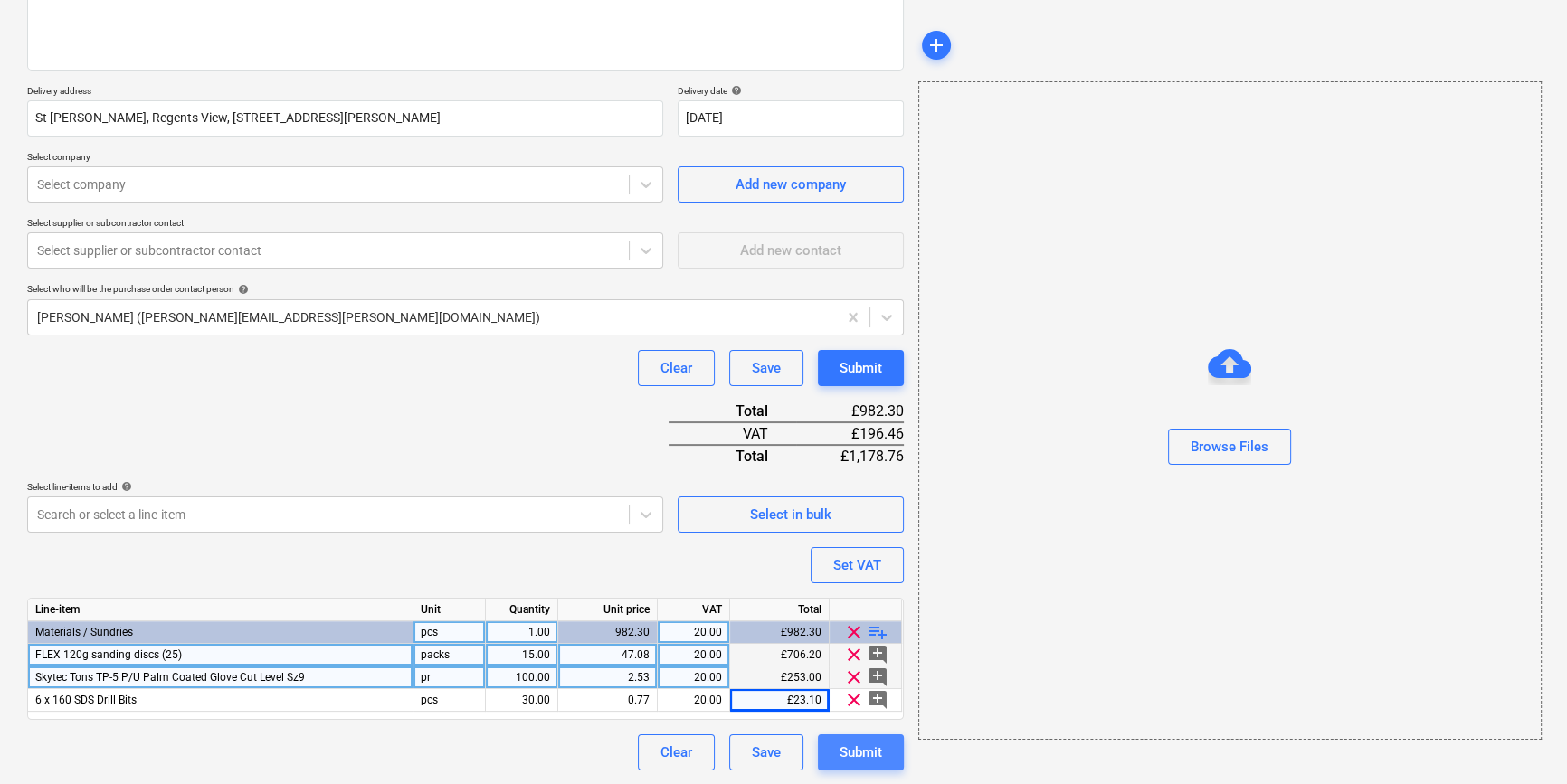
click at [858, 756] on div "Submit" at bounding box center [861, 752] width 42 height 24
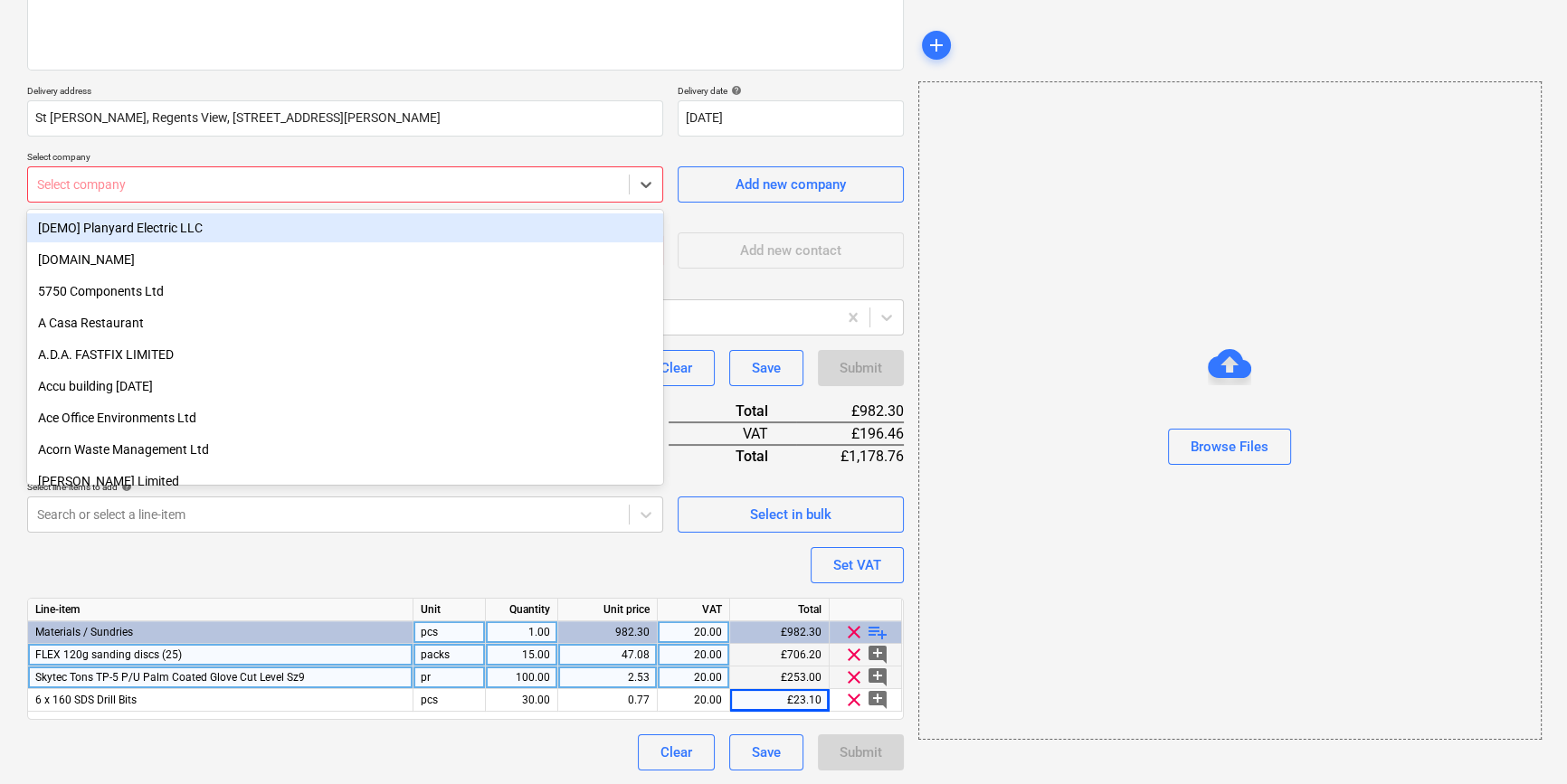
click at [90, 192] on div at bounding box center [329, 184] width 583 height 18
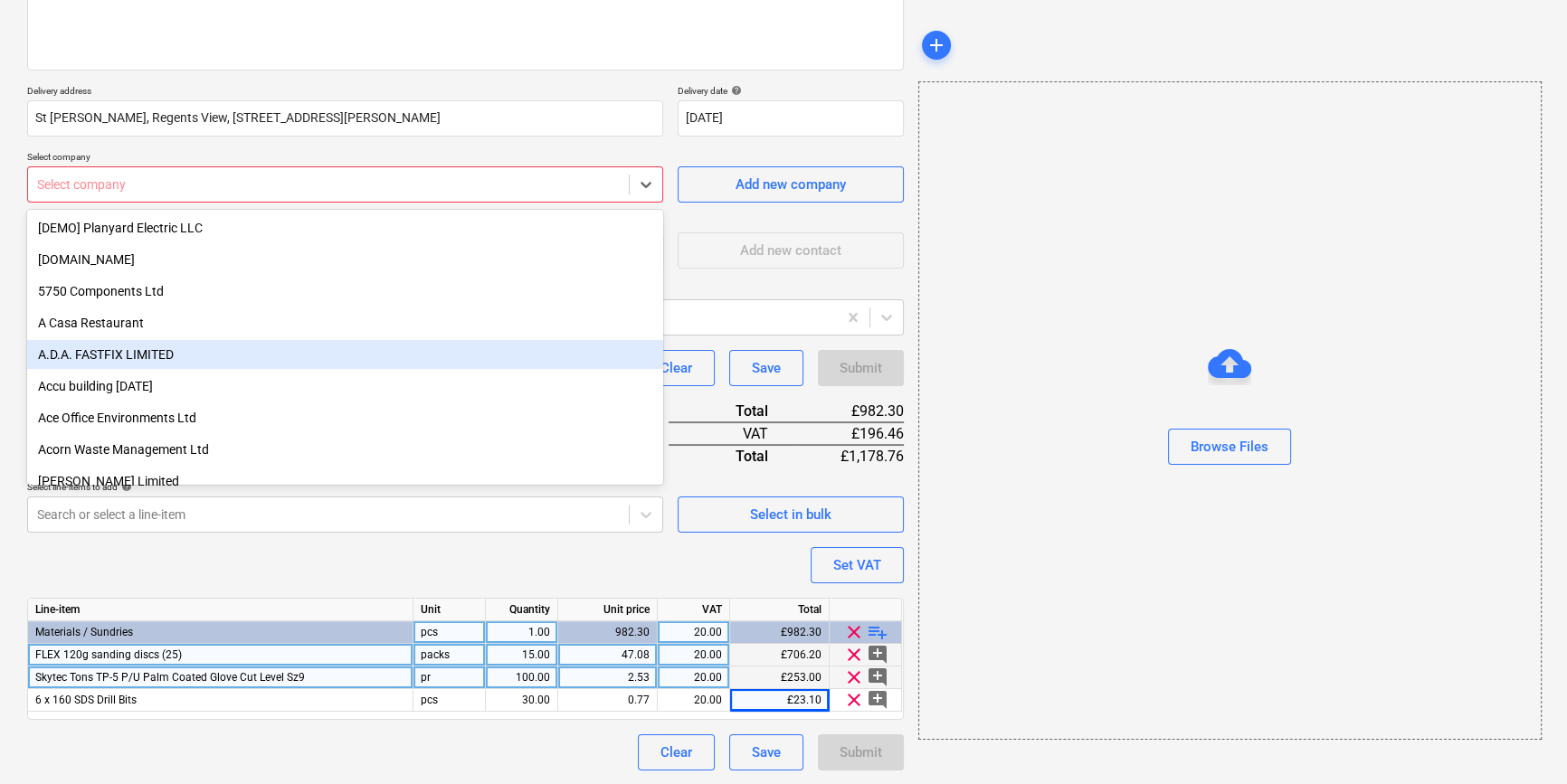
click at [97, 360] on div "A.D.A. FASTFIX LIMITED" at bounding box center [344, 355] width 636 height 29
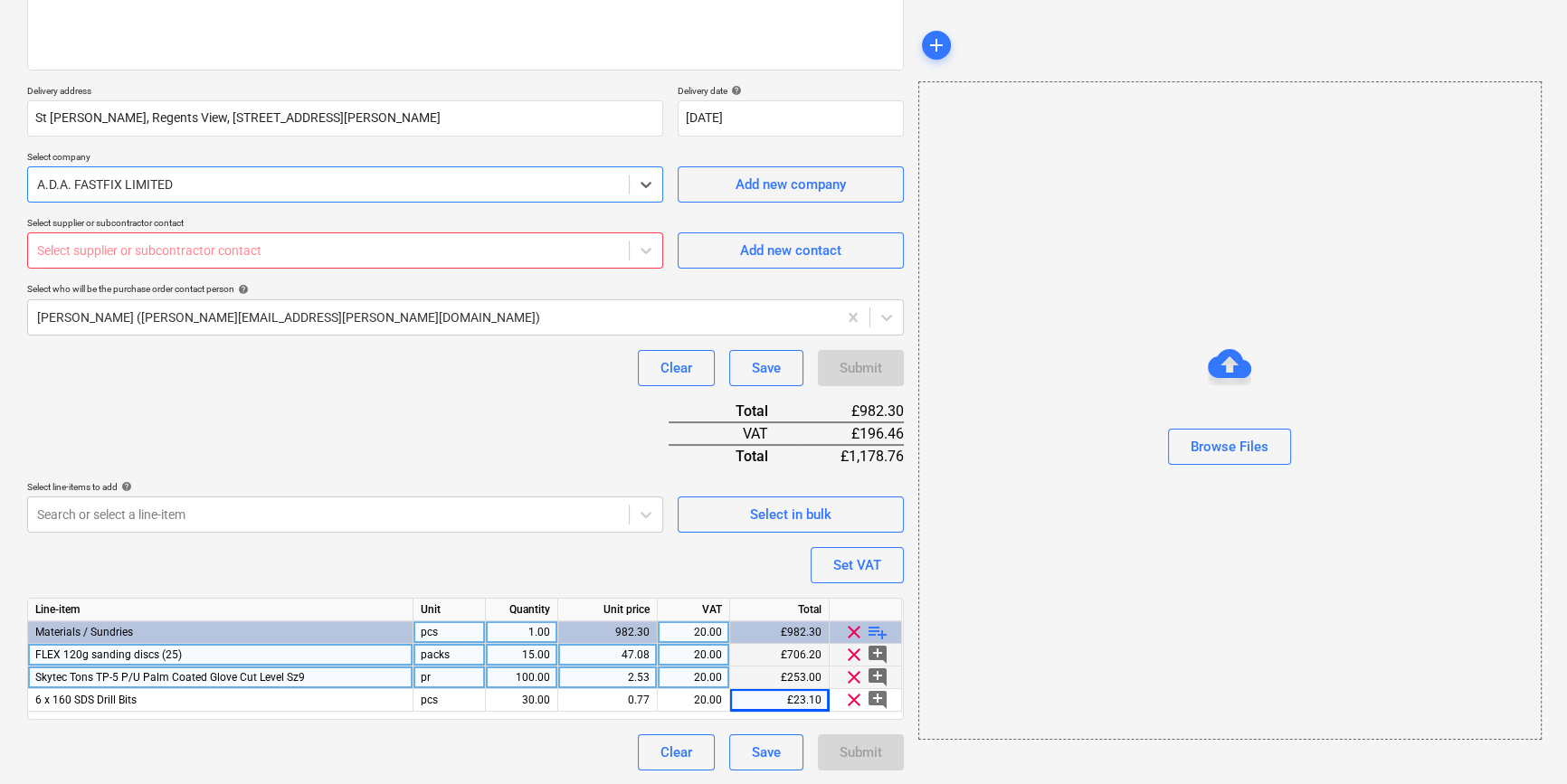
click at [81, 253] on div at bounding box center [329, 250] width 583 height 18
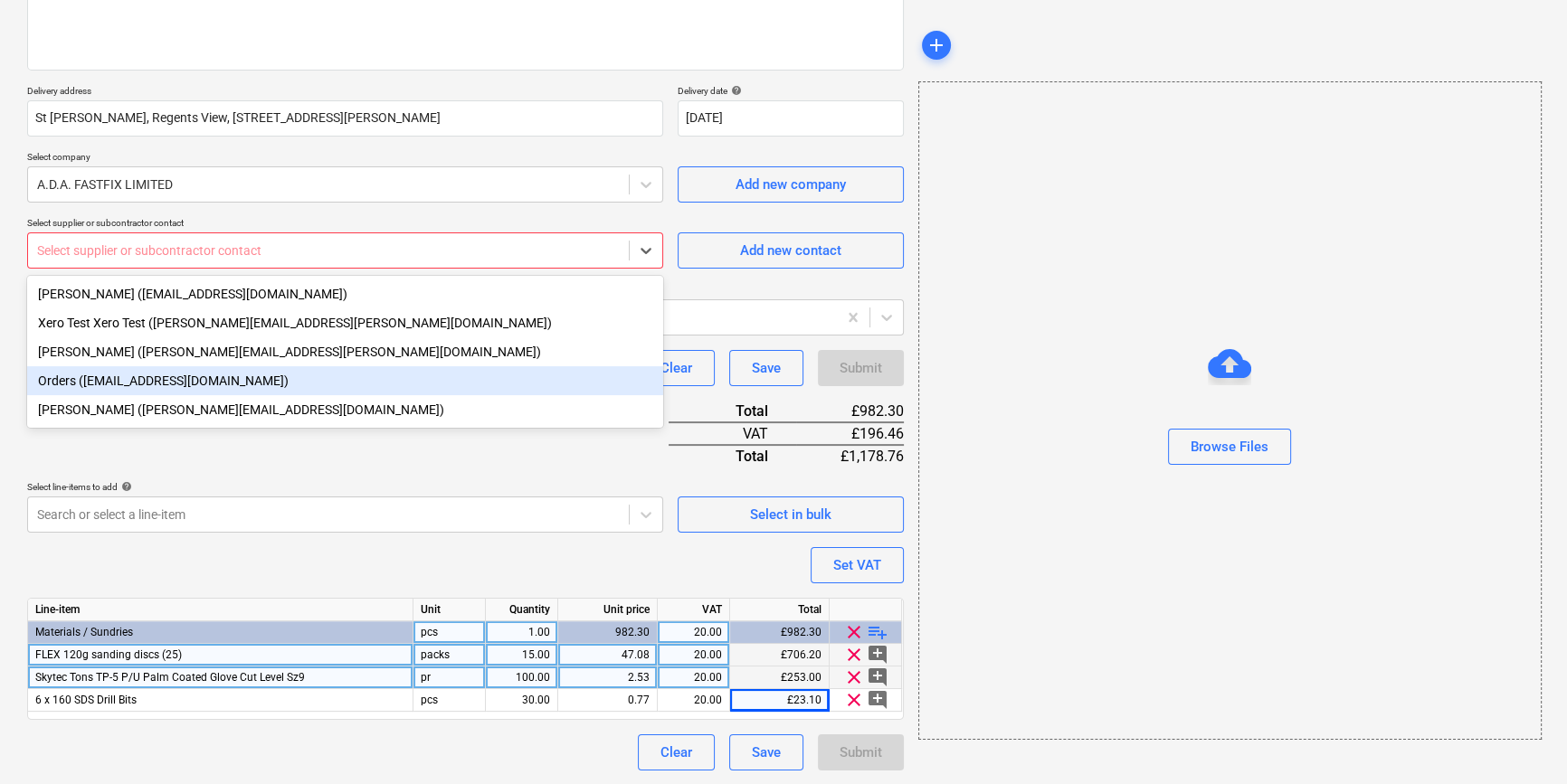
click at [117, 384] on div "Orders (orders@adafastfix.co.uk)" at bounding box center [344, 380] width 636 height 29
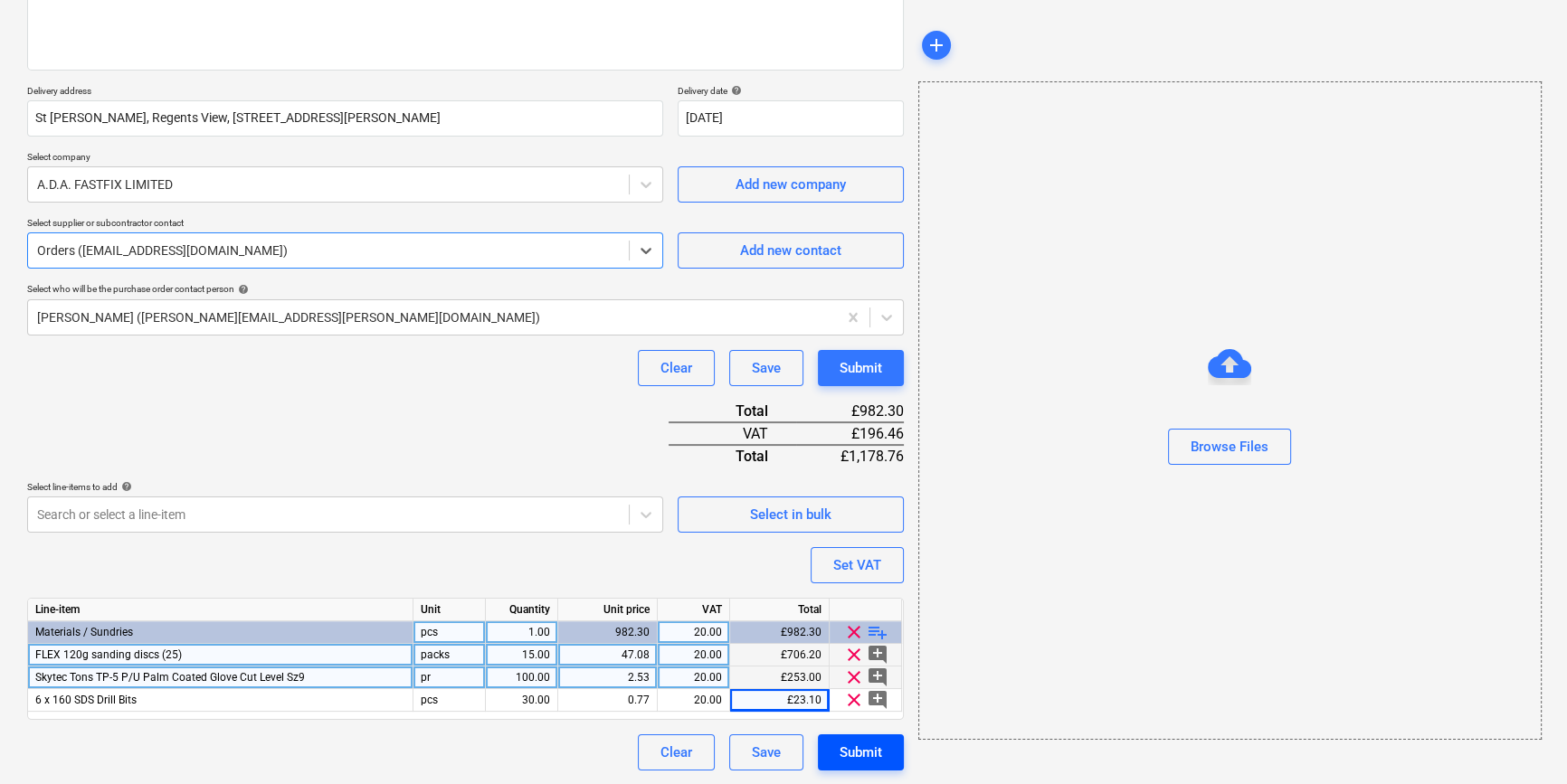
click at [877, 761] on div "Submit" at bounding box center [861, 752] width 42 height 24
type textarea "x"
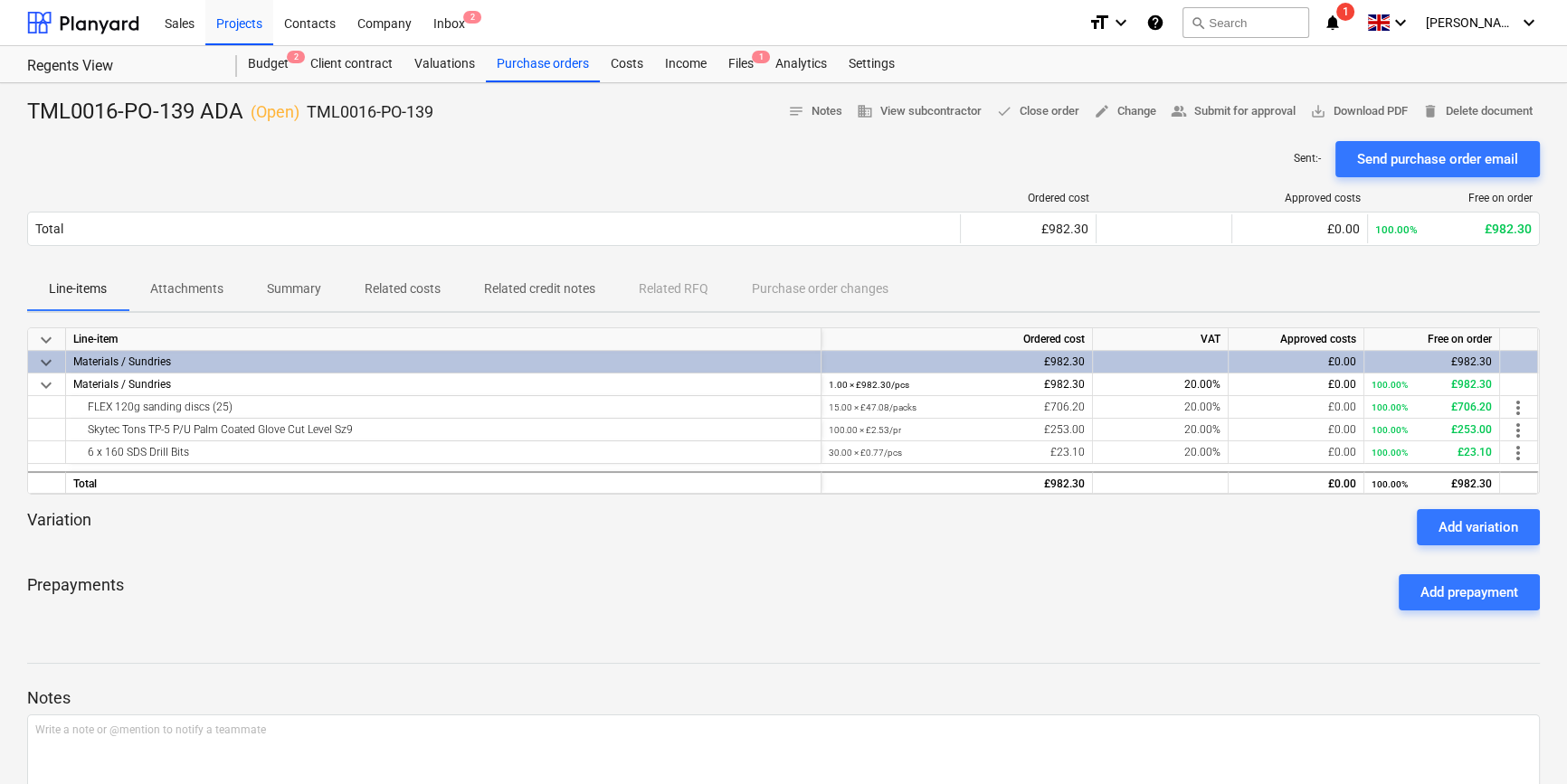
click at [1254, 150] on div "Send purchase order email" at bounding box center [1438, 159] width 161 height 24
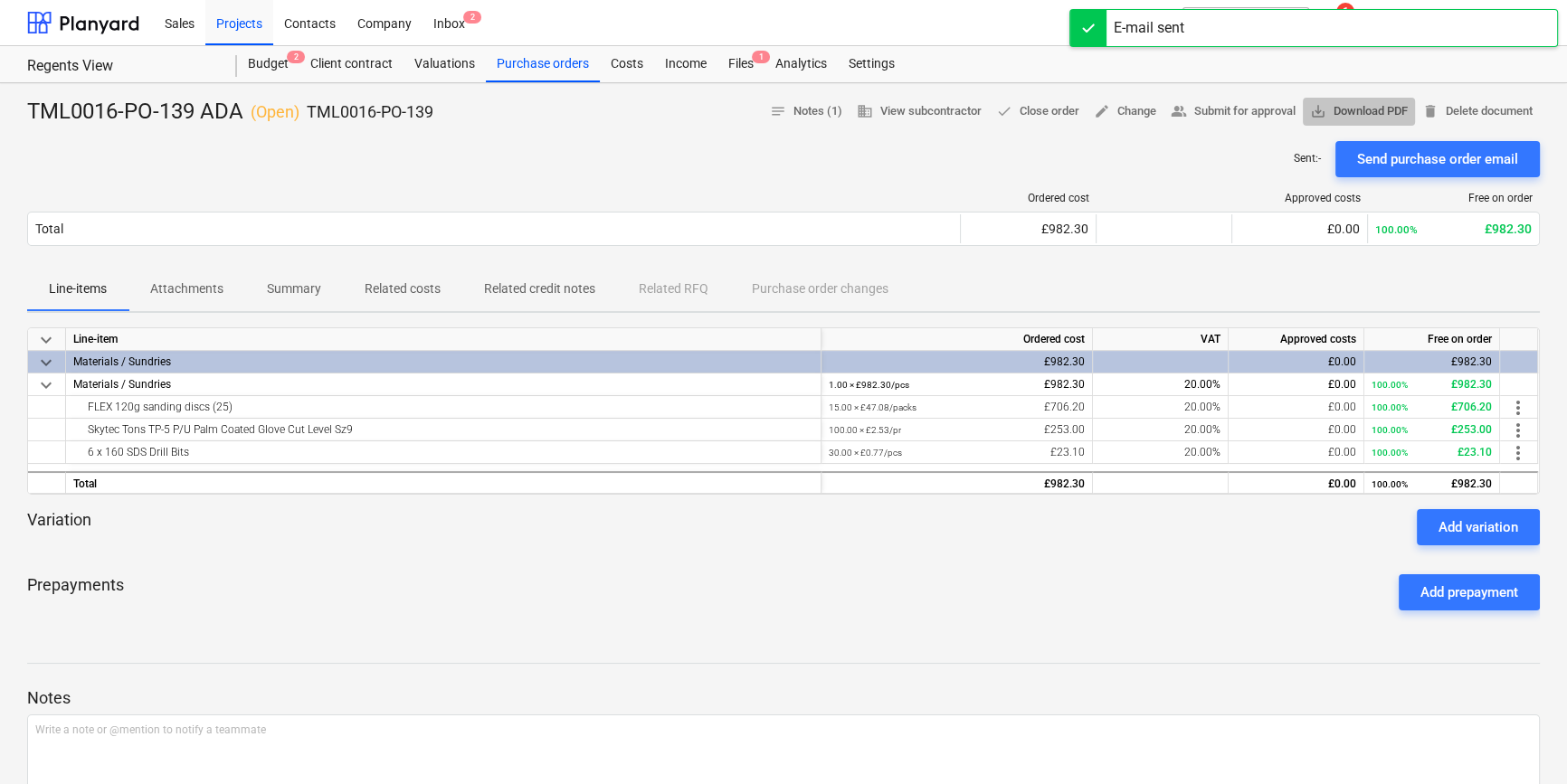
click at [1254, 112] on span "save_alt Download PDF" at bounding box center [1359, 112] width 98 height 21
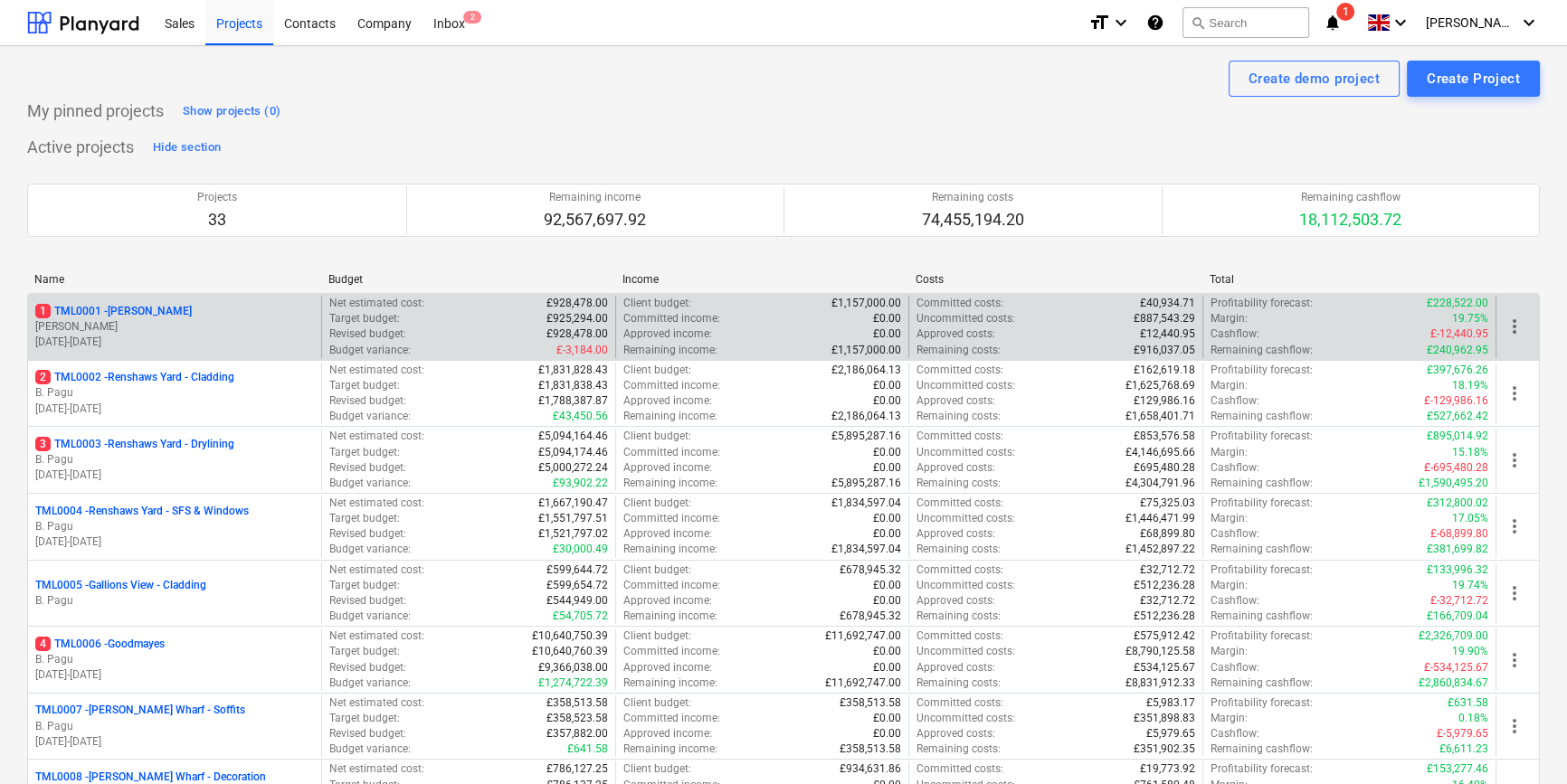
click at [154, 342] on p "[DATE] - [DATE]" at bounding box center [175, 342] width 279 height 15
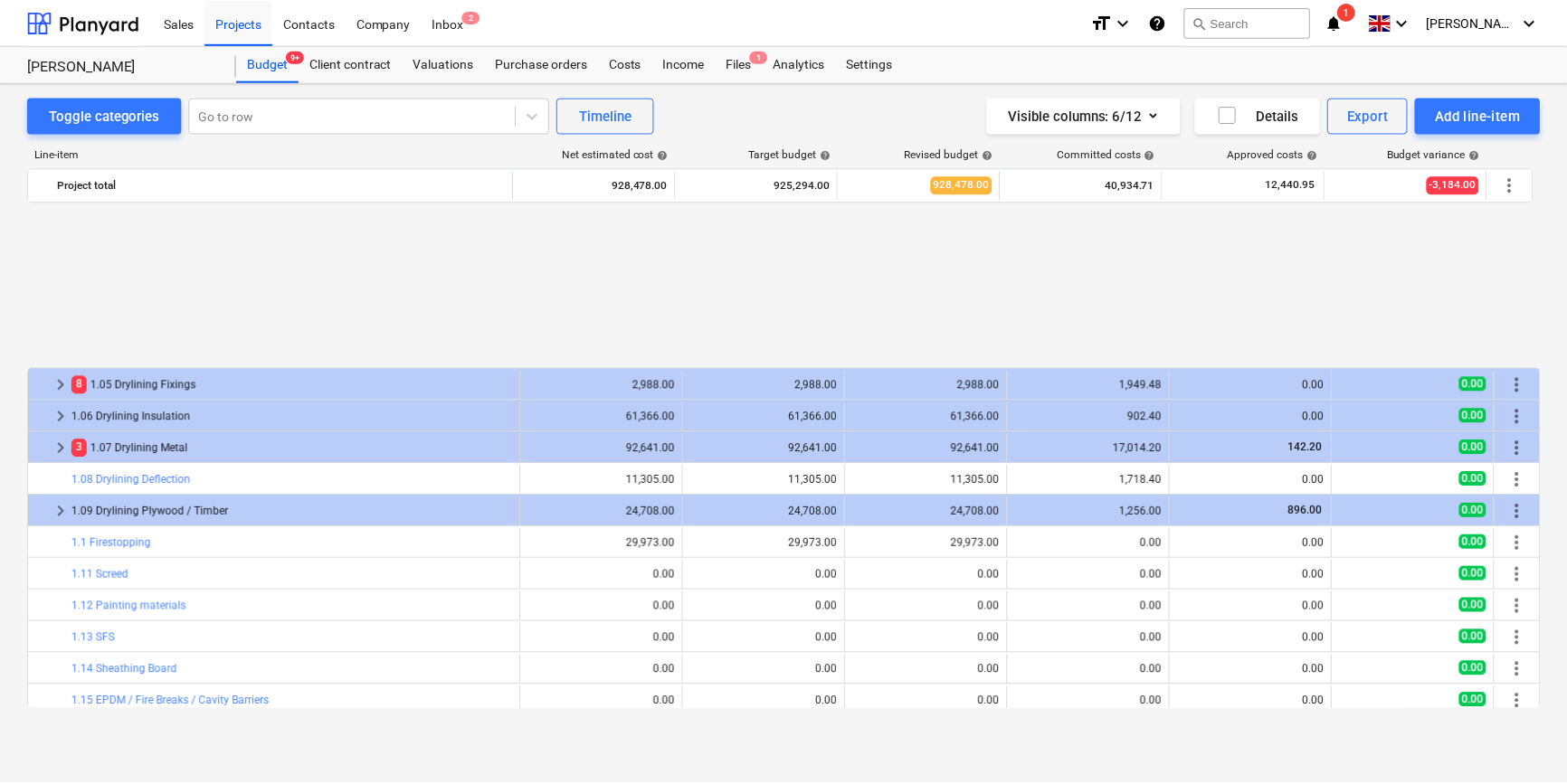
scroll to position [793, 0]
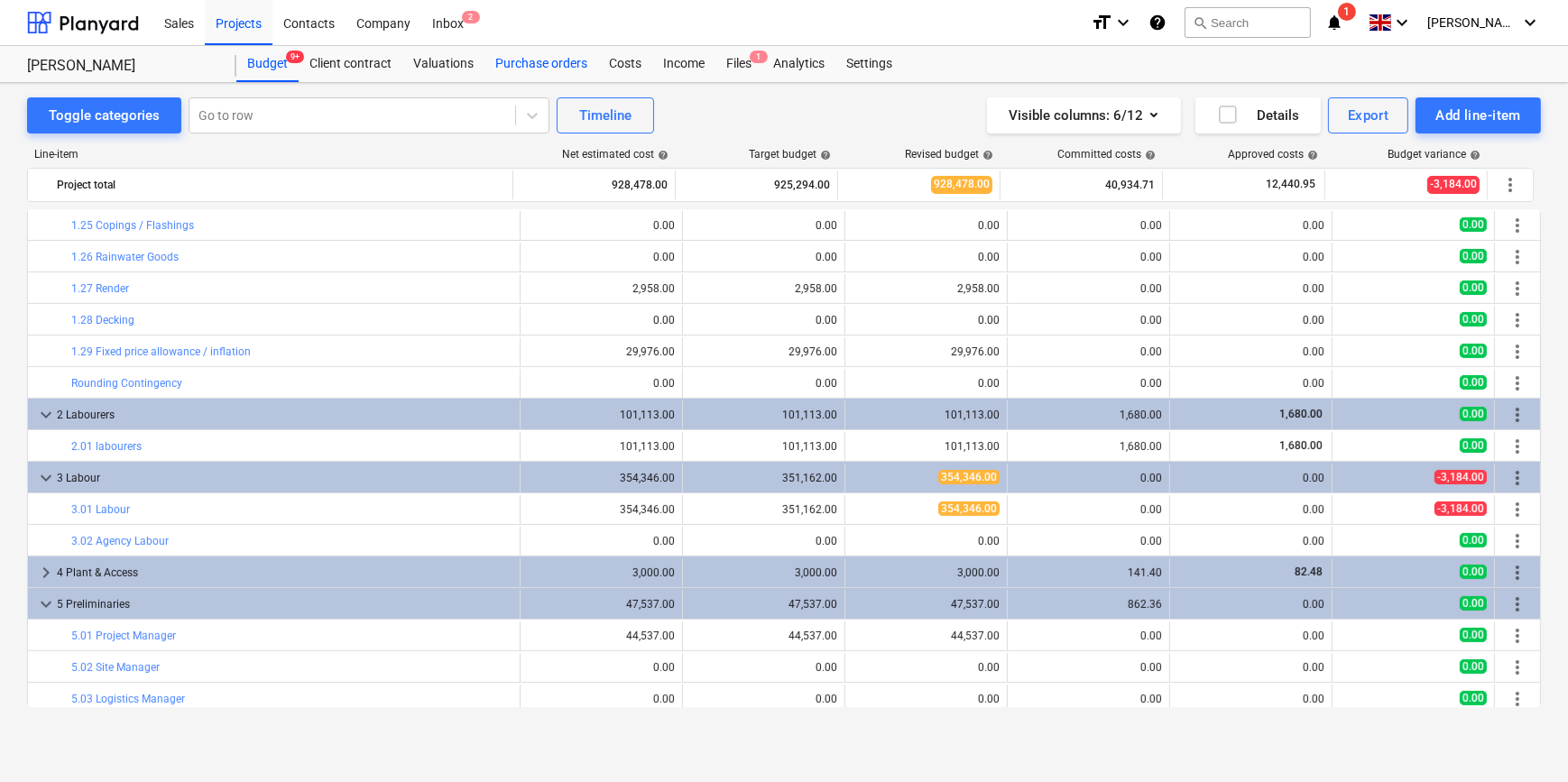
click at [552, 59] on div "Purchase orders" at bounding box center [541, 64] width 114 height 36
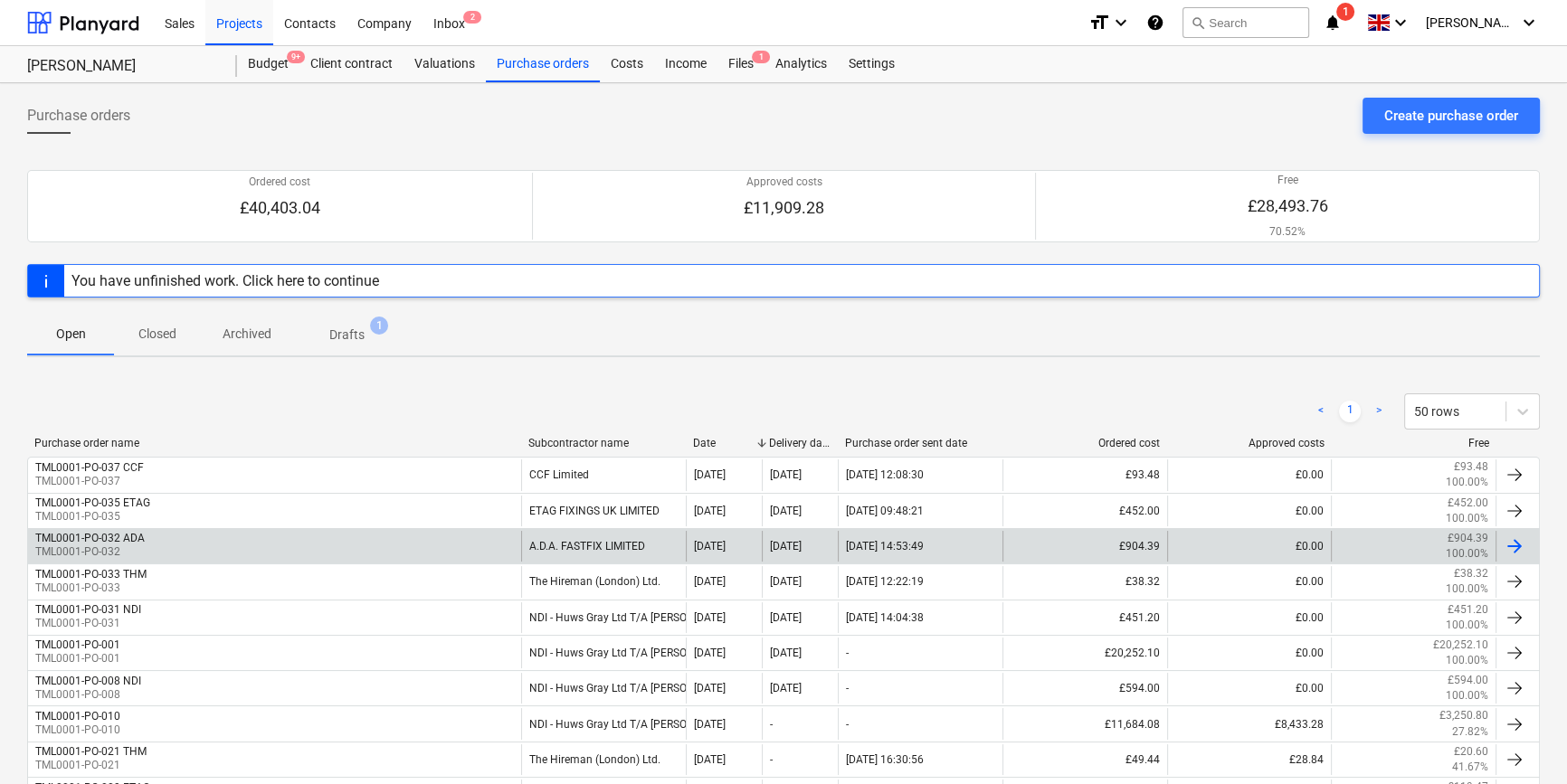
click at [248, 542] on div "TML0001-PO-032 ADA TML0001-PO-032" at bounding box center [274, 546] width 493 height 31
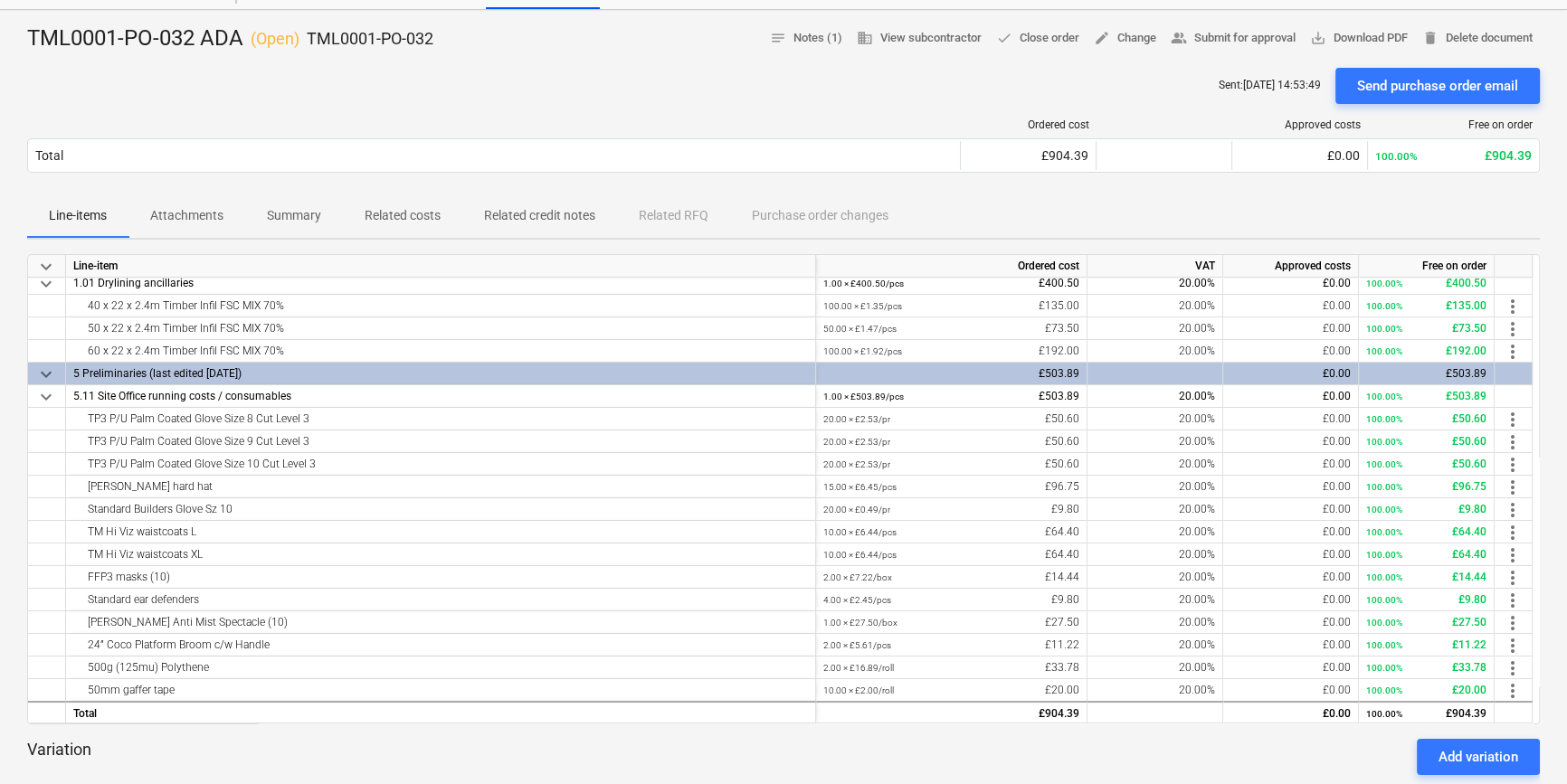
scroll to position [35, 0]
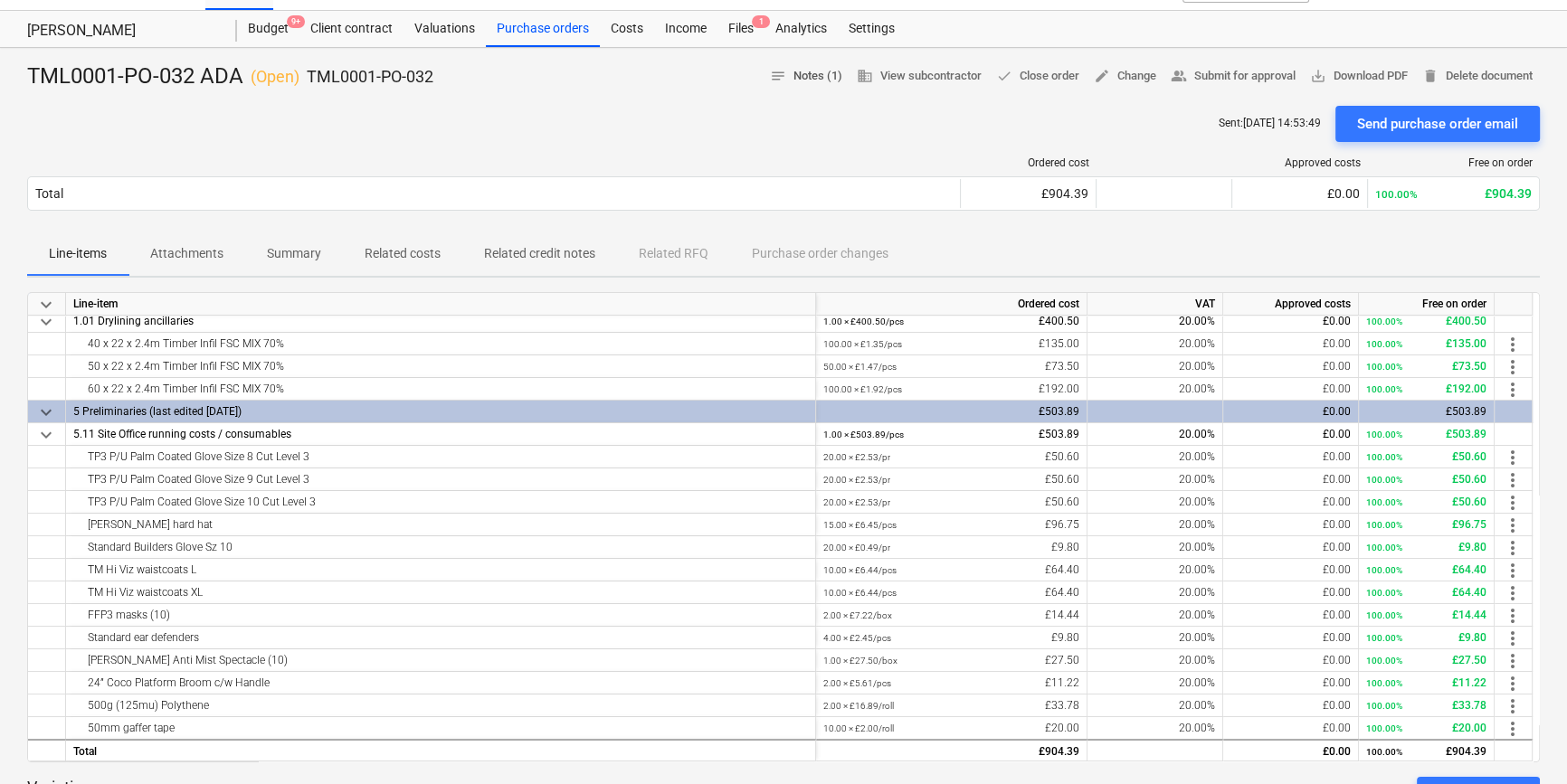
click at [792, 74] on span "notes Notes (1)" at bounding box center [806, 77] width 72 height 21
